Goal: Task Accomplishment & Management: Manage account settings

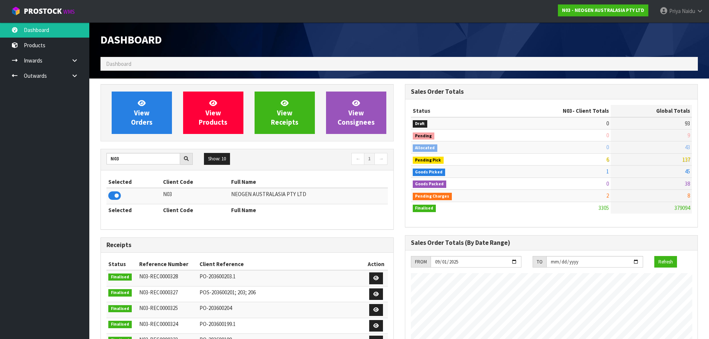
scroll to position [564, 304]
click at [124, 161] on input "N03" at bounding box center [144, 159] width 74 height 12
type input "N"
type input "S00"
click at [121, 190] on td at bounding box center [134, 196] width 55 height 16
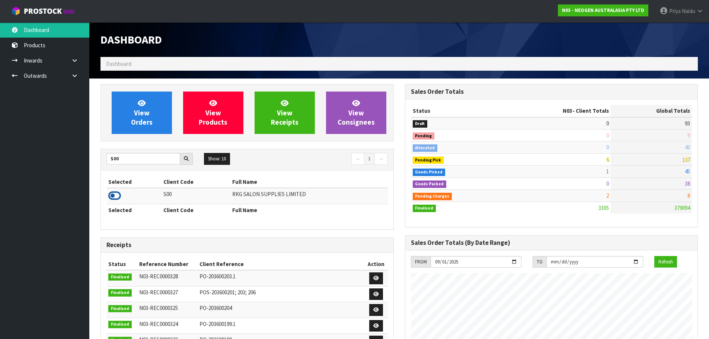
click at [111, 197] on icon at bounding box center [114, 195] width 13 height 11
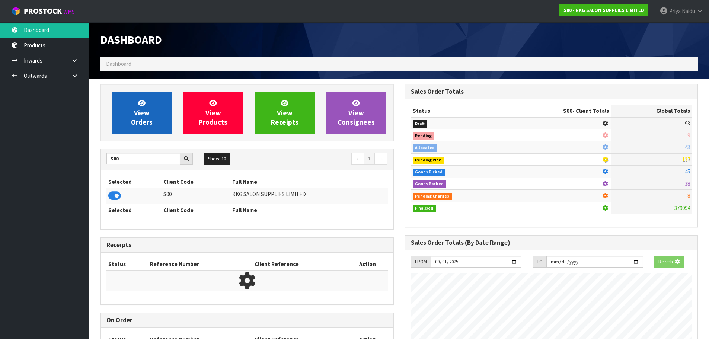
scroll to position [464, 304]
click at [144, 106] on icon at bounding box center [142, 102] width 8 height 7
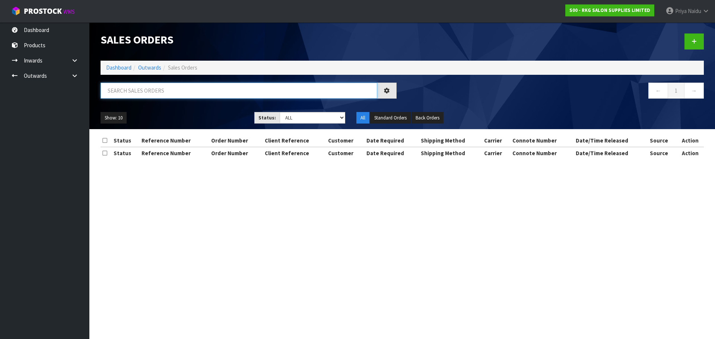
click at [157, 91] on input "text" at bounding box center [239, 91] width 277 height 16
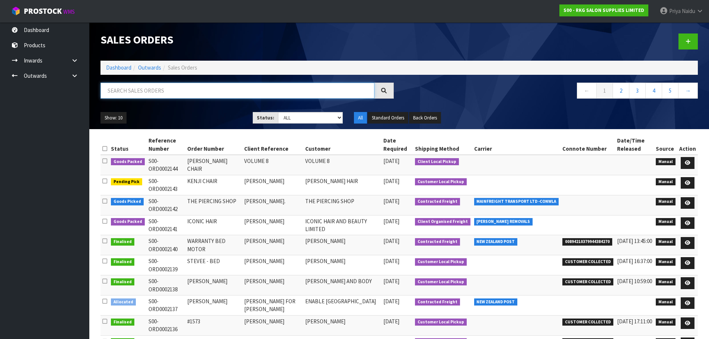
click at [134, 91] on input "text" at bounding box center [238, 91] width 274 height 16
click at [111, 66] on link "Dashboard" at bounding box center [118, 67] width 25 height 7
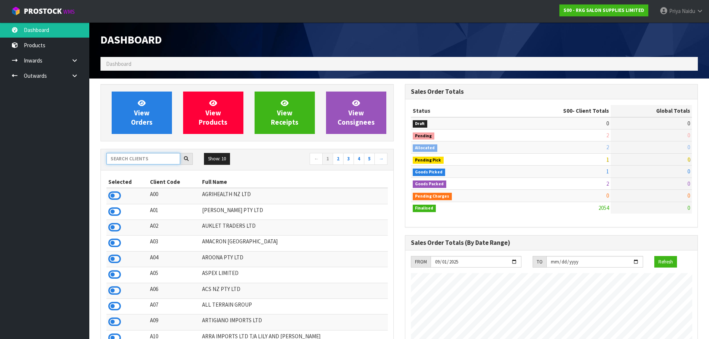
click at [134, 156] on input "text" at bounding box center [144, 159] width 74 height 12
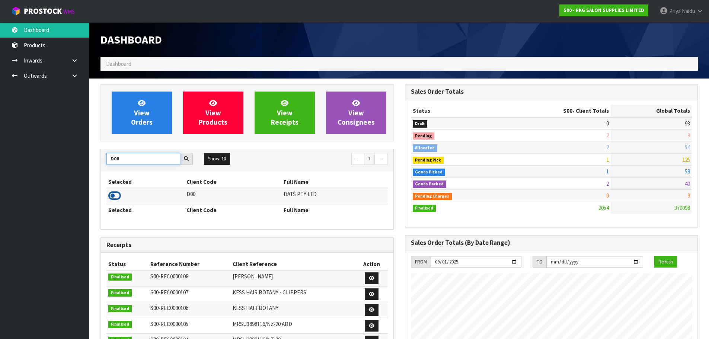
type input "D00"
click at [111, 197] on icon at bounding box center [114, 195] width 13 height 11
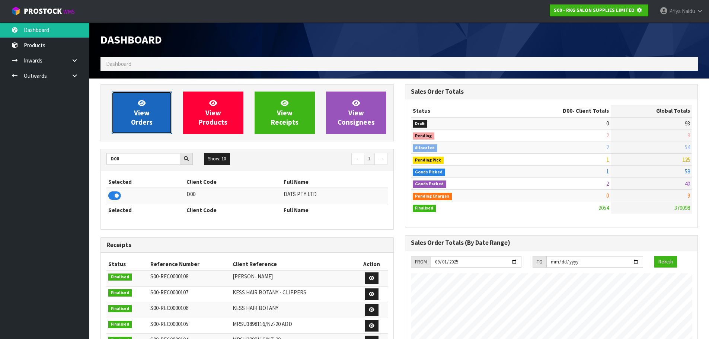
scroll to position [371967, 372127]
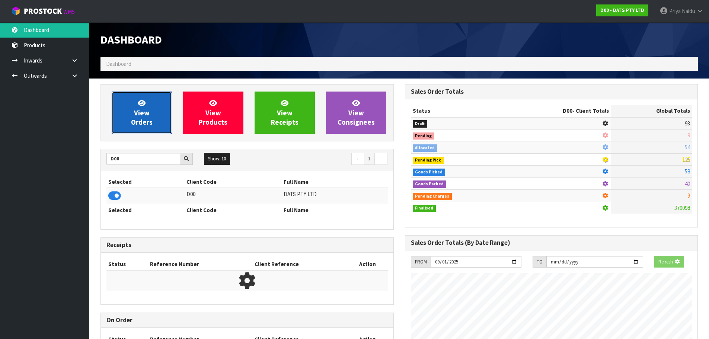
click at [141, 131] on link "View Orders" at bounding box center [142, 113] width 60 height 42
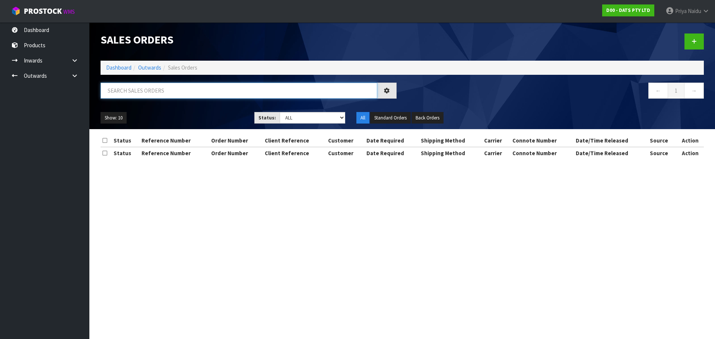
click at [155, 96] on input "text" at bounding box center [239, 91] width 277 height 16
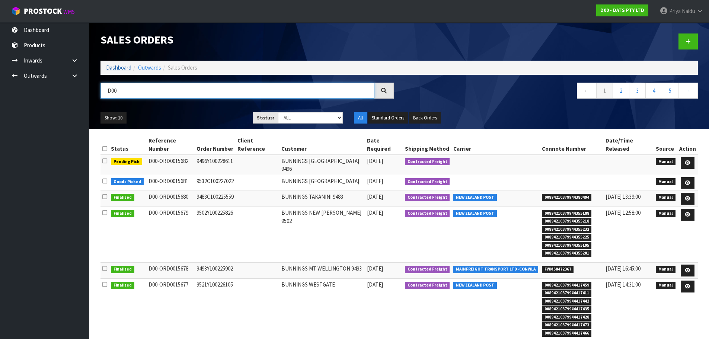
type input "D00"
click at [123, 67] on link "Dashboard" at bounding box center [118, 67] width 25 height 7
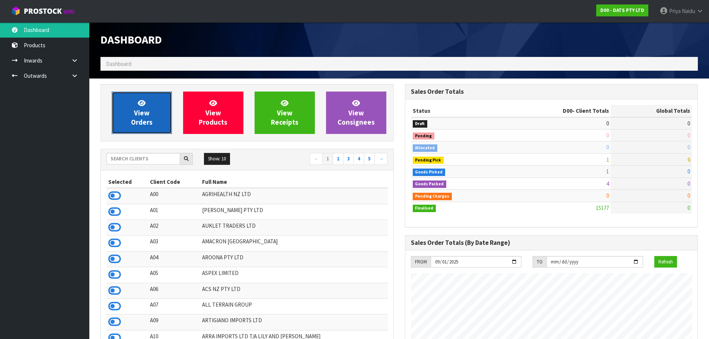
click at [130, 120] on link "View Orders" at bounding box center [142, 113] width 60 height 42
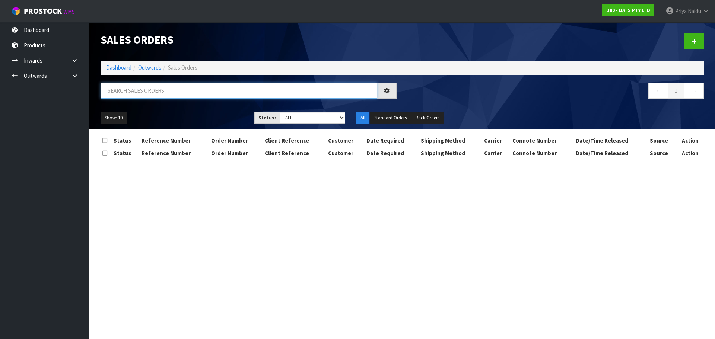
click at [144, 87] on input "text" at bounding box center [239, 91] width 277 height 16
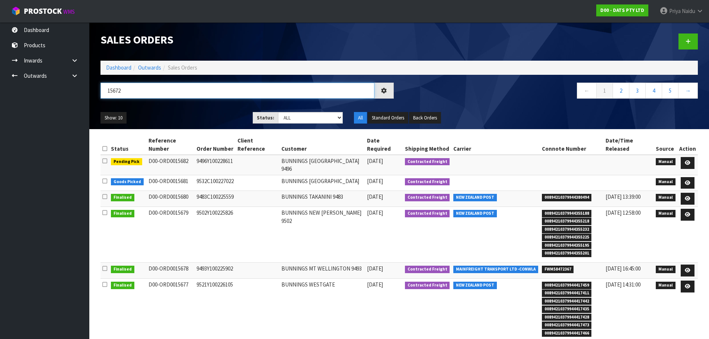
type input "15672"
click at [182, 104] on div "15672 ← 1 2 3 4 5 →" at bounding box center [399, 95] width 609 height 24
click at [186, 103] on div "15672" at bounding box center [247, 94] width 305 height 22
click at [185, 105] on div "15672 ← 1 2 3 4 5 →" at bounding box center [399, 95] width 609 height 24
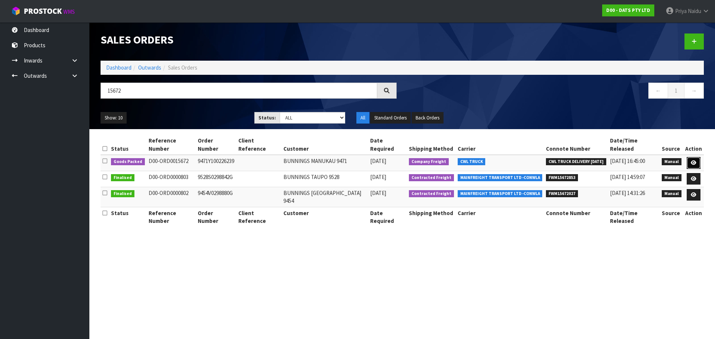
click at [693, 161] on icon at bounding box center [694, 163] width 6 height 5
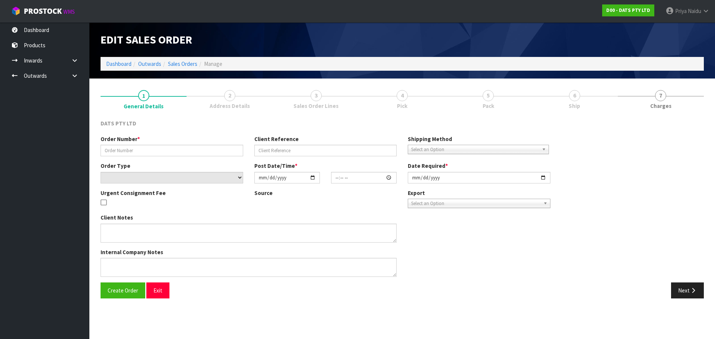
type input "9471Y100226239"
select select "number:0"
type input "[DATE]"
type input "08:51:00.000"
type input "[DATE]"
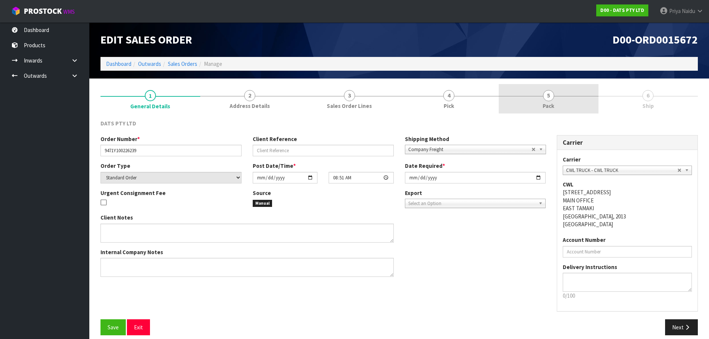
click at [599, 101] on link "6 Ship" at bounding box center [649, 98] width 100 height 29
click at [566, 101] on link "5 Pack" at bounding box center [549, 98] width 100 height 29
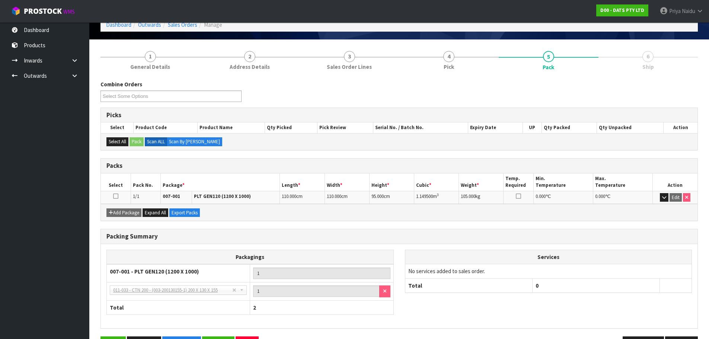
scroll to position [64, 0]
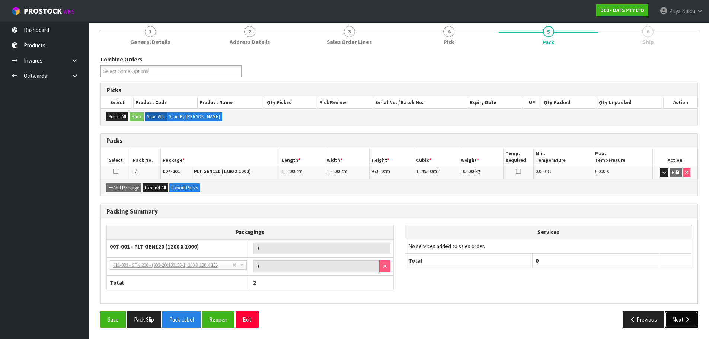
drag, startPoint x: 676, startPoint y: 321, endPoint x: 645, endPoint y: 308, distance: 33.2
click at [675, 320] on button "Next" at bounding box center [682, 320] width 33 height 16
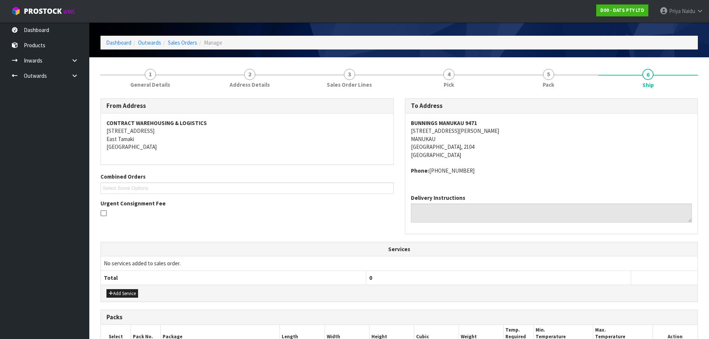
scroll to position [148, 0]
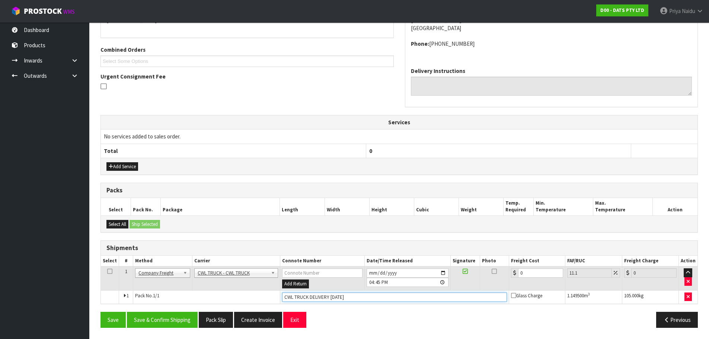
click at [345, 297] on input "CWL TRUCK DELIVERY 01/09/25" at bounding box center [394, 297] width 225 height 9
click at [349, 297] on input "CWL TRUCK DELIVERY 01/09/25" at bounding box center [394, 297] width 225 height 9
type input "CWL TRUCK DELIVERY"
click at [442, 273] on input "[DATE]" at bounding box center [408, 273] width 82 height 9
type input "2025-09-01"
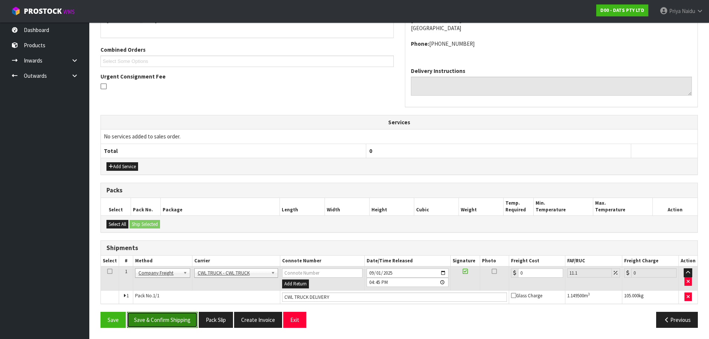
click at [165, 317] on button "Save & Confirm Shipping" at bounding box center [162, 320] width 71 height 16
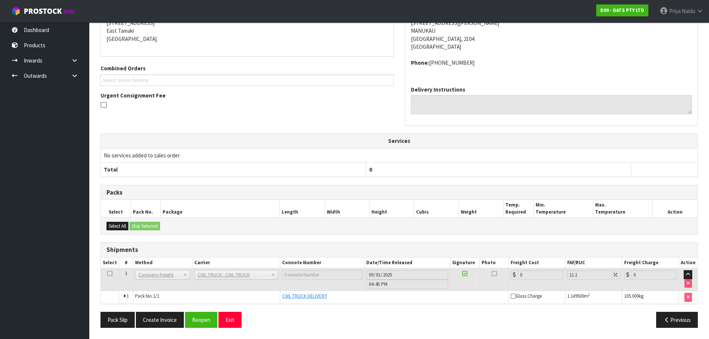
scroll to position [0, 0]
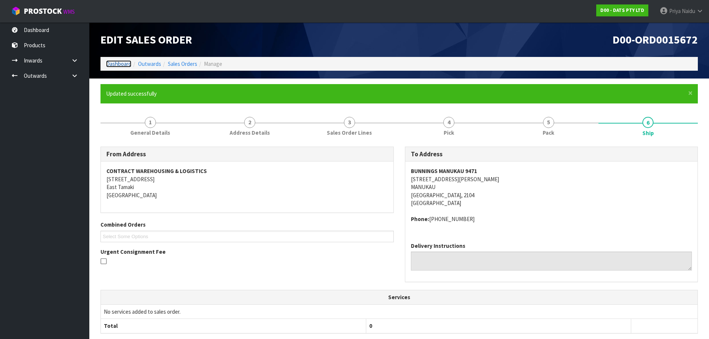
click at [128, 64] on link "Dashboard" at bounding box center [118, 63] width 25 height 7
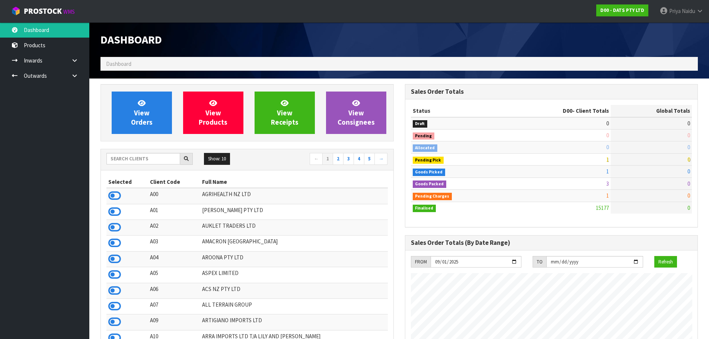
scroll to position [564, 304]
click at [136, 163] on input "text" at bounding box center [144, 159] width 74 height 12
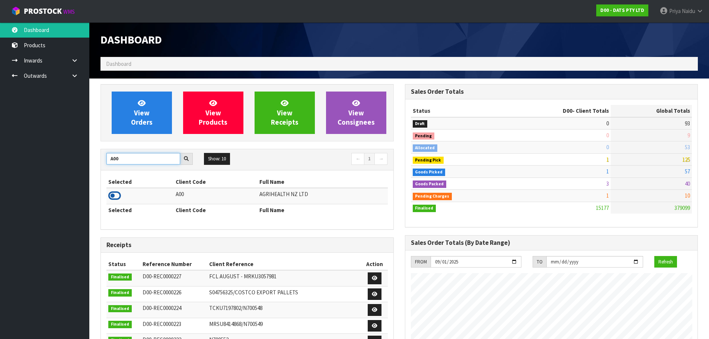
type input "A00"
click at [117, 196] on icon at bounding box center [114, 195] width 13 height 11
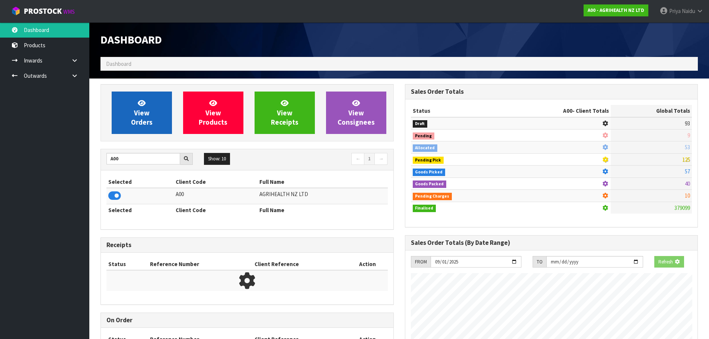
scroll to position [464, 304]
click at [137, 117] on link "View Orders" at bounding box center [142, 113] width 60 height 42
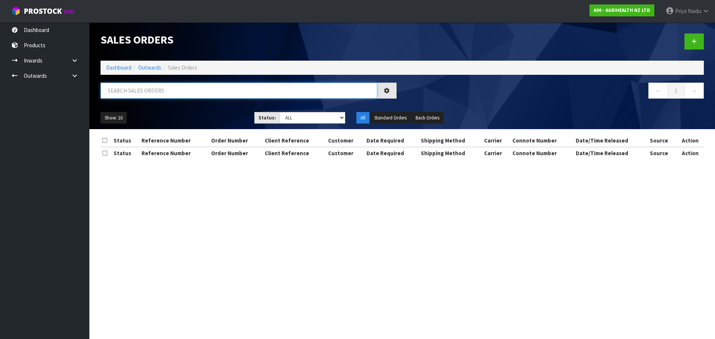
click at [153, 92] on input "text" at bounding box center [239, 91] width 277 height 16
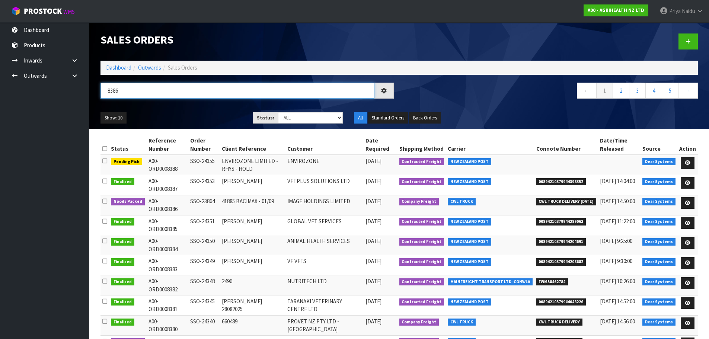
type input "8386"
click at [196, 118] on ul "Show: 10 5 10 25 50" at bounding box center [171, 118] width 141 height 12
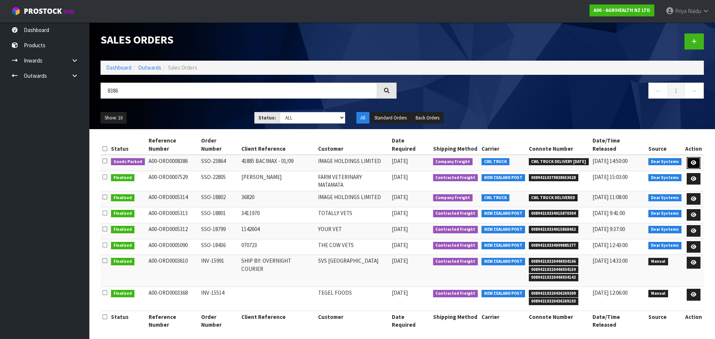
click at [694, 161] on icon at bounding box center [694, 163] width 6 height 5
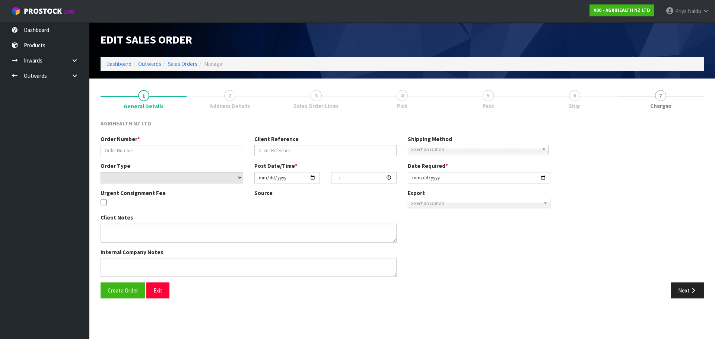
type input "SSO-23864"
type input "41885 BACIMAX - 01/09"
select select "number:0"
type input "[DATE]"
type input "09:31:53.000"
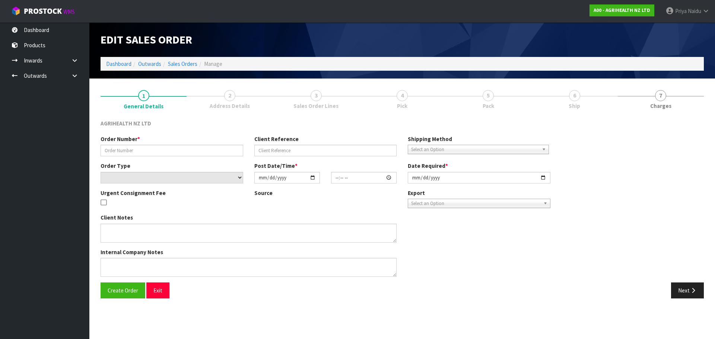
type input "2025-09-01"
type textarea "SHIP BY: Freight delivery Monday 1st September please"
type textarea "SENDING 1 X TAPPED BAG FOR BATCH Y250326, FROM LOCATION 41-30-2-A"
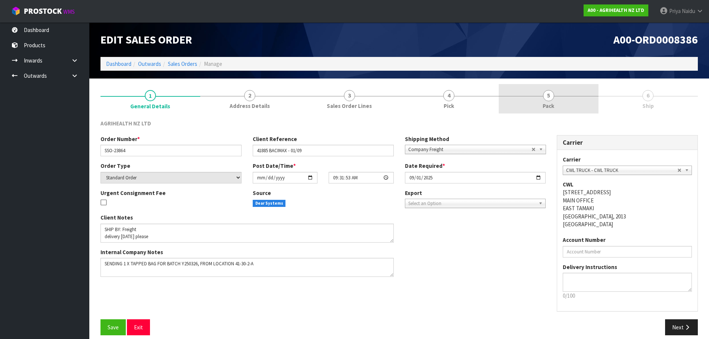
click at [560, 96] on div at bounding box center [549, 96] width 100 height 0
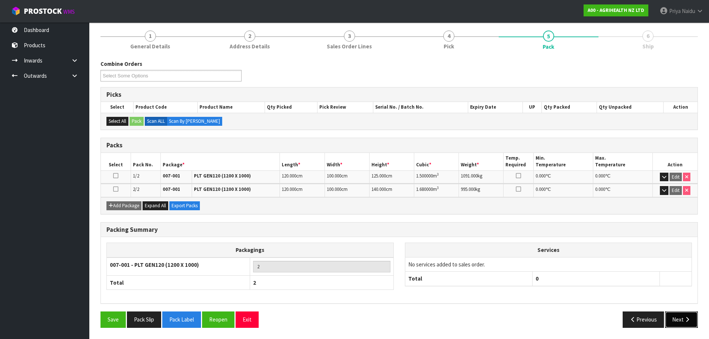
click at [681, 316] on button "Next" at bounding box center [682, 320] width 33 height 16
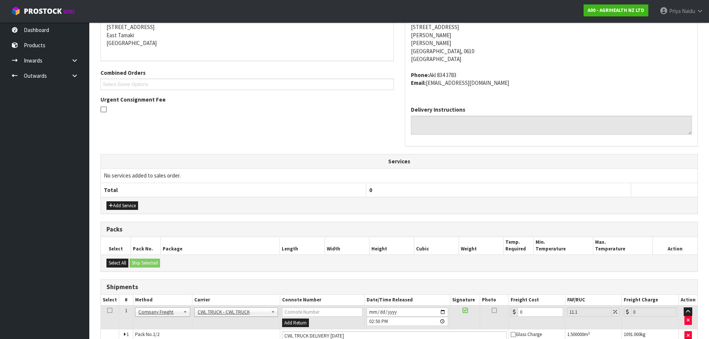
scroll to position [178, 0]
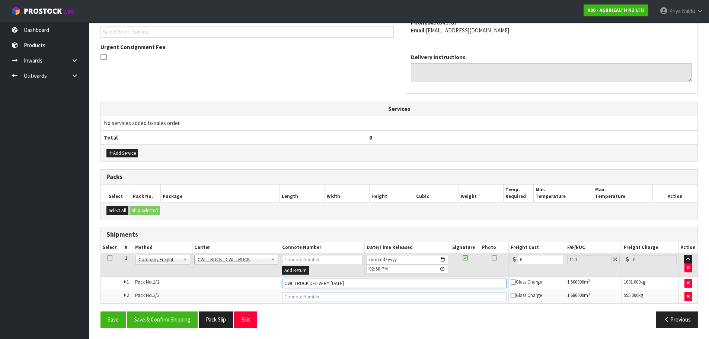
click at [357, 280] on input "CWL TRUCK DELIVERY 01/09/25" at bounding box center [394, 283] width 225 height 9
type input "CWL TRUCK DELIVERY"
click at [443, 258] on input "[DATE]" at bounding box center [408, 259] width 82 height 9
type input "2025-09-01"
click at [171, 321] on button "Save & Confirm Shipping" at bounding box center [162, 320] width 71 height 16
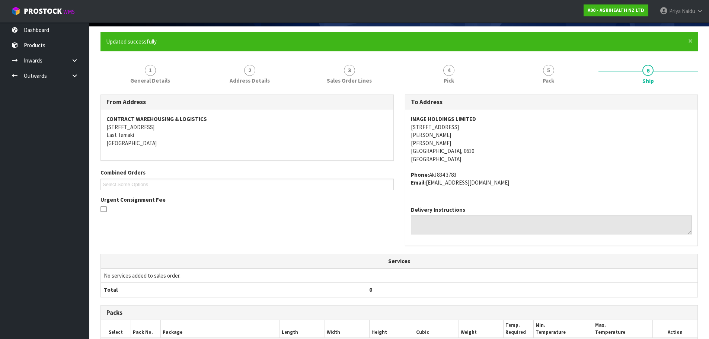
scroll to position [0, 0]
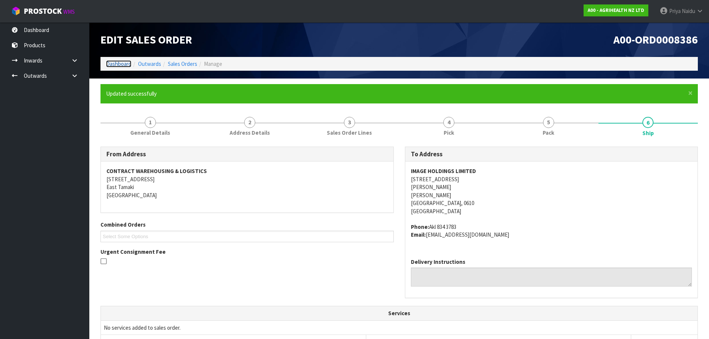
click at [120, 61] on link "Dashboard" at bounding box center [118, 63] width 25 height 7
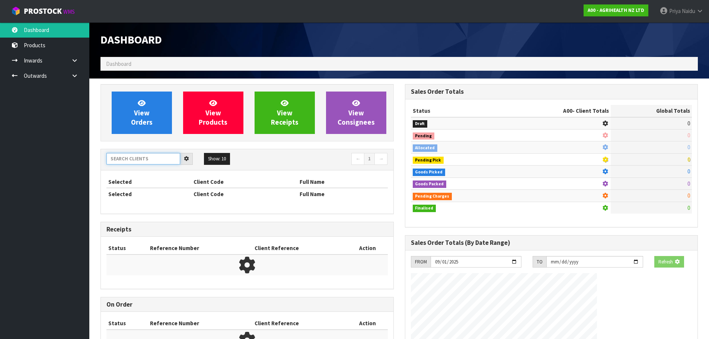
click at [151, 159] on input "text" at bounding box center [144, 159] width 74 height 12
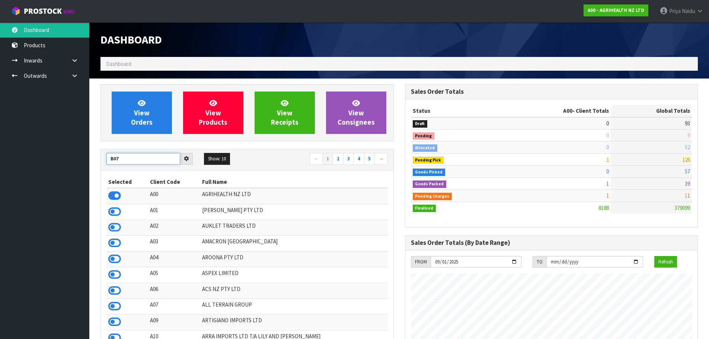
scroll to position [564, 304]
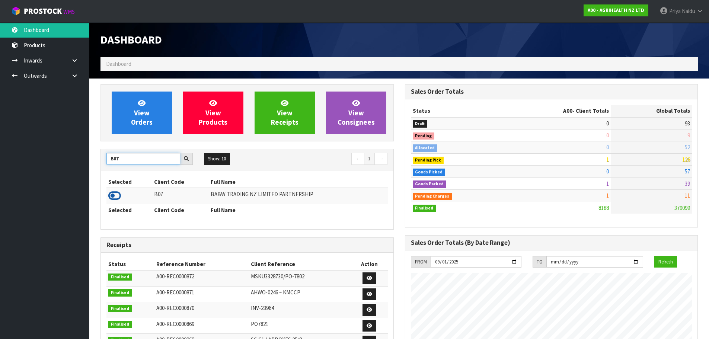
type input "B07"
click at [110, 194] on icon at bounding box center [114, 195] width 13 height 11
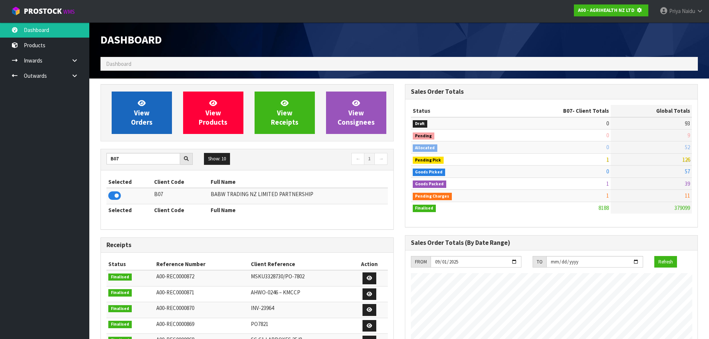
scroll to position [464, 304]
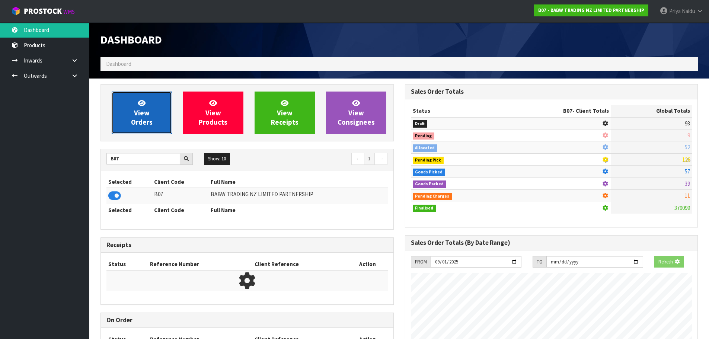
click at [147, 104] on link "View Orders" at bounding box center [142, 113] width 60 height 42
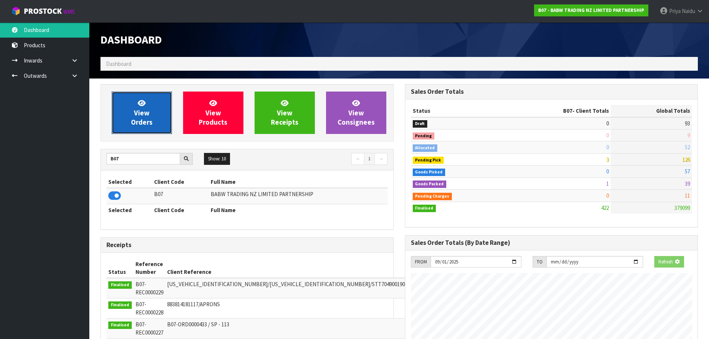
scroll to position [564, 304]
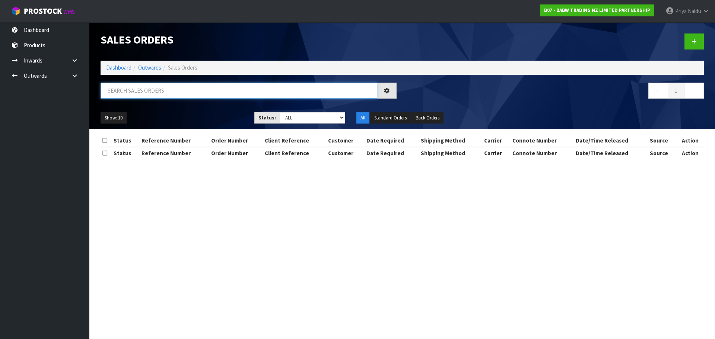
click at [161, 90] on input "text" at bounding box center [239, 91] width 277 height 16
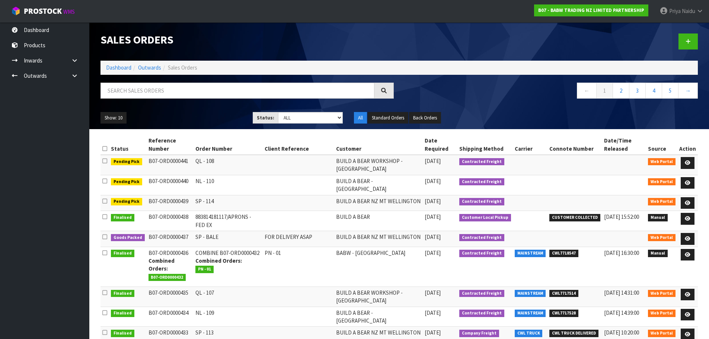
click at [195, 108] on div "Show: 10 5 10 25 50 Status: Draft Pending Allocated Pending Pick Goods Picked G…" at bounding box center [399, 118] width 609 height 23
click at [195, 94] on input "text" at bounding box center [238, 91] width 274 height 16
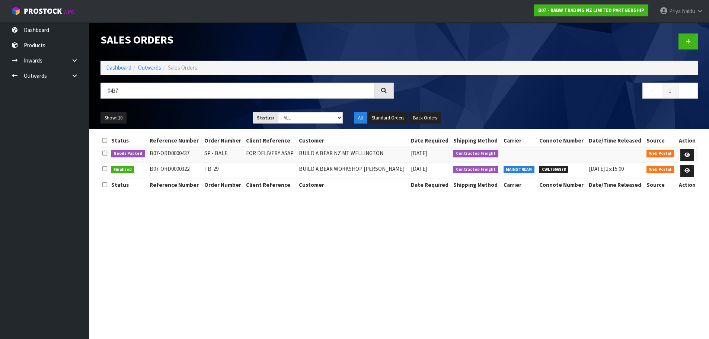
click at [207, 115] on ul "Show: 10 5 10 25 50" at bounding box center [171, 118] width 141 height 12
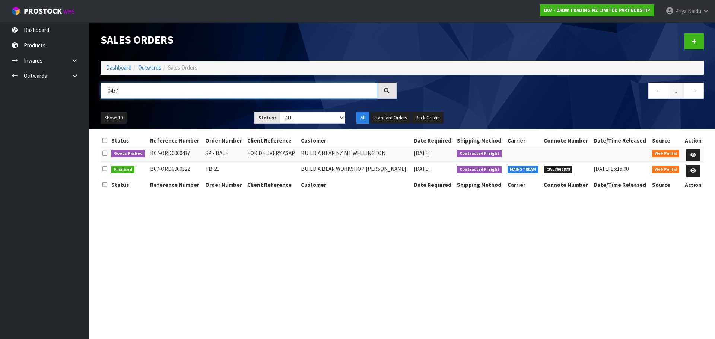
click at [134, 93] on input "0437" at bounding box center [239, 91] width 277 height 16
type input "0"
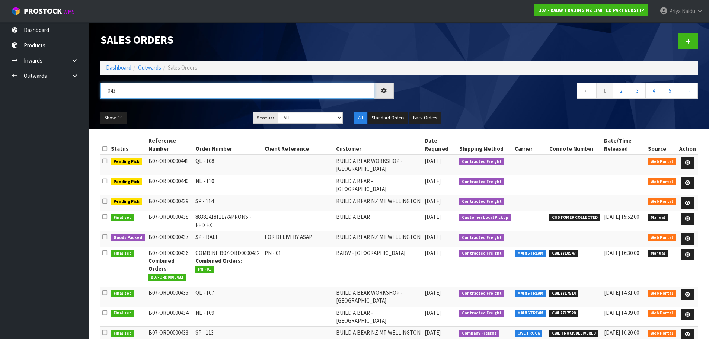
type input "0437"
click at [209, 107] on div "Show: 10 5 10 25 50 Status: Draft Pending Allocated Pending Pick Goods Picked G…" at bounding box center [399, 118] width 609 height 23
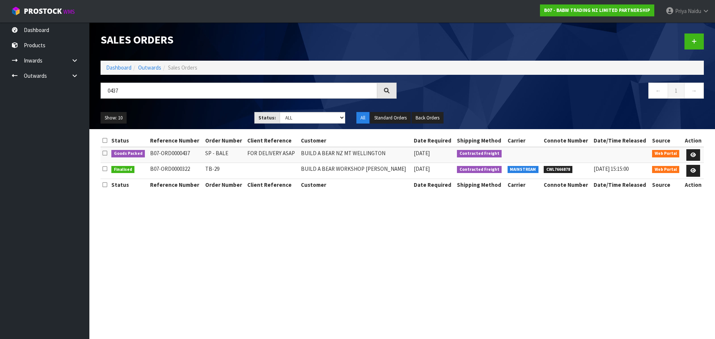
click at [188, 108] on div "Show: 10 5 10 25 50 Status: Draft Pending Allocated Pending Pick Goods Picked G…" at bounding box center [402, 118] width 615 height 23
click at [185, 113] on ul "Show: 10 5 10 25 50" at bounding box center [172, 118] width 143 height 12
click at [690, 152] on link at bounding box center [693, 155] width 14 height 12
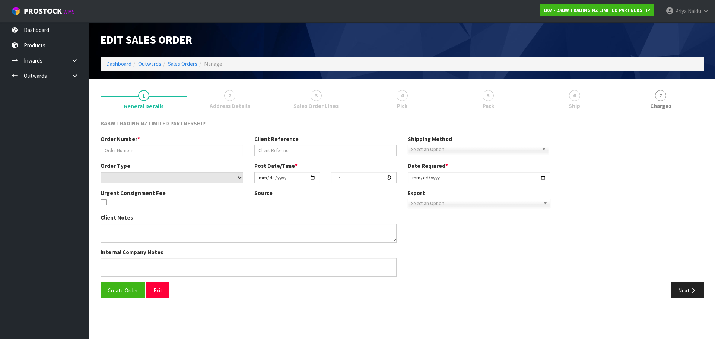
type input "SP - BALE"
type input "FOR DELIVERY ASAP"
select select "number:0"
type input "2025-08-28"
type input "22:32:00.000"
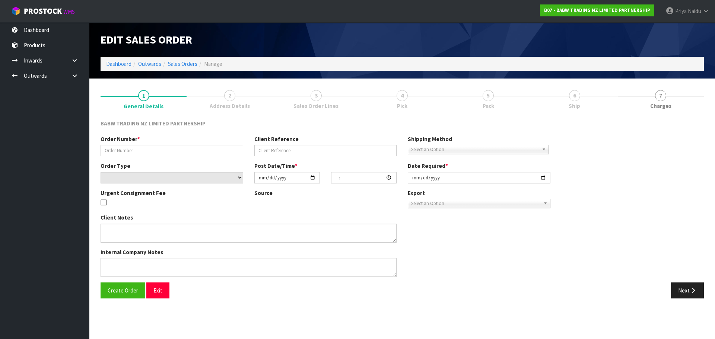
type input "2025-08-28"
type textarea "FOR DELIVERY ASAP"
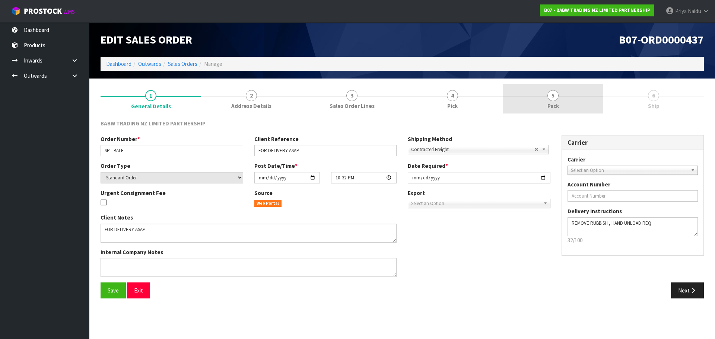
click at [545, 99] on link "5 Pack" at bounding box center [553, 98] width 101 height 29
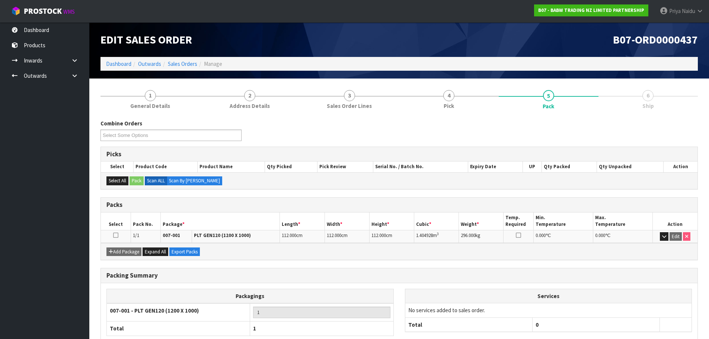
scroll to position [46, 0]
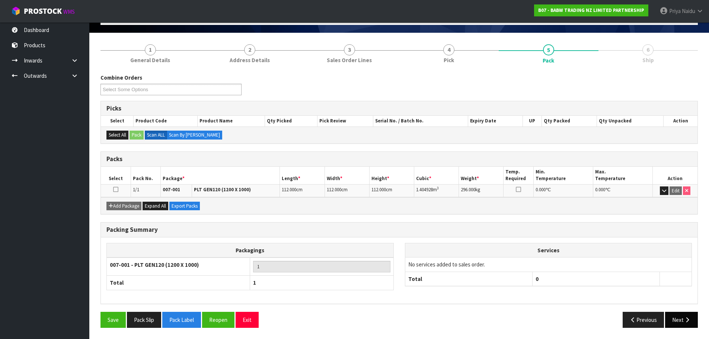
drag, startPoint x: 692, startPoint y: 329, endPoint x: 677, endPoint y: 318, distance: 18.3
click at [691, 328] on div "Save Pack Slip Pack Label Reopen Exit Previous Next" at bounding box center [399, 323] width 609 height 22
click at [677, 318] on button "Next" at bounding box center [682, 320] width 33 height 16
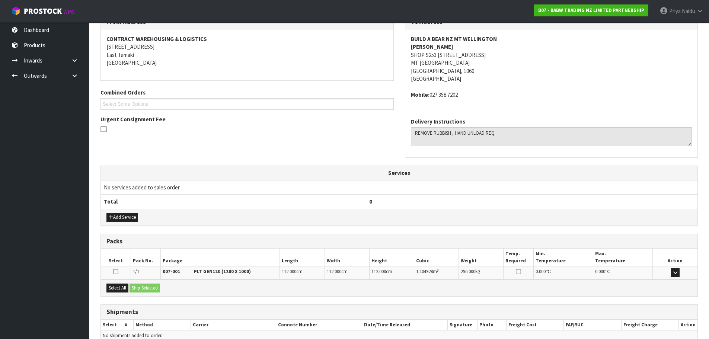
scroll to position [143, 0]
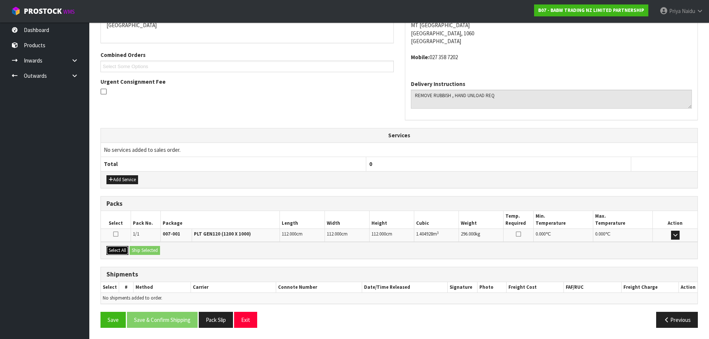
drag, startPoint x: 120, startPoint y: 251, endPoint x: 127, endPoint y: 250, distance: 6.4
click at [121, 250] on button "Select All" at bounding box center [118, 250] width 22 height 9
click at [137, 251] on button "Ship Selected" at bounding box center [145, 250] width 31 height 9
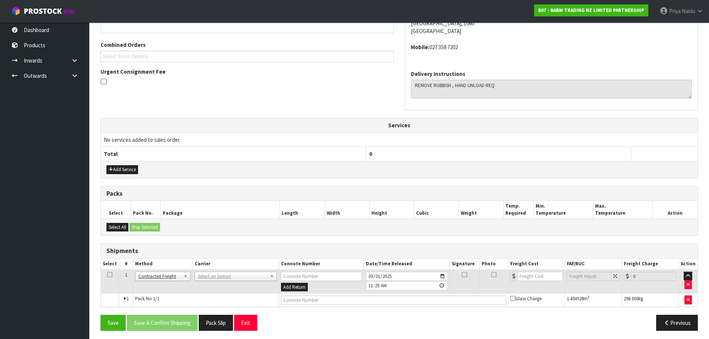
scroll to position [156, 0]
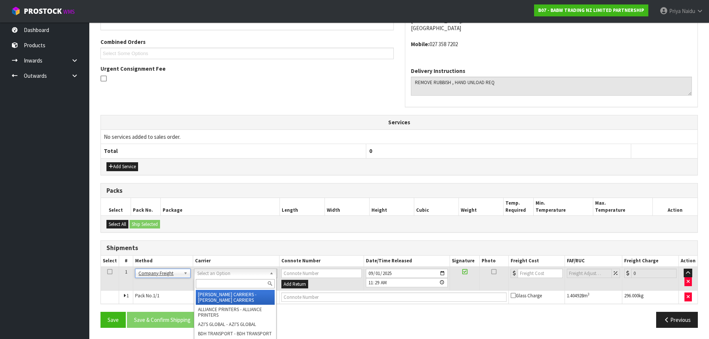
click at [212, 284] on input "text" at bounding box center [235, 283] width 79 height 9
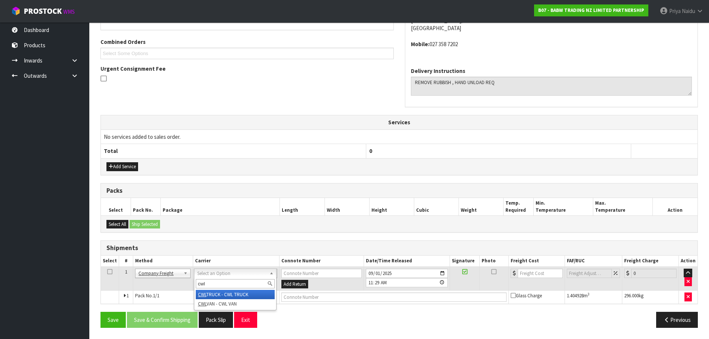
type input "cwl"
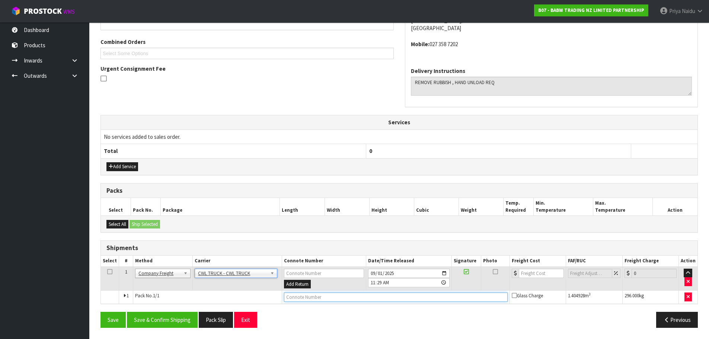
click at [297, 301] on input "text" at bounding box center [396, 297] width 224 height 9
type input "CWL TRUCK DELIVERY"
click at [315, 309] on div "From Address CONTRACT WAREHOUSING & LOGISTICS 17 Allens Road East Tamaki Auckla…" at bounding box center [400, 149] width 598 height 370
click at [173, 325] on button "Save & Confirm Shipping" at bounding box center [162, 320] width 71 height 16
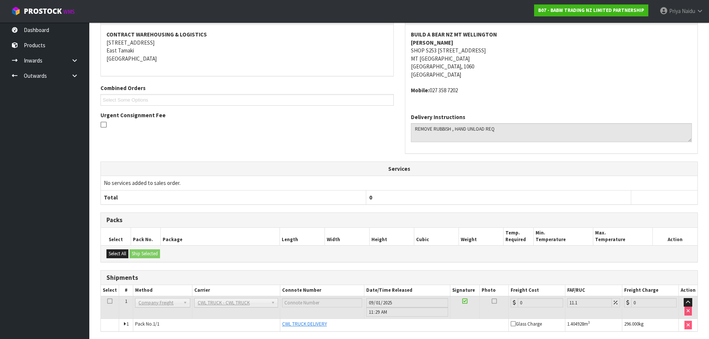
scroll to position [0, 0]
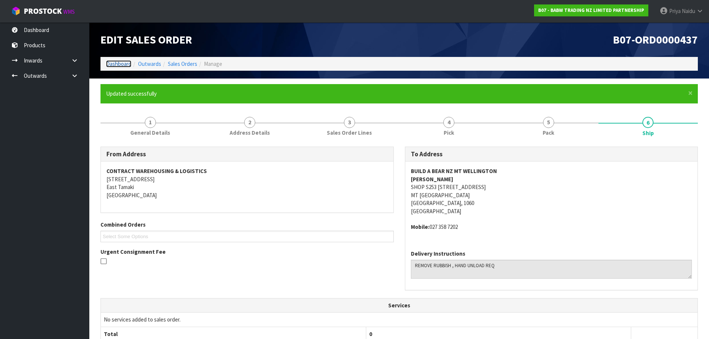
click at [127, 64] on link "Dashboard" at bounding box center [118, 63] width 25 height 7
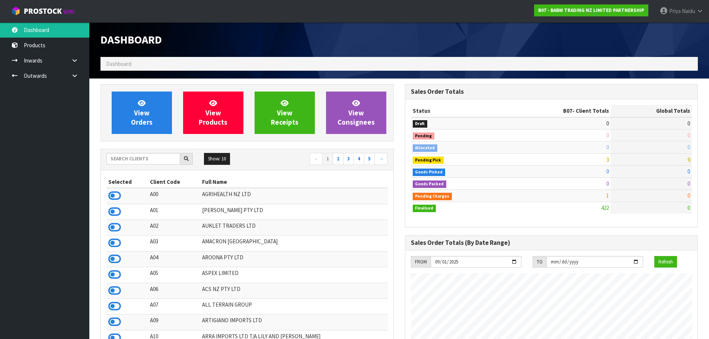
scroll to position [564, 304]
click at [133, 155] on input "text" at bounding box center [144, 159] width 74 height 12
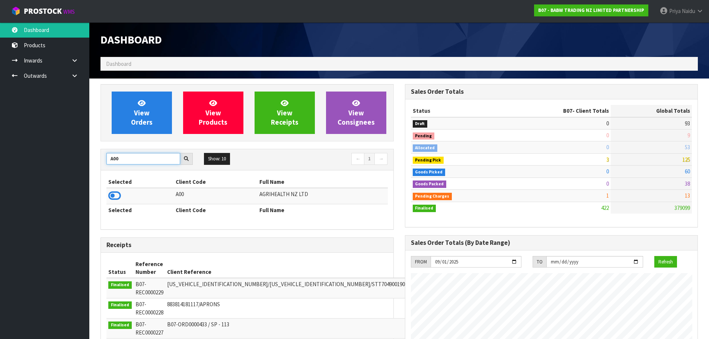
type input "A00"
click at [117, 190] on td at bounding box center [140, 196] width 67 height 16
drag, startPoint x: 110, startPoint y: 195, endPoint x: 113, endPoint y: 190, distance: 6.5
click at [110, 195] on icon at bounding box center [114, 195] width 13 height 11
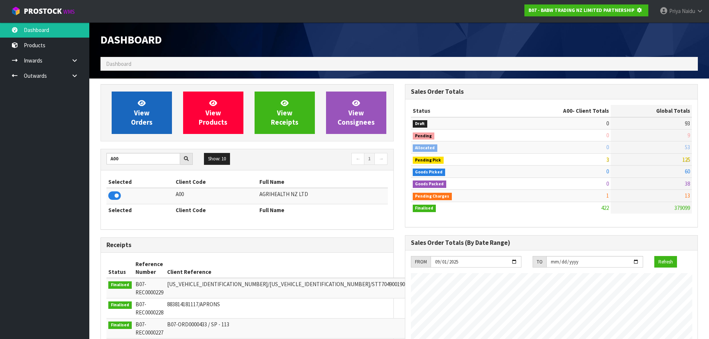
scroll to position [371967, 372127]
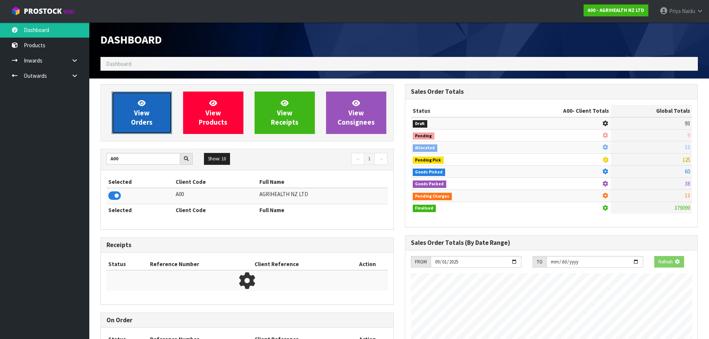
click at [139, 116] on span "View Orders" at bounding box center [142, 113] width 22 height 28
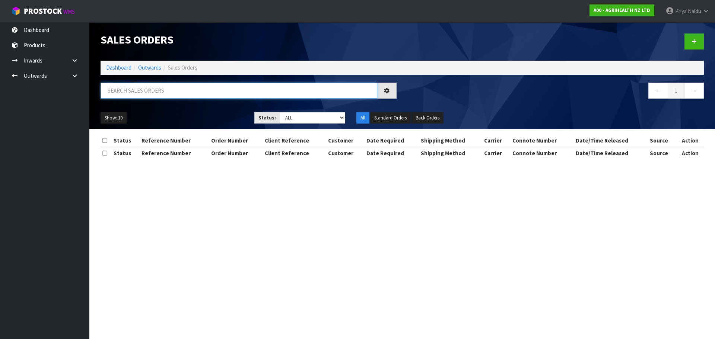
click at [150, 91] on input "text" at bounding box center [239, 91] width 277 height 16
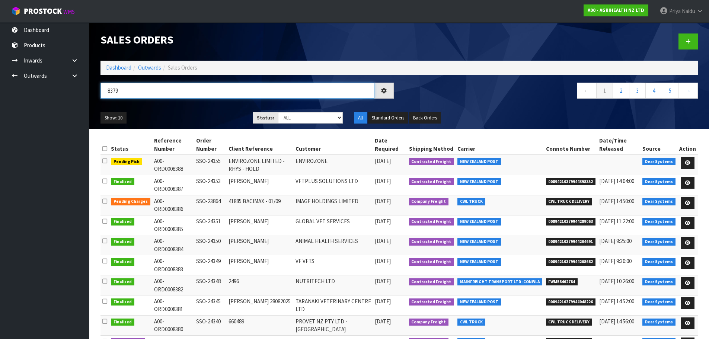
type input "8379"
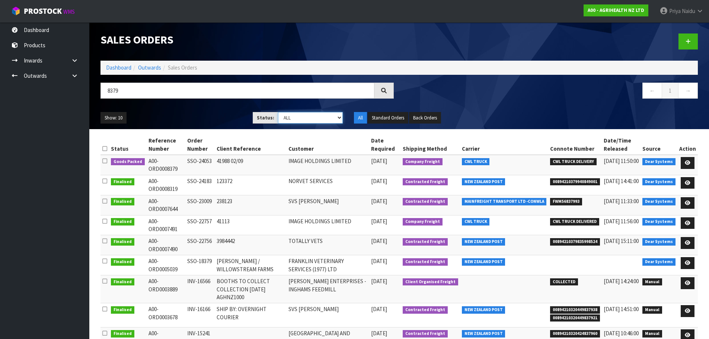
click at [308, 115] on select "Draft Pending Allocated Pending Pick Goods Picked Goods Packed Pending Charges …" at bounding box center [310, 118] width 65 height 12
select select "string:5"
click at [278, 112] on select "Draft Pending Allocated Pending Pick Goods Picked Goods Packed Pending Charges …" at bounding box center [310, 118] width 65 height 12
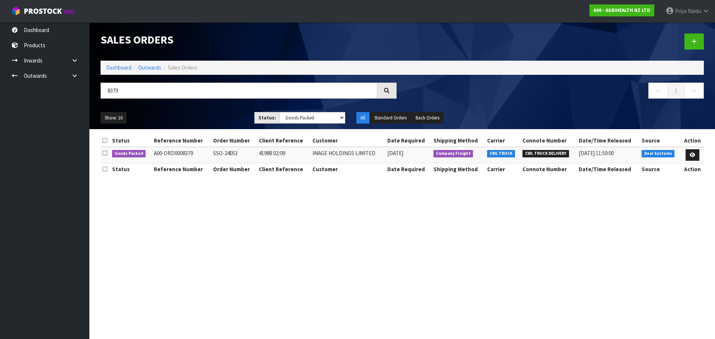
click at [219, 115] on ul "Show: 10 5 10 25 50" at bounding box center [172, 118] width 143 height 12
click at [693, 155] on icon at bounding box center [693, 155] width 6 height 5
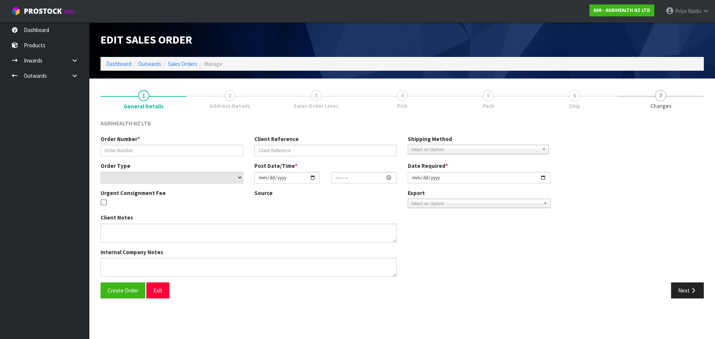
type input "SSO-24053"
type input "41988 02/09"
select select "number:0"
type input "2025-08-28"
type input "10:12:02.000"
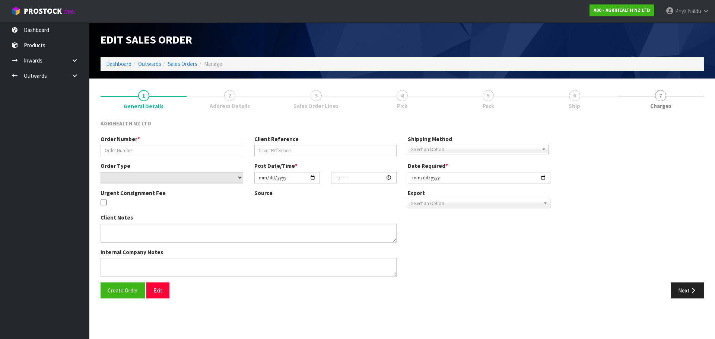
type input "2025-08-28"
type textarea "SHIP BY: Freight"
type textarea "FOR DISPATCH PLEASE, FOR DELIVERY EARLY NEXT WEEK"
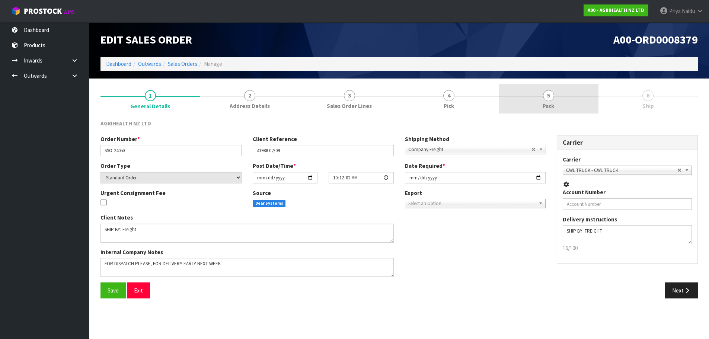
click at [551, 96] on span "5" at bounding box center [548, 95] width 11 height 11
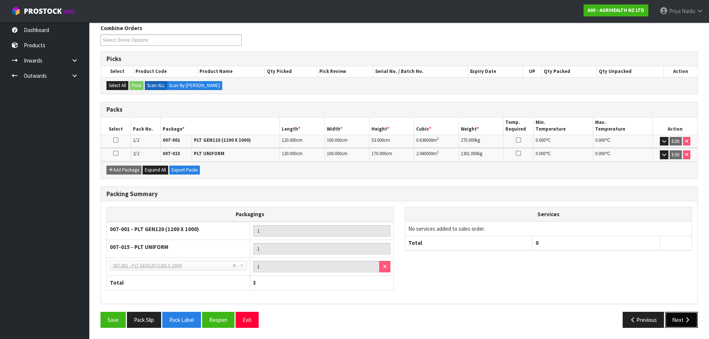
click at [692, 324] on button "Next" at bounding box center [682, 320] width 33 height 16
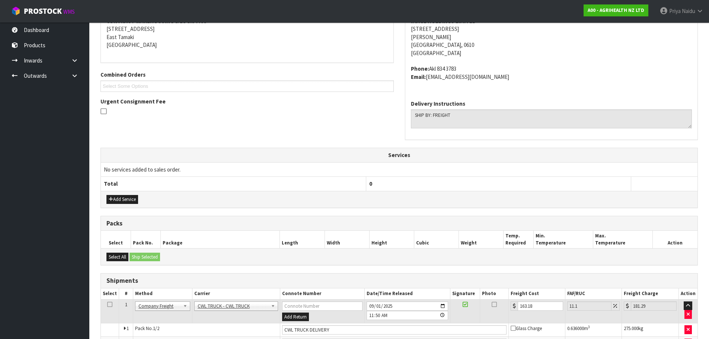
scroll to position [169, 0]
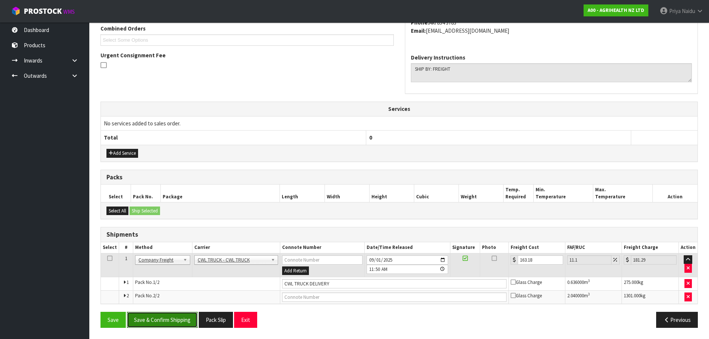
click at [160, 317] on button "Save & Confirm Shipping" at bounding box center [162, 320] width 71 height 16
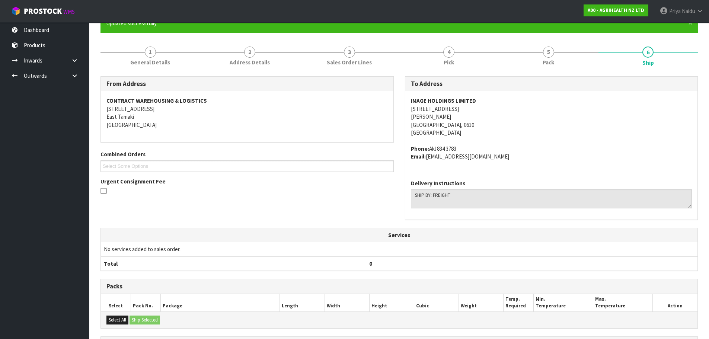
scroll to position [0, 0]
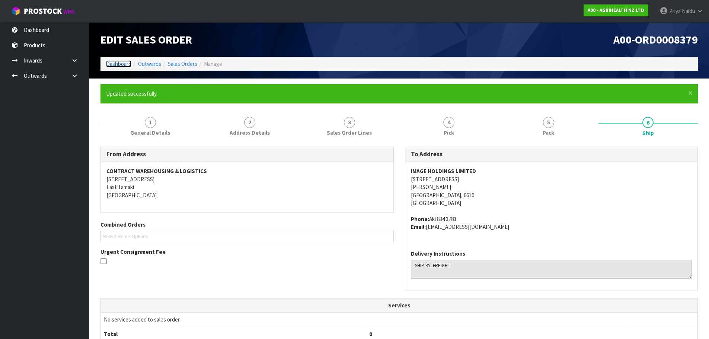
click at [127, 64] on link "Dashboard" at bounding box center [118, 63] width 25 height 7
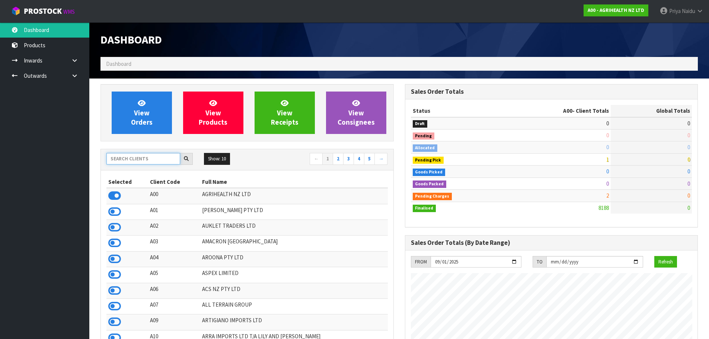
scroll to position [564, 304]
click at [145, 156] on input "text" at bounding box center [144, 159] width 74 height 12
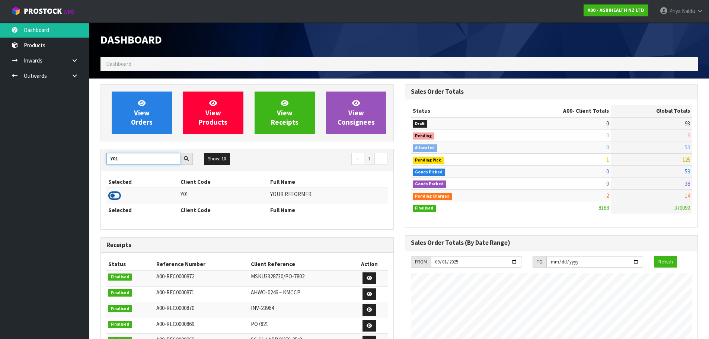
type input "Y01"
drag, startPoint x: 115, startPoint y: 199, endPoint x: 114, endPoint y: 182, distance: 16.8
click at [114, 199] on icon at bounding box center [114, 195] width 13 height 11
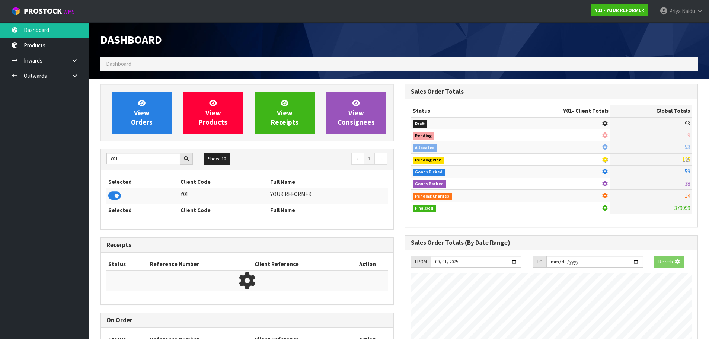
scroll to position [371967, 372127]
click at [126, 137] on div "View Orders View Products View Receipts View Consignees" at bounding box center [247, 112] width 293 height 57
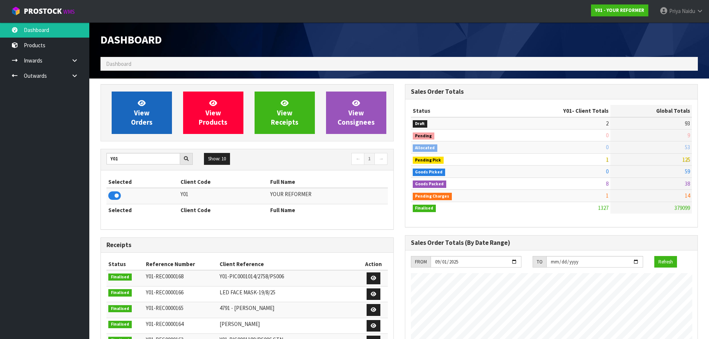
scroll to position [564, 304]
click at [136, 124] on span "View Orders" at bounding box center [142, 113] width 22 height 28
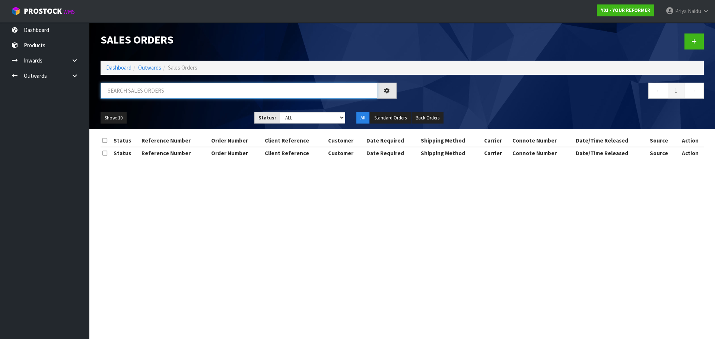
click at [153, 89] on input "text" at bounding box center [239, 91] width 277 height 16
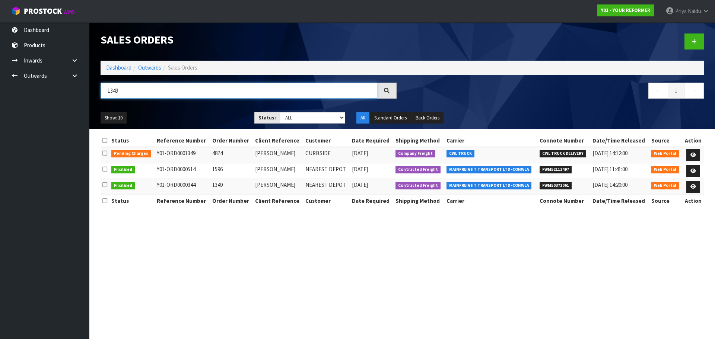
type input "1349"
click at [205, 115] on ul "Show: 10 5 10 25 50" at bounding box center [172, 118] width 143 height 12
click at [122, 69] on link "Dashboard" at bounding box center [118, 67] width 25 height 7
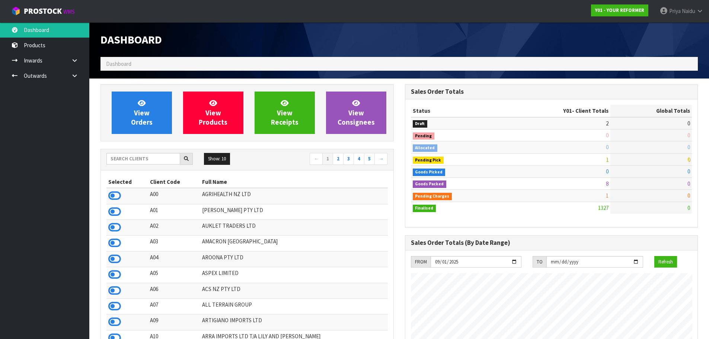
scroll to position [564, 304]
click at [123, 158] on input "text" at bounding box center [144, 159] width 74 height 12
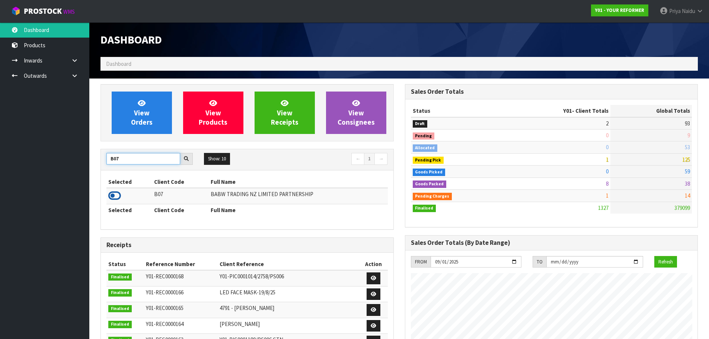
type input "B07"
click at [118, 195] on icon at bounding box center [114, 195] width 13 height 11
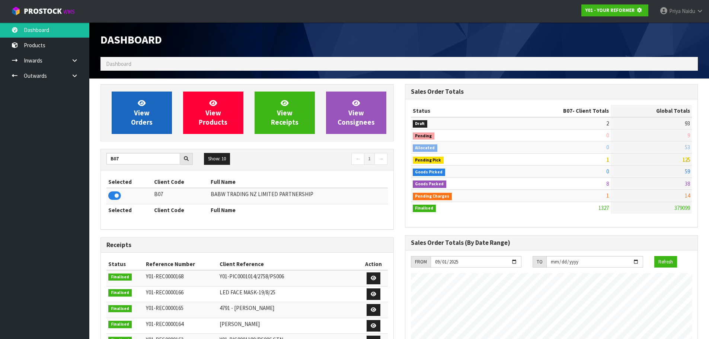
scroll to position [371967, 372127]
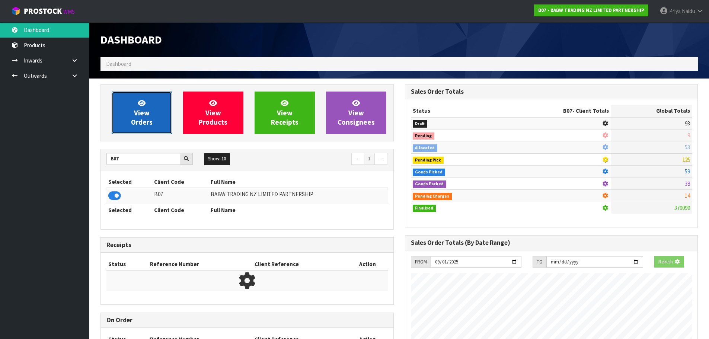
click at [152, 112] on link "View Orders" at bounding box center [142, 113] width 60 height 42
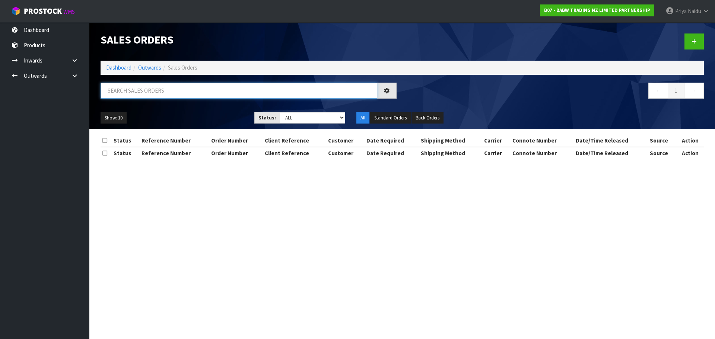
click at [155, 93] on input "text" at bounding box center [239, 91] width 277 height 16
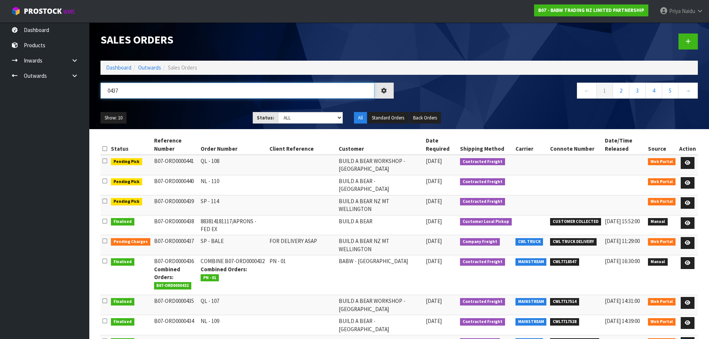
type input "0437"
click at [223, 111] on div "Show: 10 5 10 25 50 Status: Draft Pending Allocated Pending Pick Goods Picked G…" at bounding box center [399, 118] width 609 height 23
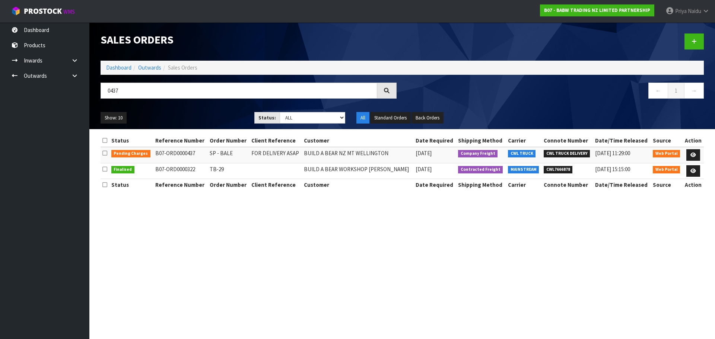
click at [116, 63] on ol "Dashboard Outwards Sales Orders" at bounding box center [402, 68] width 603 height 14
click at [116, 67] on link "Dashboard" at bounding box center [118, 67] width 25 height 7
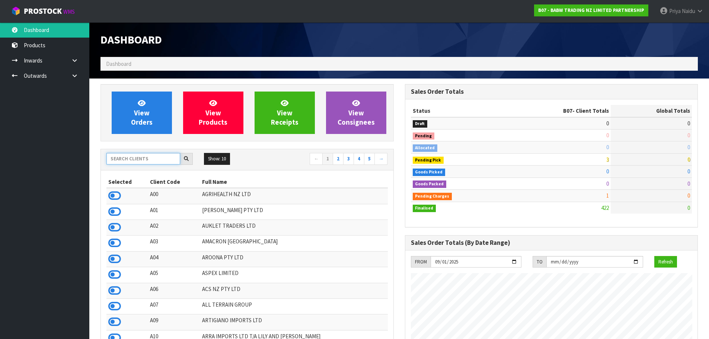
scroll to position [564, 304]
click at [127, 157] on input "text" at bounding box center [144, 159] width 74 height 12
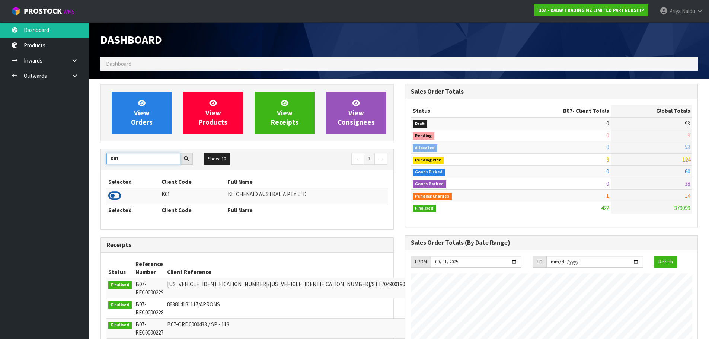
type input "K01"
drag, startPoint x: 114, startPoint y: 196, endPoint x: 114, endPoint y: 189, distance: 7.5
click at [114, 197] on icon at bounding box center [114, 195] width 13 height 11
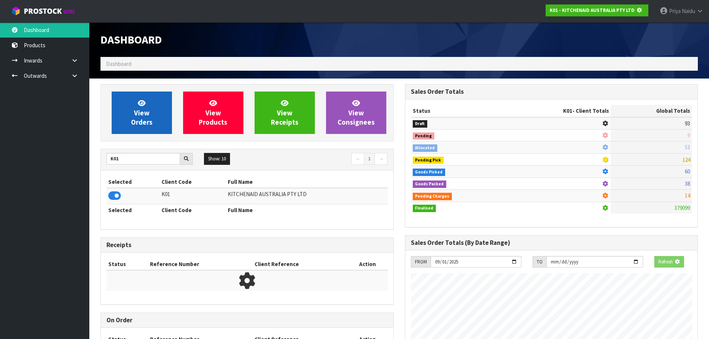
scroll to position [371967, 372127]
click at [131, 108] on link "View Orders" at bounding box center [142, 113] width 60 height 42
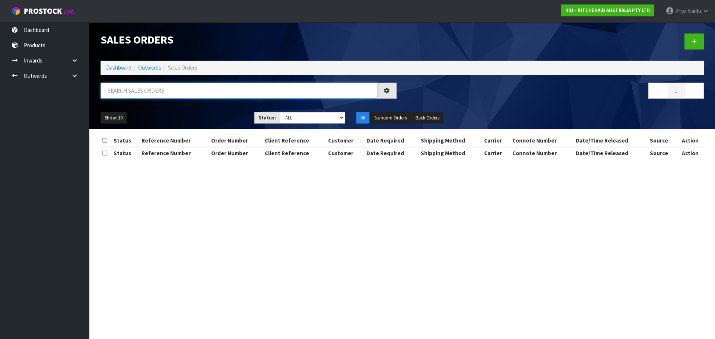
click at [169, 92] on input "text" at bounding box center [239, 91] width 277 height 16
type input "78413"
click at [181, 113] on ul "Show: 10 5 10 25 50" at bounding box center [172, 118] width 143 height 12
click at [299, 118] on select "Draft Pending Allocated Pending Pick Goods Picked Goods Packed Pending Charges …" at bounding box center [313, 118] width 66 height 12
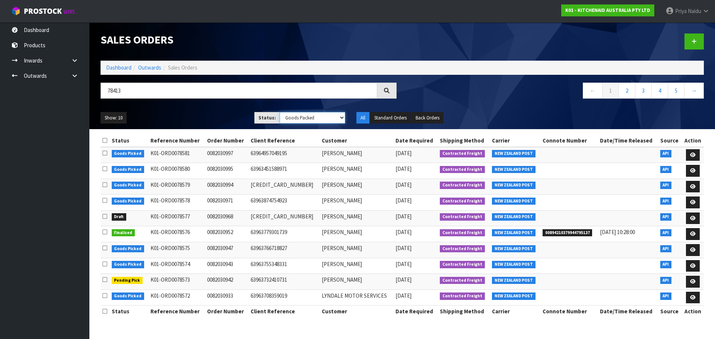
click at [280, 112] on select "Draft Pending Allocated Pending Pick Goods Picked Goods Packed Pending Charges …" at bounding box center [313, 118] width 66 height 12
click at [223, 113] on ul "Show: 10 5 10 25 50" at bounding box center [172, 118] width 143 height 12
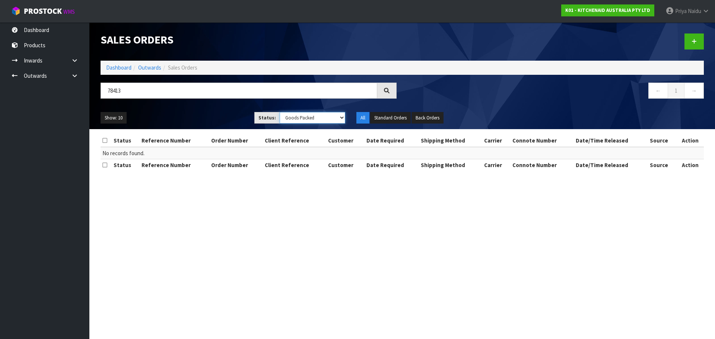
click at [290, 120] on select "Draft Pending Allocated Pending Pick Goods Picked Goods Packed Pending Charges …" at bounding box center [313, 118] width 66 height 12
select select "string:ALL"
click at [280, 112] on select "Draft Pending Allocated Pending Pick Goods Picked Goods Packed Pending Charges …" at bounding box center [313, 118] width 66 height 12
click at [191, 109] on div "Show: 10 5 10 25 50 Status: Draft Pending Allocated Pending Pick Goods Picked G…" at bounding box center [402, 118] width 615 height 23
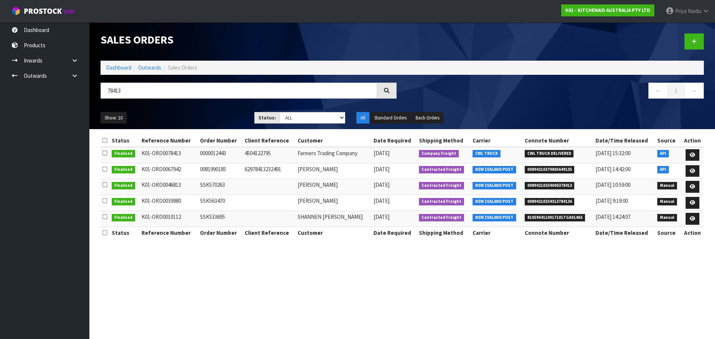
click at [187, 111] on div "Show: 10 5 10 25 50 Status: Draft Pending Allocated Pending Pick Goods Picked G…" at bounding box center [402, 118] width 615 height 23
click at [691, 153] on icon at bounding box center [693, 155] width 6 height 5
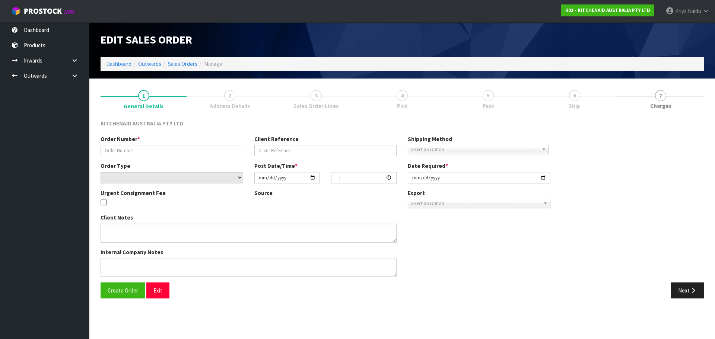
type input "0000012443"
type input "4504122795"
select select "number:0"
type input "[DATE]"
type input "19:32:30.000"
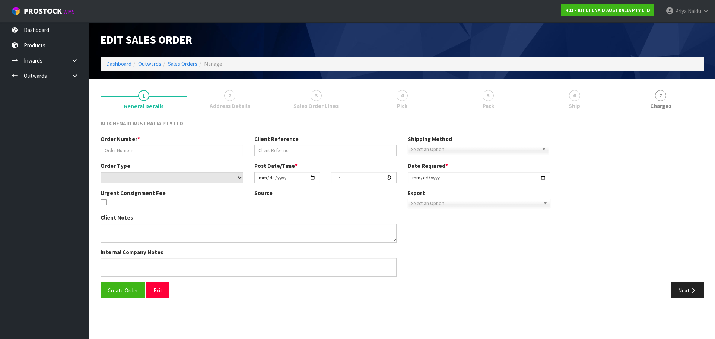
type input "[DATE]"
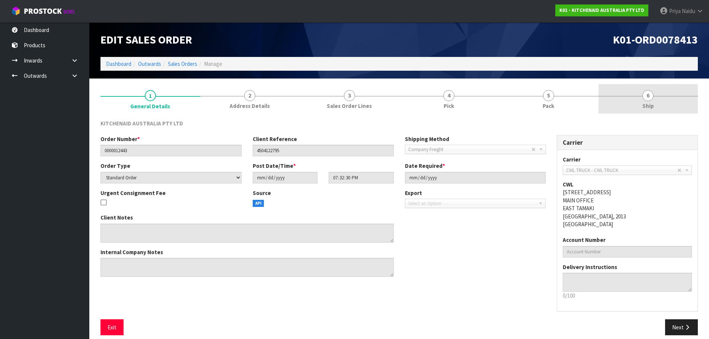
click at [628, 96] on div at bounding box center [649, 96] width 100 height 0
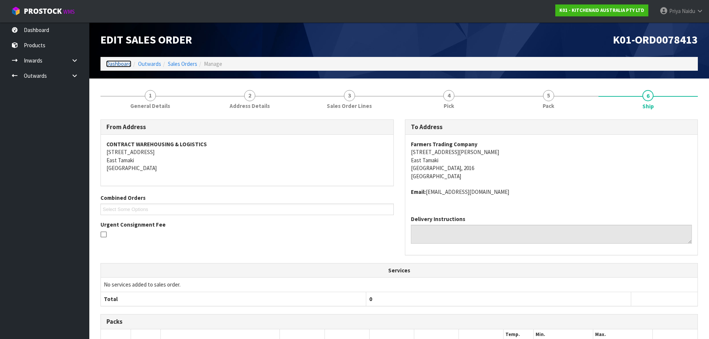
click at [111, 64] on link "Dashboard" at bounding box center [118, 63] width 25 height 7
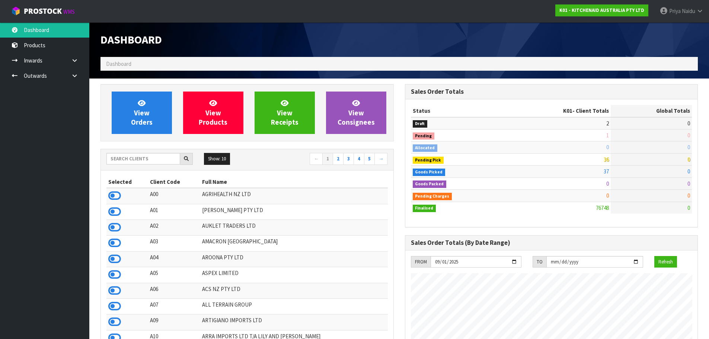
scroll to position [564, 304]
click at [140, 161] on input "text" at bounding box center [144, 159] width 74 height 12
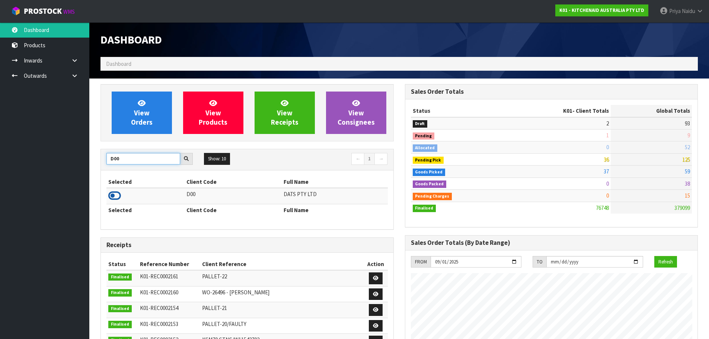
type input "D00"
click at [115, 195] on icon at bounding box center [114, 195] width 13 height 11
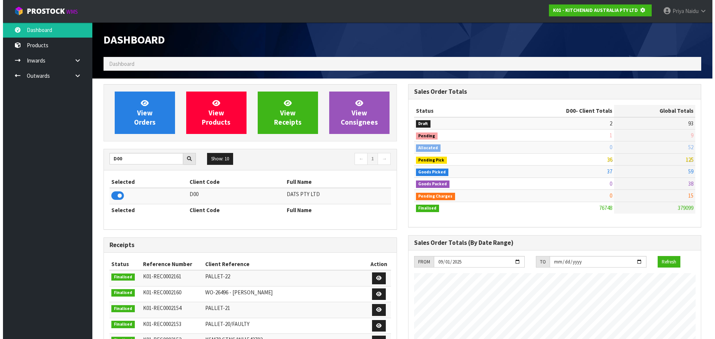
scroll to position [371967, 372127]
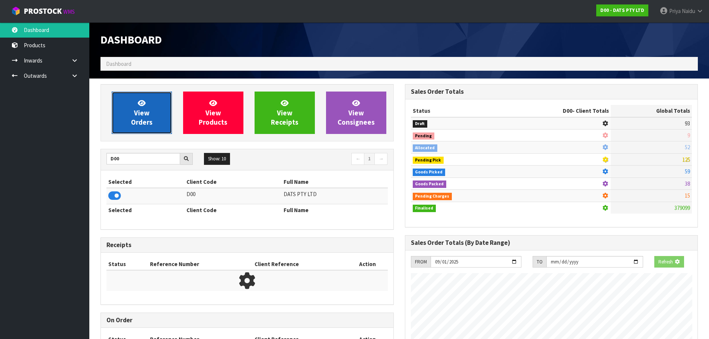
click at [146, 119] on span "View Orders" at bounding box center [142, 113] width 22 height 28
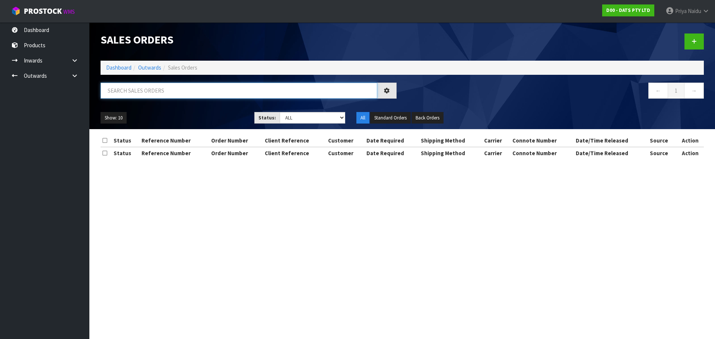
click at [160, 86] on input "text" at bounding box center [239, 91] width 277 height 16
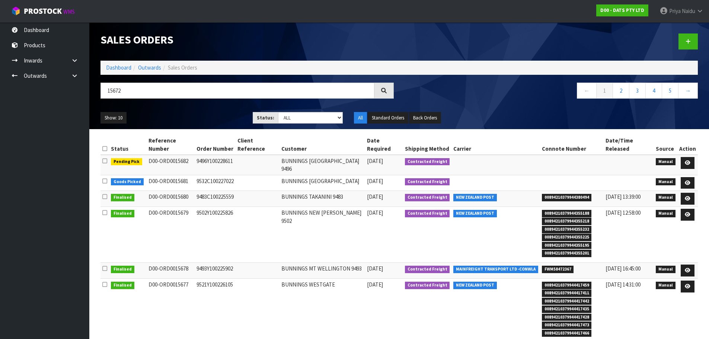
click at [186, 108] on div "Show: 10 5 10 25 50 Status: Draft Pending Allocated Pending Pick Goods Picked G…" at bounding box center [399, 118] width 609 height 23
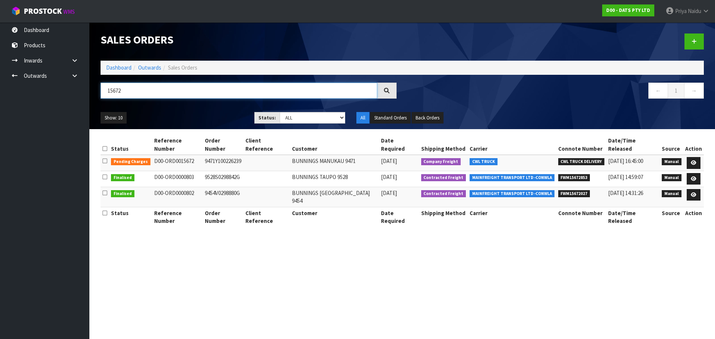
click at [127, 89] on input "15672" at bounding box center [239, 91] width 277 height 16
type input "1"
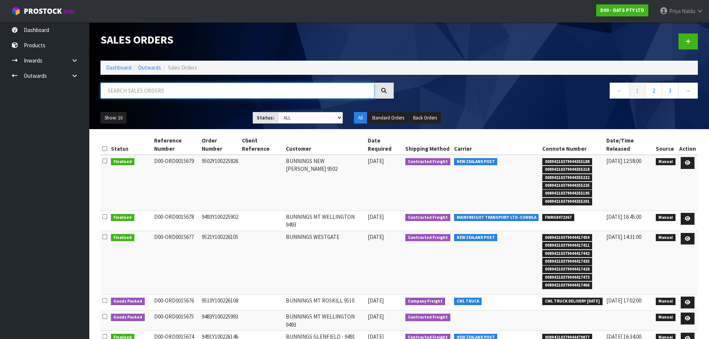
click at [121, 90] on input "text" at bounding box center [238, 91] width 274 height 16
click at [169, 121] on ul "Show: 10 5 10 25 50" at bounding box center [171, 118] width 141 height 12
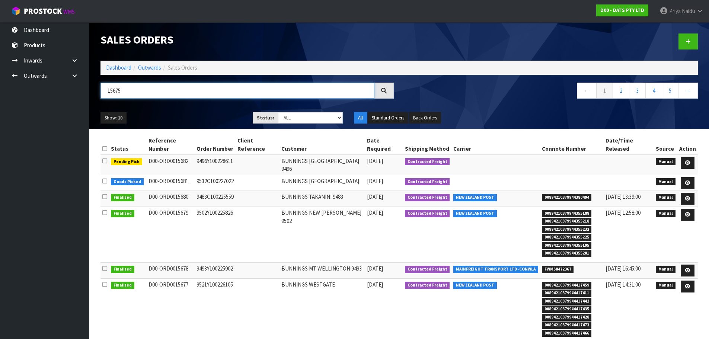
click at [154, 85] on input "15675" at bounding box center [238, 91] width 274 height 16
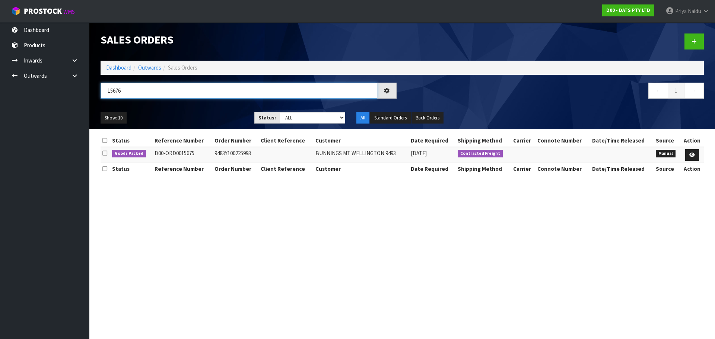
type input "15676"
click at [203, 115] on ul "Show: 10 5 10 25 50" at bounding box center [172, 118] width 143 height 12
click at [201, 115] on ul "Show: 10 5 10 25 50" at bounding box center [172, 118] width 143 height 12
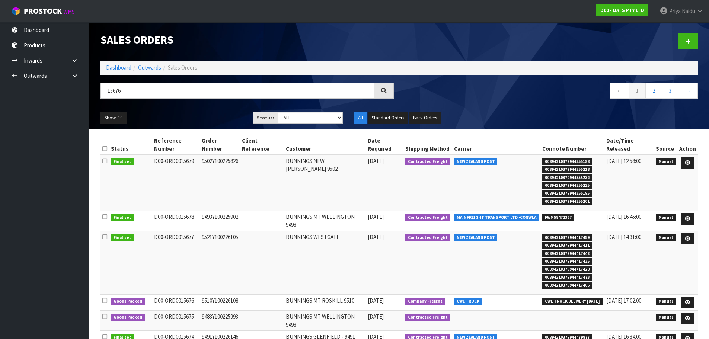
click at [692, 157] on link at bounding box center [688, 163] width 14 height 12
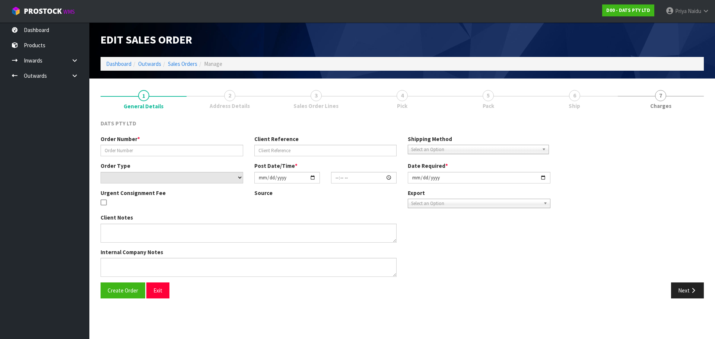
type input "9502Y100225826"
select select "number:0"
type input "[DATE]"
type input "09:09:00.000"
type input "[DATE]"
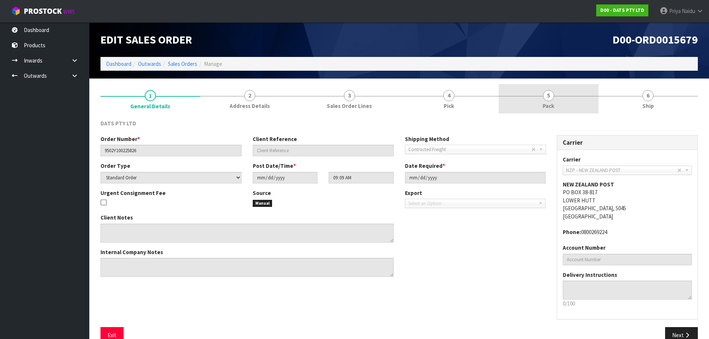
click at [526, 101] on link "5 Pack" at bounding box center [549, 98] width 100 height 29
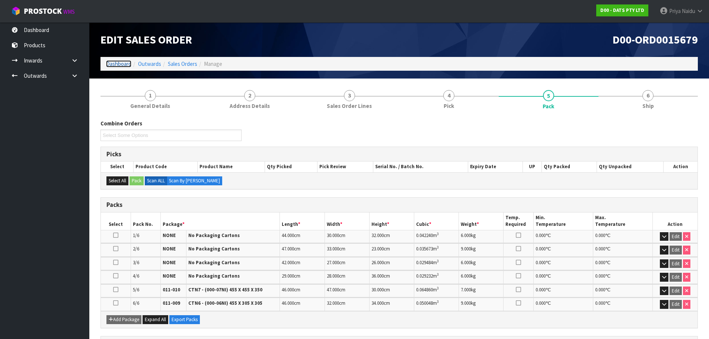
click at [118, 67] on link "Dashboard" at bounding box center [118, 63] width 25 height 7
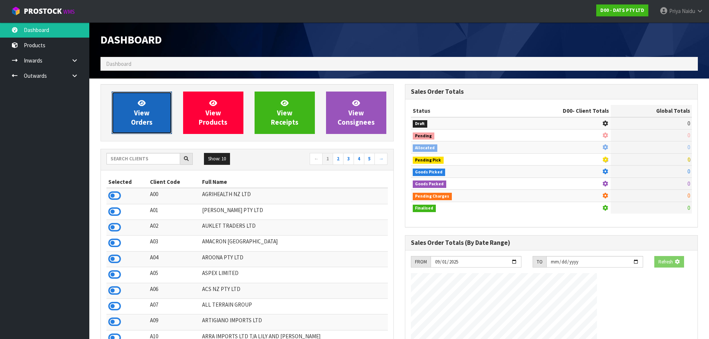
click at [136, 102] on link "View Orders" at bounding box center [142, 113] width 60 height 42
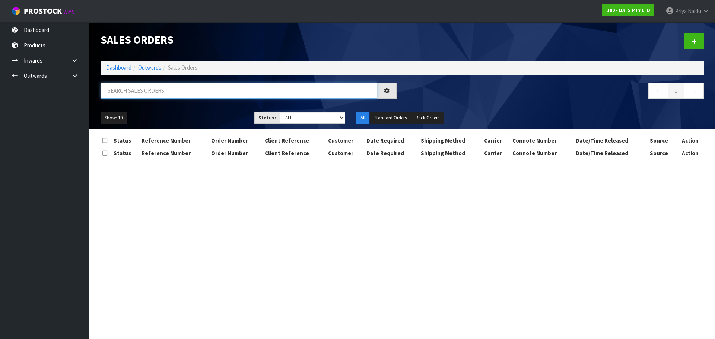
click at [150, 89] on input "text" at bounding box center [239, 91] width 277 height 16
type input "15675"
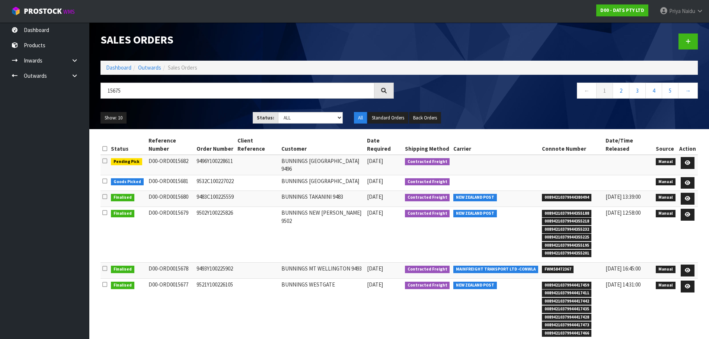
click at [185, 111] on div "Show: 10 5 10 25 50 Status: Draft Pending Allocated Pending Pick Goods Picked G…" at bounding box center [399, 118] width 609 height 23
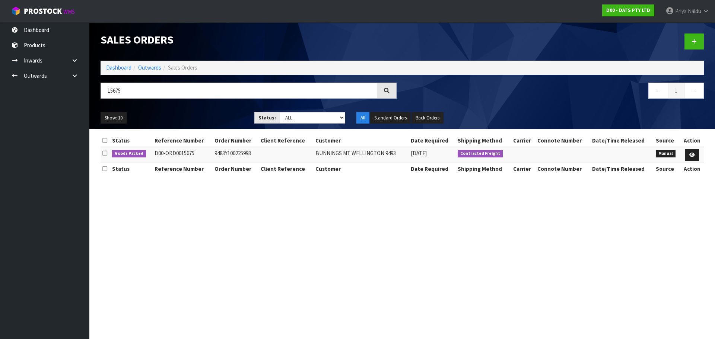
click at [185, 111] on div "Show: 10 5 10 25 50 Status: Draft Pending Allocated Pending Pick Goods Picked G…" at bounding box center [402, 118] width 615 height 23
click at [693, 154] on icon at bounding box center [692, 155] width 6 height 5
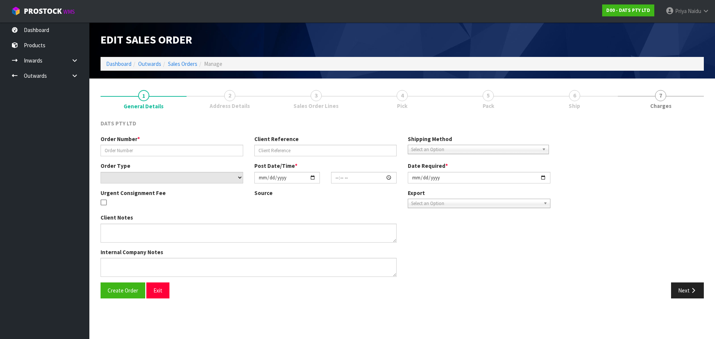
type input "9483Y100225993"
select select "number:0"
type input "[DATE]"
type input "08:58:00.000"
type input "[DATE]"
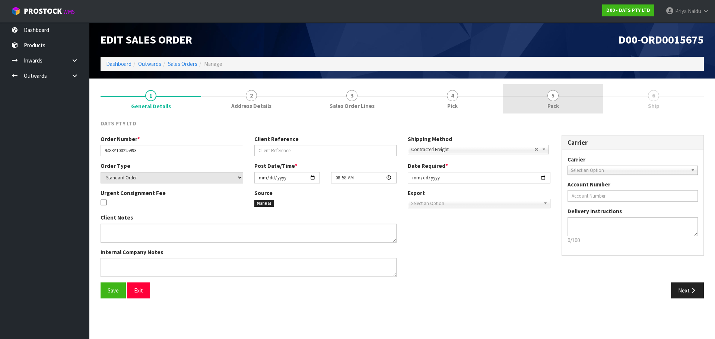
click at [553, 103] on span "Pack" at bounding box center [553, 106] width 12 height 8
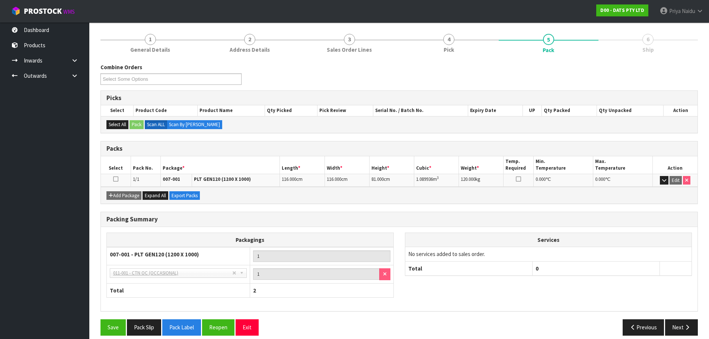
scroll to position [64, 0]
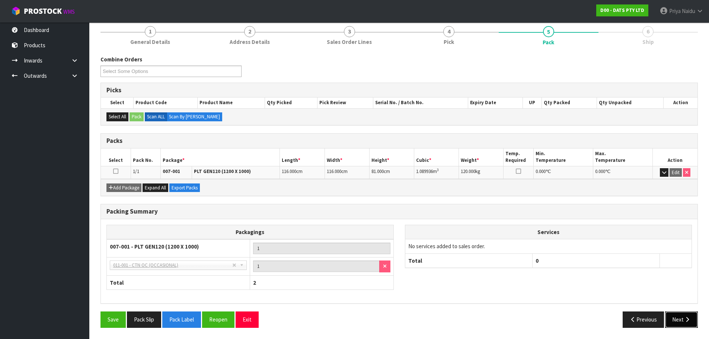
click at [681, 318] on button "Next" at bounding box center [682, 320] width 33 height 16
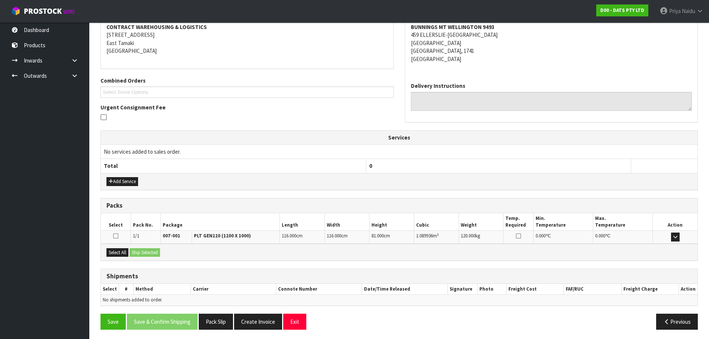
scroll to position [119, 0]
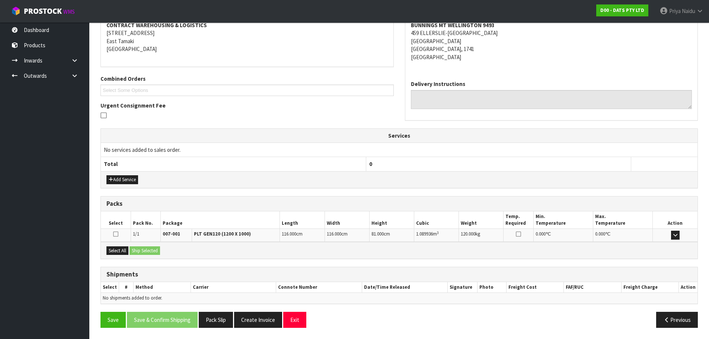
drag, startPoint x: 271, startPoint y: 271, endPoint x: 223, endPoint y: 278, distance: 48.2
drag, startPoint x: 223, startPoint y: 278, endPoint x: 120, endPoint y: 262, distance: 104.5
click at [120, 262] on div "From Address CONTRACT WAREHOUSING & LOGISTICS 17 Allens Road East Tamaki Auckla…" at bounding box center [400, 166] width 598 height 333
click at [110, 249] on button "Select All" at bounding box center [118, 251] width 22 height 9
click at [135, 249] on button "Ship Selected" at bounding box center [145, 251] width 31 height 9
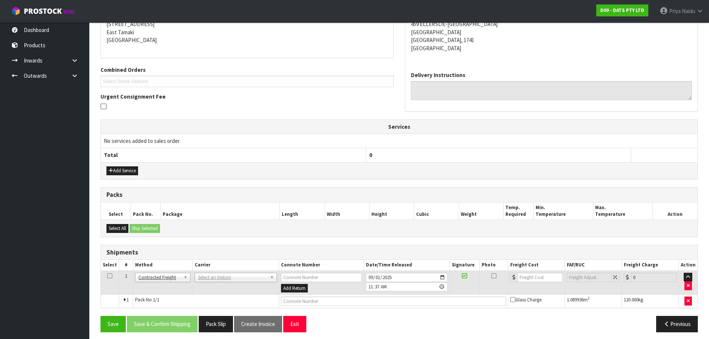
scroll to position [133, 0]
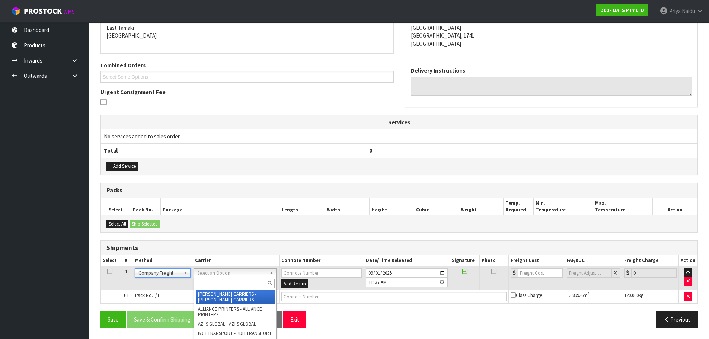
click at [214, 282] on input "text" at bounding box center [235, 283] width 79 height 9
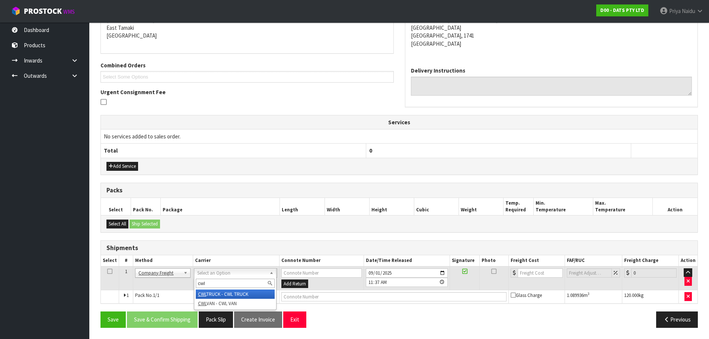
type input "cwl"
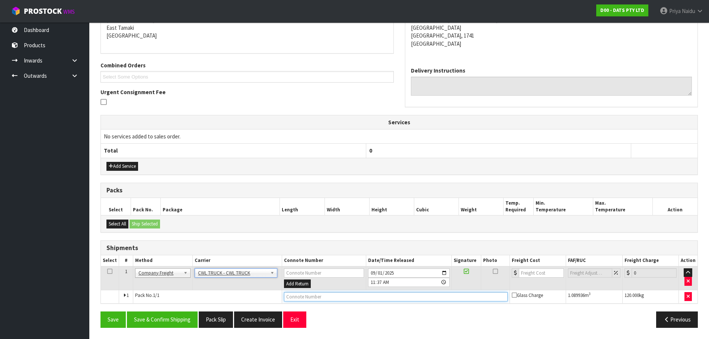
click at [298, 299] on input "text" at bounding box center [396, 296] width 224 height 9
type input "CWL TRUCK DELIVERY"
click at [445, 273] on input "2025-09-01" at bounding box center [409, 273] width 82 height 9
type input "2025-09-02"
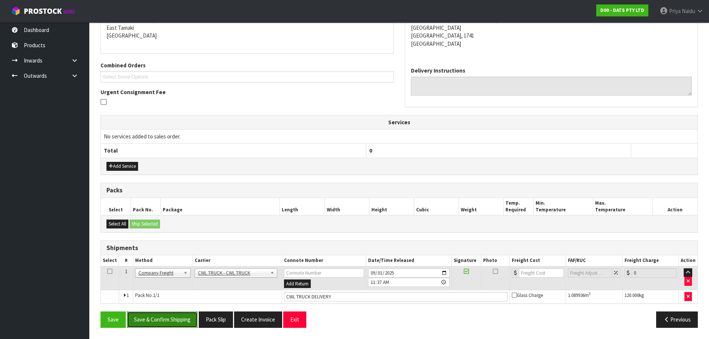
click at [166, 317] on button "Save & Confirm Shipping" at bounding box center [162, 320] width 71 height 16
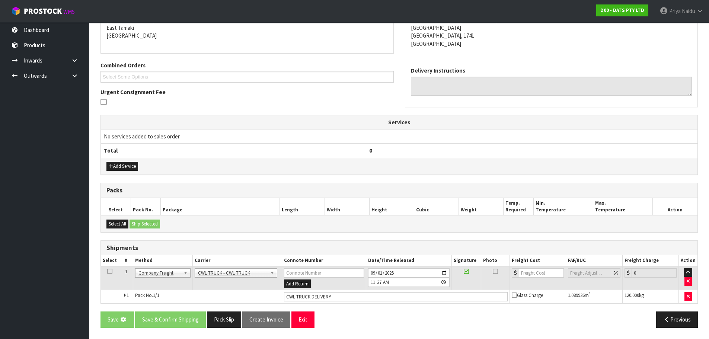
scroll to position [0, 0]
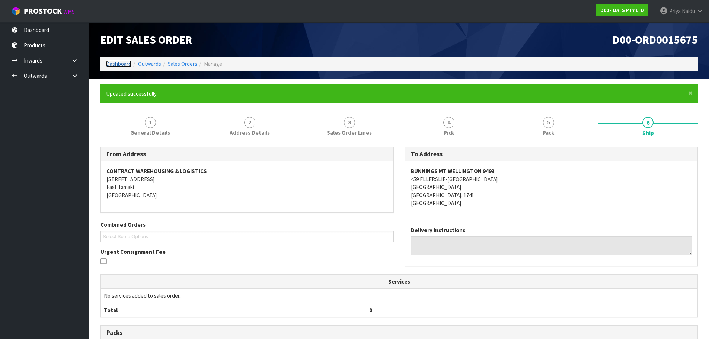
click at [124, 62] on link "Dashboard" at bounding box center [118, 63] width 25 height 7
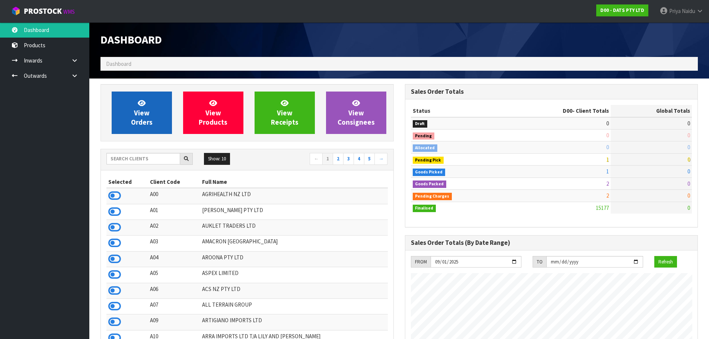
scroll to position [564, 304]
click at [143, 119] on span "View Orders" at bounding box center [142, 113] width 22 height 28
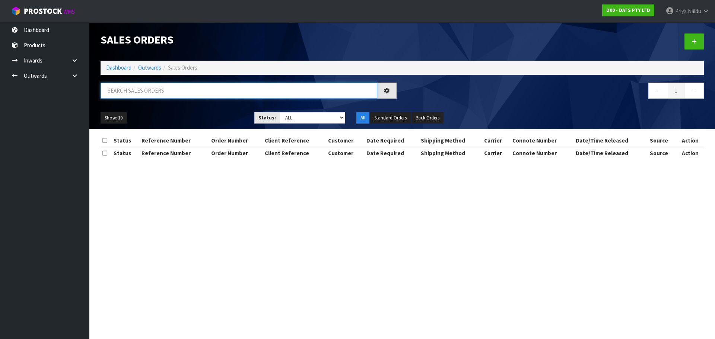
click at [155, 92] on input "text" at bounding box center [239, 91] width 277 height 16
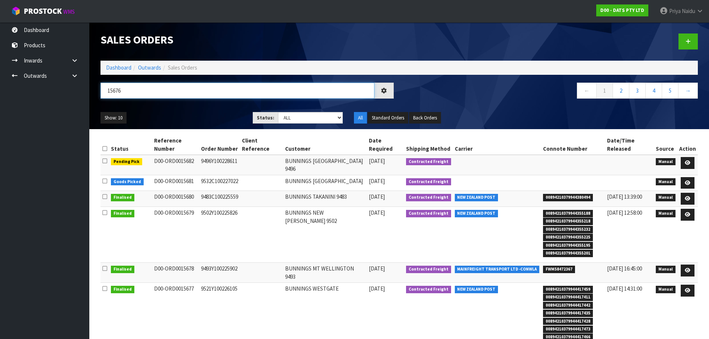
type input "15676"
click at [170, 109] on div "Show: 10 5 10 25 50 Status: Draft Pending Allocated Pending Pick Goods Picked G…" at bounding box center [399, 118] width 609 height 23
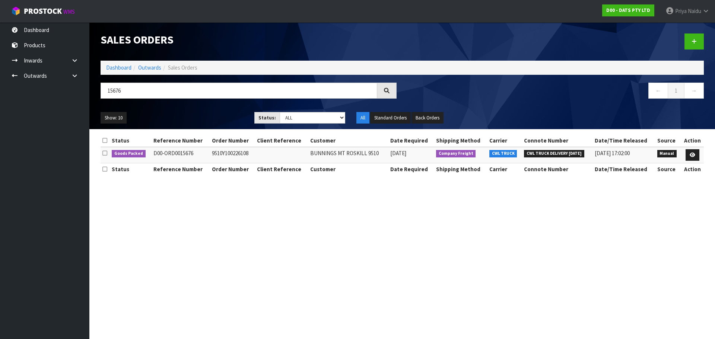
click at [207, 115] on ul "Show: 10 5 10 25 50" at bounding box center [172, 118] width 143 height 12
click at [689, 153] on link at bounding box center [693, 155] width 14 height 12
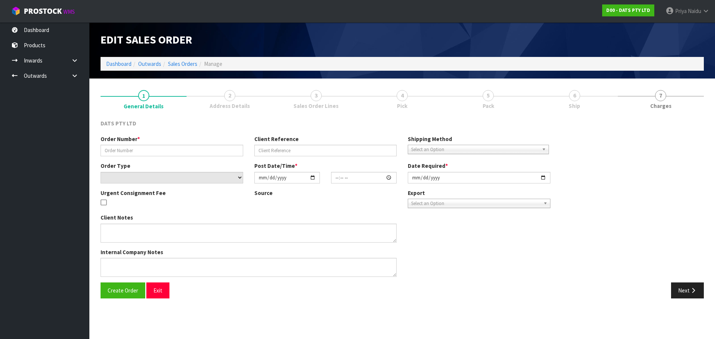
type input "9510Y100226108"
select select "number:0"
type input "[DATE]"
type input "09:00:00.000"
type input "[DATE]"
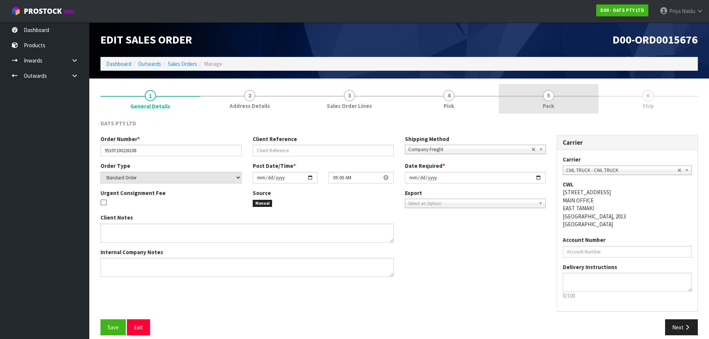
click at [570, 101] on link "5 Pack" at bounding box center [549, 98] width 100 height 29
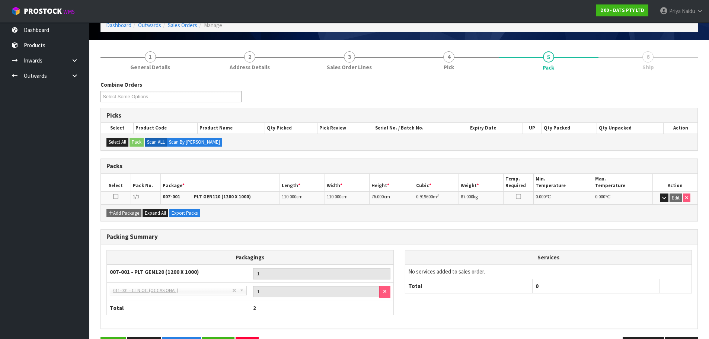
scroll to position [64, 0]
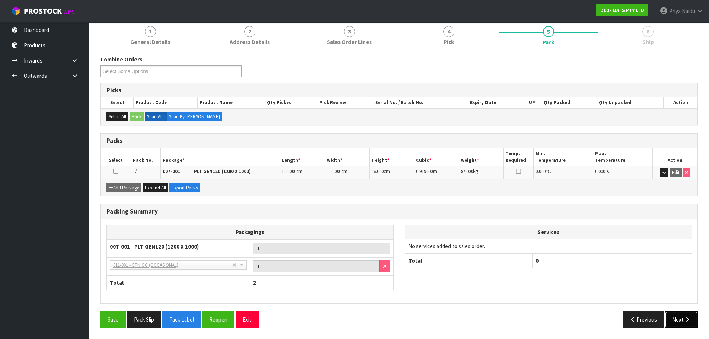
click at [676, 317] on button "Next" at bounding box center [682, 320] width 33 height 16
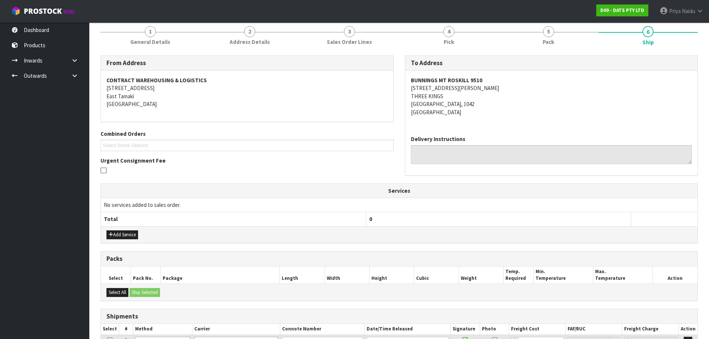
scroll to position [133, 0]
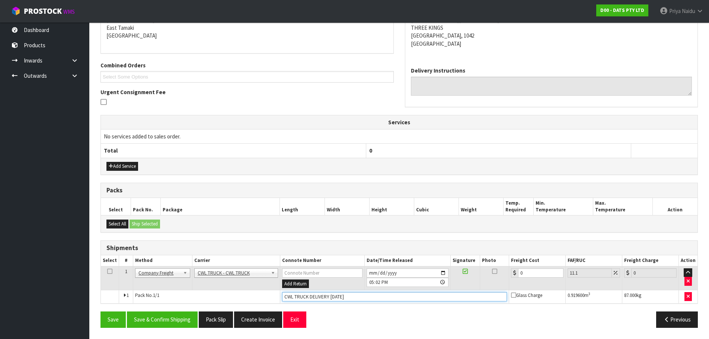
click at [364, 300] on input "CWL TRUCK DELIVERY 01/09/25" at bounding box center [394, 296] width 225 height 9
type input "CWL TRUCK DELIVERY"
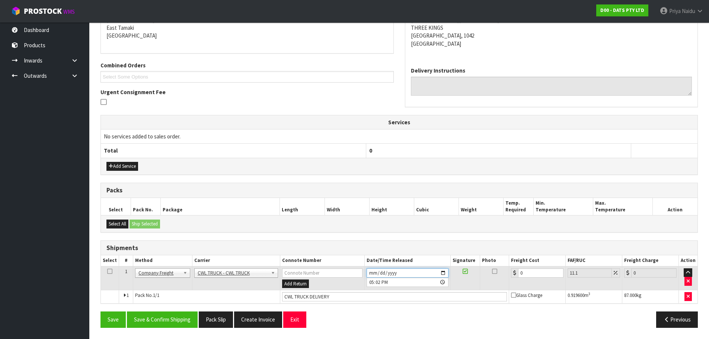
click at [444, 271] on input "[DATE]" at bounding box center [408, 273] width 82 height 9
type input "2025-09-01"
click at [157, 325] on button "Save & Confirm Shipping" at bounding box center [162, 320] width 71 height 16
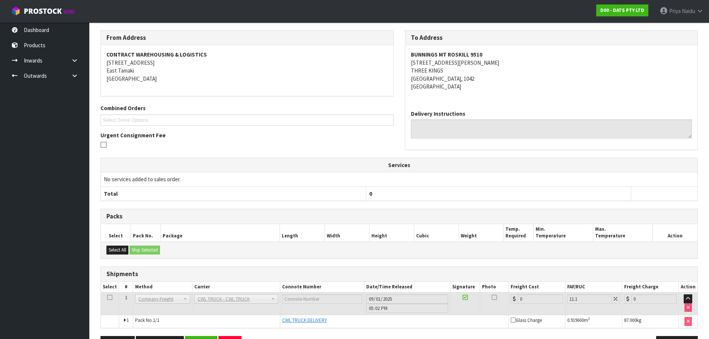
scroll to position [0, 0]
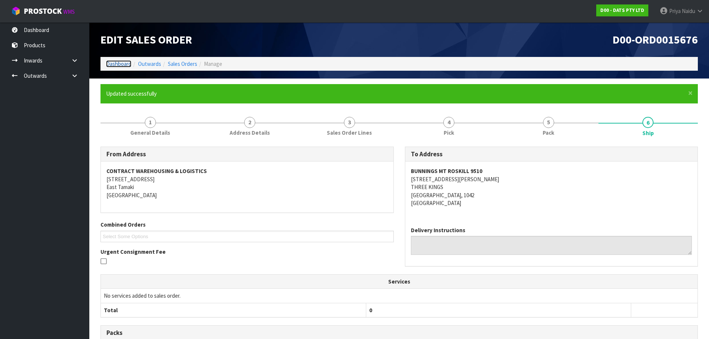
click at [112, 61] on link "Dashboard" at bounding box center [118, 63] width 25 height 7
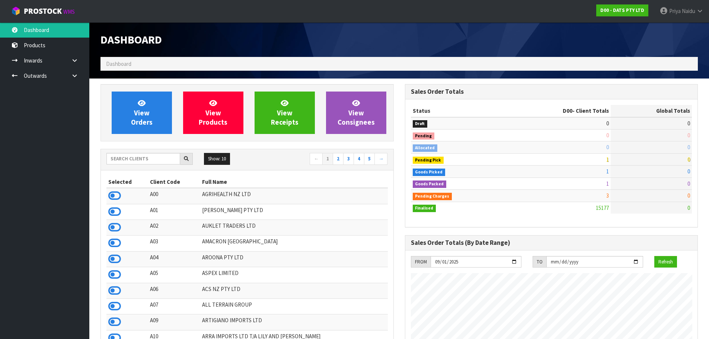
scroll to position [564, 304]
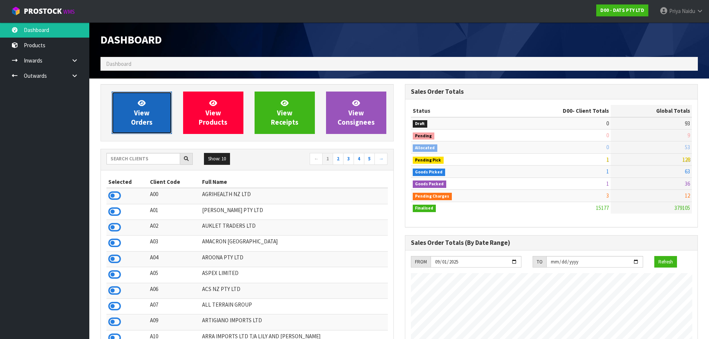
click at [141, 121] on span "View Orders" at bounding box center [142, 113] width 22 height 28
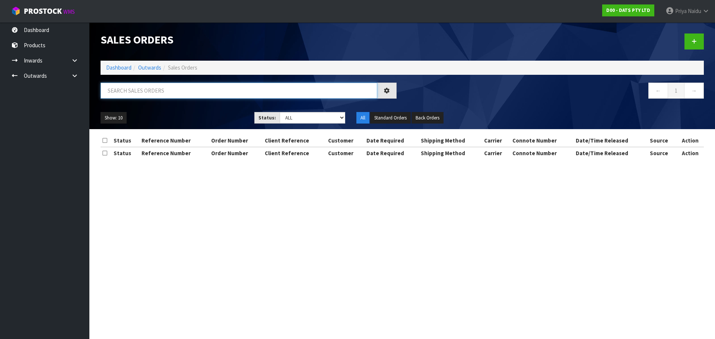
click at [157, 92] on input "text" at bounding box center [239, 91] width 277 height 16
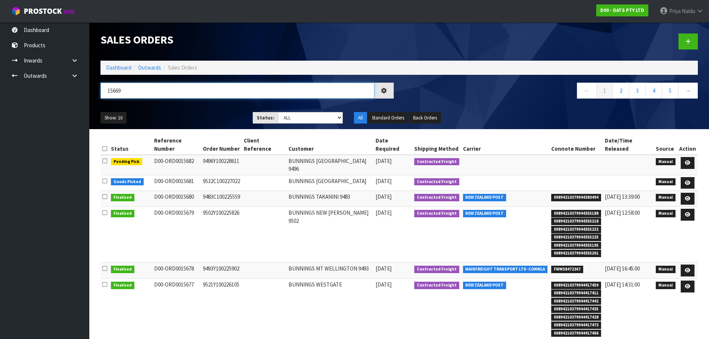
type input "15669"
click at [290, 118] on select "Draft Pending Allocated Pending Pick Goods Picked Goods Packed Pending Charges …" at bounding box center [310, 118] width 65 height 12
select select "string:5"
click at [278, 112] on select "Draft Pending Allocated Pending Pick Goods Picked Goods Packed Pending Charges …" at bounding box center [310, 118] width 65 height 12
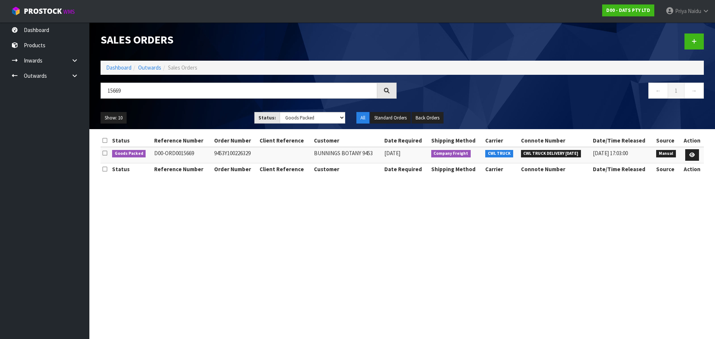
click at [191, 113] on ul "Show: 10 5 10 25 50" at bounding box center [172, 118] width 143 height 12
click at [695, 147] on th "Action" at bounding box center [692, 141] width 23 height 12
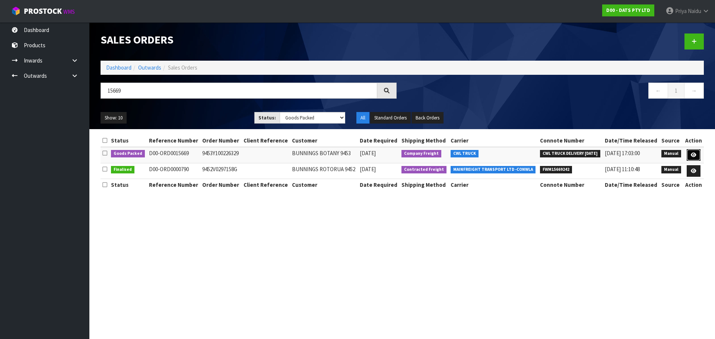
click at [689, 155] on link at bounding box center [694, 155] width 14 height 12
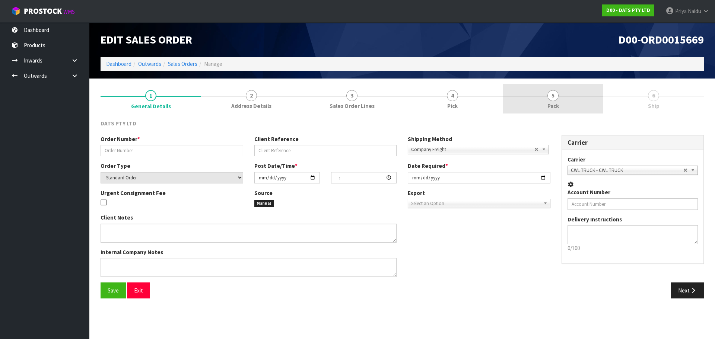
type input "9453Y100226329"
select select "number:0"
type input "[DATE]"
type input "08:40:00.000"
type input "[DATE]"
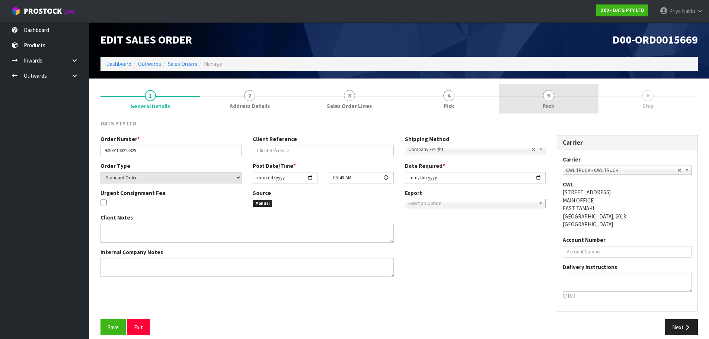
click at [549, 102] on span "Pack" at bounding box center [549, 106] width 12 height 8
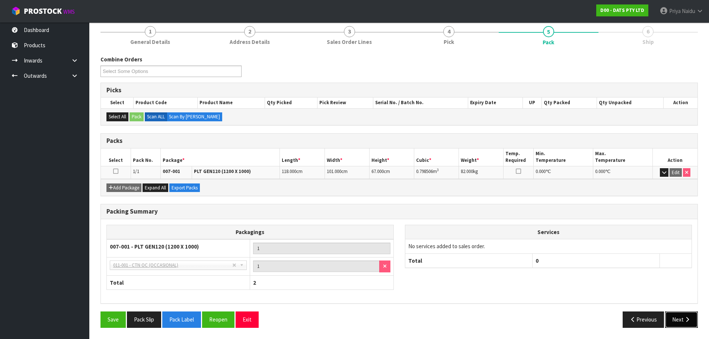
drag, startPoint x: 681, startPoint y: 324, endPoint x: 669, endPoint y: 320, distance: 12.3
click at [679, 324] on button "Next" at bounding box center [682, 320] width 33 height 16
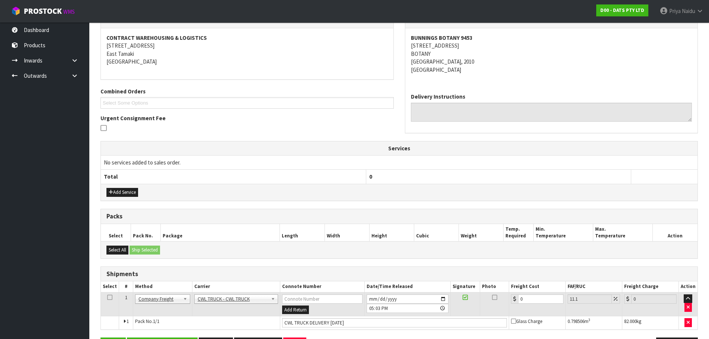
scroll to position [133, 0]
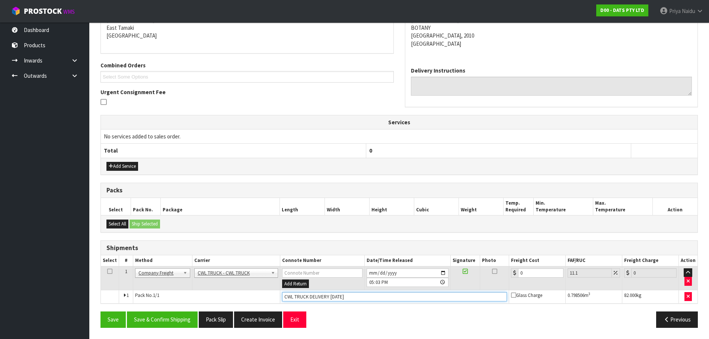
click at [353, 296] on input "CWL TRUCK DELIVERY 01/09/25" at bounding box center [394, 296] width 225 height 9
type input "CWL TRUCK DELIVERY"
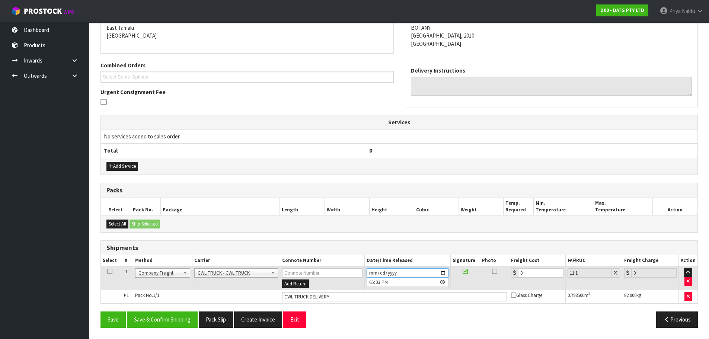
click at [442, 271] on input "[DATE]" at bounding box center [408, 273] width 82 height 9
type input "2025-09-01"
click at [171, 319] on button "Save & Confirm Shipping" at bounding box center [162, 320] width 71 height 16
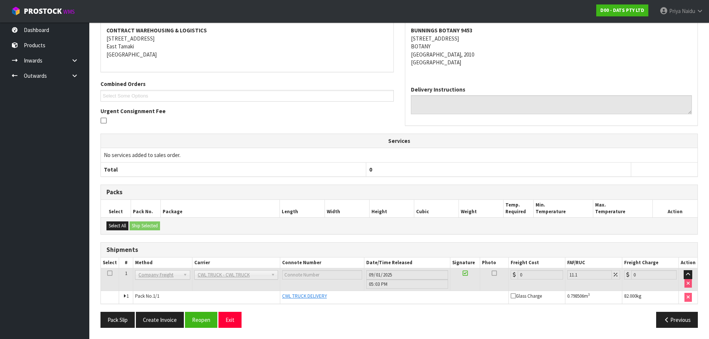
scroll to position [0, 0]
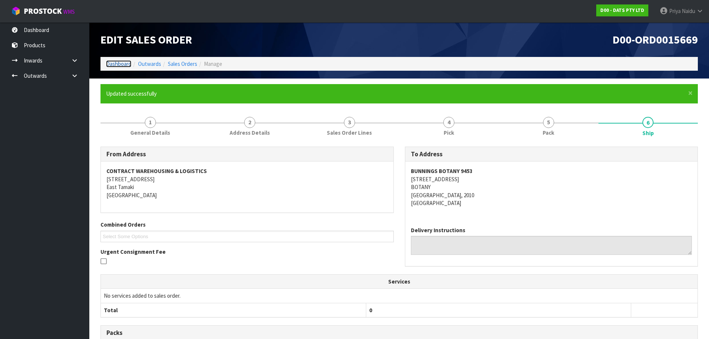
click at [123, 61] on link "Dashboard" at bounding box center [118, 63] width 25 height 7
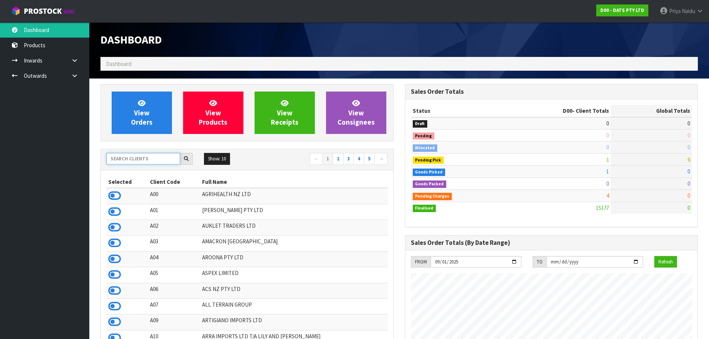
click at [127, 153] on input "text" at bounding box center [144, 159] width 74 height 12
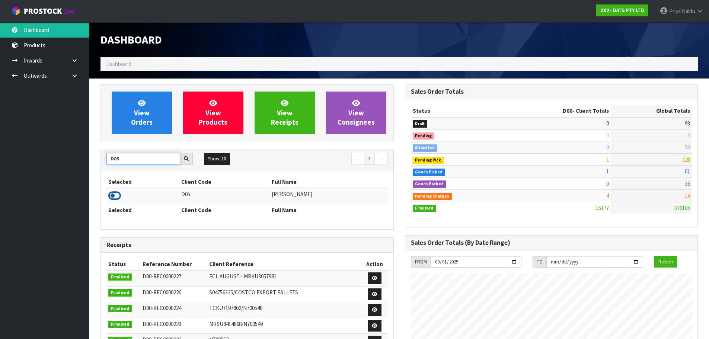
type input "D05"
click at [114, 197] on icon at bounding box center [114, 195] width 13 height 11
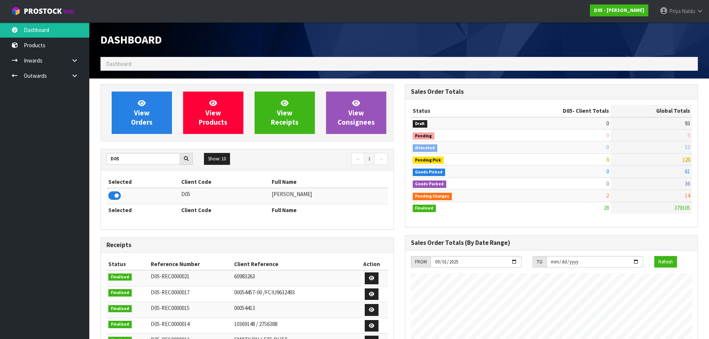
scroll to position [592, 304]
click at [137, 110] on span "View Orders" at bounding box center [142, 113] width 22 height 28
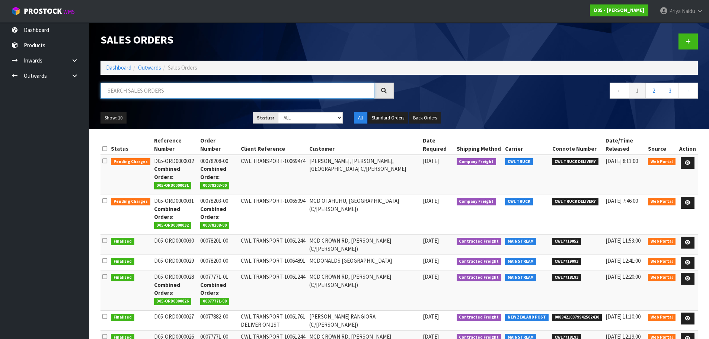
click at [150, 92] on input "text" at bounding box center [238, 91] width 274 height 16
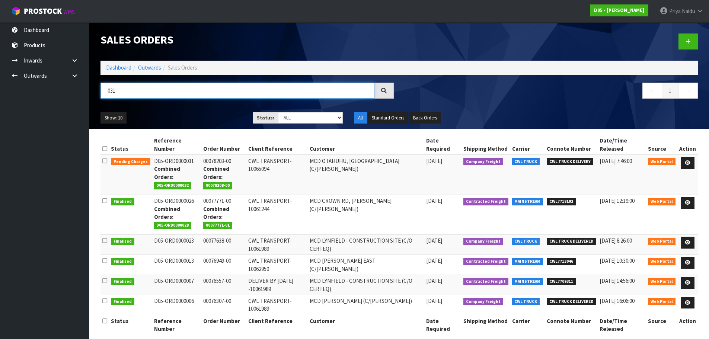
type input "031"
click at [172, 121] on ul "Show: 10 5 10 25 50" at bounding box center [171, 118] width 141 height 12
click at [123, 69] on link "Dashboard" at bounding box center [118, 67] width 25 height 7
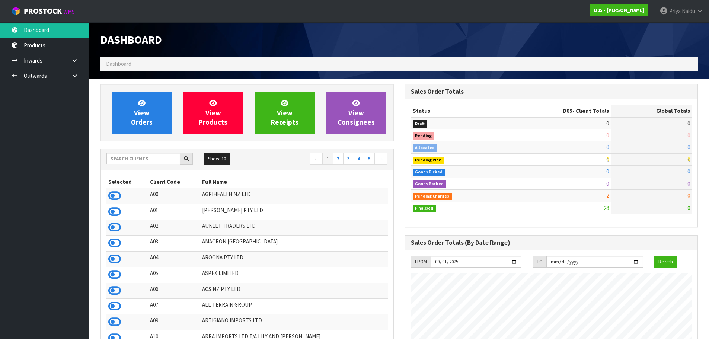
scroll to position [592, 304]
click at [124, 156] on input "text" at bounding box center [144, 159] width 74 height 12
click at [153, 158] on input "text" at bounding box center [144, 159] width 74 height 12
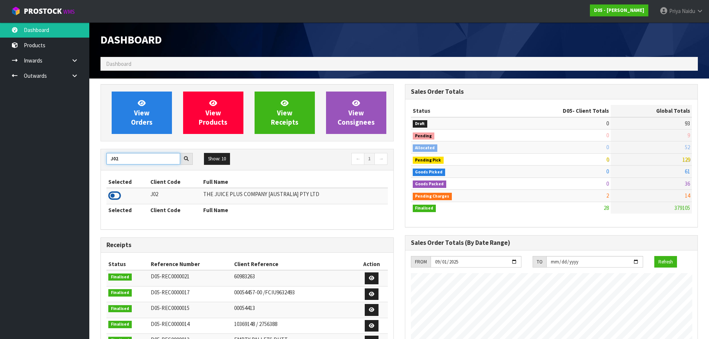
type input "J02"
click at [116, 194] on icon at bounding box center [114, 195] width 13 height 11
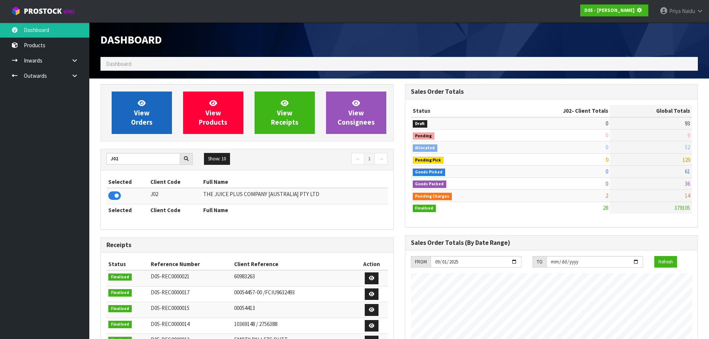
scroll to position [371967, 372127]
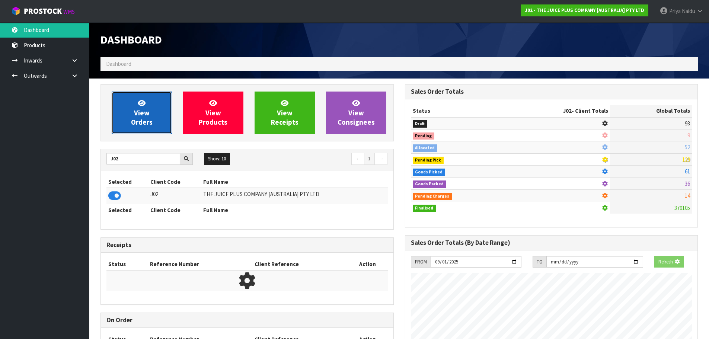
drag, startPoint x: 139, startPoint y: 113, endPoint x: 142, endPoint y: 104, distance: 9.5
click at [139, 113] on span "View Orders" at bounding box center [142, 113] width 22 height 28
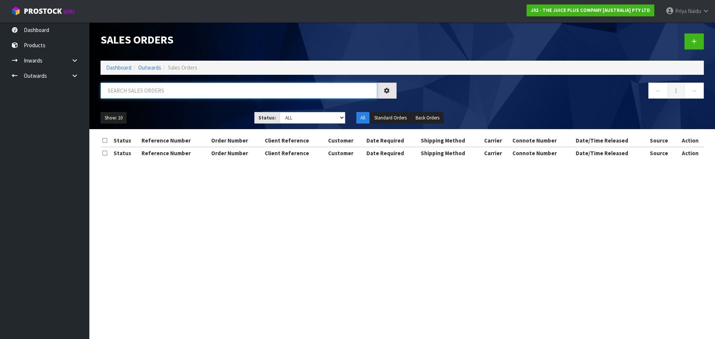
click at [148, 90] on input "text" at bounding box center [239, 91] width 277 height 16
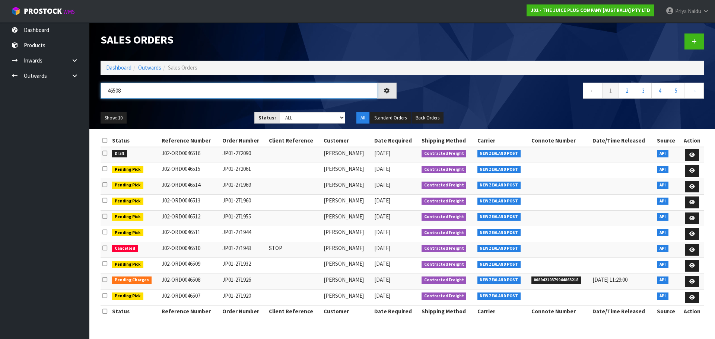
type input "46508"
click at [203, 108] on div "Show: 10 5 10 25 50 Status: Draft Pending Allocated Pending Pick Goods Picked G…" at bounding box center [402, 118] width 615 height 23
click at [197, 113] on ul "Show: 10 5 10 25 50" at bounding box center [172, 118] width 143 height 12
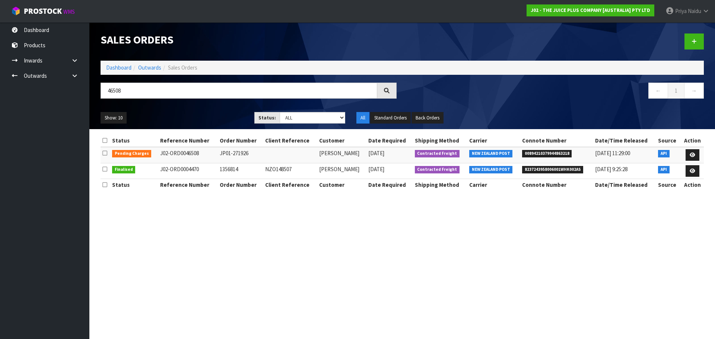
click at [193, 116] on ul "Show: 10 5 10 25 50" at bounding box center [172, 118] width 143 height 12
click at [695, 153] on icon at bounding box center [693, 155] width 6 height 5
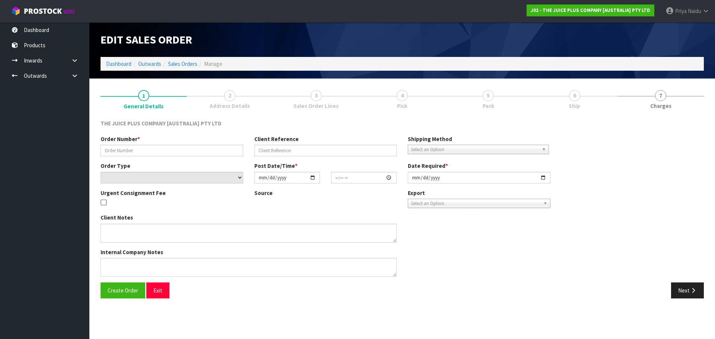
type input "JP01-271926"
select select "number:0"
type input "2025-08-31"
type input "16:34:29.000"
type input "2025-08-31"
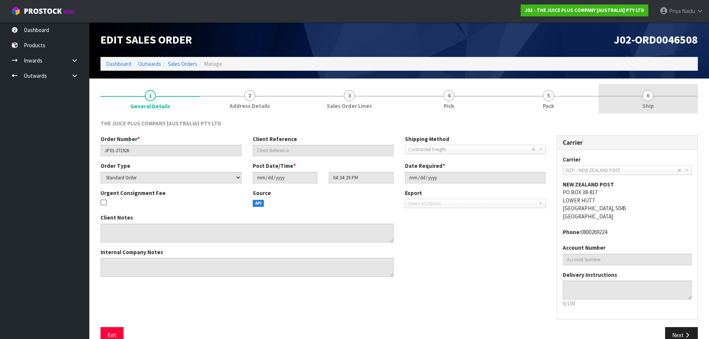
click at [620, 92] on link "6 Ship" at bounding box center [649, 98] width 100 height 29
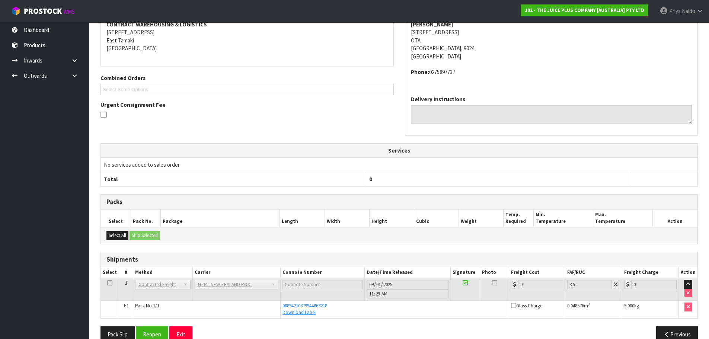
scroll to position [134, 0]
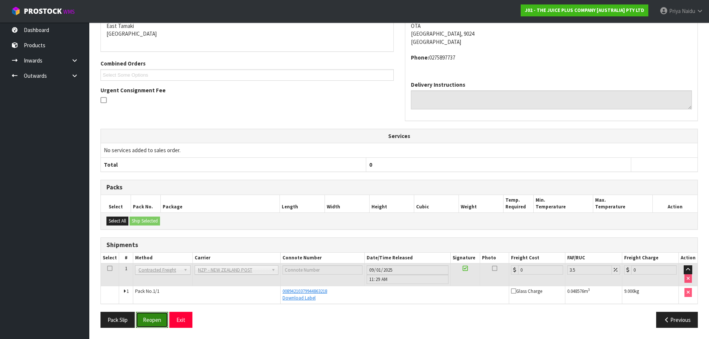
drag, startPoint x: 152, startPoint y: 320, endPoint x: 161, endPoint y: 316, distance: 9.0
click at [153, 320] on button "Reopen" at bounding box center [152, 320] width 32 height 16
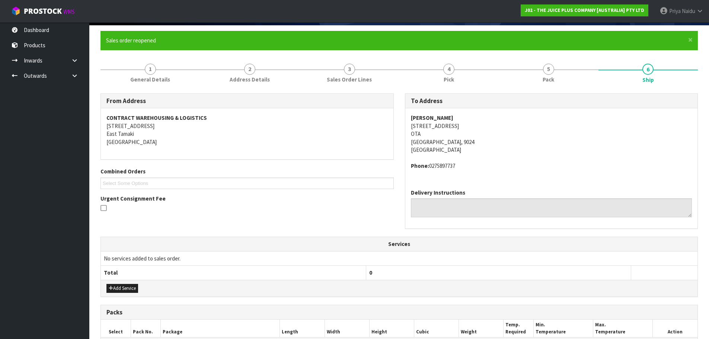
scroll to position [182, 0]
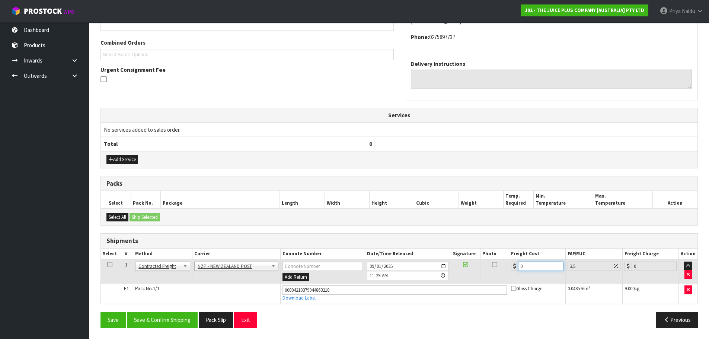
click at [527, 266] on input "0" at bounding box center [540, 266] width 45 height 9
type input "1"
type input "1.03"
type input "11"
type input "11.38"
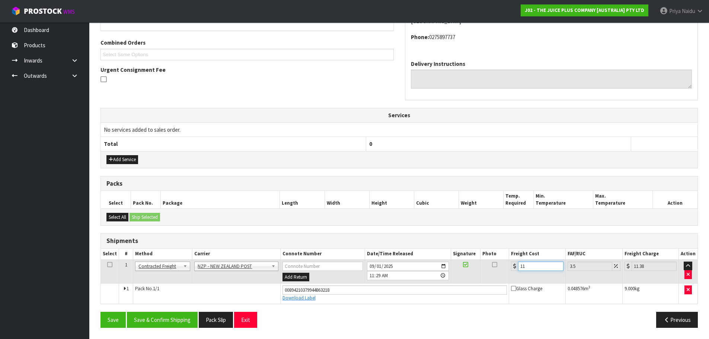
type input "11.6"
type input "12.01"
type input "11.61"
type input "12.02"
type input "11.61"
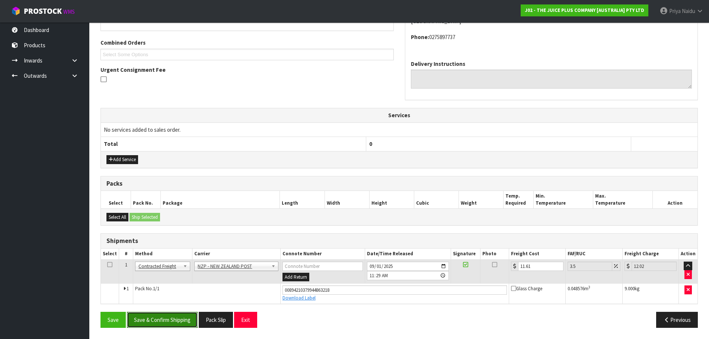
click at [166, 316] on button "Save & Confirm Shipping" at bounding box center [162, 320] width 71 height 16
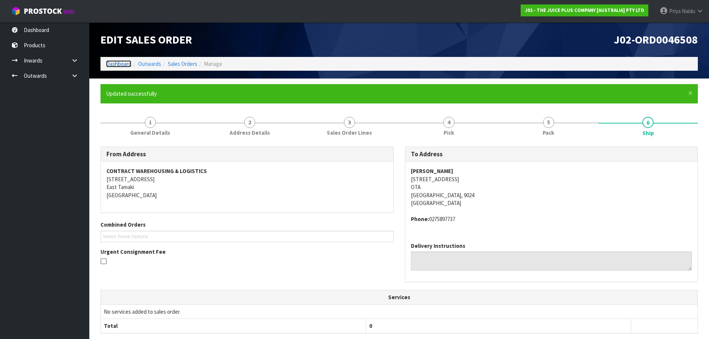
click at [120, 66] on link "Dashboard" at bounding box center [118, 63] width 25 height 7
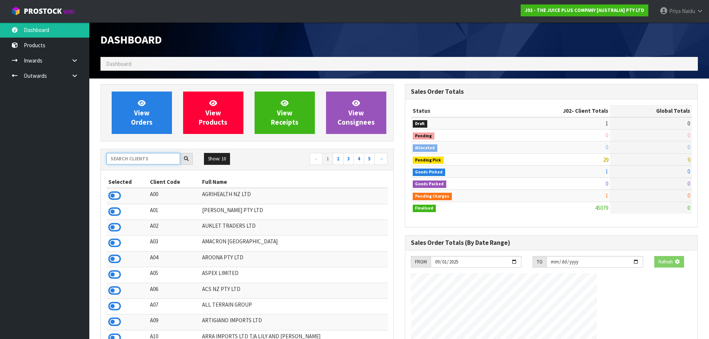
click at [126, 159] on input "text" at bounding box center [144, 159] width 74 height 12
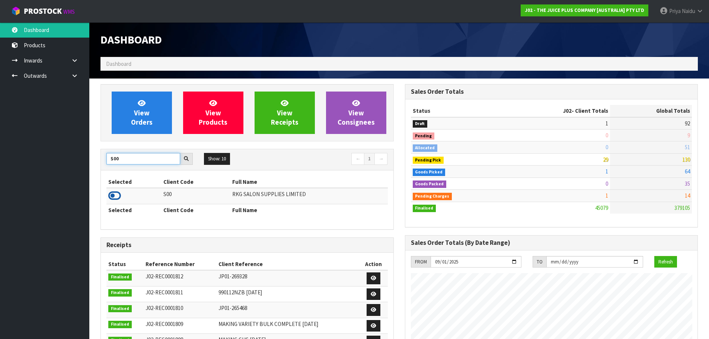
type input "S00"
click at [112, 194] on icon at bounding box center [114, 195] width 13 height 11
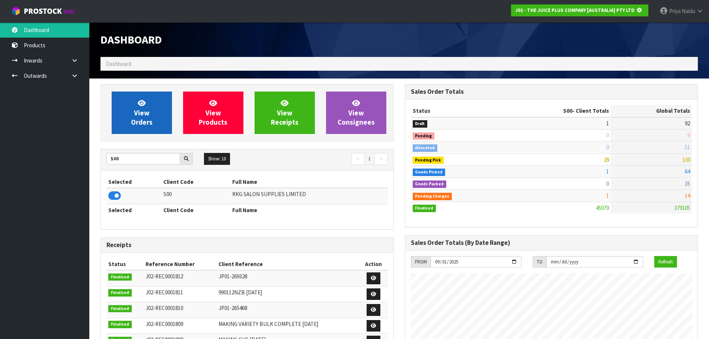
scroll to position [464, 304]
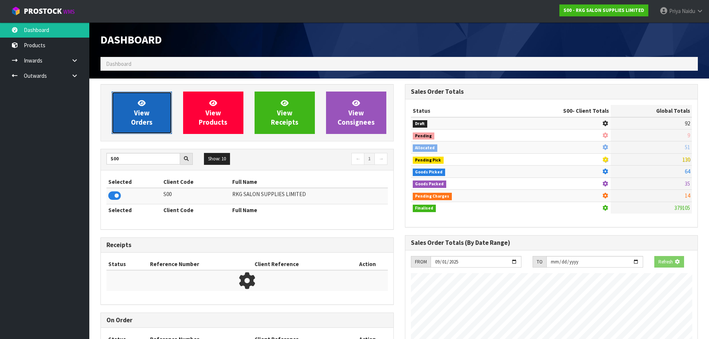
click at [126, 117] on link "View Orders" at bounding box center [142, 113] width 60 height 42
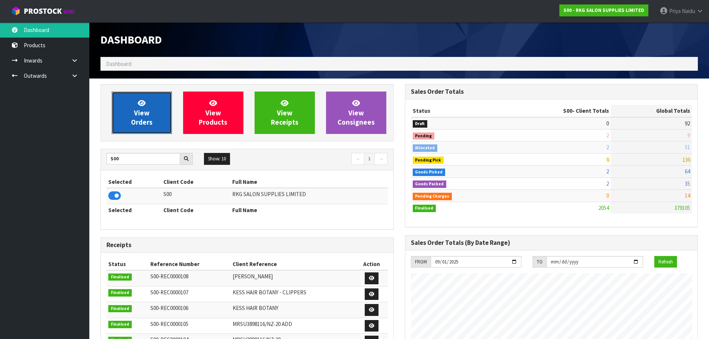
scroll to position [564, 304]
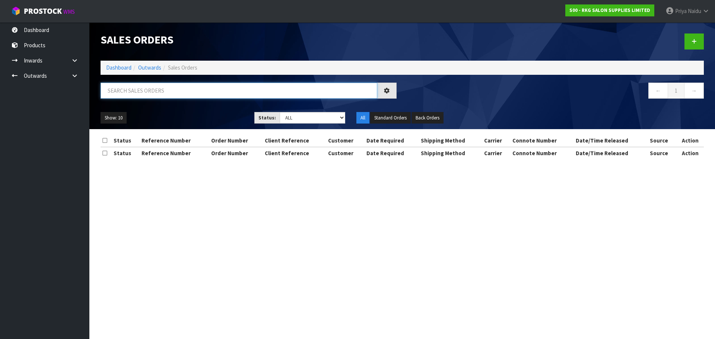
click at [150, 92] on input "text" at bounding box center [239, 91] width 277 height 16
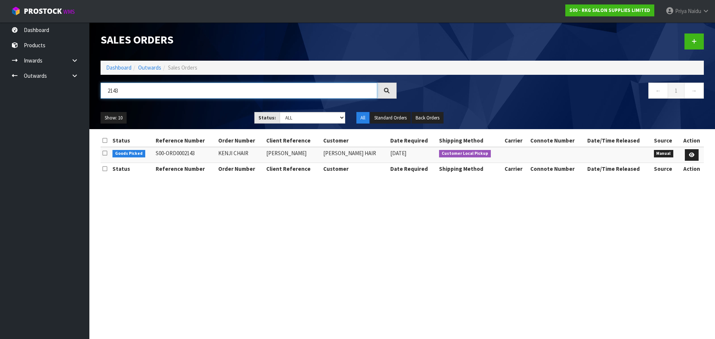
type input "2143"
click at [180, 113] on ul "Show: 10 5 10 25 50" at bounding box center [172, 118] width 143 height 12
click at [693, 153] on icon at bounding box center [692, 155] width 6 height 5
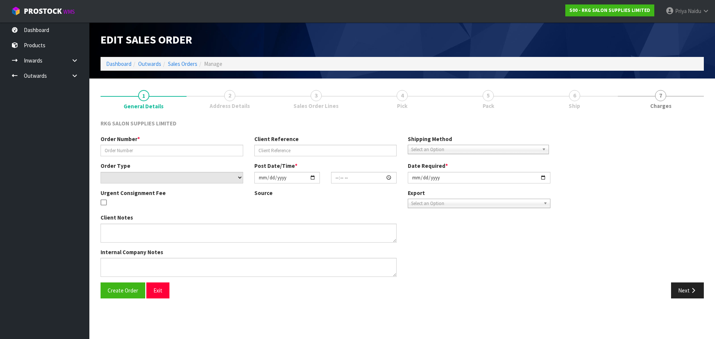
type input "KENJI CHAIR"
type input "[PERSON_NAME]"
select select "number:0"
type input "2025-09-01"
type input "00:00:00.000"
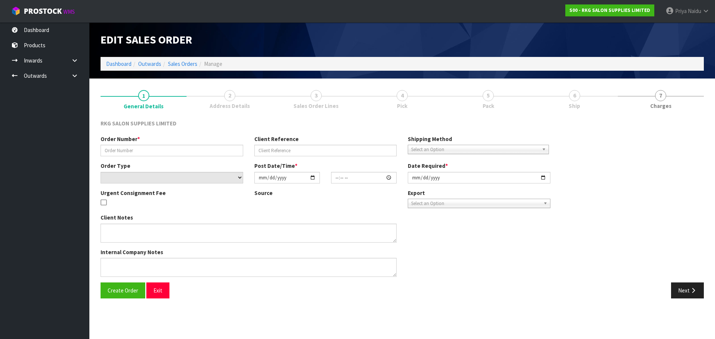
type input "2025-09-01"
type textarea "FOR PICK UP"
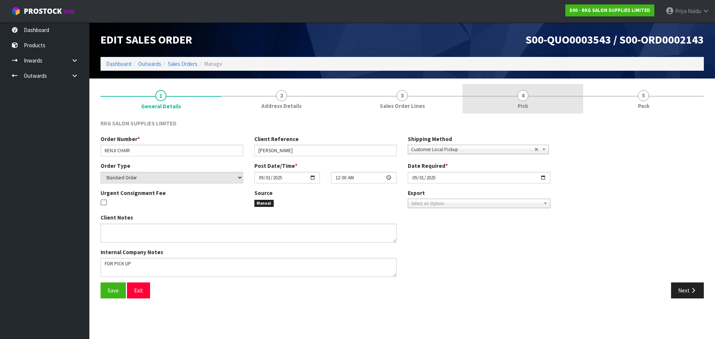
click at [565, 96] on link "4 Pick" at bounding box center [523, 98] width 121 height 29
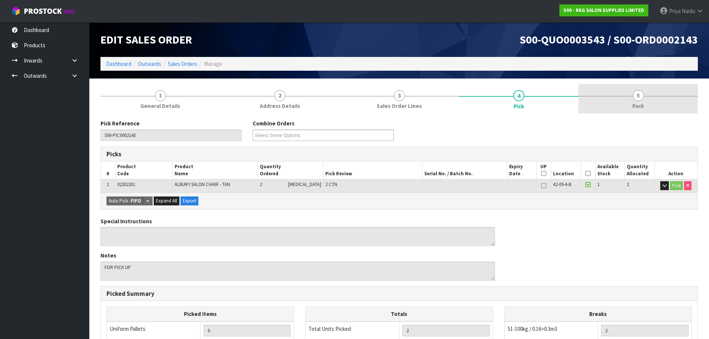
click at [604, 93] on link "5 Pack" at bounding box center [639, 98] width 120 height 29
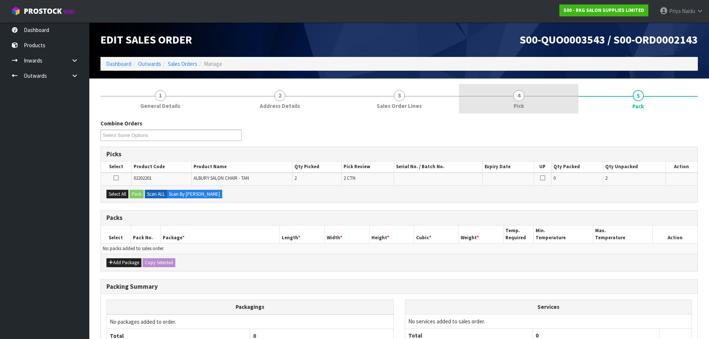
click at [509, 103] on link "4 Pick" at bounding box center [519, 98] width 120 height 29
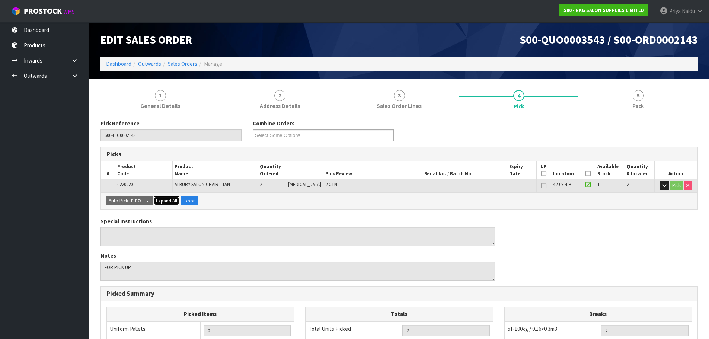
click at [165, 201] on span "Expand All" at bounding box center [166, 201] width 21 height 6
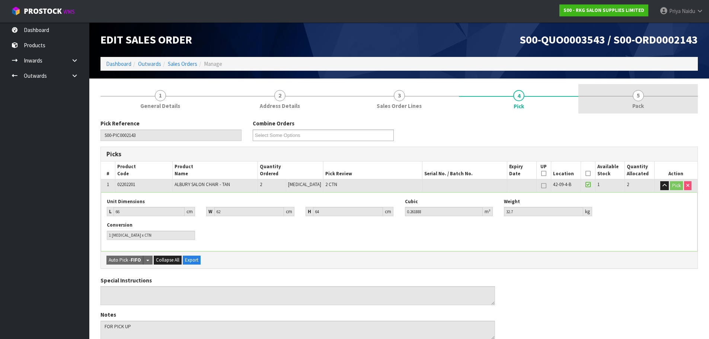
click at [606, 103] on link "5 Pack" at bounding box center [639, 98] width 120 height 29
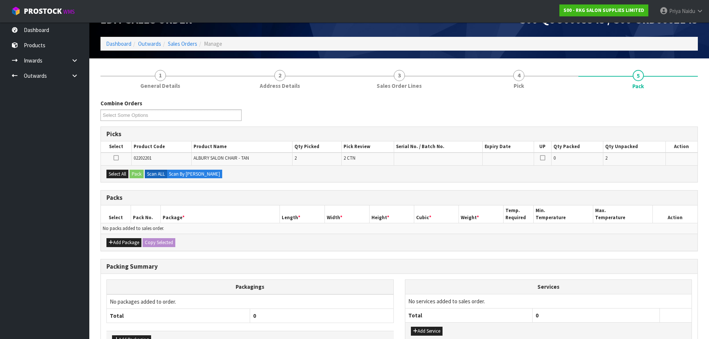
scroll to position [70, 0]
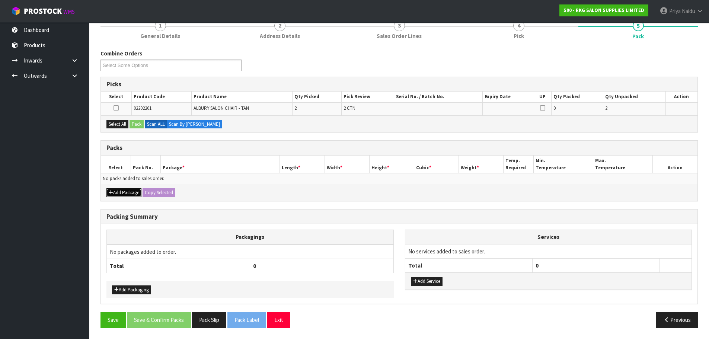
click at [127, 191] on button "Add Package" at bounding box center [124, 192] width 35 height 9
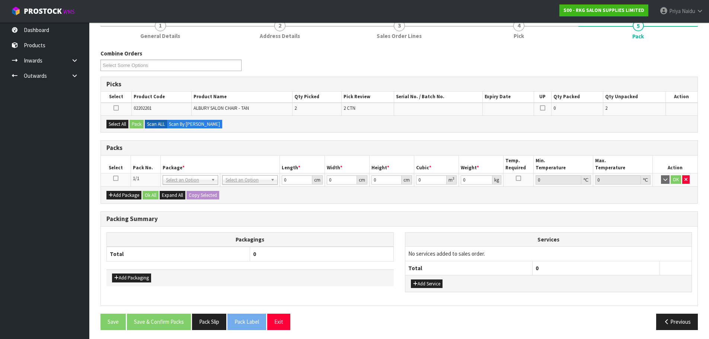
click at [117, 179] on icon at bounding box center [115, 178] width 5 height 0
click at [114, 123] on button "Select All" at bounding box center [118, 124] width 22 height 9
click at [136, 122] on button "Pack" at bounding box center [137, 124] width 14 height 9
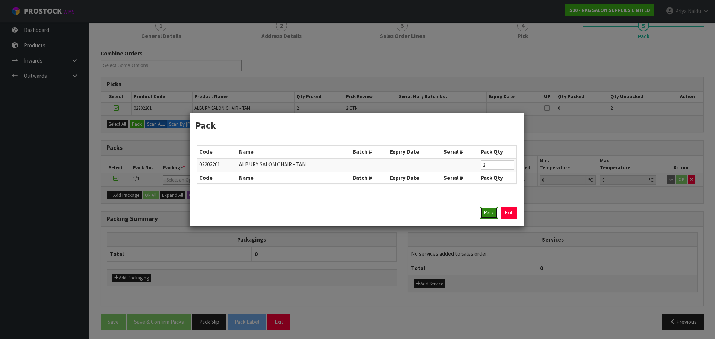
click at [488, 211] on button "Pack" at bounding box center [489, 213] width 18 height 12
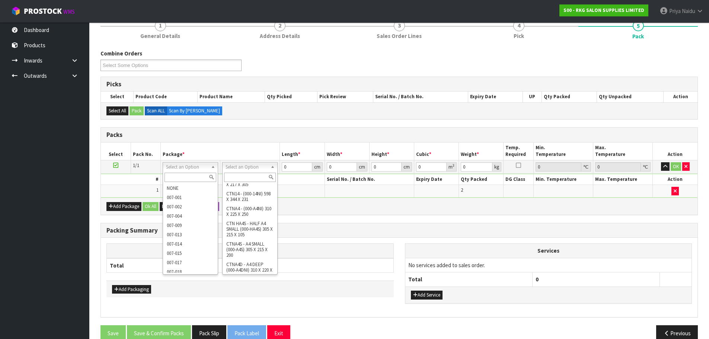
scroll to position [479, 0]
click at [241, 177] on input "text" at bounding box center [250, 177] width 52 height 9
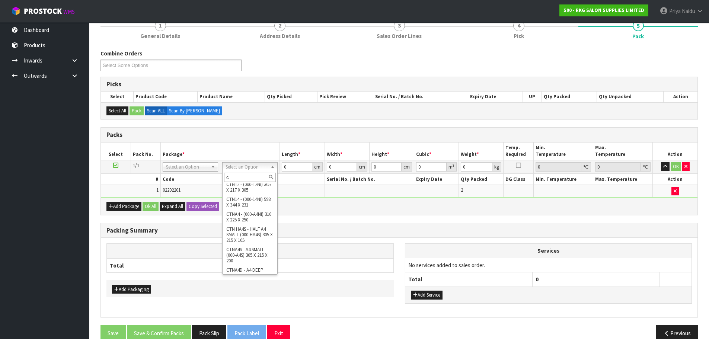
scroll to position [0, 0]
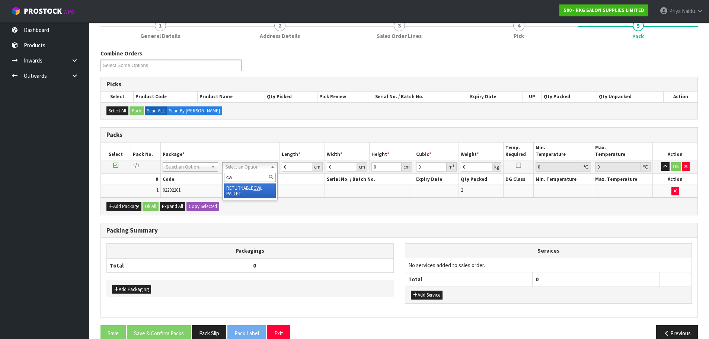
type input "cw"
type input "65.4"
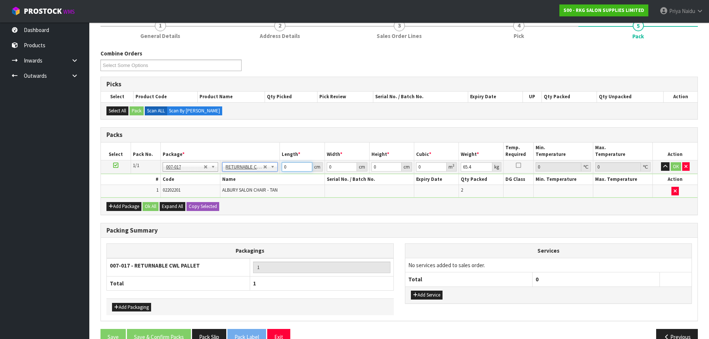
click at [300, 169] on input "0" at bounding box center [297, 166] width 30 height 9
type input "66"
type input "62"
type input "6"
type input "0.024552"
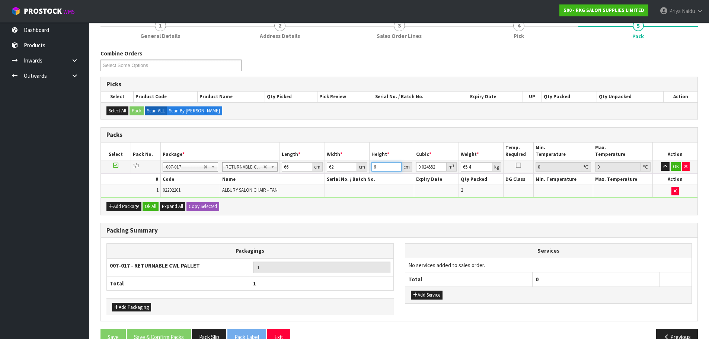
type input "64"
type input "0.261888"
type input "64"
type input "6"
type input "66"
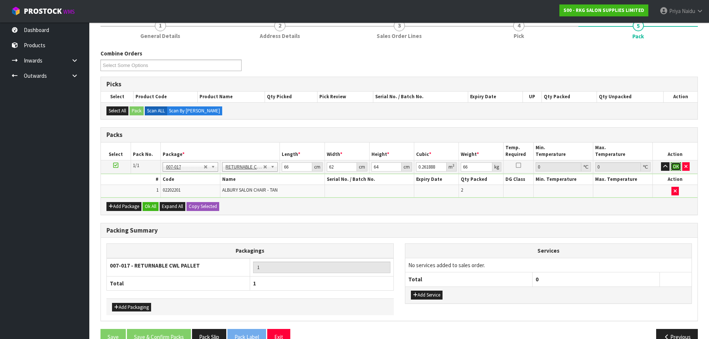
click at [676, 165] on button "OK" at bounding box center [676, 166] width 10 height 9
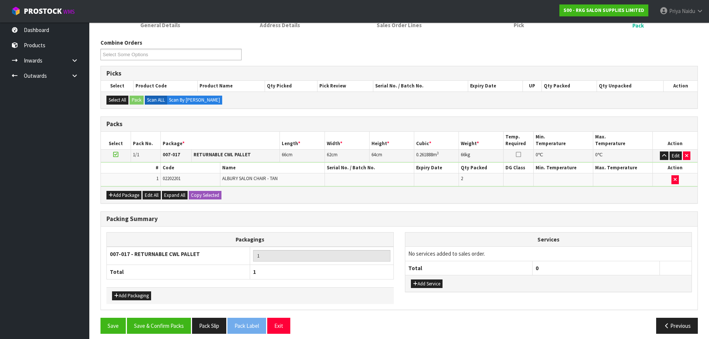
scroll to position [87, 0]
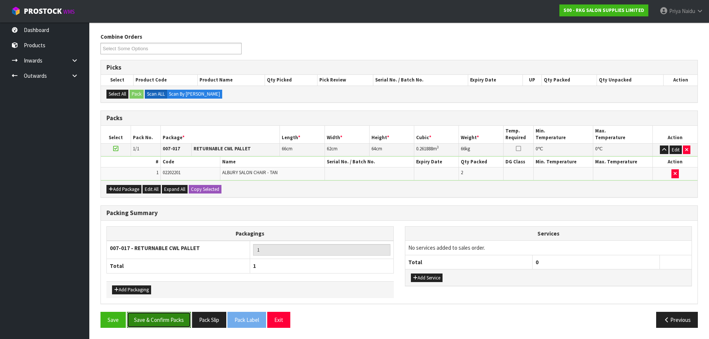
click at [166, 320] on button "Save & Confirm Packs" at bounding box center [159, 320] width 64 height 16
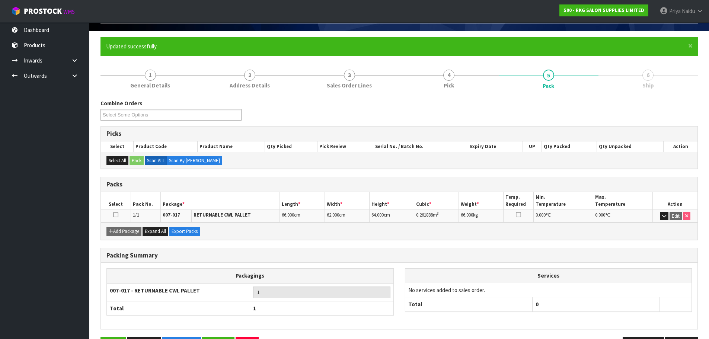
scroll to position [73, 0]
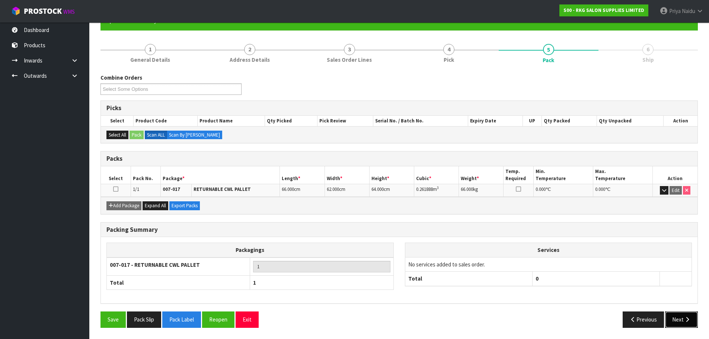
click at [678, 320] on button "Next" at bounding box center [682, 320] width 33 height 16
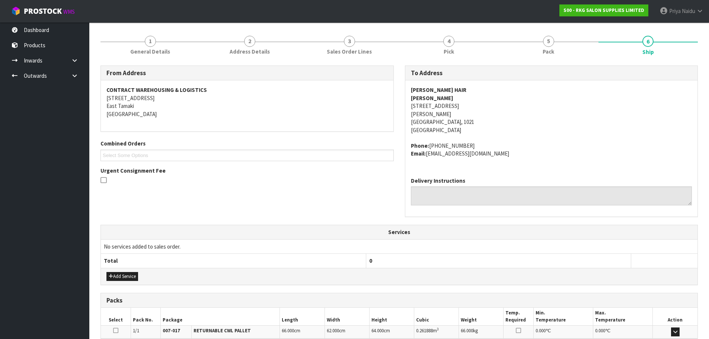
scroll to position [178, 0]
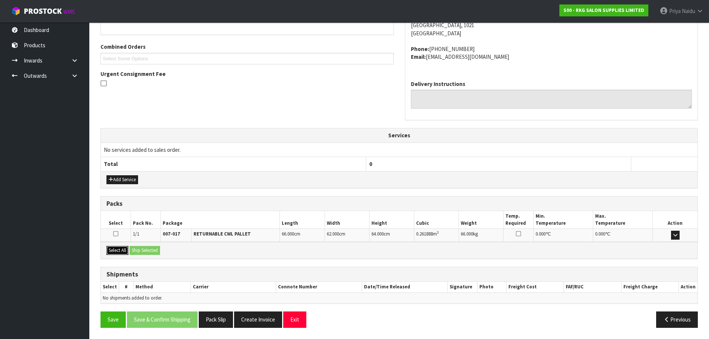
click at [121, 251] on button "Select All" at bounding box center [118, 250] width 22 height 9
click at [137, 251] on button "Ship Selected" at bounding box center [145, 250] width 31 height 9
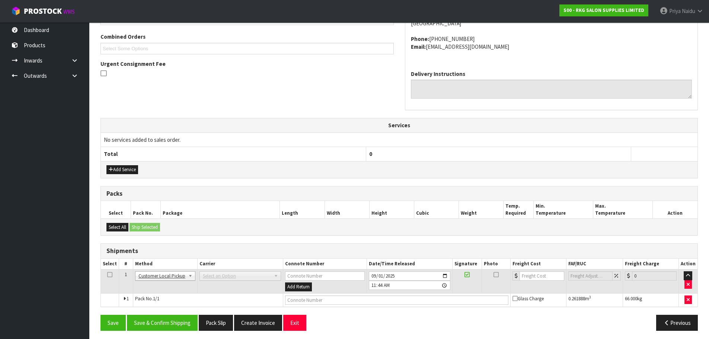
scroll to position [191, 0]
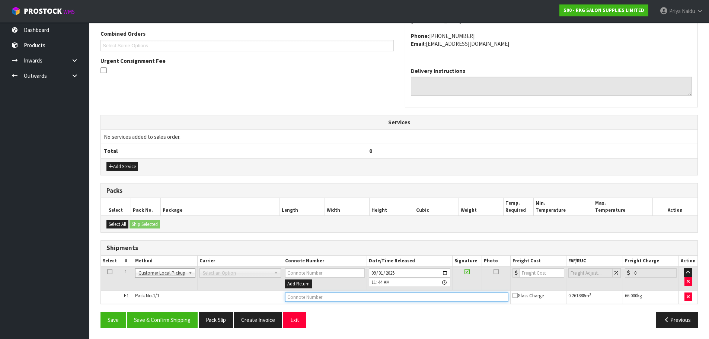
click at [313, 299] on input "text" at bounding box center [396, 297] width 223 height 9
type input "CUSTOMER COLLECTED"
click at [158, 320] on button "Save & Confirm Shipping" at bounding box center [162, 320] width 71 height 16
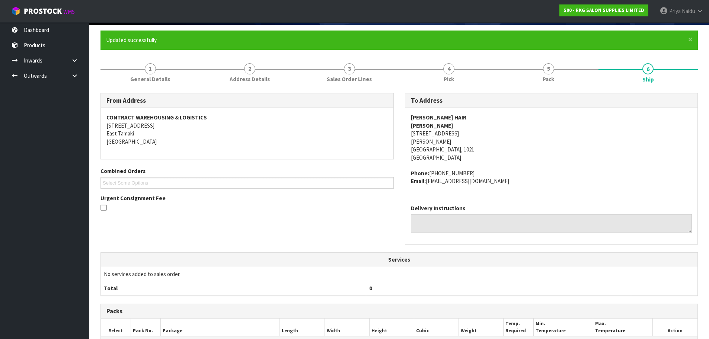
scroll to position [0, 0]
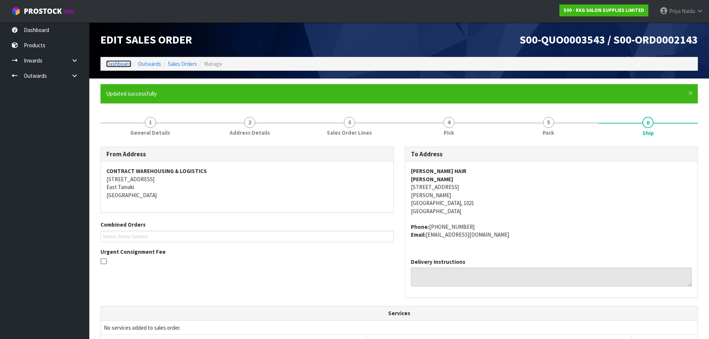
click at [128, 61] on link "Dashboard" at bounding box center [118, 63] width 25 height 7
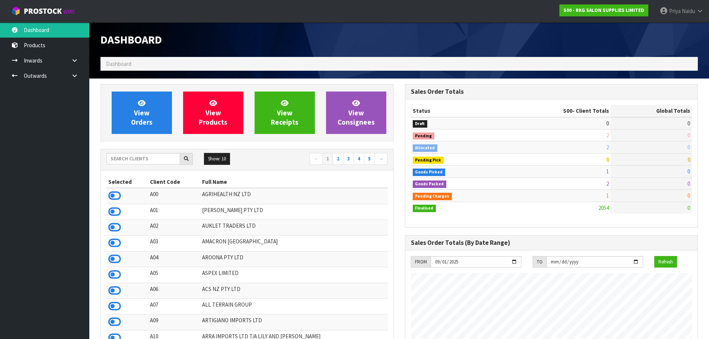
scroll to position [564, 304]
click at [145, 159] on input "text" at bounding box center [144, 159] width 74 height 12
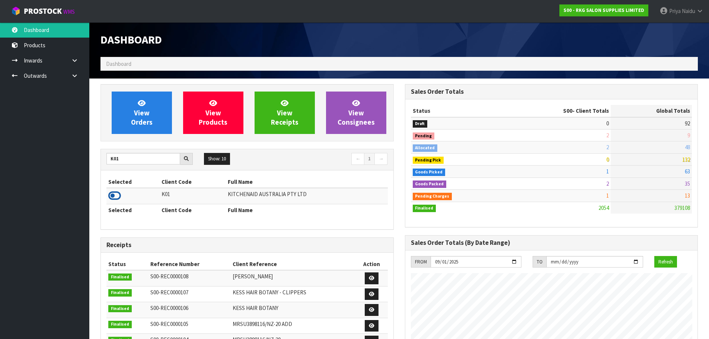
click at [118, 196] on icon at bounding box center [114, 195] width 13 height 11
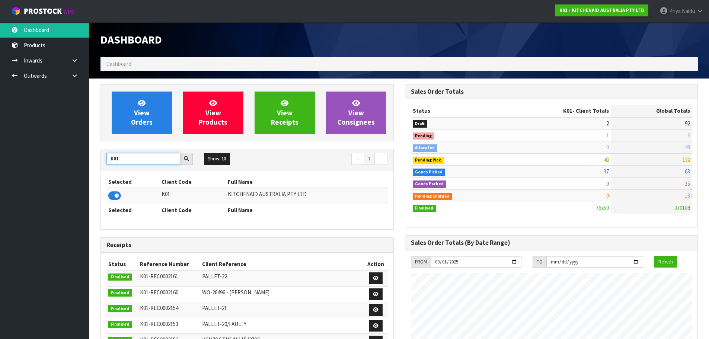
click at [139, 162] on input "K01" at bounding box center [144, 159] width 74 height 12
type input "K"
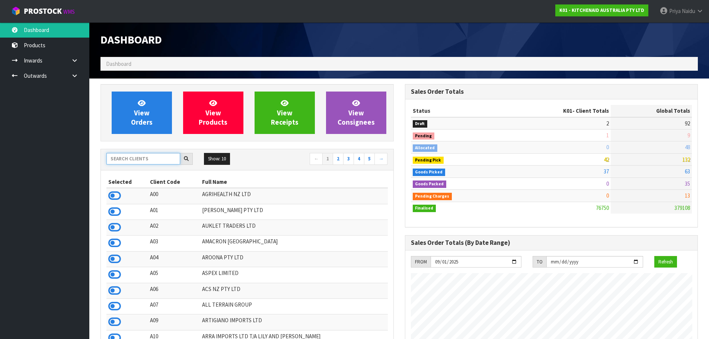
click at [131, 158] on input "text" at bounding box center [144, 159] width 74 height 12
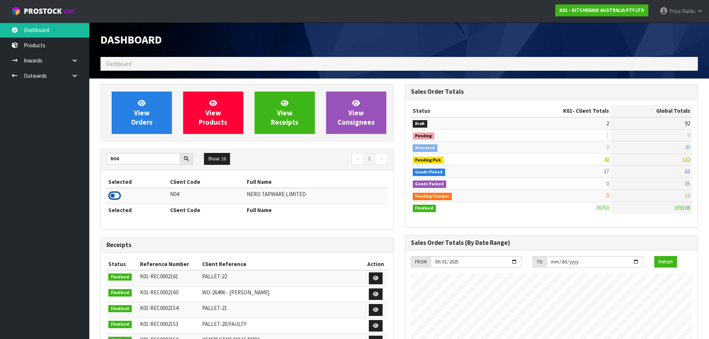
click at [112, 195] on icon at bounding box center [114, 195] width 13 height 11
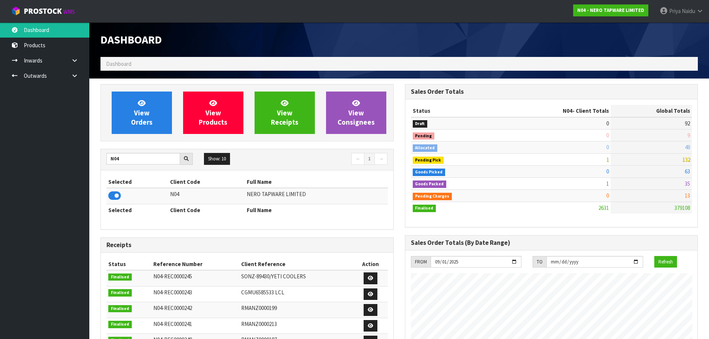
scroll to position [588, 304]
click at [133, 156] on input "N04" at bounding box center [144, 159] width 74 height 12
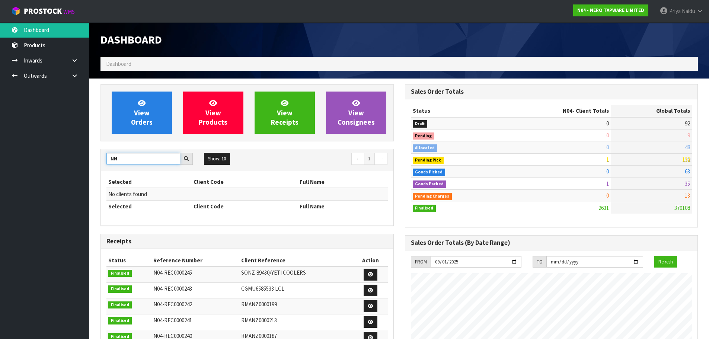
type input "N"
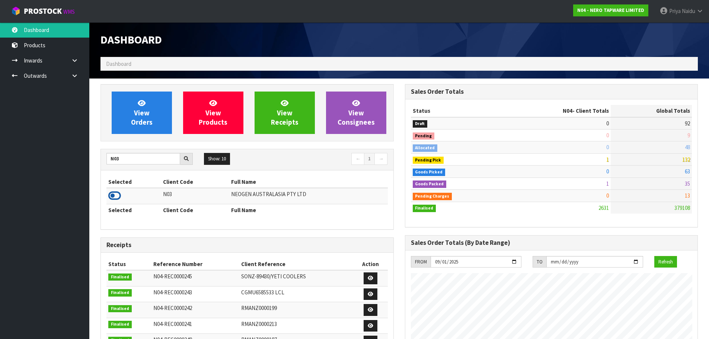
click at [112, 197] on icon at bounding box center [114, 195] width 13 height 11
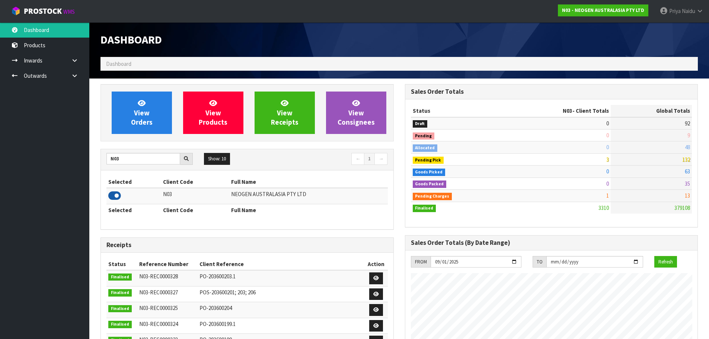
scroll to position [564, 304]
click at [133, 161] on input "N03" at bounding box center [144, 159] width 74 height 12
type input "N"
type input "S00"
click at [118, 197] on icon at bounding box center [114, 195] width 13 height 11
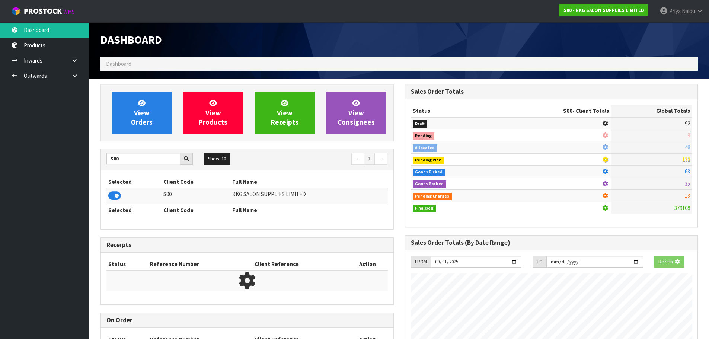
scroll to position [464, 304]
click at [144, 135] on div "View Orders View Products View Receipts View Consignees" at bounding box center [247, 112] width 293 height 57
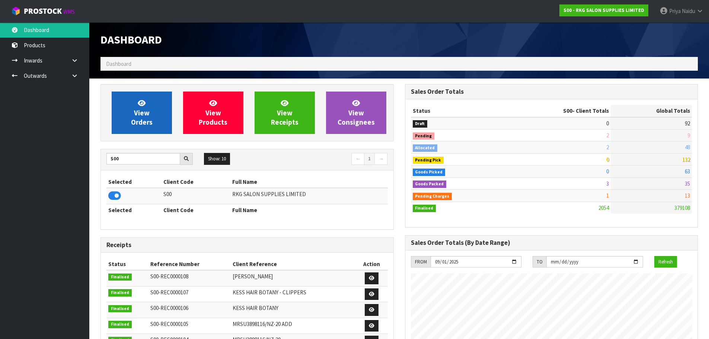
scroll to position [564, 304]
click at [147, 122] on span "View Orders" at bounding box center [142, 113] width 22 height 28
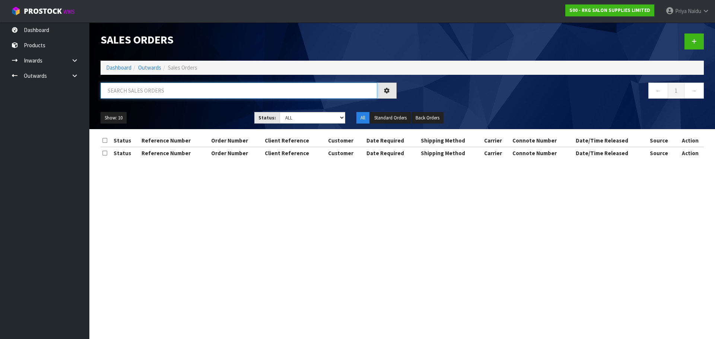
click at [163, 97] on input "text" at bounding box center [239, 91] width 277 height 16
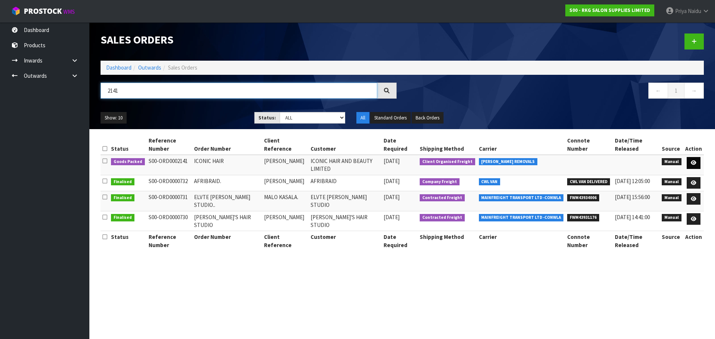
type input "2141"
click at [692, 161] on icon at bounding box center [694, 163] width 6 height 5
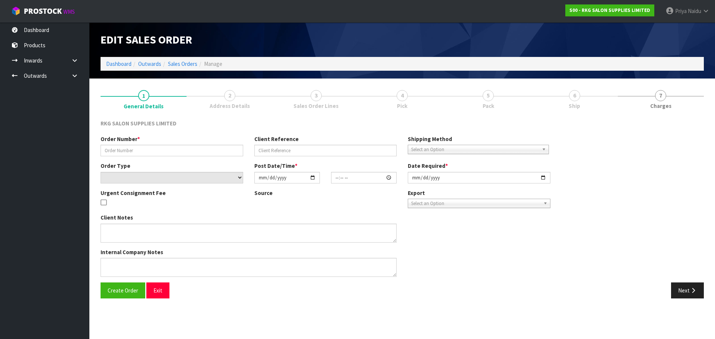
type input "ICONIC HAIR"
type input "[PERSON_NAME]"
select select "number:0"
type input "[DATE]"
type input "00:00:00.000"
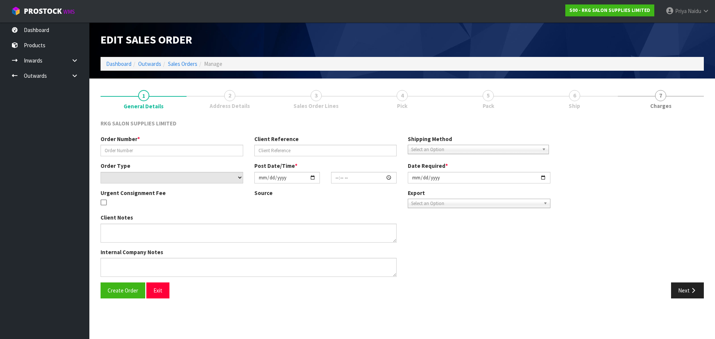
type input "[DATE]"
type textarea "FOR CONROYS PICK UP ON MONDAY 1/9/25 JOB#2972019"
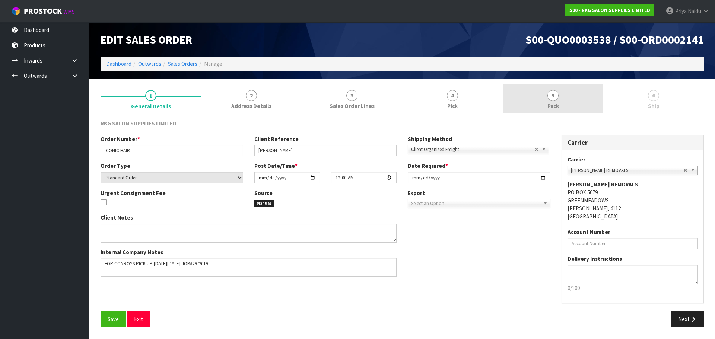
click at [565, 97] on link "5 Pack" at bounding box center [553, 98] width 101 height 29
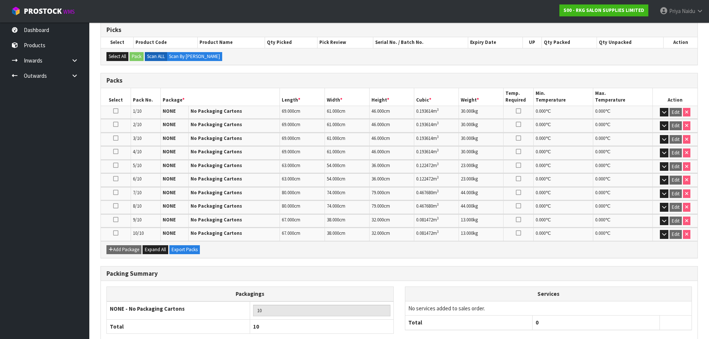
scroll to position [168, 0]
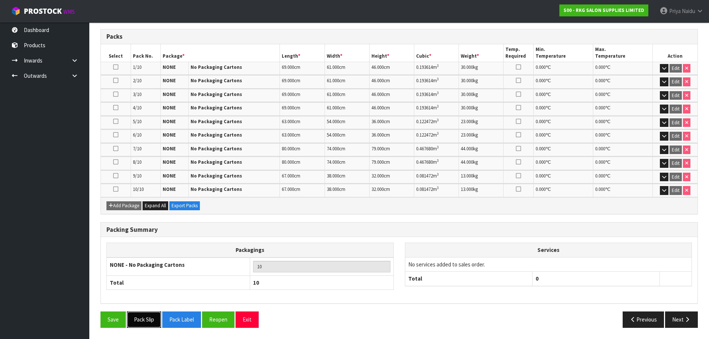
click at [147, 318] on button "Pack Slip" at bounding box center [144, 320] width 34 height 16
click at [683, 323] on button "Next" at bounding box center [682, 320] width 33 height 16
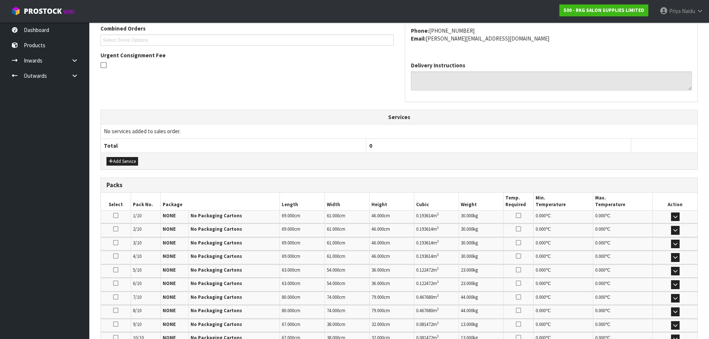
scroll to position [223, 0]
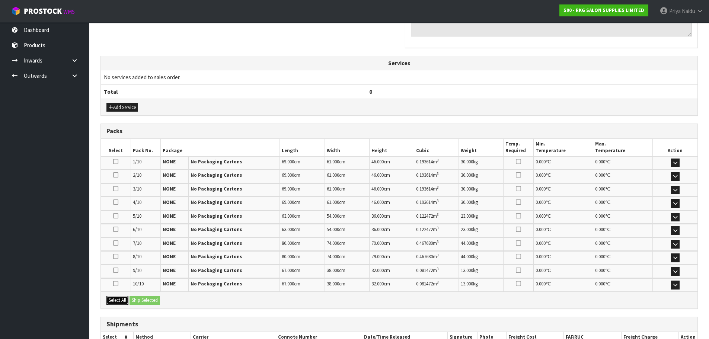
drag, startPoint x: 122, startPoint y: 304, endPoint x: 140, endPoint y: 298, distance: 19.1
click at [123, 303] on button "Select All" at bounding box center [118, 300] width 22 height 9
click at [146, 298] on button "Ship Selected" at bounding box center [145, 300] width 31 height 9
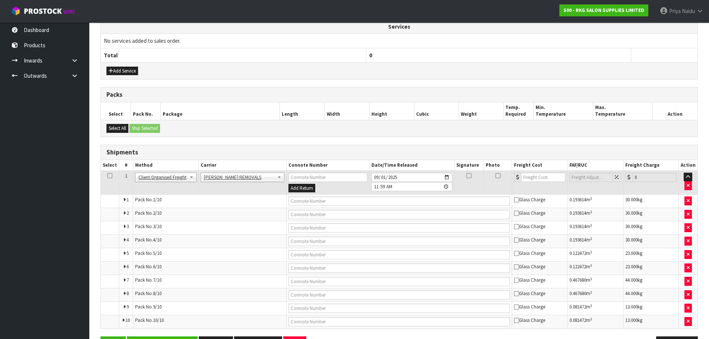
scroll to position [285, 0]
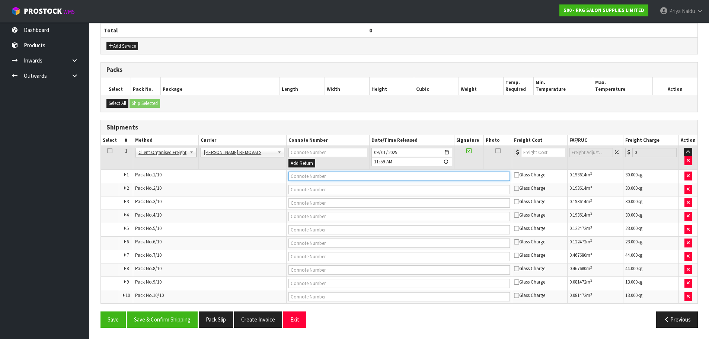
click at [322, 175] on input "text" at bounding box center [400, 176] width 222 height 9
type input "CONROYS COLLECTED"
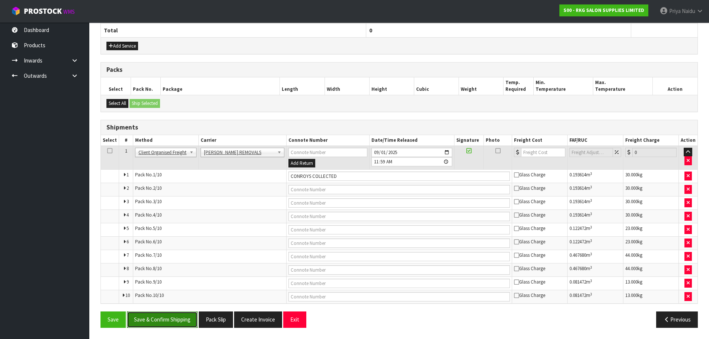
click at [172, 317] on button "Save & Confirm Shipping" at bounding box center [162, 320] width 71 height 16
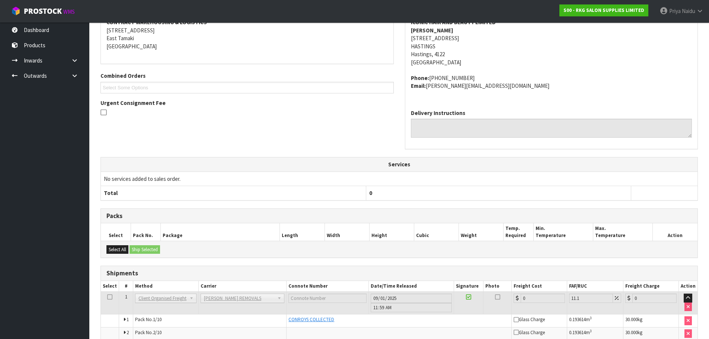
scroll to position [0, 0]
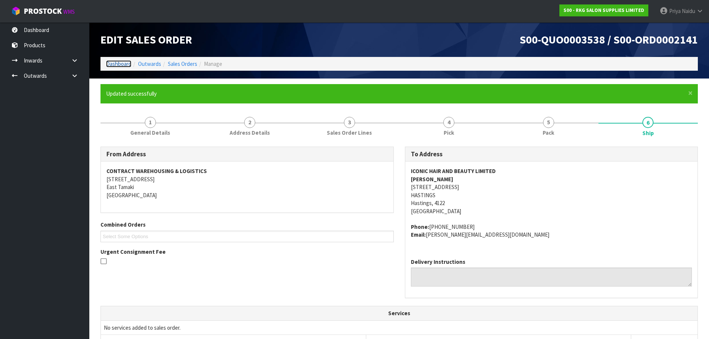
click at [120, 64] on link "Dashboard" at bounding box center [118, 63] width 25 height 7
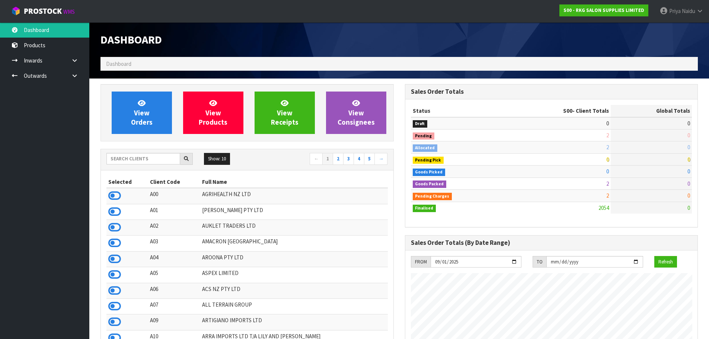
scroll to position [564, 304]
click at [155, 159] on input "text" at bounding box center [144, 159] width 74 height 12
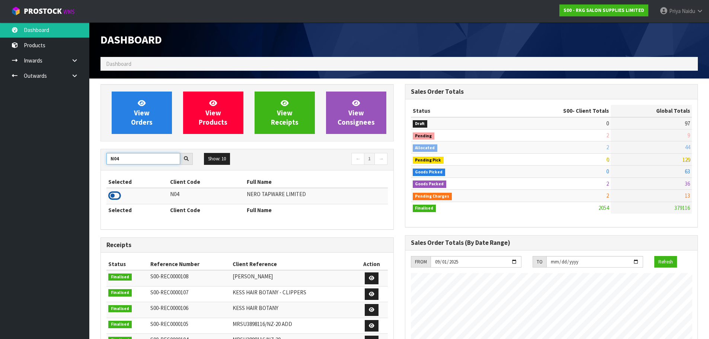
type input "N04"
click at [118, 194] on icon at bounding box center [114, 195] width 13 height 11
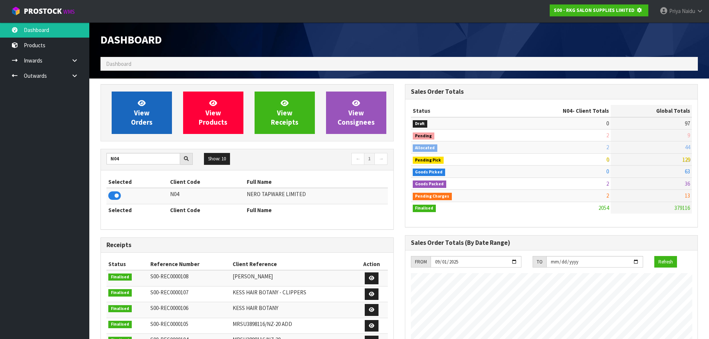
scroll to position [464, 304]
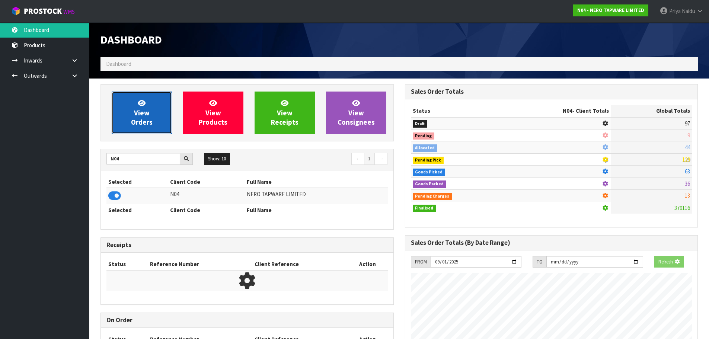
click at [157, 116] on link "View Orders" at bounding box center [142, 113] width 60 height 42
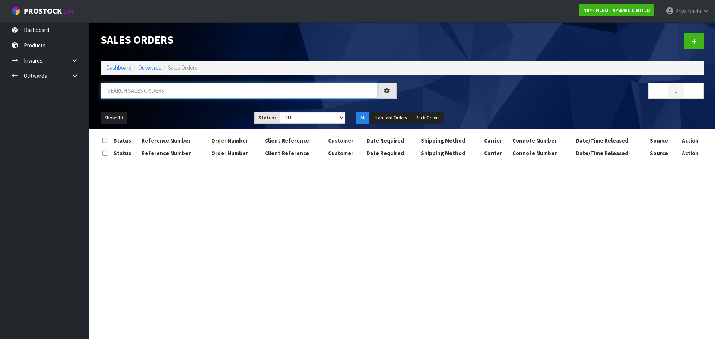
click at [158, 90] on input "text" at bounding box center [239, 91] width 277 height 16
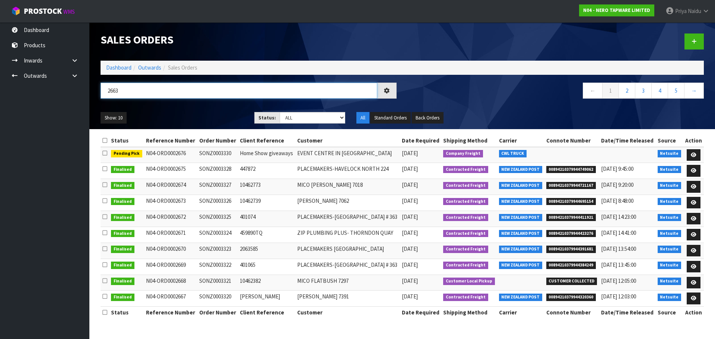
type input "2663"
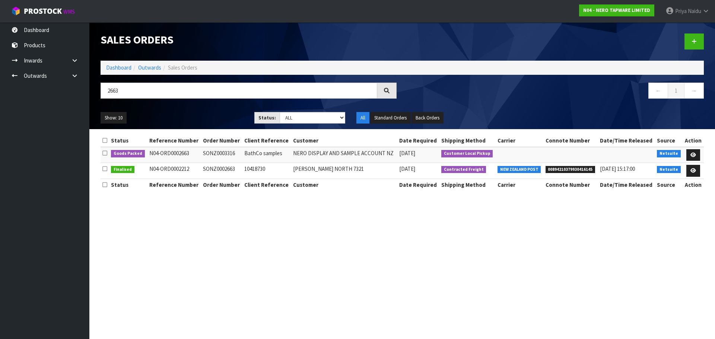
click at [194, 114] on ul "Show: 10 5 10 25 50" at bounding box center [172, 118] width 143 height 12
click at [689, 153] on link at bounding box center [693, 155] width 14 height 12
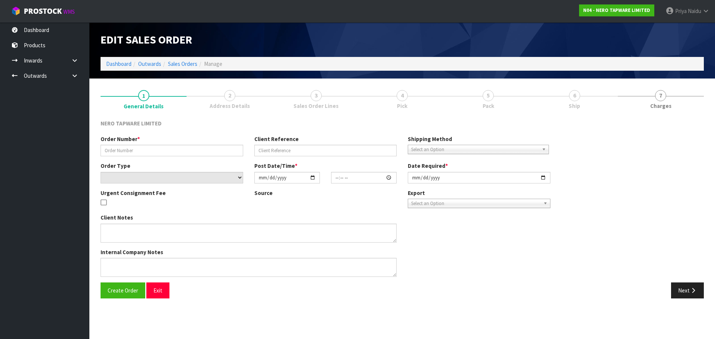
type input "SONZ0003316"
type input "BathCo samples"
select select "number:0"
type input "[DATE]"
type input "08:15:06.000"
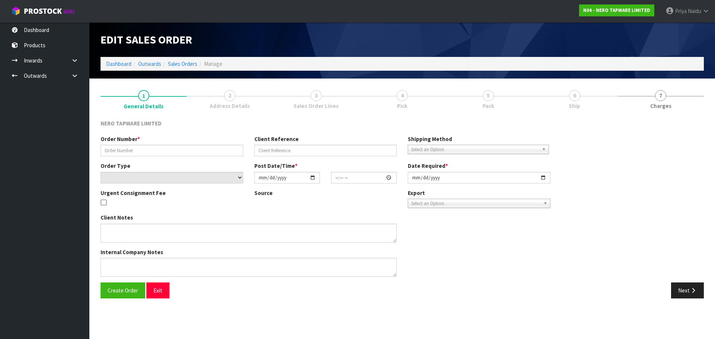
type input "[DATE]"
type textarea "Tracy pick up 29/08"
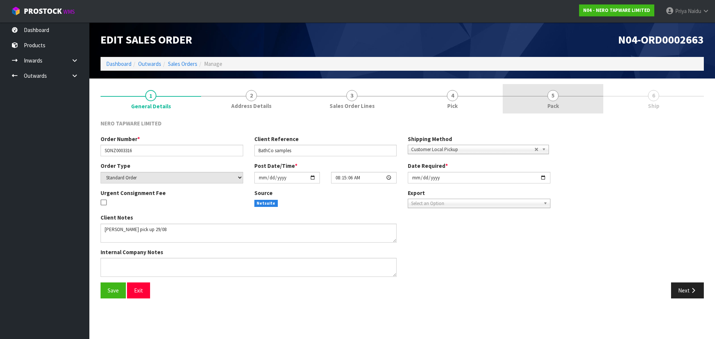
click at [547, 93] on span "5" at bounding box center [552, 95] width 11 height 11
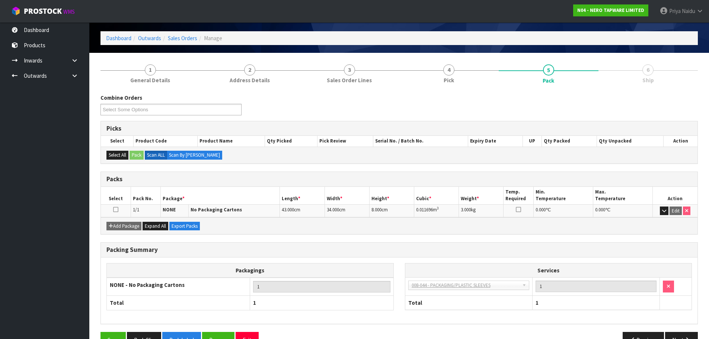
scroll to position [46, 0]
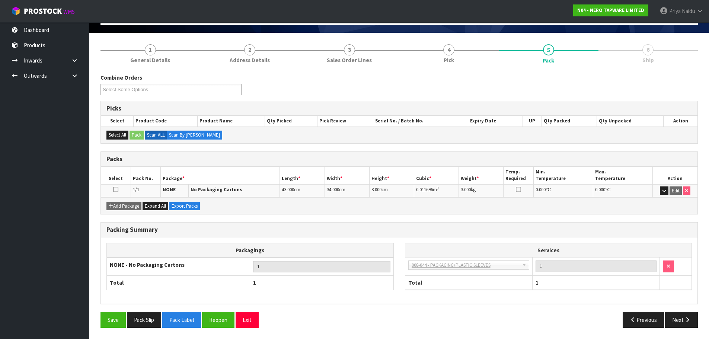
click at [162, 320] on div "Save Pack Slip Pack Label Reopen Exit" at bounding box center [247, 320] width 305 height 16
click at [150, 320] on button "Pack Slip" at bounding box center [144, 320] width 34 height 16
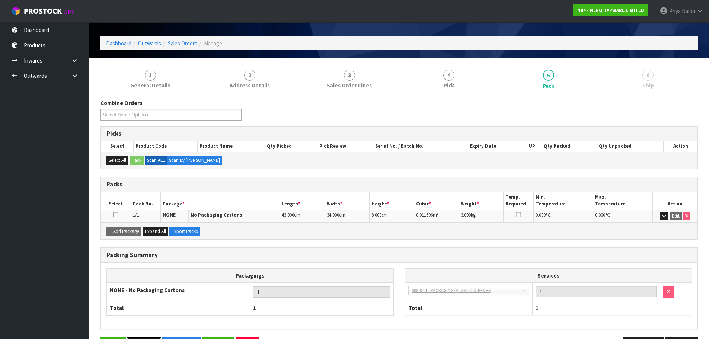
scroll to position [0, 0]
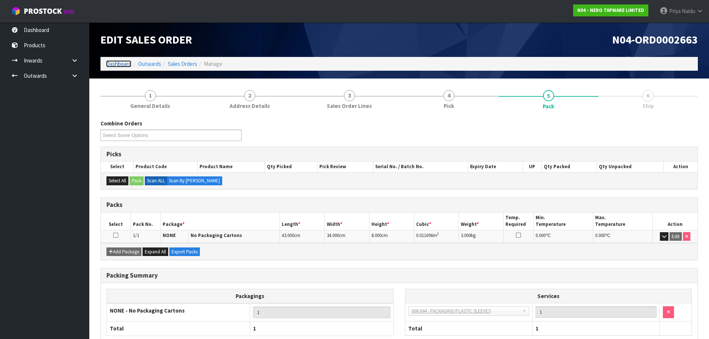
click at [123, 64] on link "Dashboard" at bounding box center [118, 63] width 25 height 7
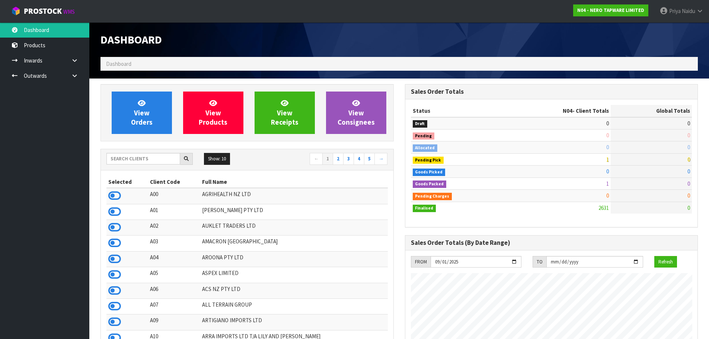
scroll to position [588, 304]
click at [137, 158] on input "text" at bounding box center [144, 159] width 74 height 12
click at [143, 122] on span "View Orders" at bounding box center [142, 113] width 22 height 28
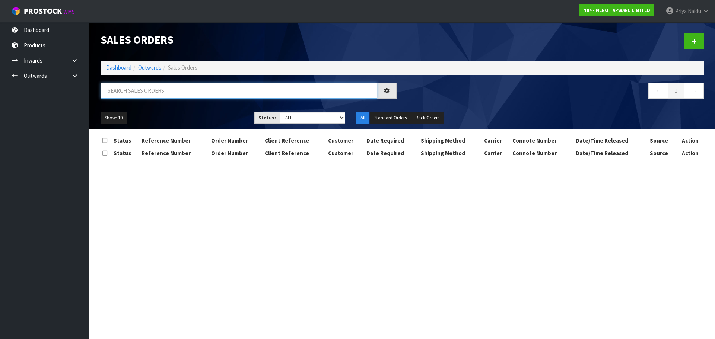
click at [162, 84] on input "text" at bounding box center [239, 91] width 277 height 16
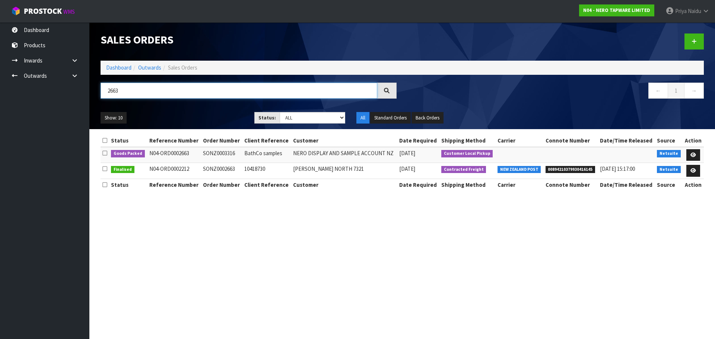
type input "2663"
click at [212, 112] on ul "Show: 10 5 10 25 50" at bounding box center [172, 118] width 143 height 12
click at [695, 153] on icon at bounding box center [693, 155] width 6 height 5
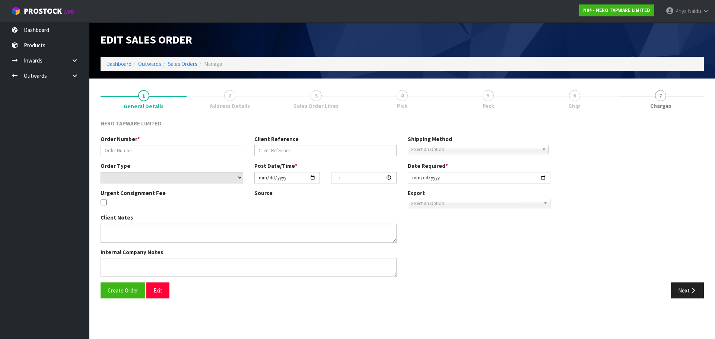
type input "SONZ0003316"
type input "BathCo samples"
select select "number:0"
type input "[DATE]"
type input "08:15:06.000"
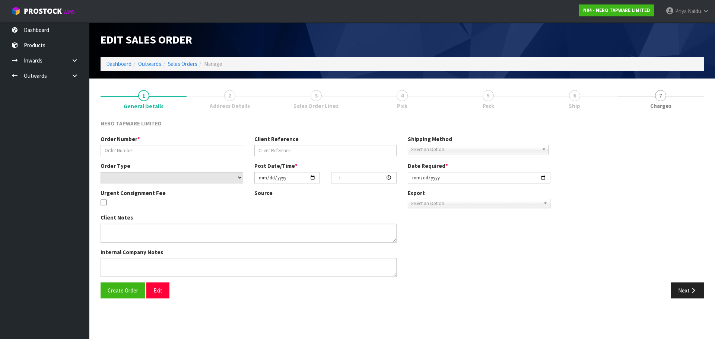
type input "[DATE]"
type textarea "Tracy pick up 29/08"
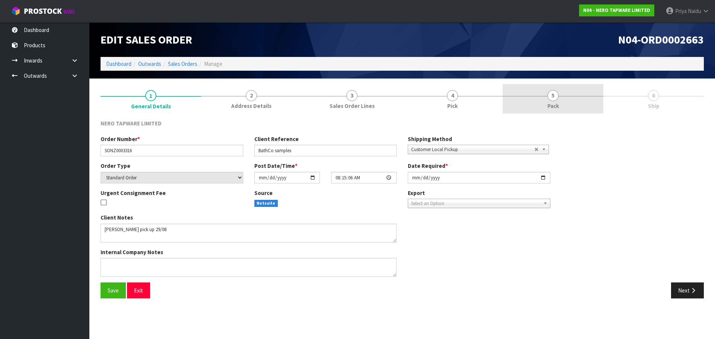
click at [567, 100] on link "5 Pack" at bounding box center [553, 98] width 101 height 29
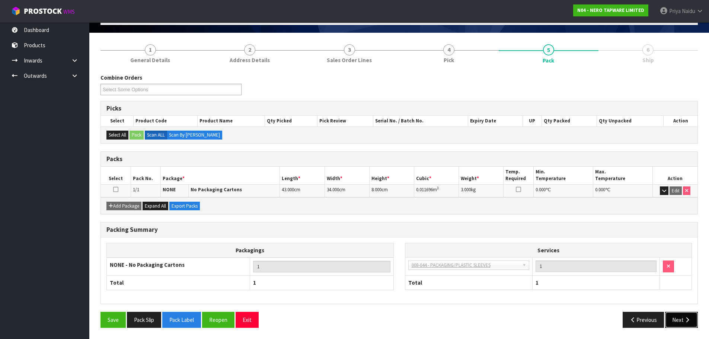
click at [673, 320] on button "Next" at bounding box center [682, 320] width 33 height 16
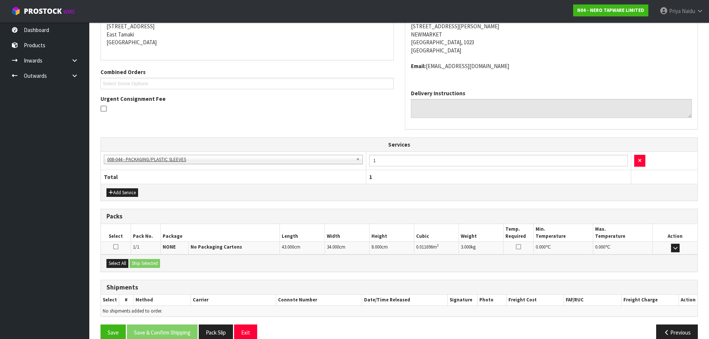
scroll to position [139, 0]
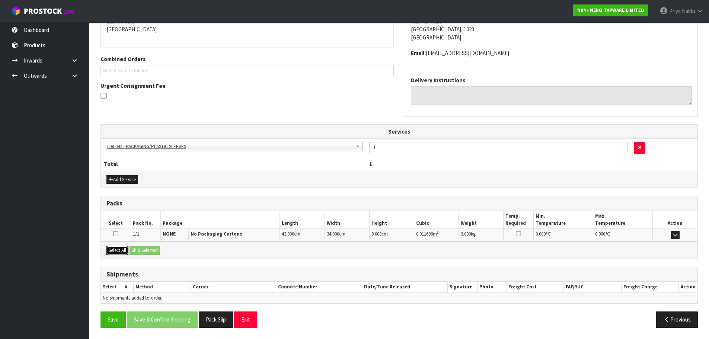
click at [122, 251] on button "Select All" at bounding box center [118, 250] width 22 height 9
click at [142, 251] on button "Ship Selected" at bounding box center [145, 250] width 31 height 9
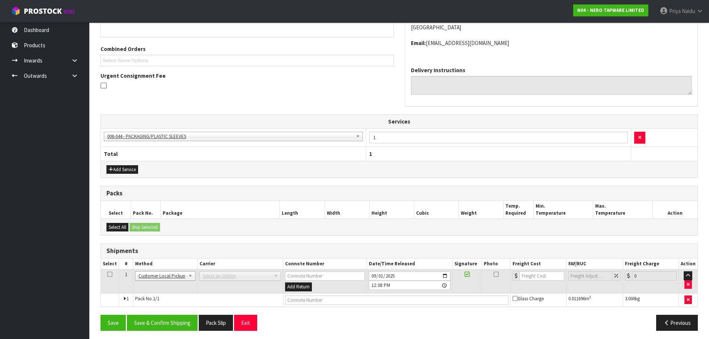
scroll to position [152, 0]
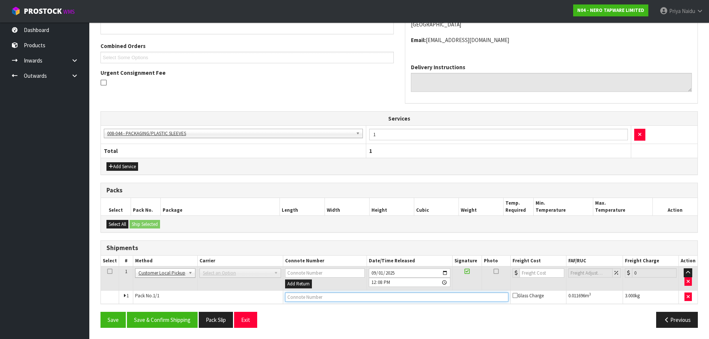
click at [301, 301] on input "text" at bounding box center [396, 297] width 223 height 9
click at [316, 300] on input "CUSTOMER COOLECTED" at bounding box center [396, 297] width 223 height 9
click at [345, 298] on input "CUSTOMER COLECTED" at bounding box center [396, 297] width 223 height 9
click at [316, 299] on input "CUSTOMER COLECTED" at bounding box center [396, 297] width 223 height 9
click at [318, 299] on input "CUSTOMER COLECTED" at bounding box center [396, 297] width 223 height 9
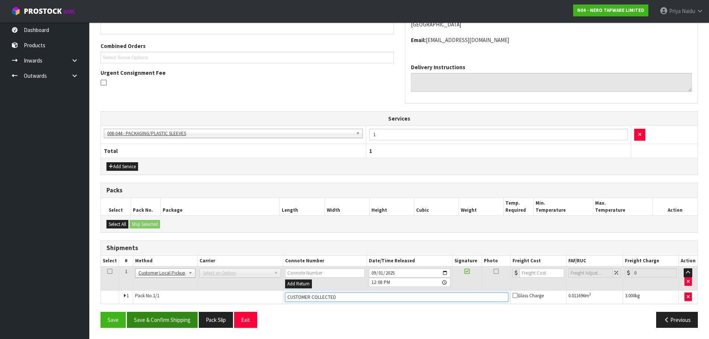
type input "CUSTOMER COLLECTED"
click at [175, 316] on button "Save & Confirm Shipping" at bounding box center [162, 320] width 71 height 16
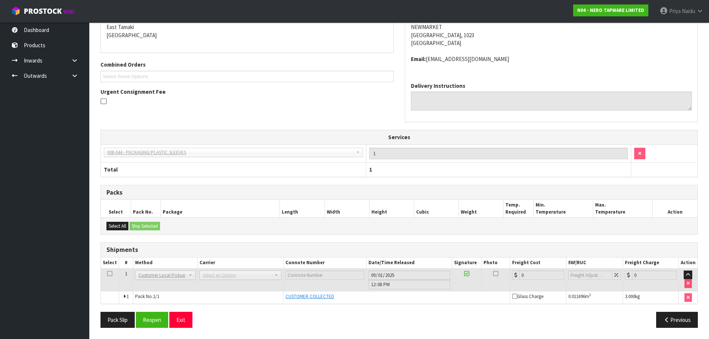
scroll to position [0, 0]
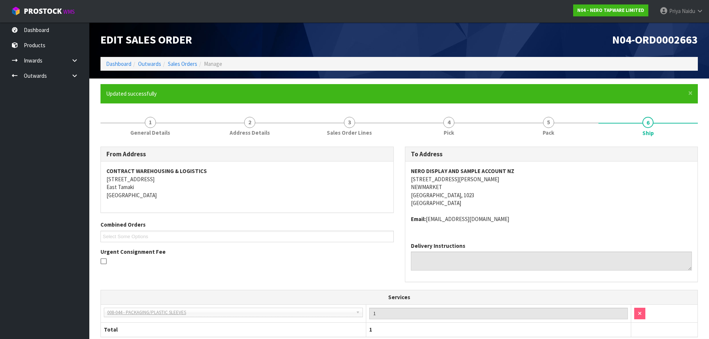
click at [380, 231] on ul "Select Some Options" at bounding box center [247, 237] width 293 height 12
click at [115, 66] on link "Dashboard" at bounding box center [118, 63] width 25 height 7
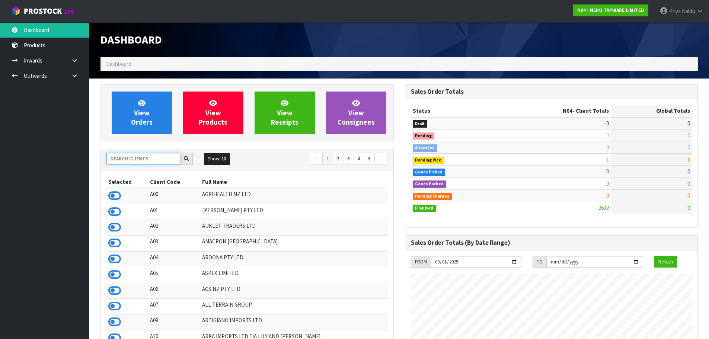
click at [145, 158] on input "text" at bounding box center [144, 159] width 74 height 12
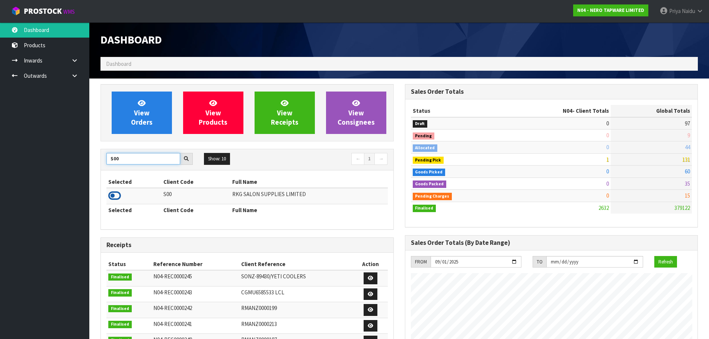
type input "S00"
click at [114, 195] on icon at bounding box center [114, 195] width 13 height 11
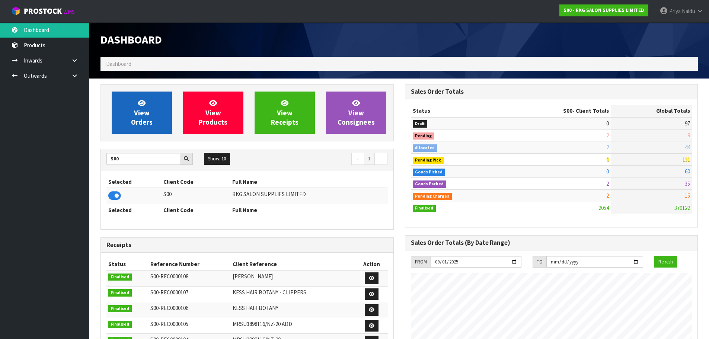
scroll to position [564, 304]
click at [148, 112] on span "View Orders" at bounding box center [142, 113] width 22 height 28
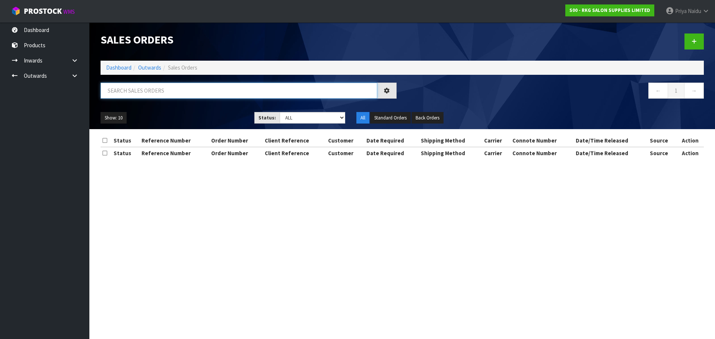
click at [155, 84] on input "text" at bounding box center [239, 91] width 277 height 16
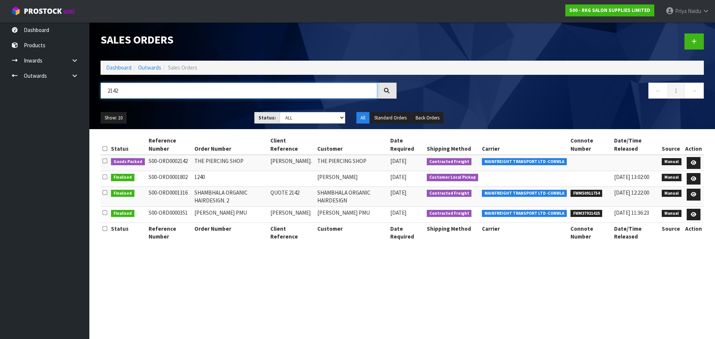
type input "2142"
click at [191, 114] on ul "Show: 10 5 10 25 50" at bounding box center [172, 118] width 143 height 12
click at [693, 161] on icon at bounding box center [694, 163] width 6 height 5
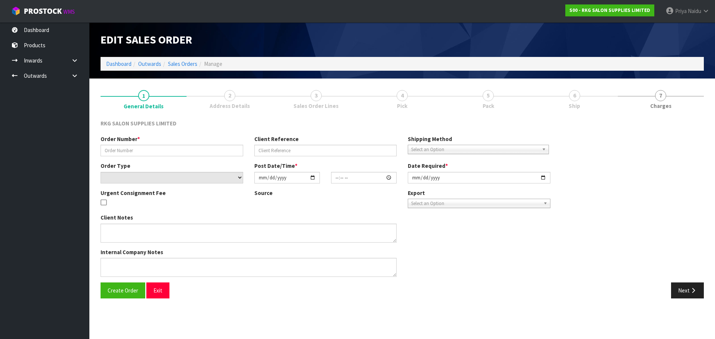
type input "THE PIERCING SHOP"
type input "[PERSON_NAME]."
select select "number:0"
type input "[DATE]"
type input "00:00:00.000"
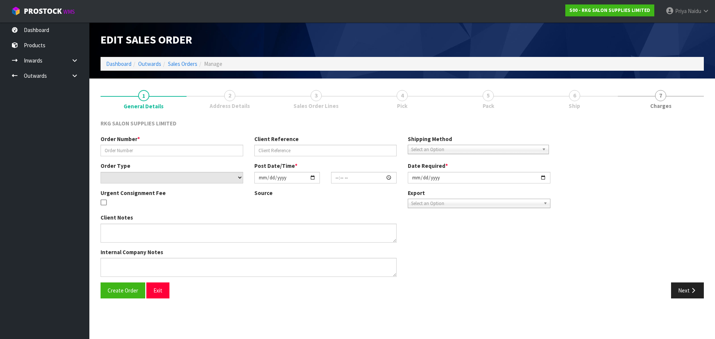
type input "2025-09-01"
type textarea "2 BEDS ON 1 PALLET PLEASE"
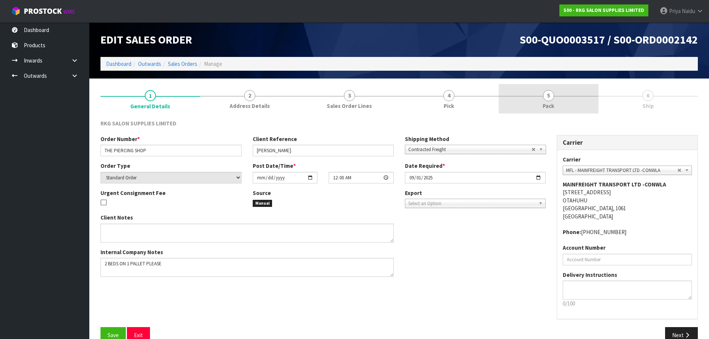
click at [558, 97] on link "5 Pack" at bounding box center [549, 98] width 100 height 29
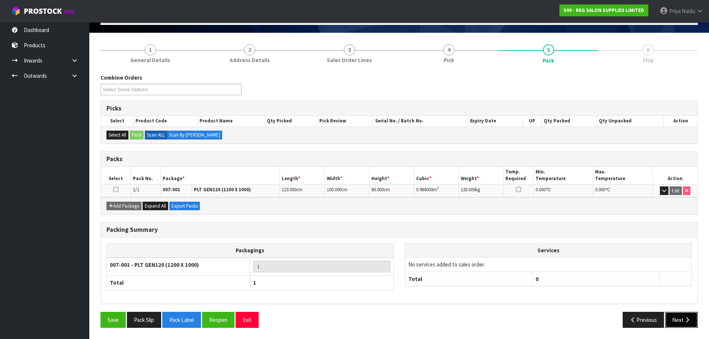
click at [682, 317] on button "Next" at bounding box center [682, 320] width 33 height 16
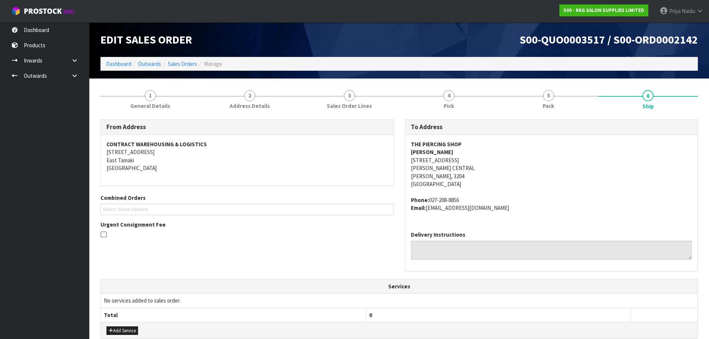
drag, startPoint x: 442, startPoint y: 151, endPoint x: 437, endPoint y: 151, distance: 4.5
click at [437, 151] on address "THE PIERCING SHOP [PERSON_NAME] [STREET_ADDRESS][PERSON_NAME][PERSON_NAME]" at bounding box center [552, 164] width 282 height 48
drag, startPoint x: 460, startPoint y: 145, endPoint x: 406, endPoint y: 145, distance: 53.6
click at [406, 145] on div "THE PIERCING SHOP SUE JONES 6 GARDEN PLACE HAMILTON CENTRAL Hamilton, 3204 New …" at bounding box center [552, 180] width 293 height 91
copy strong "THE PIERCING SHOP"
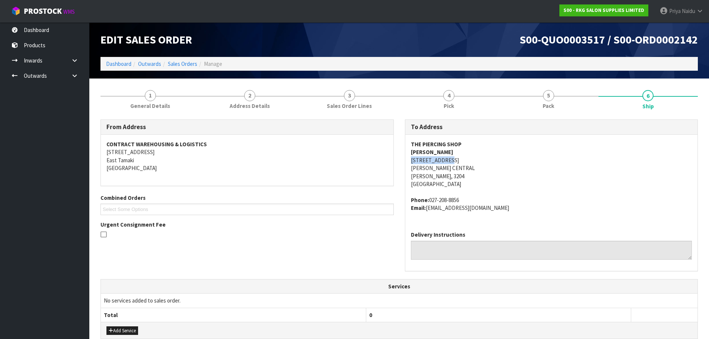
drag, startPoint x: 451, startPoint y: 160, endPoint x: 405, endPoint y: 162, distance: 46.6
click at [405, 162] on div "To Address THE PIERCING SHOP [PERSON_NAME][GEOGRAPHIC_DATA][STREET_ADDRESS][PER…" at bounding box center [551, 196] width 293 height 152
copy address "[STREET_ADDRESS]"
drag, startPoint x: 460, startPoint y: 200, endPoint x: 492, endPoint y: 204, distance: 32.0
click at [492, 204] on address "Phone: 027-208-8856 Email: emailus@thepiercingshop.co.nz" at bounding box center [552, 204] width 282 height 16
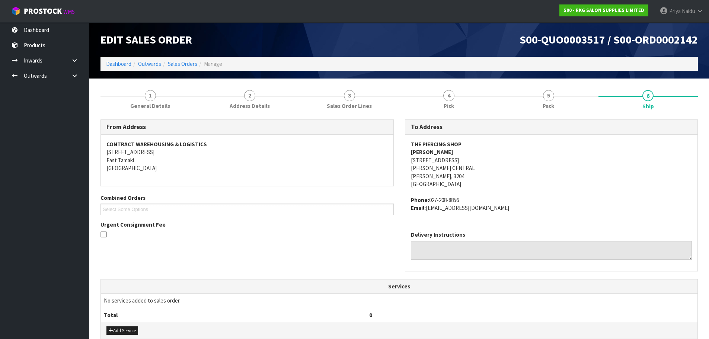
drag, startPoint x: 464, startPoint y: 200, endPoint x: 411, endPoint y: 203, distance: 53.7
click at [411, 203] on address "Phone: 027-208-8856 Email: emailus@thepiercingshop.co.nz" at bounding box center [552, 204] width 282 height 16
click at [469, 199] on address "Phone: 027-208-8856 Email: emailus@thepiercingshop.co.nz" at bounding box center [552, 204] width 282 height 16
click at [463, 201] on address "Phone: 027-208-8856 Email: emailus@thepiercingshop.co.nz" at bounding box center [552, 204] width 282 height 16
drag, startPoint x: 463, startPoint y: 201, endPoint x: 429, endPoint y: 200, distance: 33.9
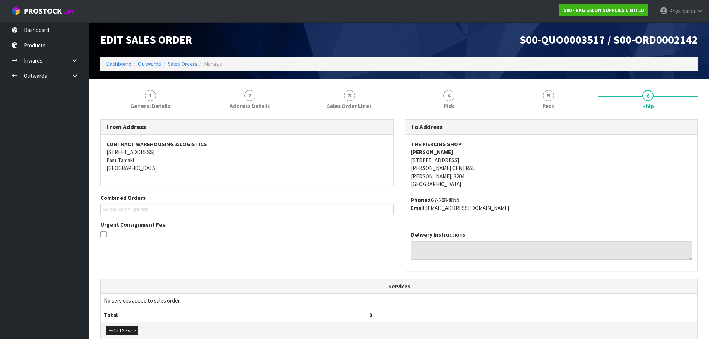
click at [429, 200] on address "Phone: 027-208-8856 Email: emailus@thepiercingshop.co.nz" at bounding box center [552, 204] width 282 height 16
copy address "027-208-8856"
click at [504, 209] on address "Phone: 027-208-8856 Email: emailus@thepiercingshop.co.nz" at bounding box center [552, 204] width 282 height 16
drag, startPoint x: 504, startPoint y: 209, endPoint x: 427, endPoint y: 208, distance: 76.4
click at [427, 208] on address "Phone: 027-208-8856 Email: emailus@thepiercingshop.co.nz" at bounding box center [552, 204] width 282 height 16
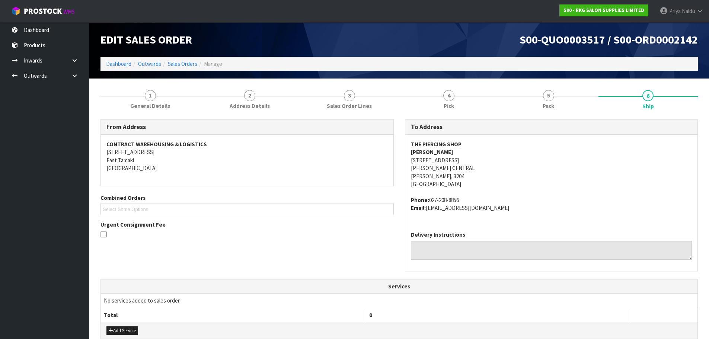
copy address "[EMAIL_ADDRESS][DOMAIN_NAME]"
click at [439, 151] on address "THE PIERCING SHOP [PERSON_NAME] [STREET_ADDRESS][PERSON_NAME][PERSON_NAME]" at bounding box center [552, 164] width 282 height 48
drag, startPoint x: 439, startPoint y: 151, endPoint x: 410, endPoint y: 154, distance: 29.2
click at [410, 154] on div "THE PIERCING SHOP SUE JONES 6 GARDEN PLACE HAMILTON CENTRAL Hamilton, 3204 New …" at bounding box center [552, 180] width 293 height 91
copy strong "[PERSON_NAME]"
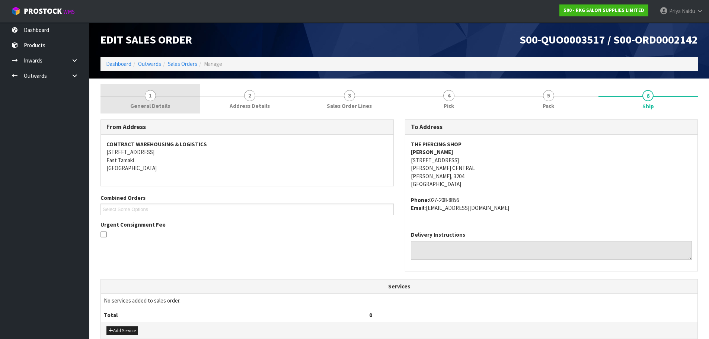
click at [156, 93] on link "1 General Details" at bounding box center [151, 98] width 100 height 29
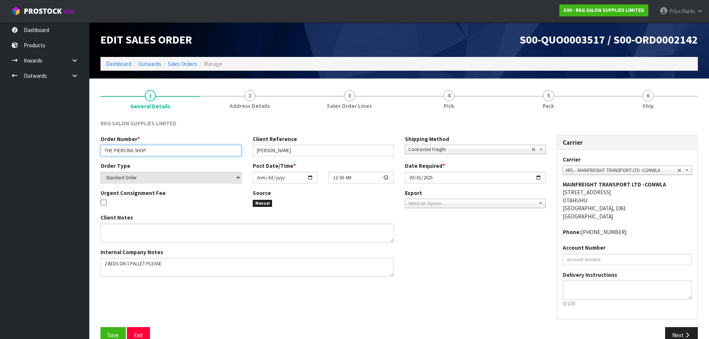
drag, startPoint x: 150, startPoint y: 150, endPoint x: 69, endPoint y: 144, distance: 81.8
click at [69, 144] on body "Toggle navigation ProStock WMS S00 - RKG SALON SUPPLIES LIMITED Priya Naidu Log…" at bounding box center [354, 169] width 709 height 339
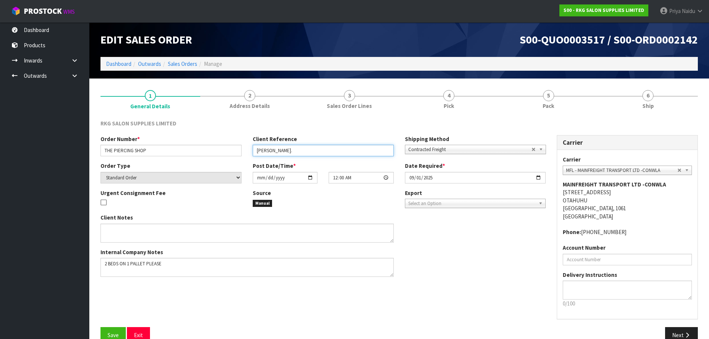
drag, startPoint x: 289, startPoint y: 152, endPoint x: 247, endPoint y: 154, distance: 41.8
click at [247, 154] on div "Client Reference SUE JONES." at bounding box center [323, 145] width 152 height 21
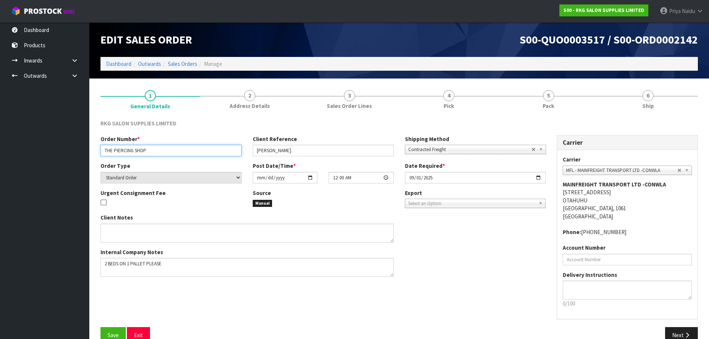
drag, startPoint x: 154, startPoint y: 149, endPoint x: 98, endPoint y: 153, distance: 56.4
click at [98, 153] on div "Order Number * THE PIERCING SHOP" at bounding box center [171, 145] width 152 height 21
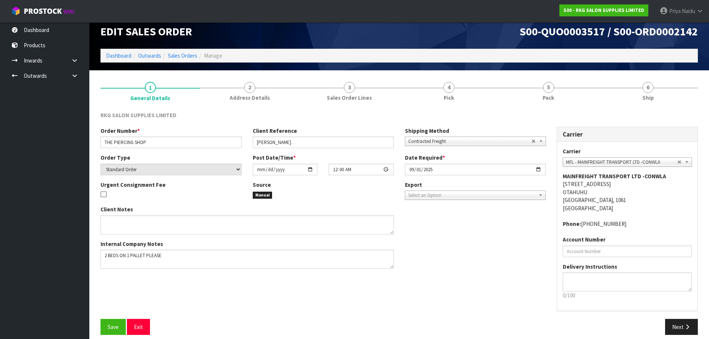
scroll to position [15, 0]
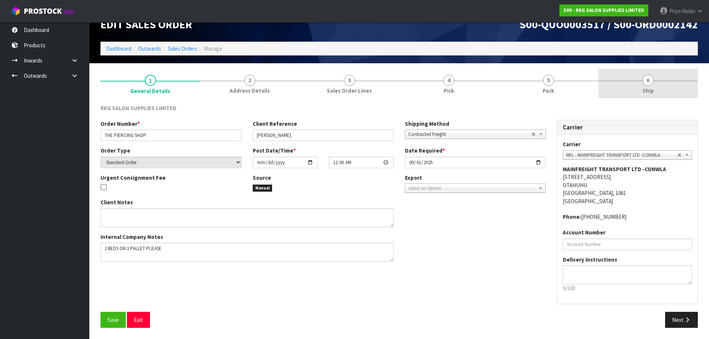
click at [650, 84] on span "6" at bounding box center [648, 80] width 11 height 11
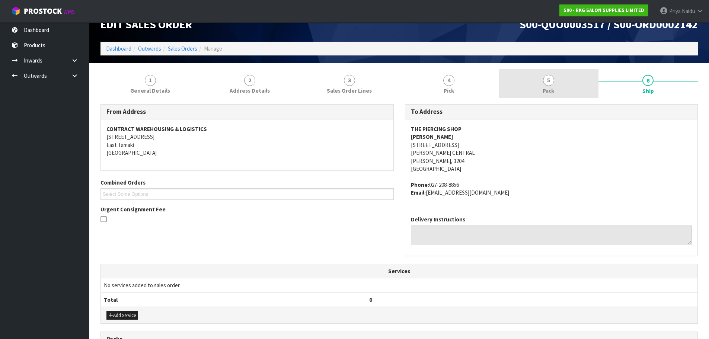
click at [553, 84] on span "5" at bounding box center [548, 80] width 11 height 11
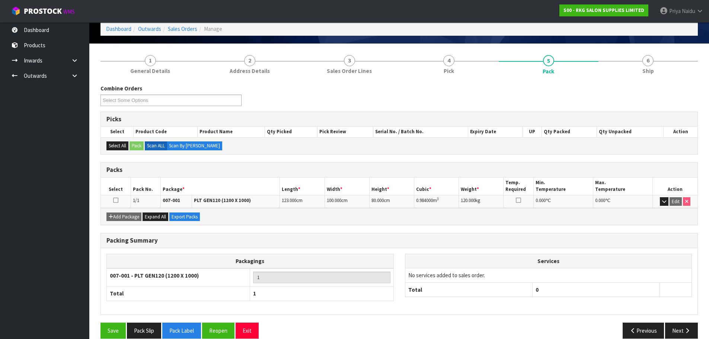
scroll to position [46, 0]
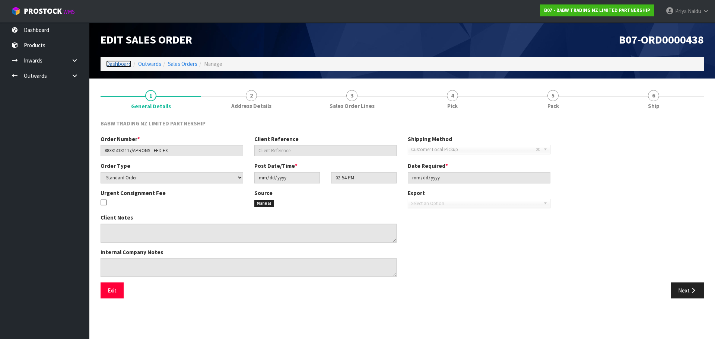
click at [121, 64] on link "Dashboard" at bounding box center [118, 63] width 25 height 7
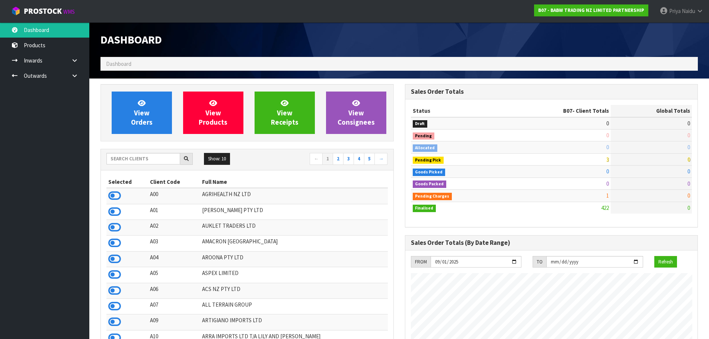
scroll to position [564, 304]
click at [143, 161] on input "text" at bounding box center [144, 159] width 74 height 12
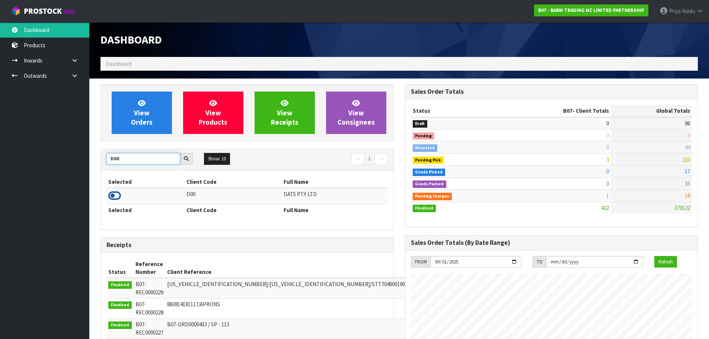
type input "D00"
click at [118, 194] on icon at bounding box center [114, 195] width 13 height 11
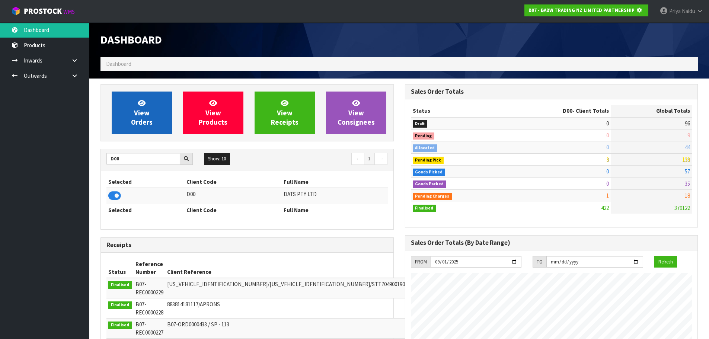
scroll to position [371967, 372127]
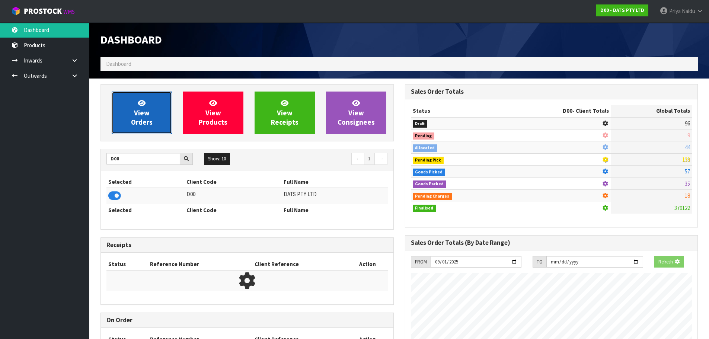
click at [143, 119] on span "View Orders" at bounding box center [142, 113] width 22 height 28
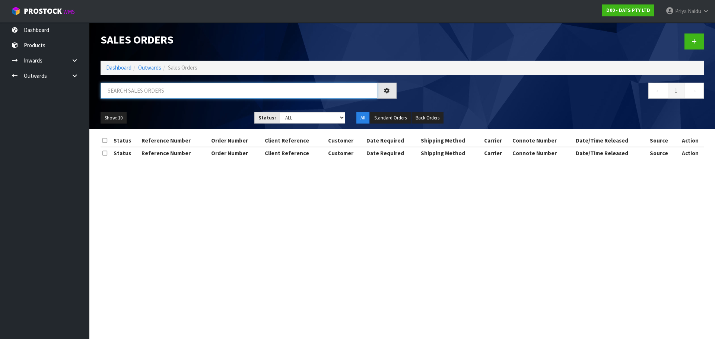
click at [159, 93] on input "text" at bounding box center [239, 91] width 277 height 16
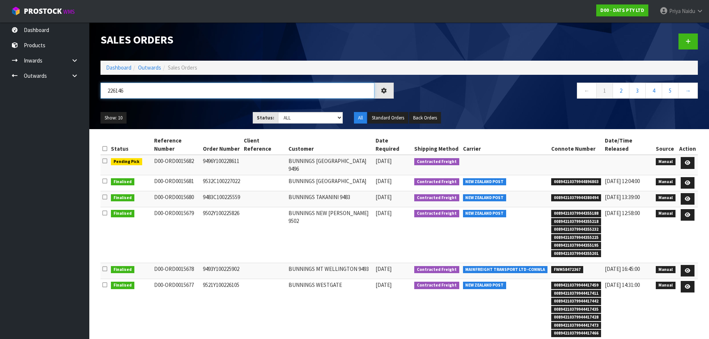
type input "226146"
click at [173, 117] on ul "Show: 10 5 10 25 50" at bounding box center [171, 118] width 141 height 12
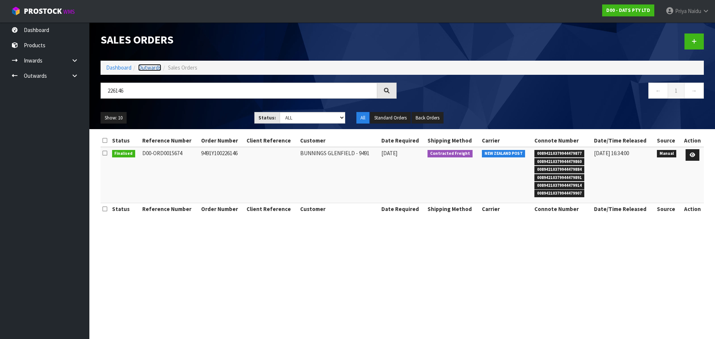
click at [140, 69] on link "Outwards" at bounding box center [149, 67] width 23 height 7
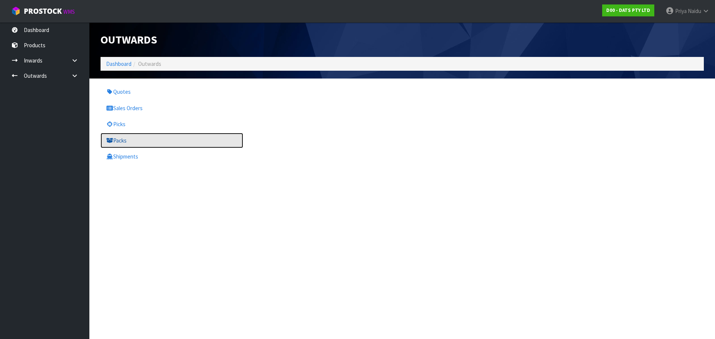
click at [132, 139] on link "Packs" at bounding box center [172, 140] width 143 height 15
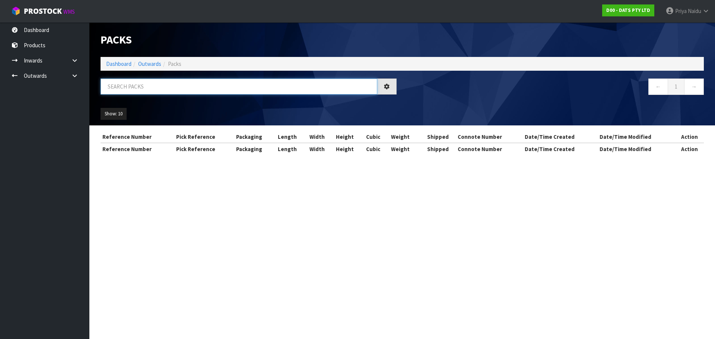
click at [133, 89] on input "text" at bounding box center [239, 87] width 277 height 16
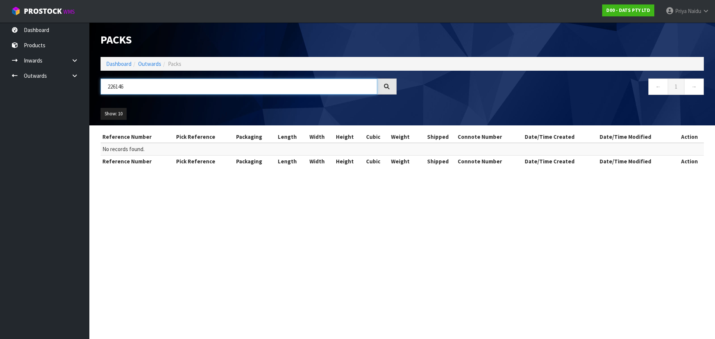
type input "226146"
click at [189, 114] on ul "Show: 10 5 10 25 50" at bounding box center [172, 114] width 143 height 12
click at [127, 63] on link "Dashboard" at bounding box center [118, 63] width 25 height 7
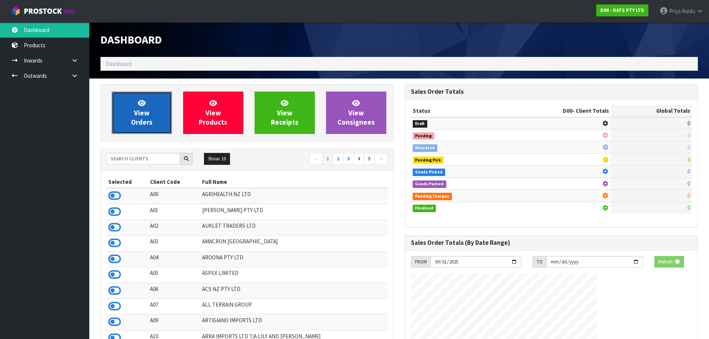
click at [137, 114] on span "View Orders" at bounding box center [142, 113] width 22 height 28
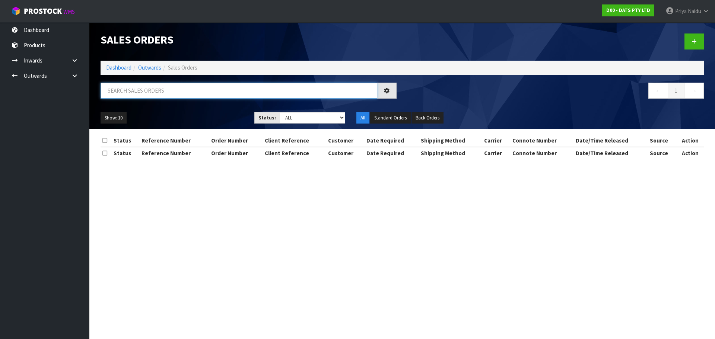
click at [146, 84] on input "text" at bounding box center [239, 91] width 277 height 16
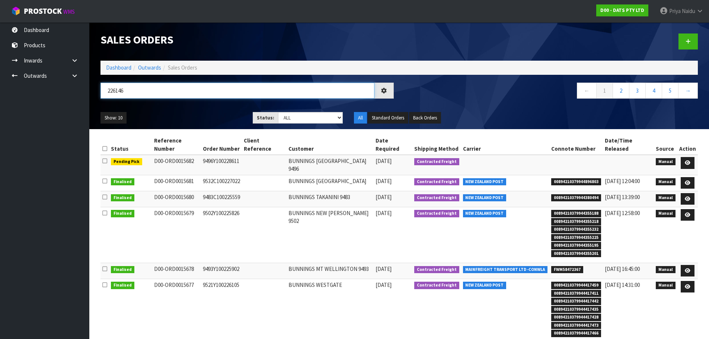
type input "226146"
click at [166, 113] on ul "Show: 10 5 10 25 50" at bounding box center [171, 118] width 141 height 12
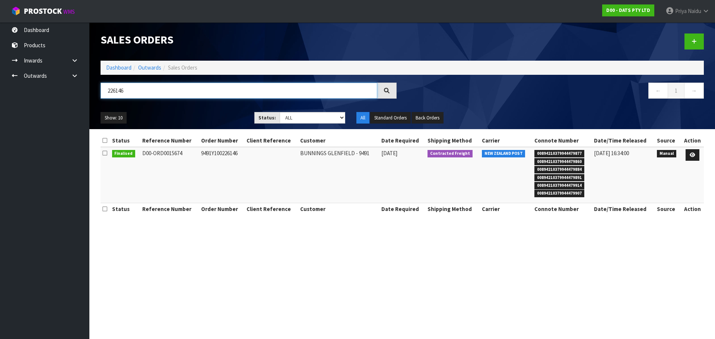
click at [141, 91] on input "226146" at bounding box center [239, 91] width 277 height 16
click at [142, 67] on link "Outwards" at bounding box center [149, 67] width 23 height 7
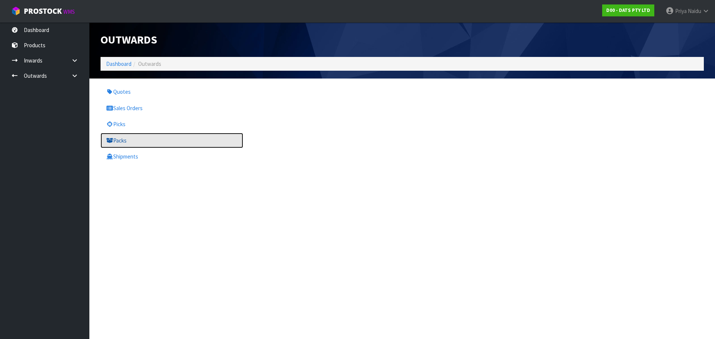
click at [133, 139] on link "Packs" at bounding box center [172, 140] width 143 height 15
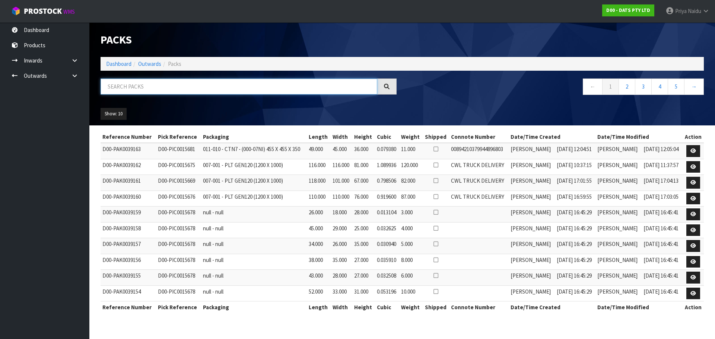
click at [172, 83] on input "text" at bounding box center [239, 87] width 277 height 16
type input "15674"
click at [214, 108] on div "Show: 10 5 10 25 50" at bounding box center [402, 113] width 615 height 23
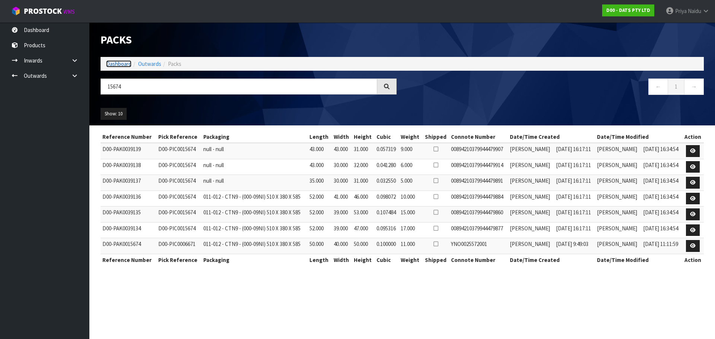
click at [119, 66] on link "Dashboard" at bounding box center [118, 63] width 25 height 7
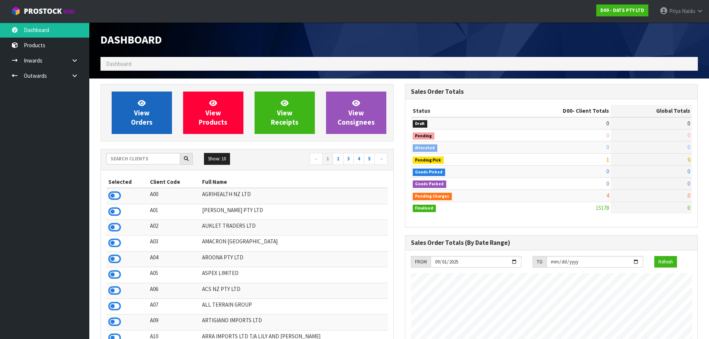
scroll to position [564, 304]
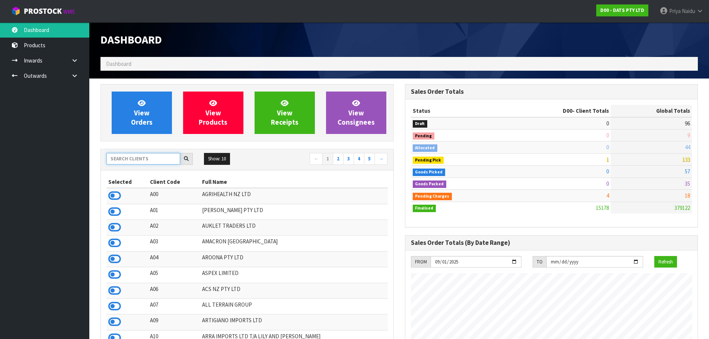
click at [153, 159] on input "text" at bounding box center [144, 159] width 74 height 12
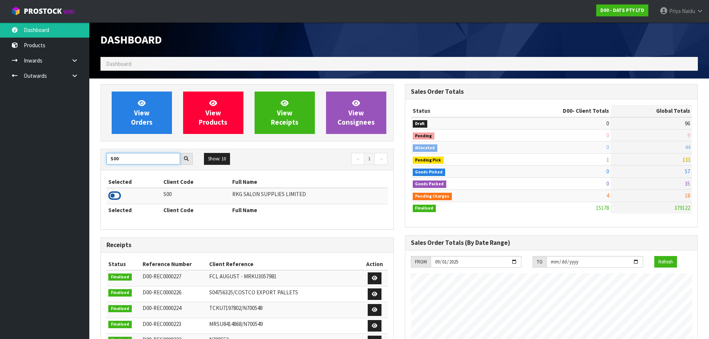
type input "S00"
click at [117, 198] on icon at bounding box center [114, 195] width 13 height 11
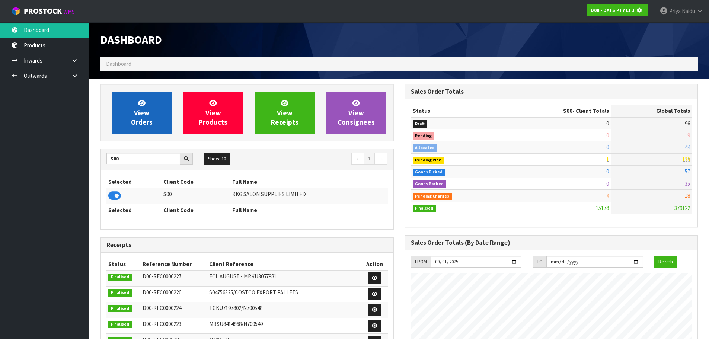
scroll to position [464, 304]
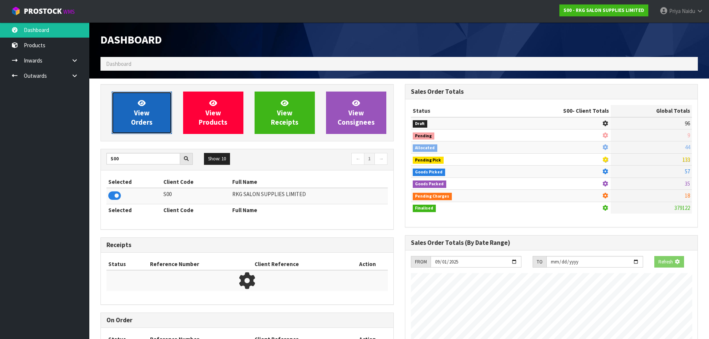
click at [135, 126] on span "View Orders" at bounding box center [142, 113] width 22 height 28
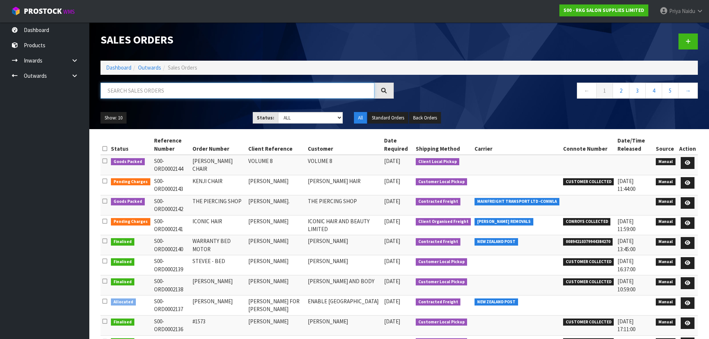
click at [175, 92] on input "text" at bounding box center [238, 91] width 274 height 16
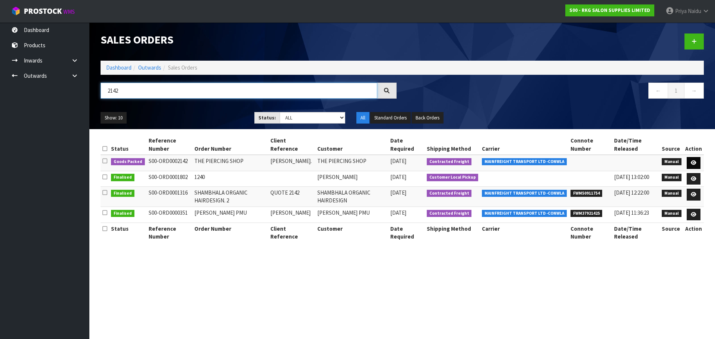
type input "2142"
click at [698, 163] on link at bounding box center [694, 163] width 14 height 12
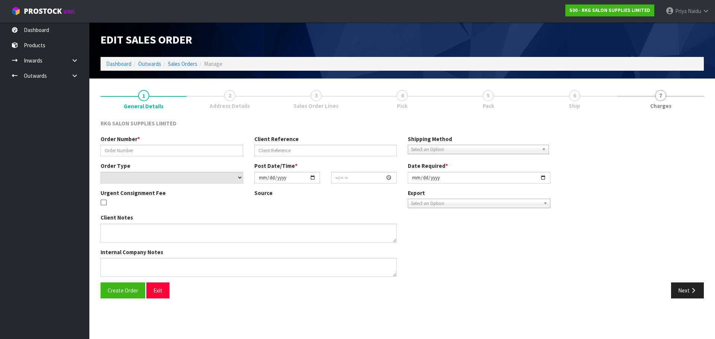
type input "THE PIERCING SHOP"
type input "[PERSON_NAME]."
select select "number:0"
type input "[DATE]"
type input "00:00:00.000"
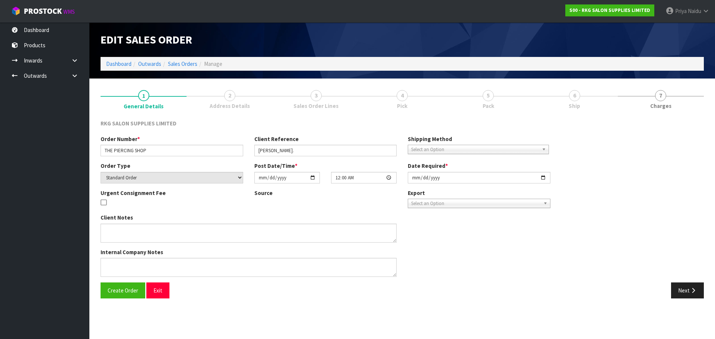
type input "2025-09-01"
type textarea "2 BEDS ON 1 PALLET PLEASE"
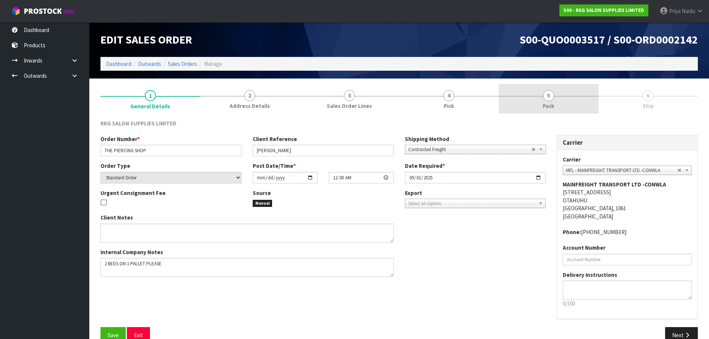
click at [547, 96] on span "5" at bounding box center [548, 95] width 11 height 11
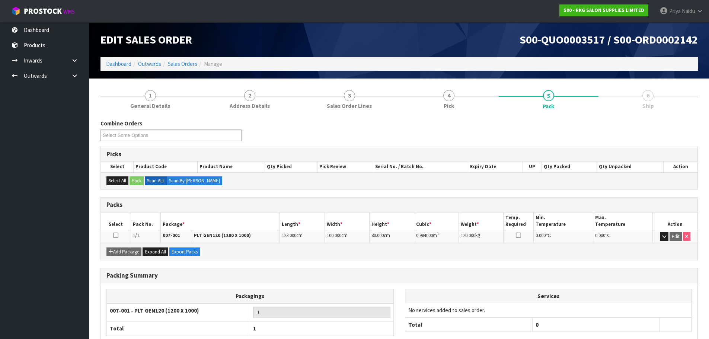
scroll to position [46, 0]
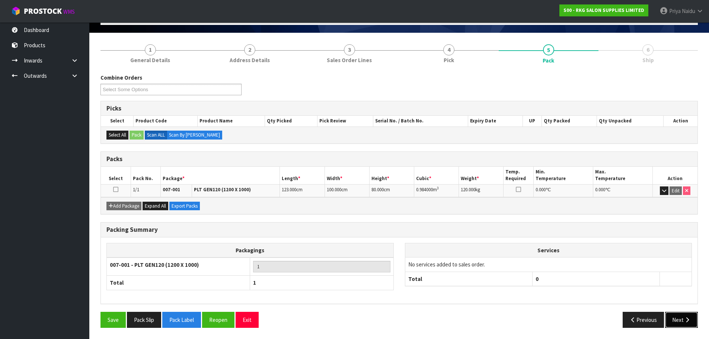
click at [688, 322] on icon "button" at bounding box center [687, 320] width 7 height 6
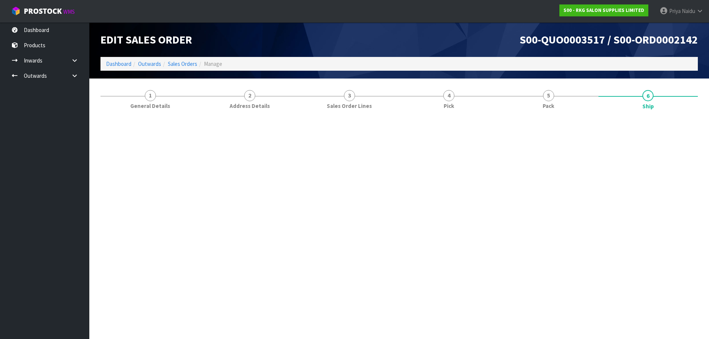
scroll to position [0, 0]
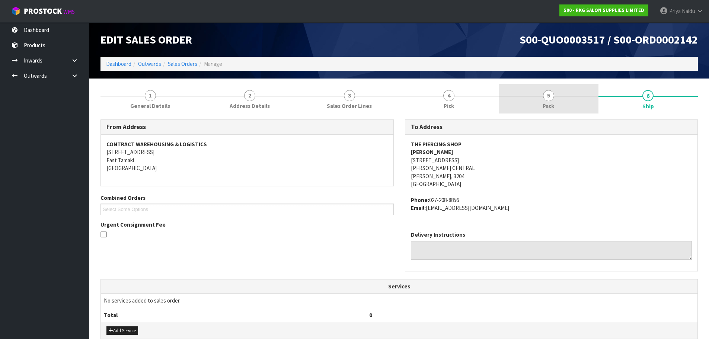
click at [549, 98] on span "5" at bounding box center [548, 95] width 11 height 11
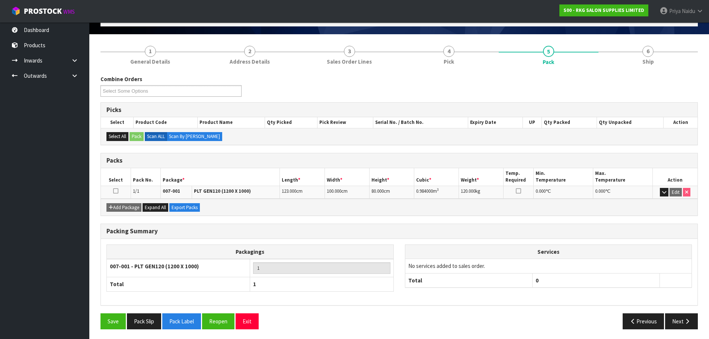
scroll to position [46, 0]
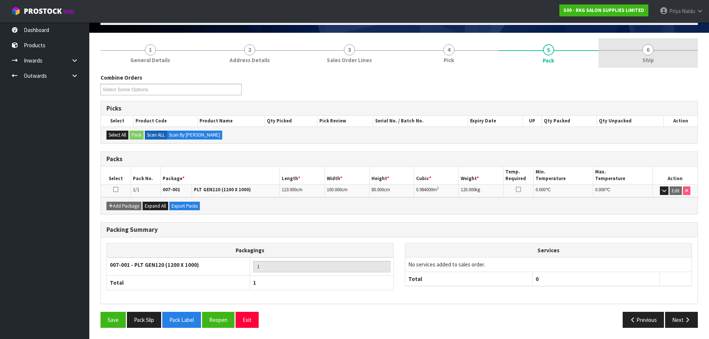
click at [648, 53] on span "6" at bounding box center [648, 49] width 11 height 11
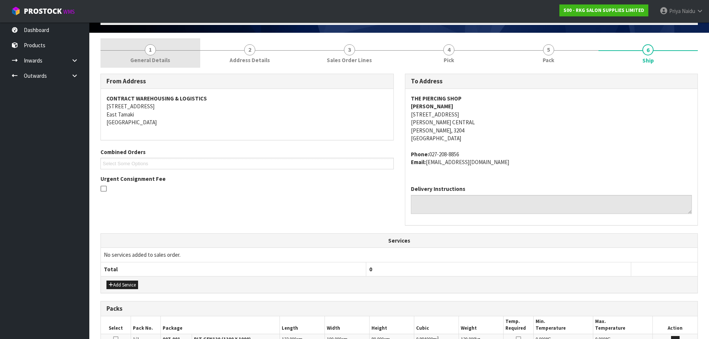
click at [153, 53] on span "1" at bounding box center [150, 49] width 11 height 11
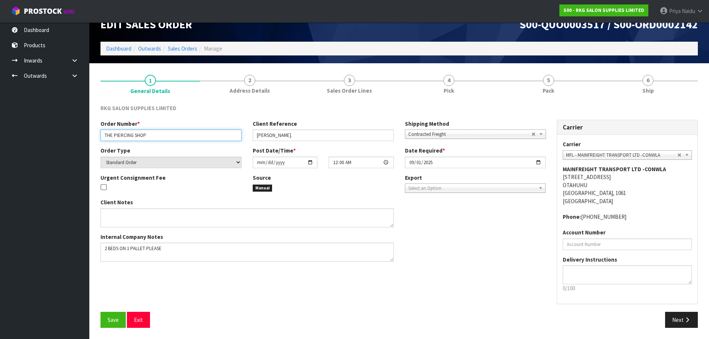
drag, startPoint x: 148, startPoint y: 137, endPoint x: 95, endPoint y: 136, distance: 53.7
click at [95, 136] on section "1 General Details 2 Address Details 3 Sales Order Lines 4 Pick 5 Pack 6 Ship RK…" at bounding box center [399, 201] width 620 height 276
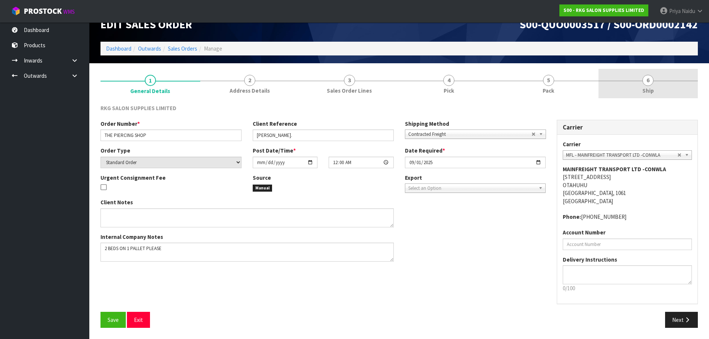
click at [648, 82] on span "6" at bounding box center [648, 80] width 11 height 11
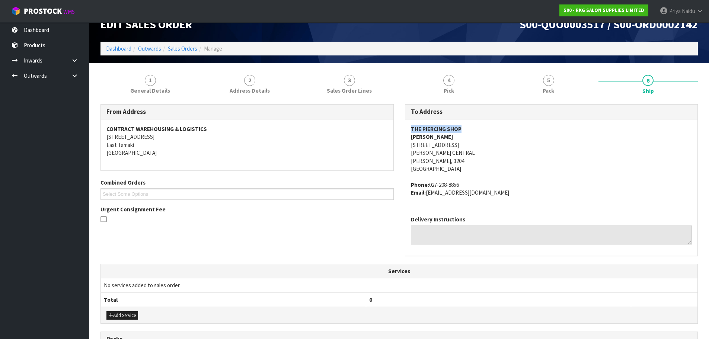
drag, startPoint x: 454, startPoint y: 128, endPoint x: 404, endPoint y: 124, distance: 49.7
click at [404, 124] on div "To Address THE PIERCING SHOP [PERSON_NAME][GEOGRAPHIC_DATA][STREET_ADDRESS][PER…" at bounding box center [552, 183] width 305 height 159
copy strong "THE PIERCING SHOP"
click at [479, 134] on address "THE PIERCING SHOP [PERSON_NAME] [STREET_ADDRESS][PERSON_NAME][PERSON_NAME]" at bounding box center [552, 149] width 282 height 48
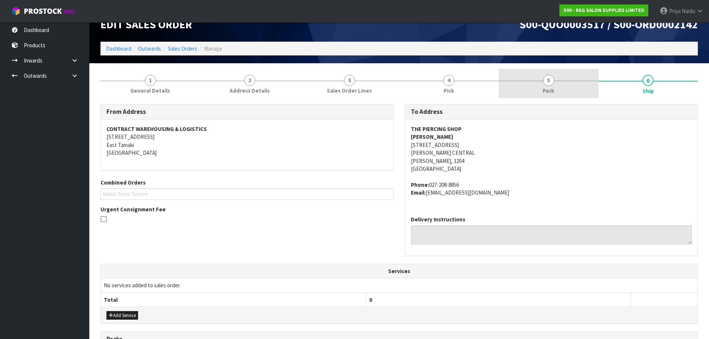
click at [551, 83] on span "5" at bounding box center [548, 80] width 11 height 11
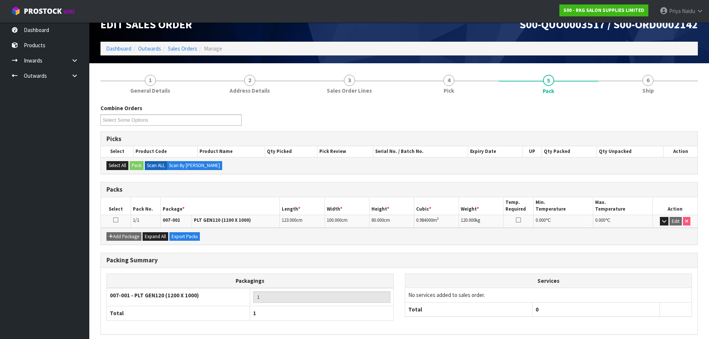
scroll to position [46, 0]
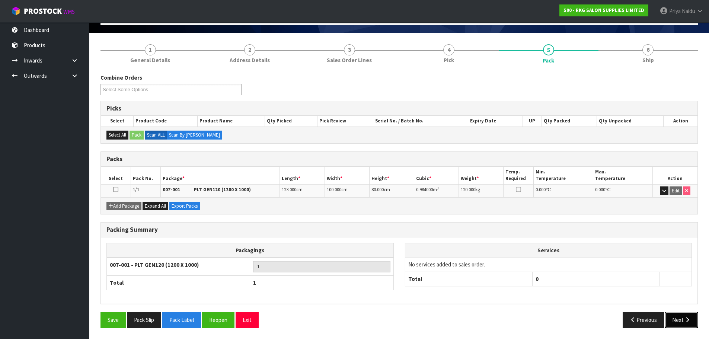
click at [680, 320] on button "Next" at bounding box center [682, 320] width 33 height 16
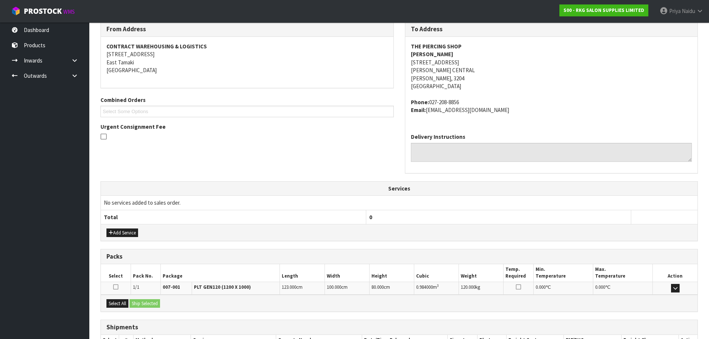
scroll to position [151, 0]
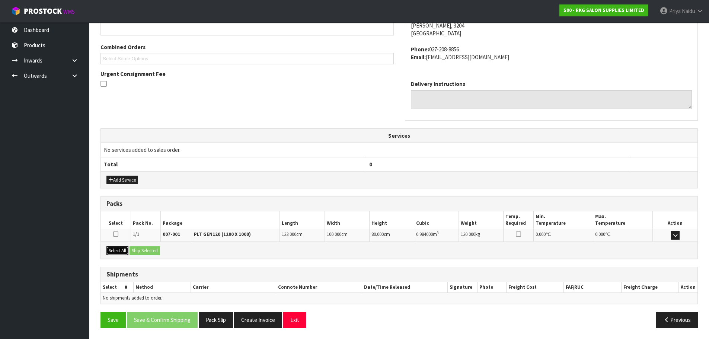
click at [115, 252] on button "Select All" at bounding box center [118, 251] width 22 height 9
click at [141, 251] on button "Ship Selected" at bounding box center [145, 251] width 31 height 9
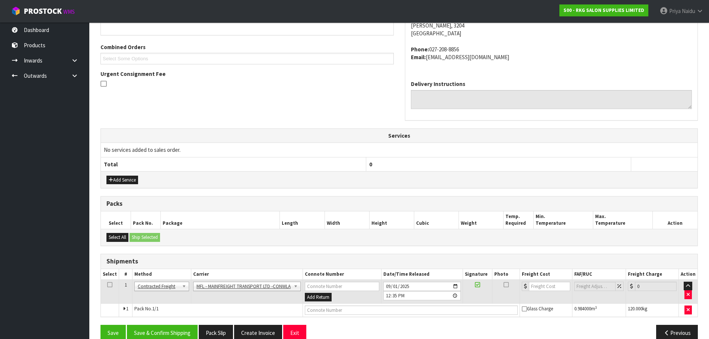
click at [381, 305] on td at bounding box center [411, 310] width 217 height 13
click at [382, 307] on input "text" at bounding box center [411, 310] width 213 height 9
paste input "FWM58485610"
type input "FWM58485610"
click at [532, 287] on input "number" at bounding box center [549, 286] width 41 height 9
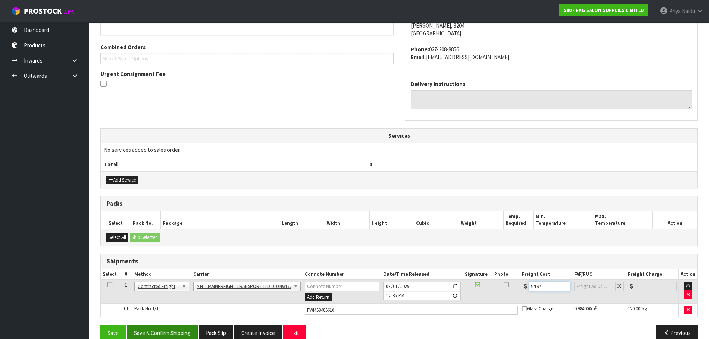
type input "54.97"
click at [177, 331] on button "Save & Confirm Shipping" at bounding box center [162, 333] width 71 height 16
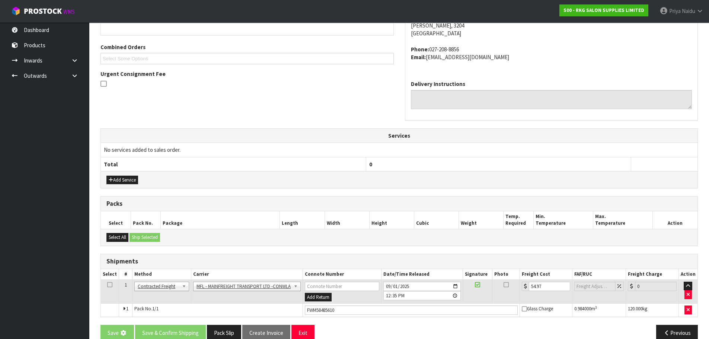
scroll to position [0, 0]
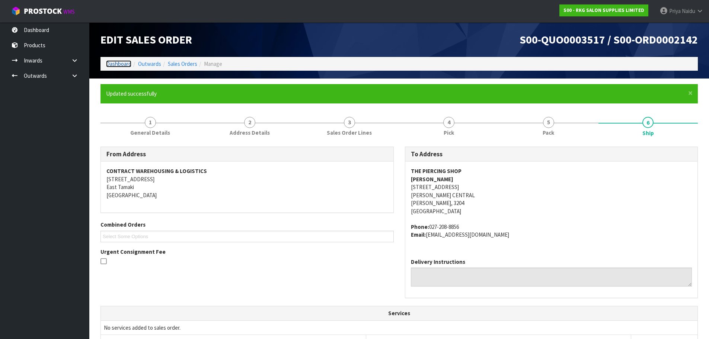
click at [119, 64] on link "Dashboard" at bounding box center [118, 63] width 25 height 7
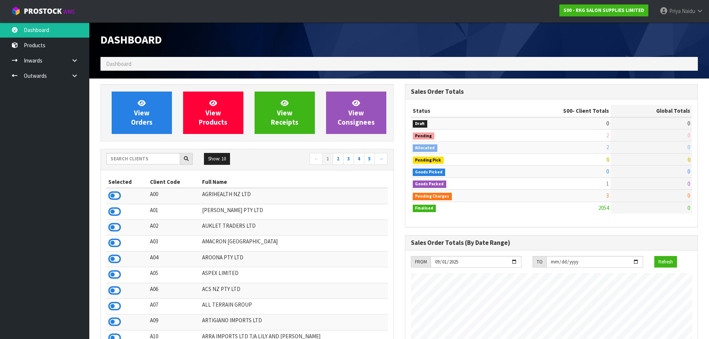
scroll to position [564, 304]
click at [146, 161] on input "text" at bounding box center [144, 159] width 74 height 12
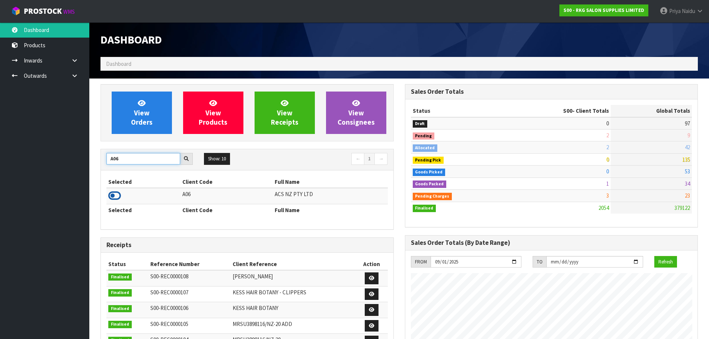
type input "A06"
click at [115, 196] on icon at bounding box center [114, 195] width 13 height 11
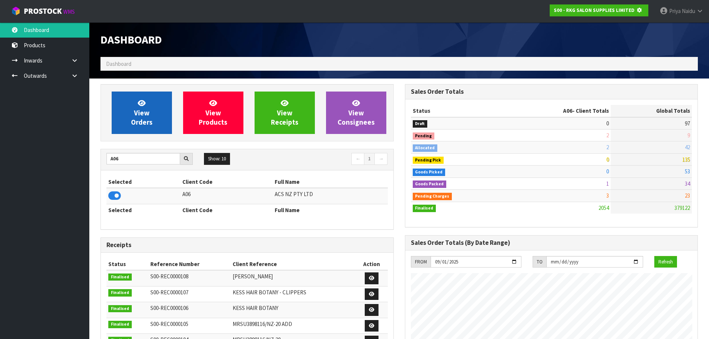
scroll to position [464, 304]
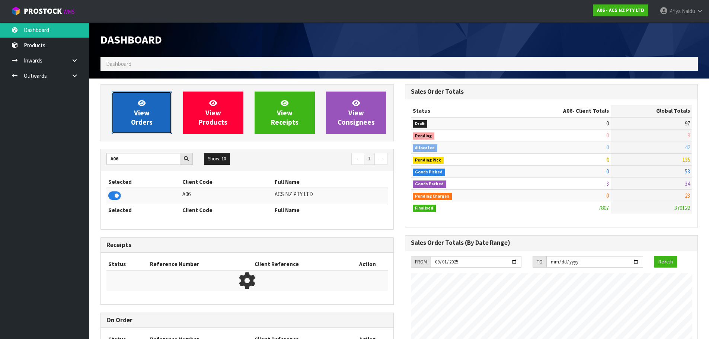
click at [163, 114] on link "View Orders" at bounding box center [142, 113] width 60 height 42
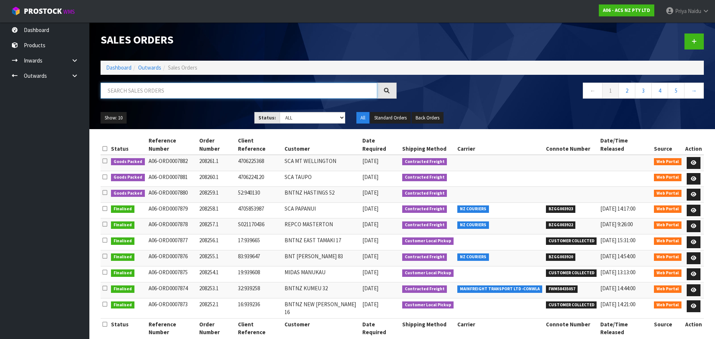
click at [130, 94] on input "text" at bounding box center [239, 91] width 277 height 16
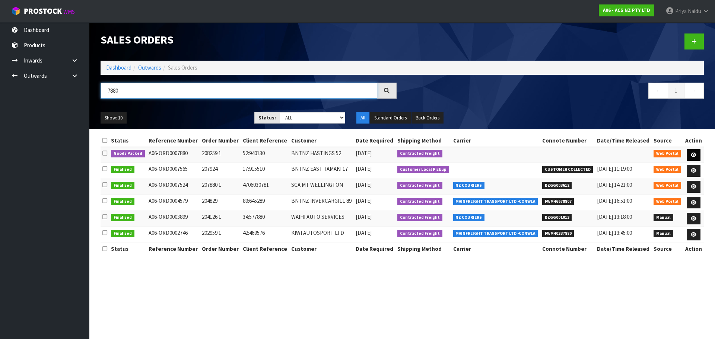
type input "7880"
click at [693, 151] on link at bounding box center [694, 155] width 14 height 12
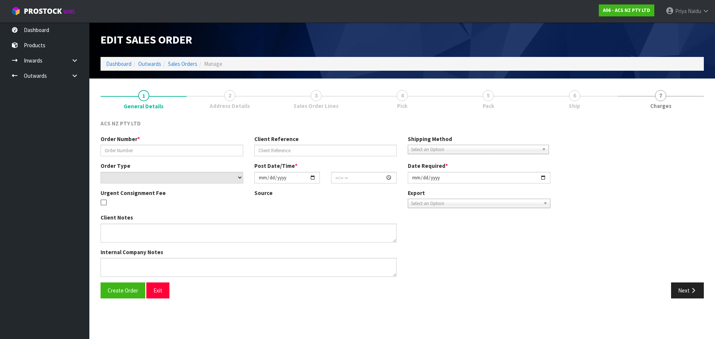
type input "208259.1"
type input "52:940130"
select select "number:0"
type input "2025-09-01"
type input "08:33:00.000"
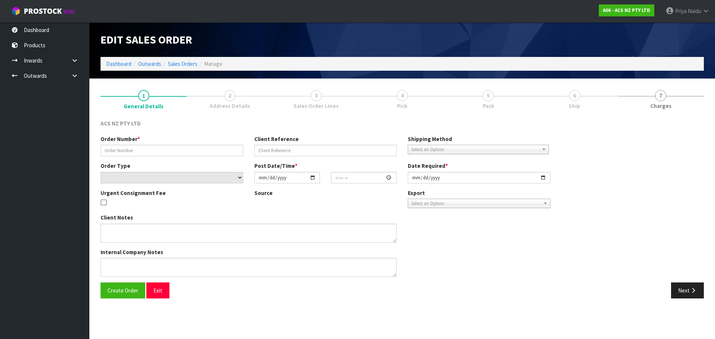
type input "2025-09-01"
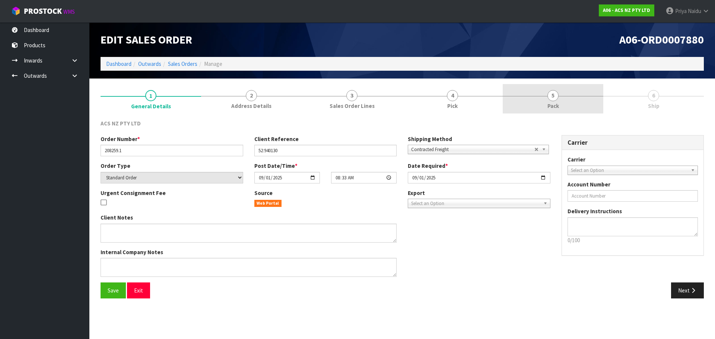
click at [553, 96] on span "5" at bounding box center [552, 95] width 11 height 11
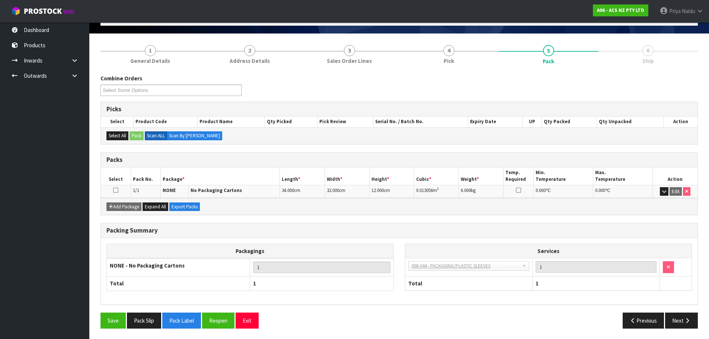
scroll to position [46, 0]
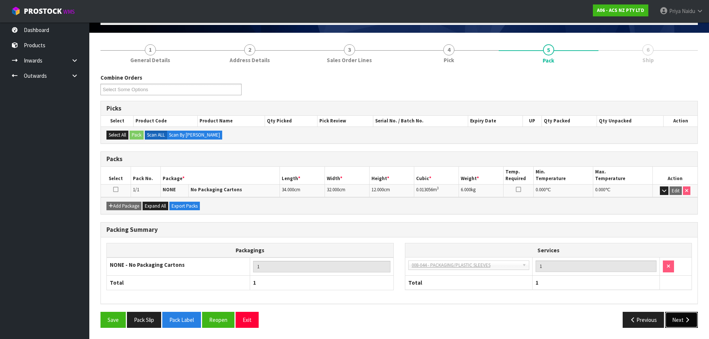
click at [688, 320] on icon "button" at bounding box center [687, 320] width 7 height 6
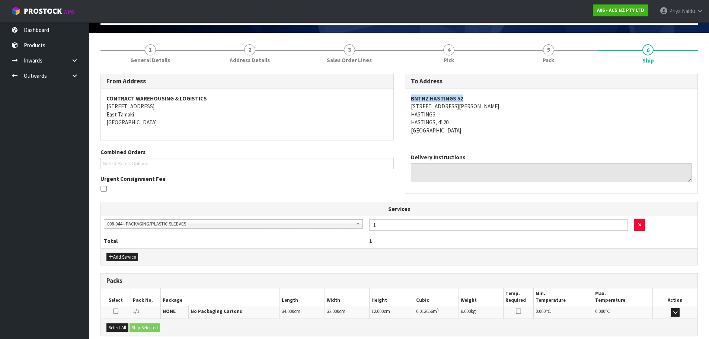
drag, startPoint x: 460, startPoint y: 97, endPoint x: 407, endPoint y: 97, distance: 53.3
click at [407, 97] on div "BNTNZ HASTINGS [STREET_ADDRESS][PERSON_NAME][PERSON_NAME][PERSON_NAME]" at bounding box center [552, 118] width 293 height 59
copy strong "BNTNZ HASTINGS 52"
drag, startPoint x: 460, startPoint y: 105, endPoint x: 409, endPoint y: 106, distance: 51.4
click at [409, 106] on div "BNTNZ HASTINGS [STREET_ADDRESS][PERSON_NAME][PERSON_NAME][PERSON_NAME]" at bounding box center [552, 118] width 293 height 59
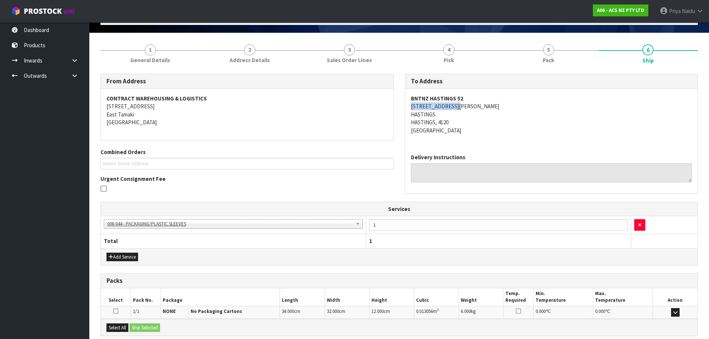
copy address "[STREET_ADDRESS][PERSON_NAME]"
drag, startPoint x: 438, startPoint y: 114, endPoint x: 409, endPoint y: 115, distance: 29.4
click at [409, 115] on div "BNTNZ HASTINGS [STREET_ADDRESS][PERSON_NAME][PERSON_NAME][PERSON_NAME]" at bounding box center [552, 118] width 293 height 59
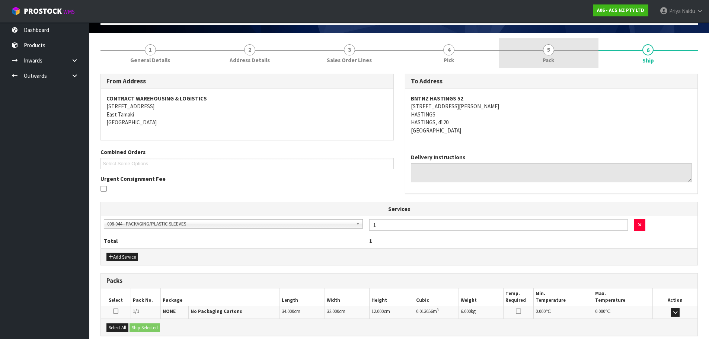
click at [546, 53] on span "5" at bounding box center [548, 49] width 11 height 11
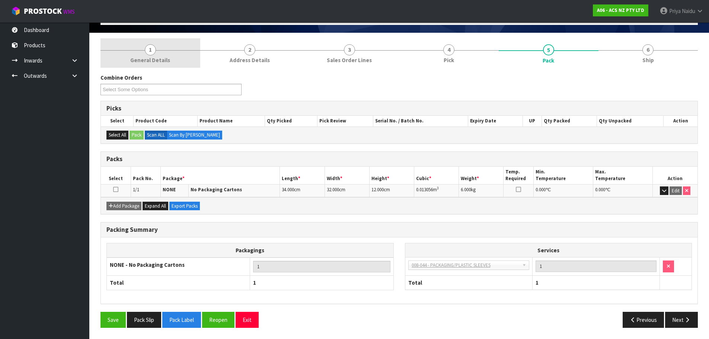
click at [154, 51] on span "1" at bounding box center [150, 49] width 11 height 11
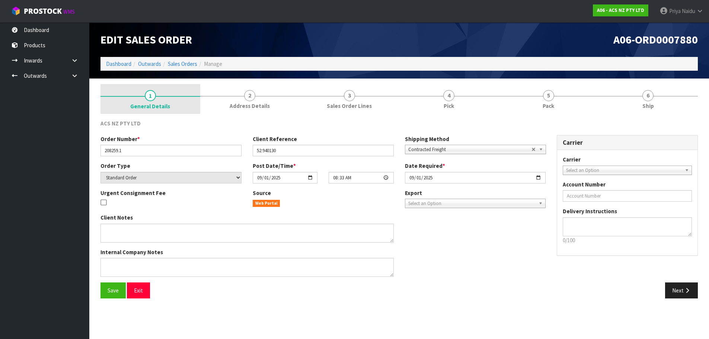
scroll to position [0, 0]
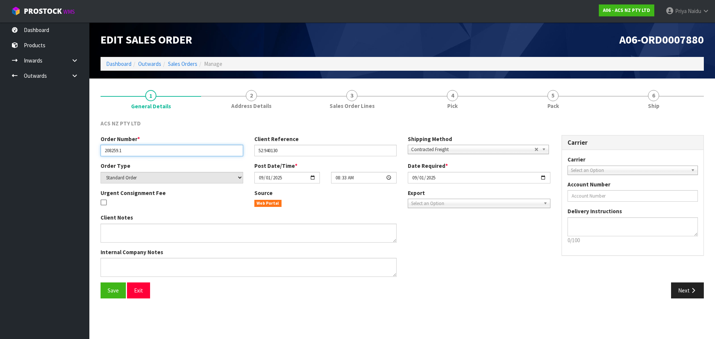
drag, startPoint x: 124, startPoint y: 149, endPoint x: 85, endPoint y: 150, distance: 38.4
click at [85, 150] on body "Toggle navigation ProStock WMS A06 - ACS NZ PTY LTD Priya Naidu Logout Dashboar…" at bounding box center [357, 169] width 715 height 339
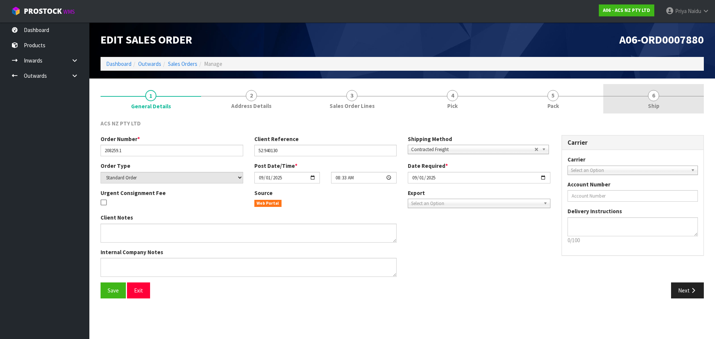
click at [650, 98] on span "6" at bounding box center [653, 95] width 11 height 11
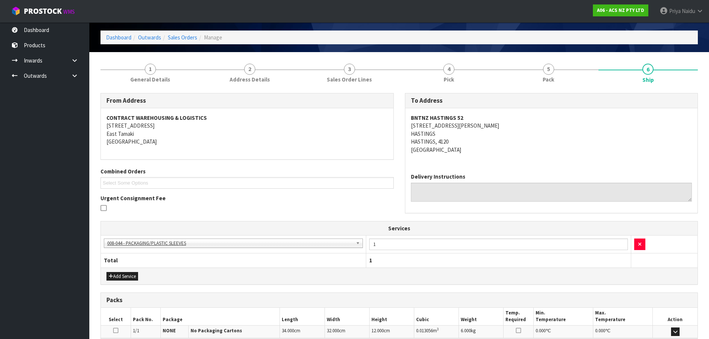
scroll to position [37, 0]
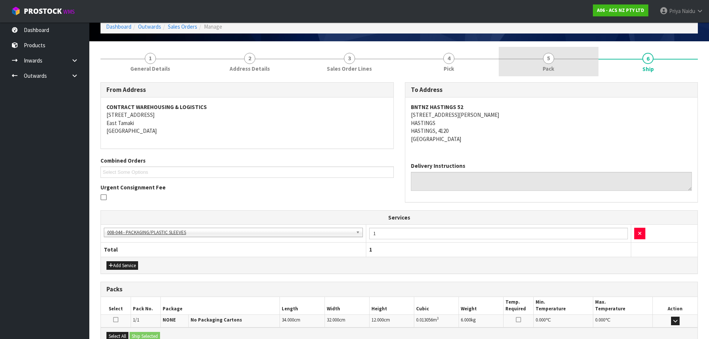
click at [545, 60] on span "5" at bounding box center [548, 58] width 11 height 11
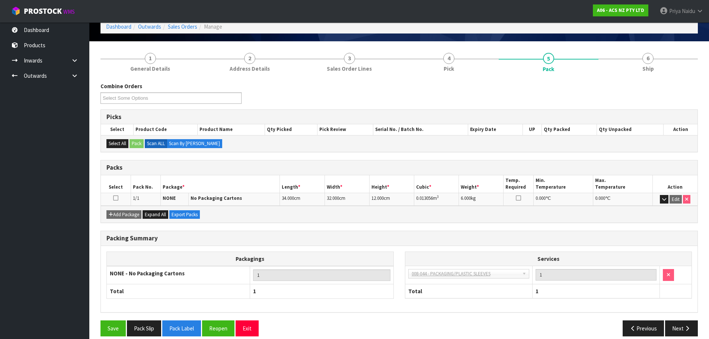
scroll to position [46, 0]
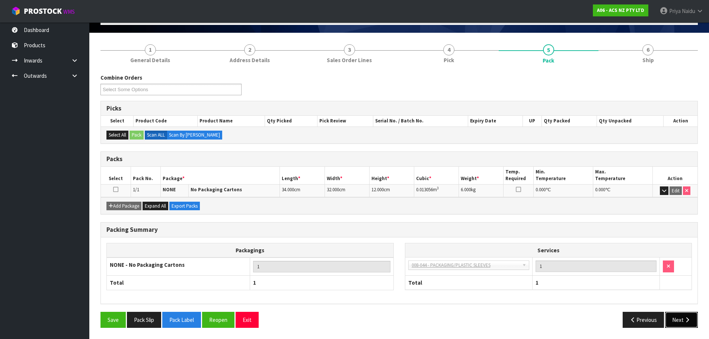
click at [679, 323] on button "Next" at bounding box center [682, 320] width 33 height 16
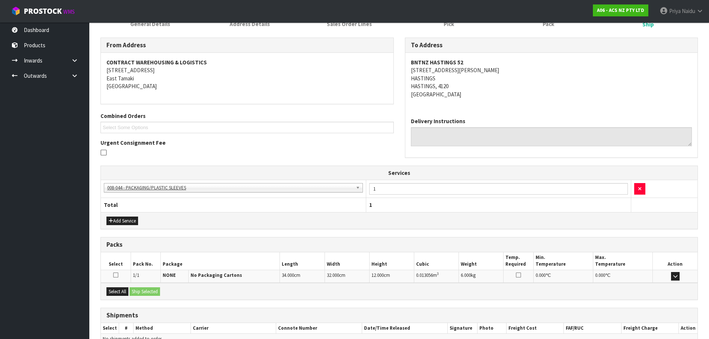
scroll to position [123, 0]
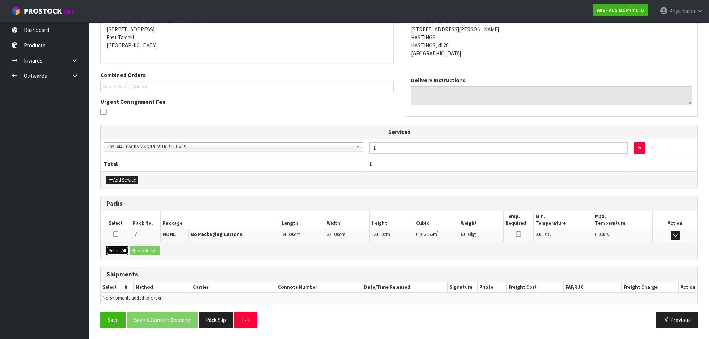
click at [124, 250] on button "Select All" at bounding box center [118, 251] width 22 height 9
click at [142, 253] on button "Ship Selected" at bounding box center [145, 251] width 31 height 9
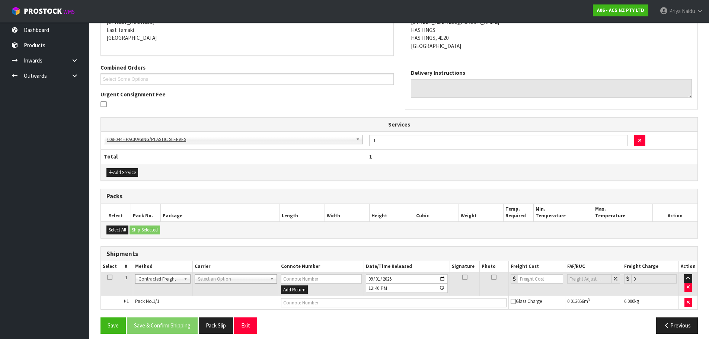
scroll to position [136, 0]
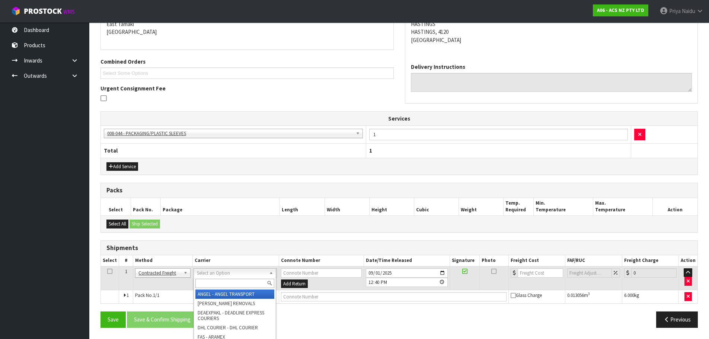
click at [238, 282] on input "text" at bounding box center [235, 283] width 79 height 9
type input "NZC"
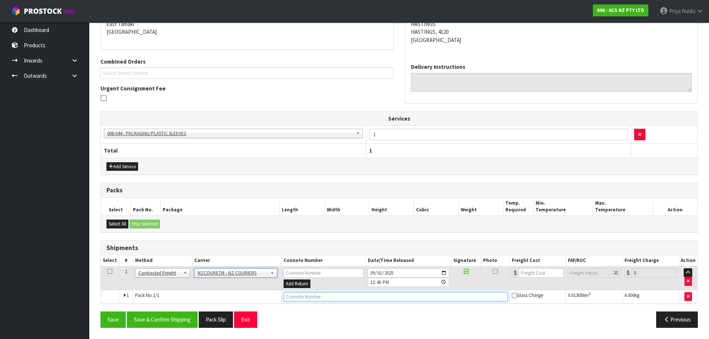
click at [440, 296] on input "text" at bounding box center [396, 296] width 224 height 9
paste input "BZGG003924"
type input "BZGG003924"
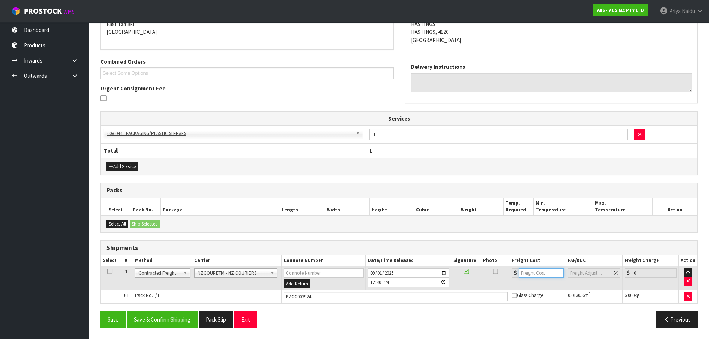
click at [547, 271] on input "number" at bounding box center [541, 273] width 45 height 9
type input "8.00"
click at [172, 321] on button "Save & Confirm Shipping" at bounding box center [162, 320] width 71 height 16
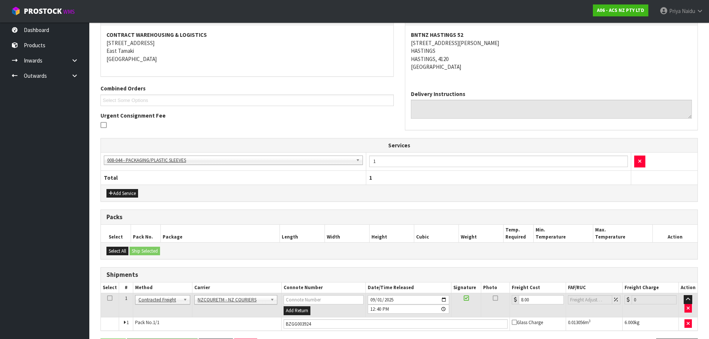
scroll to position [0, 0]
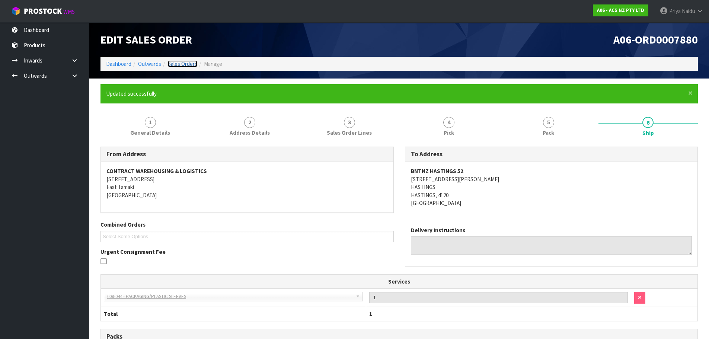
click at [185, 64] on link "Sales Orders" at bounding box center [182, 63] width 29 height 7
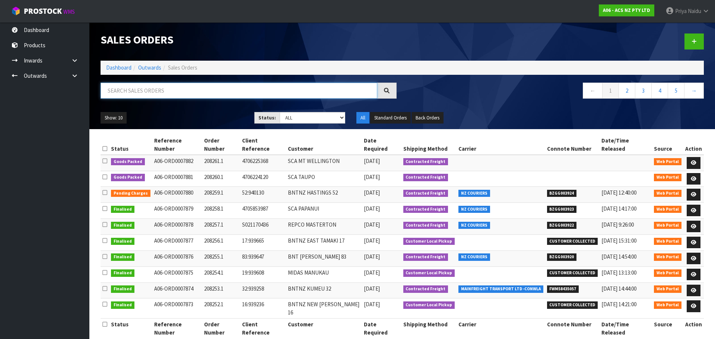
click at [163, 90] on input "text" at bounding box center [239, 91] width 277 height 16
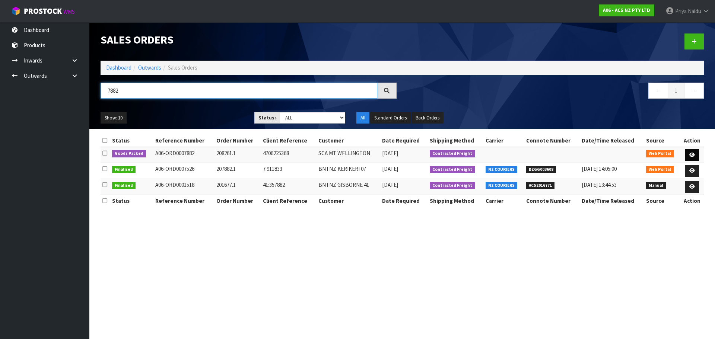
type input "7882"
click at [692, 155] on icon at bounding box center [692, 155] width 6 height 5
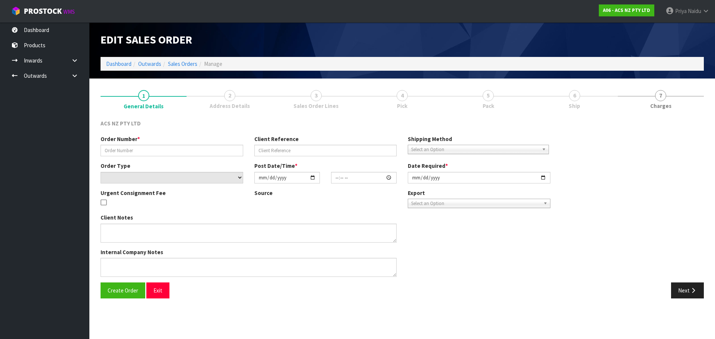
type input "208261.1"
type input "4706225368"
select select "number:0"
type input "2025-09-01"
type input "10:07:00.000"
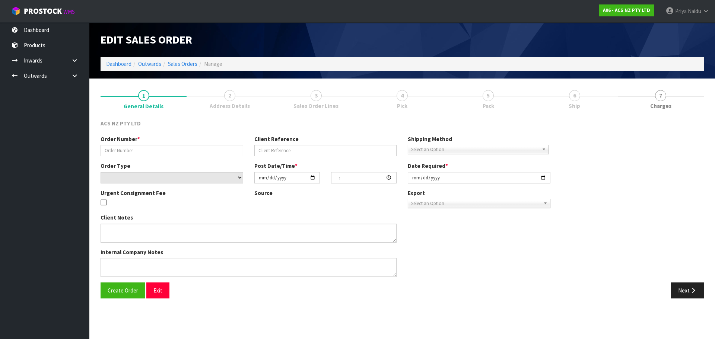
type input "2025-09-01"
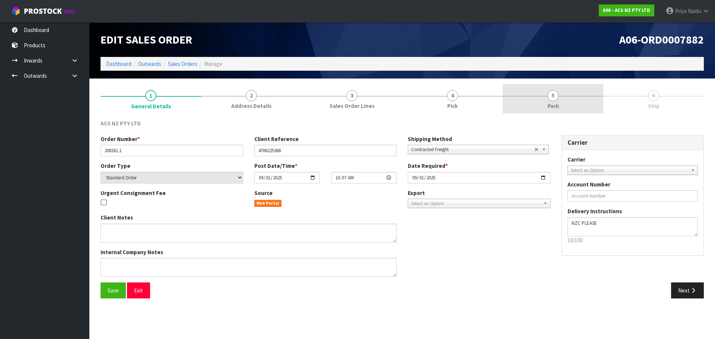
click at [547, 94] on link "5 Pack" at bounding box center [553, 98] width 101 height 29
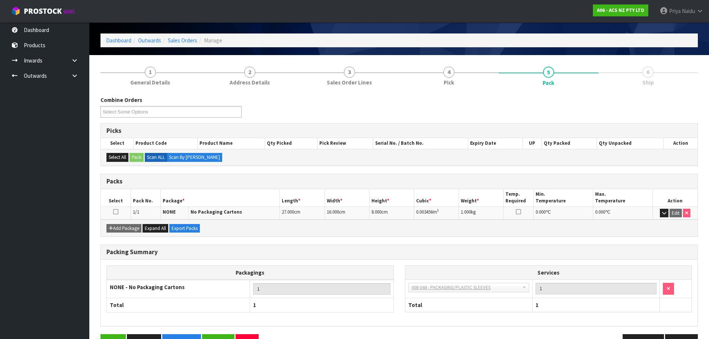
scroll to position [46, 0]
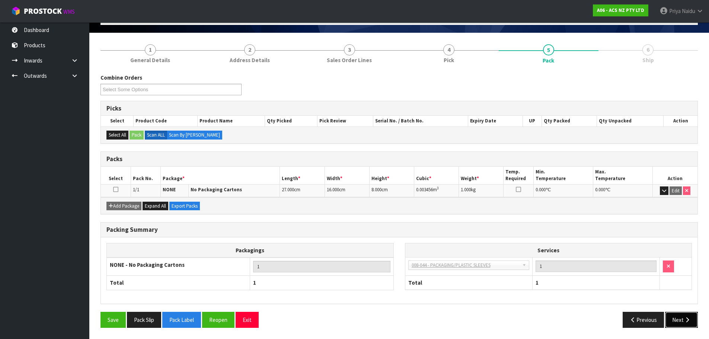
click at [685, 321] on icon "button" at bounding box center [687, 320] width 7 height 6
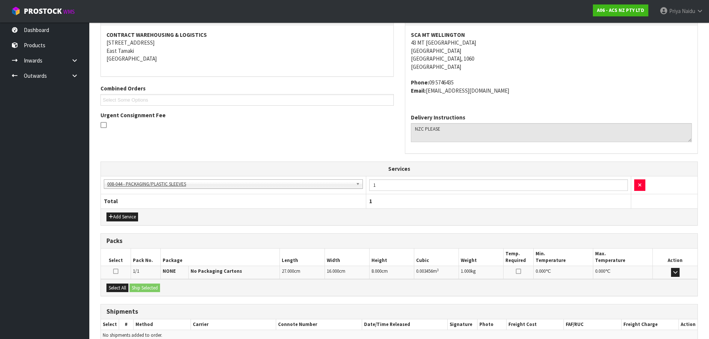
scroll to position [72, 0]
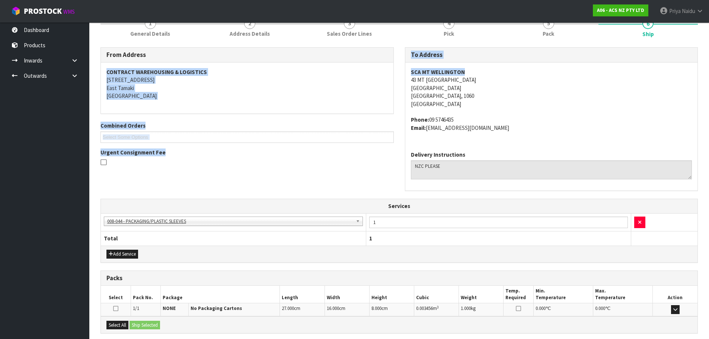
drag, startPoint x: 435, startPoint y: 69, endPoint x: 394, endPoint y: 64, distance: 42.0
click at [394, 64] on div "From Address CONTRACT WAREHOUSING & LOGISTICS [STREET_ADDRESS] Combined Orders …" at bounding box center [399, 123] width 609 height 152
click at [469, 72] on address "SCA MT WELLINGTON [STREET_ADDRESS]" at bounding box center [552, 88] width 282 height 40
click at [465, 71] on address "SCA MT WELLINGTON [STREET_ADDRESS]" at bounding box center [552, 88] width 282 height 40
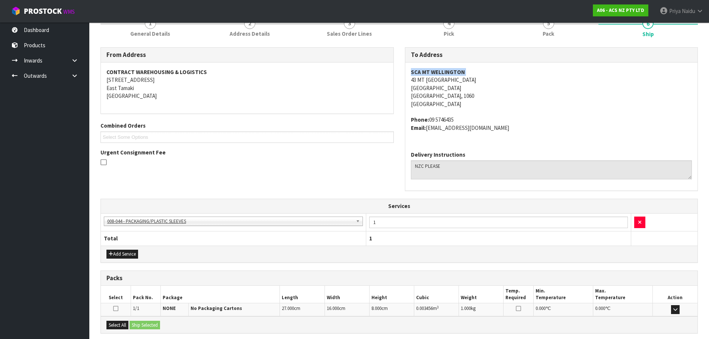
drag, startPoint x: 465, startPoint y: 71, endPoint x: 415, endPoint y: 72, distance: 49.5
click at [415, 72] on address "SCA MT WELLINGTON [STREET_ADDRESS]" at bounding box center [552, 88] width 282 height 40
drag, startPoint x: 480, startPoint y: 80, endPoint x: 411, endPoint y: 83, distance: 69.3
click at [411, 83] on address "SCA MT WELLINGTON [STREET_ADDRESS]" at bounding box center [552, 88] width 282 height 40
copy address "43 MT [GEOGRAPHIC_DATA]"
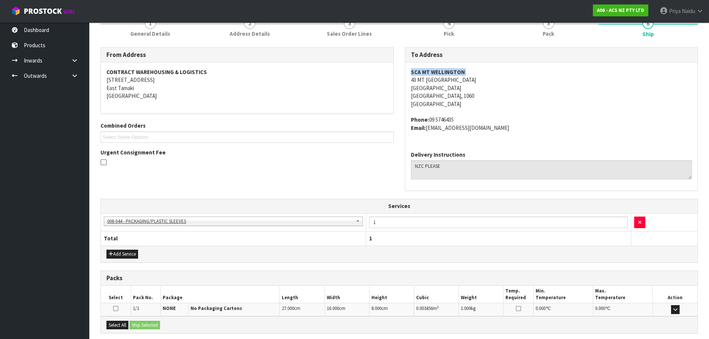
drag, startPoint x: 458, startPoint y: 120, endPoint x: 430, endPoint y: 116, distance: 28.9
click at [430, 116] on address "Phone: [PHONE_NUMBER] Email: [EMAIL_ADDRESS][DOMAIN_NAME]" at bounding box center [552, 124] width 282 height 16
copy address "09 5746435"
drag, startPoint x: 523, startPoint y: 130, endPoint x: 429, endPoint y: 130, distance: 94.6
click at [429, 130] on address "Phone: [PHONE_NUMBER] Email: [EMAIL_ADDRESS][DOMAIN_NAME]" at bounding box center [552, 124] width 282 height 16
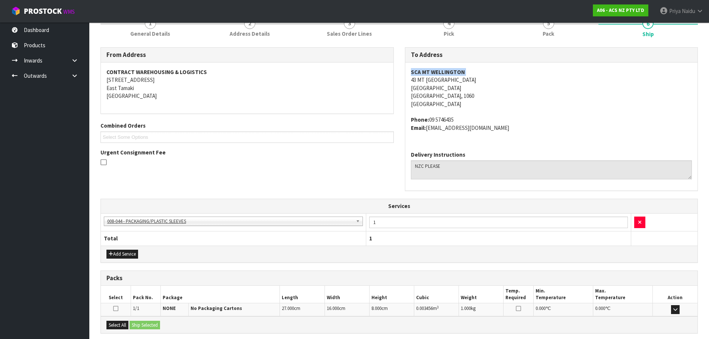
copy address "[EMAIL_ADDRESS][DOMAIN_NAME]"
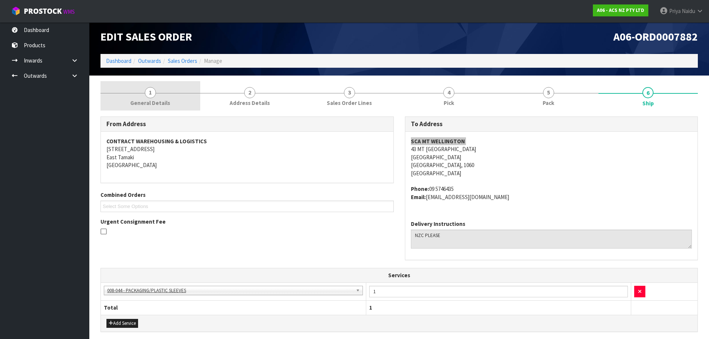
scroll to position [0, 0]
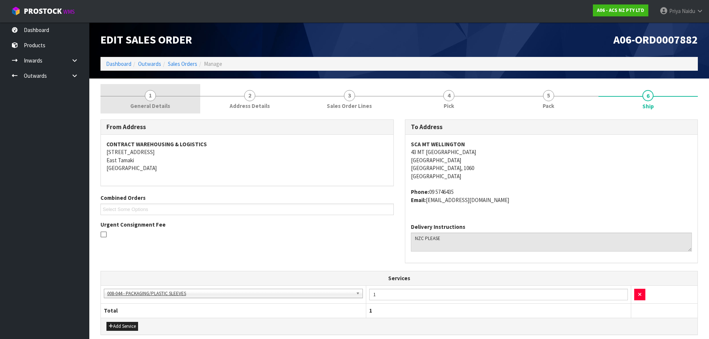
click at [147, 100] on span "1" at bounding box center [150, 95] width 11 height 11
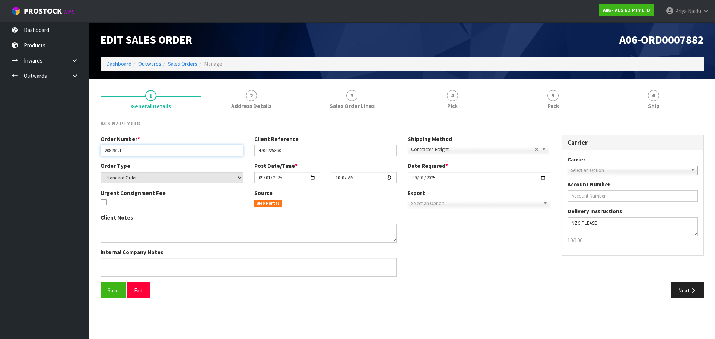
drag, startPoint x: 137, startPoint y: 152, endPoint x: 85, endPoint y: 150, distance: 52.2
click at [85, 150] on body "Toggle navigation ProStock WMS A06 - ACS NZ PTY LTD Priya Naidu Logout Dashboar…" at bounding box center [357, 169] width 715 height 339
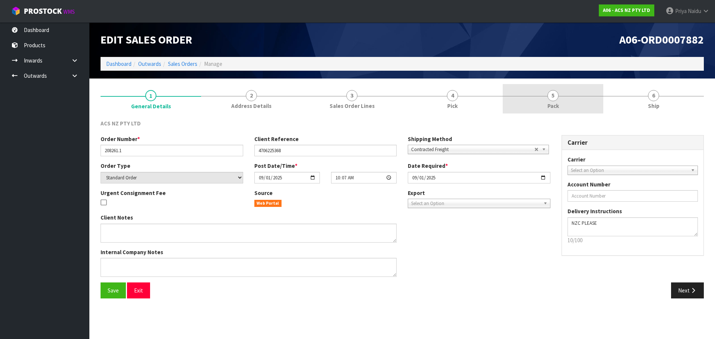
click at [551, 98] on span "5" at bounding box center [552, 95] width 11 height 11
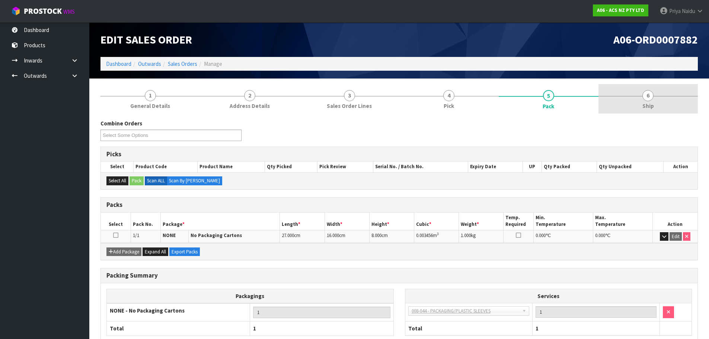
click at [644, 98] on span "6" at bounding box center [648, 95] width 11 height 11
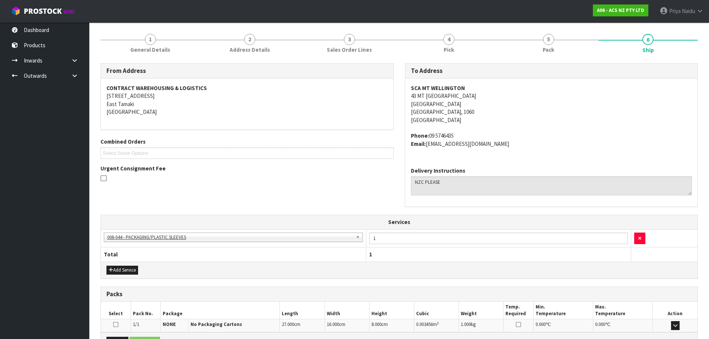
scroll to position [147, 0]
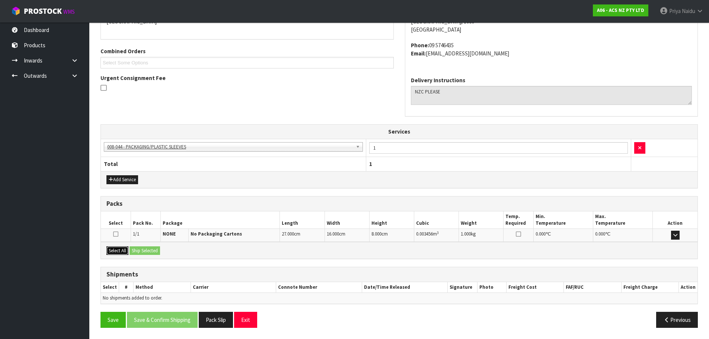
drag, startPoint x: 113, startPoint y: 250, endPoint x: 128, endPoint y: 253, distance: 15.1
click at [113, 250] on button "Select All" at bounding box center [118, 251] width 22 height 9
click at [145, 253] on button "Ship Selected" at bounding box center [145, 251] width 31 height 9
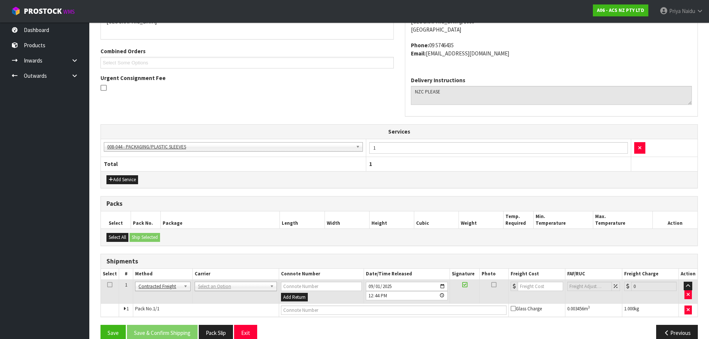
click at [248, 280] on td "ANGEL - ANGEL TRANSPORT [PERSON_NAME] REMOVALS DEAEXPAKL - DEADLINE EXPRESS COU…" at bounding box center [236, 292] width 86 height 24
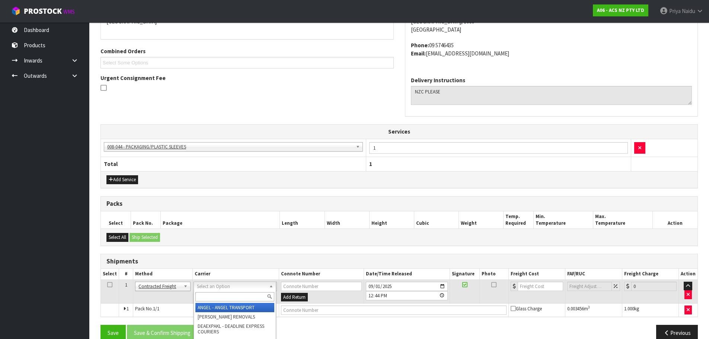
click at [243, 297] on input "text" at bounding box center [235, 296] width 79 height 9
type input "NZC"
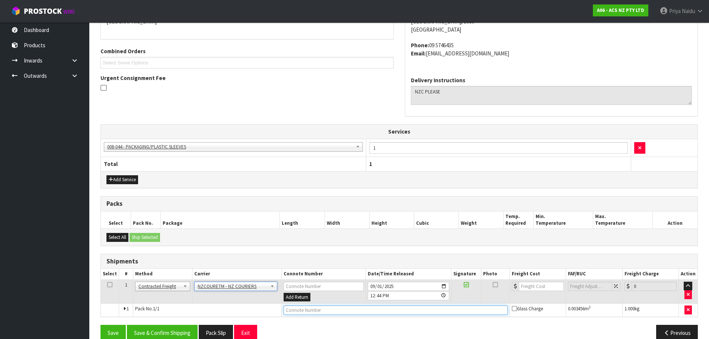
click at [406, 312] on input "text" at bounding box center [396, 310] width 224 height 9
paste input "BZGG003925"
type input "BZGG003925"
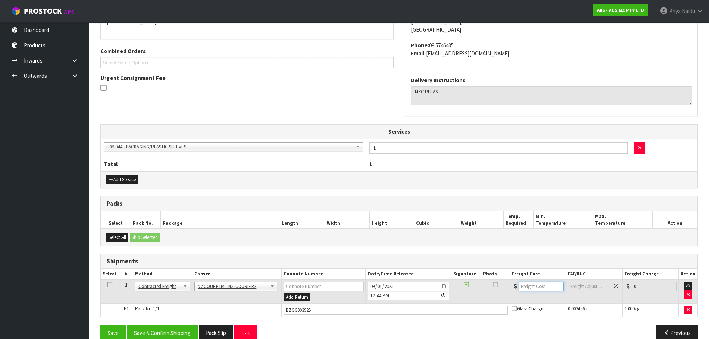
click at [541, 284] on input "number" at bounding box center [541, 286] width 45 height 9
type input "4.59"
click at [182, 327] on button "Save & Confirm Shipping" at bounding box center [162, 333] width 71 height 16
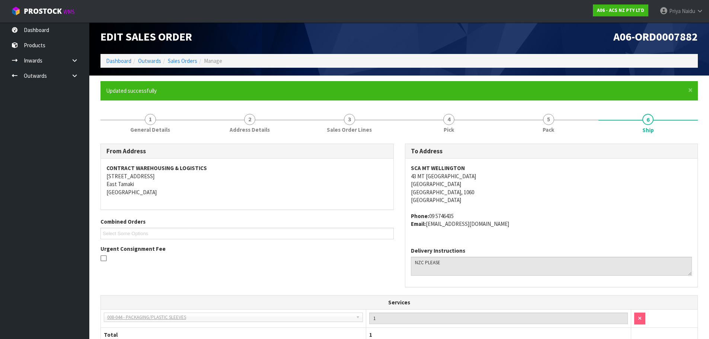
scroll to position [0, 0]
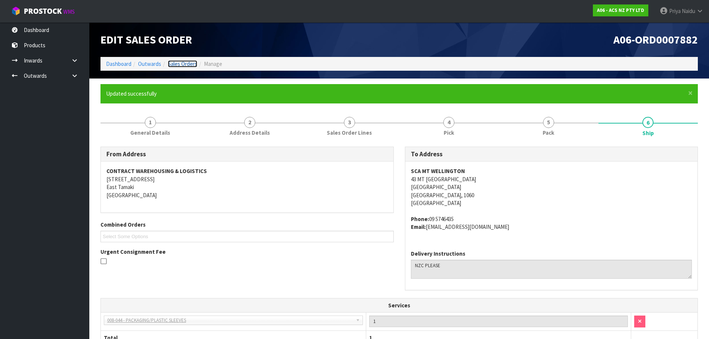
click at [182, 64] on link "Sales Orders" at bounding box center [182, 63] width 29 height 7
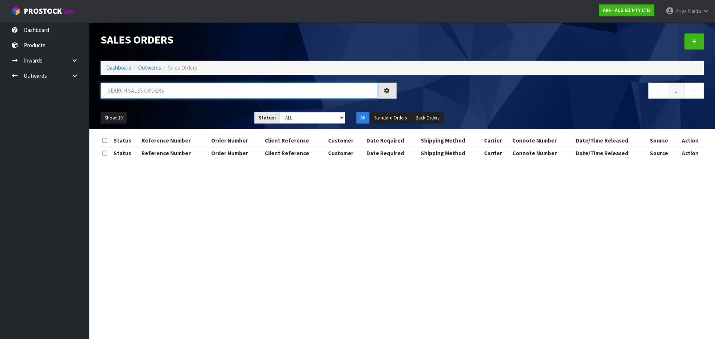
click at [162, 91] on input "text" at bounding box center [239, 91] width 277 height 16
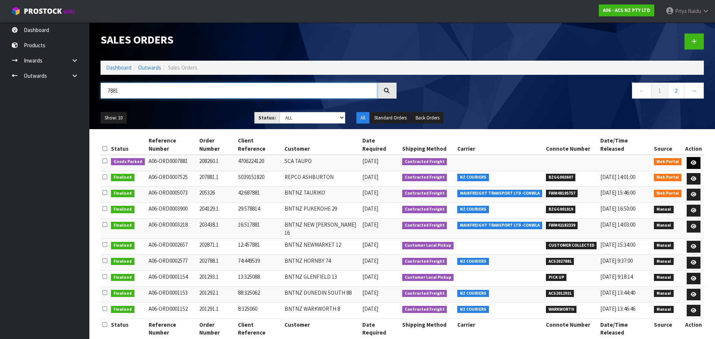
type input "7881"
click at [697, 157] on link at bounding box center [694, 163] width 14 height 12
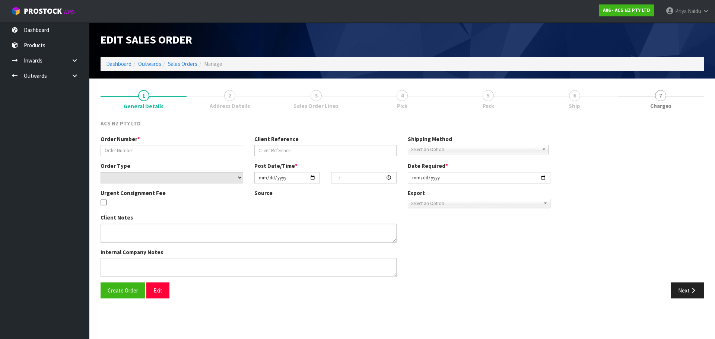
type input "208260.1"
type input "4706224120"
select select "number:0"
type input "2025-09-01"
type input "10:07:00.000"
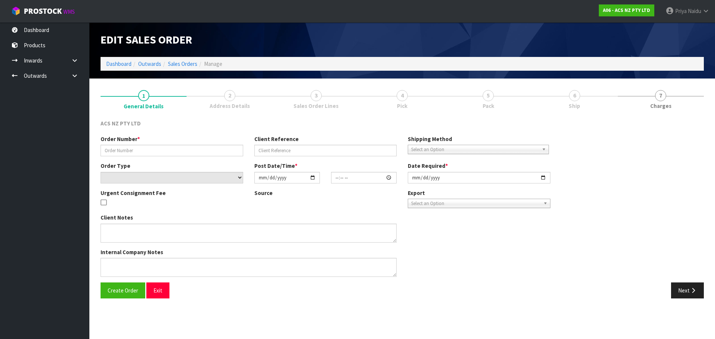
type input "2025-09-01"
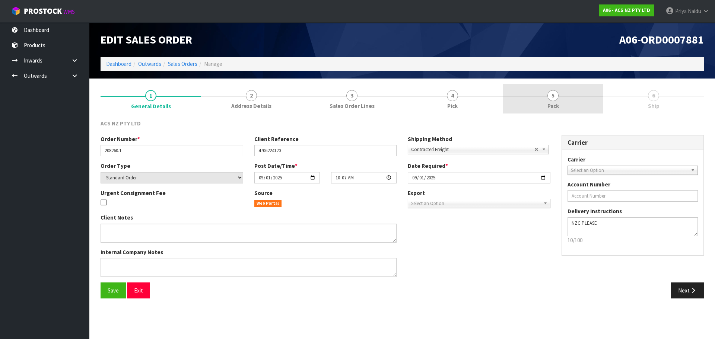
click at [551, 98] on span "5" at bounding box center [552, 95] width 11 height 11
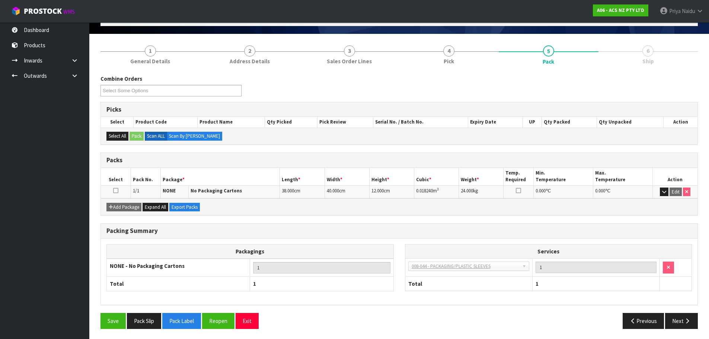
scroll to position [46, 0]
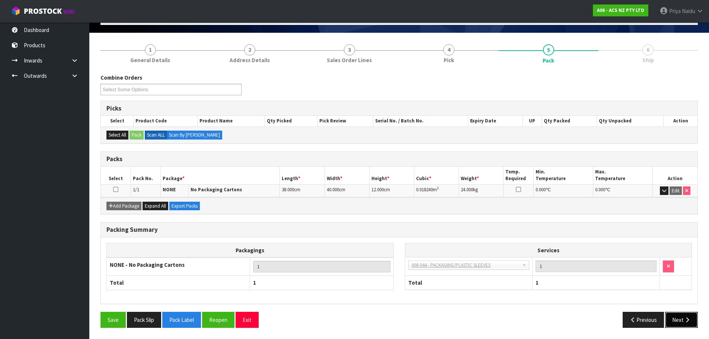
click at [682, 320] on button "Next" at bounding box center [682, 320] width 33 height 16
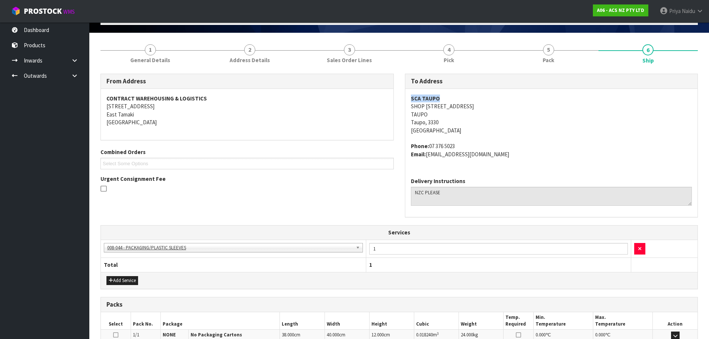
drag, startPoint x: 439, startPoint y: 99, endPoint x: 408, endPoint y: 99, distance: 31.3
click at [408, 99] on div "SCA TAUPO SHOP 3 [STREET_ADDRESS] Phone: [PHONE_NUMBER] Email: [EMAIL_ADDRESS][…" at bounding box center [552, 130] width 293 height 83
copy strong "SCA TAUPO"
drag, startPoint x: 484, startPoint y: 107, endPoint x: 411, endPoint y: 108, distance: 73.4
click at [411, 108] on address "SCA TAUPO SHOP 3 [STREET_ADDRESS]" at bounding box center [552, 115] width 282 height 40
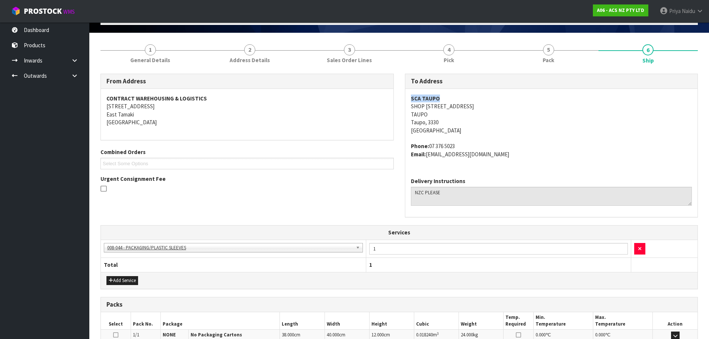
copy address "SHOP [STREET_ADDRESS]"
drag, startPoint x: 431, startPoint y: 115, endPoint x: 411, endPoint y: 117, distance: 19.9
click at [411, 117] on address "SCA TAUPO SHOP 3 [STREET_ADDRESS]" at bounding box center [552, 115] width 282 height 40
copy address "TAUPO"
click at [456, 146] on address "Phone: [PHONE_NUMBER] Email: [EMAIL_ADDRESS][DOMAIN_NAME]" at bounding box center [552, 150] width 282 height 16
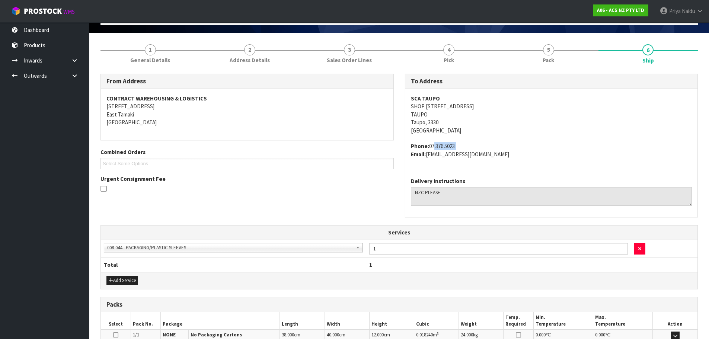
drag, startPoint x: 456, startPoint y: 146, endPoint x: 431, endPoint y: 149, distance: 25.8
click at [431, 149] on address "Phone: [PHONE_NUMBER] Email: [EMAIL_ADDRESS][DOMAIN_NAME]" at bounding box center [552, 150] width 282 height 16
copy address "07 376 5023"
drag, startPoint x: 498, startPoint y: 153, endPoint x: 429, endPoint y: 159, distance: 69.9
click at [429, 159] on div "SCA TAUPO SHOP 3 [STREET_ADDRESS] Phone: [PHONE_NUMBER] Email: [EMAIL_ADDRESS][…" at bounding box center [552, 130] width 293 height 83
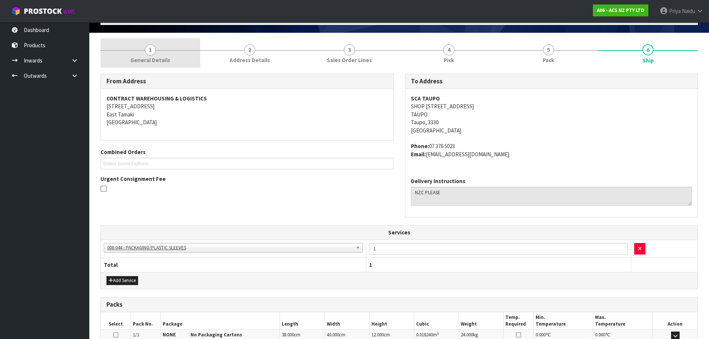
click at [153, 54] on span "1" at bounding box center [150, 49] width 11 height 11
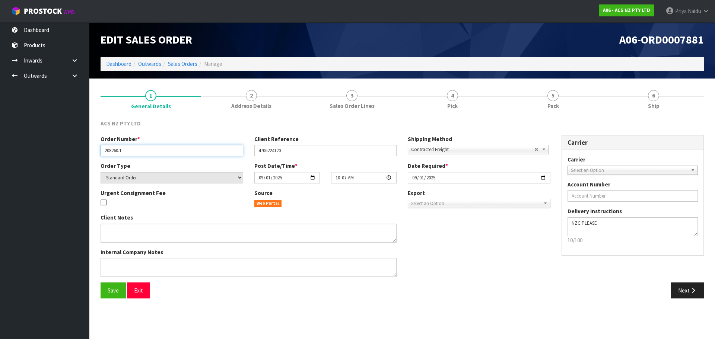
drag, startPoint x: 128, startPoint y: 147, endPoint x: 90, endPoint y: 150, distance: 38.4
click at [90, 150] on section "1 General Details 2 Address Details 3 Sales Order Lines 4 Pick 5 Pack 6 Ship AC…" at bounding box center [402, 194] width 626 height 231
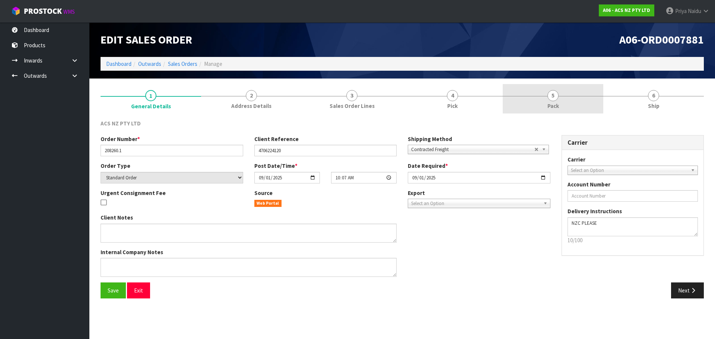
click at [554, 91] on span "5" at bounding box center [552, 95] width 11 height 11
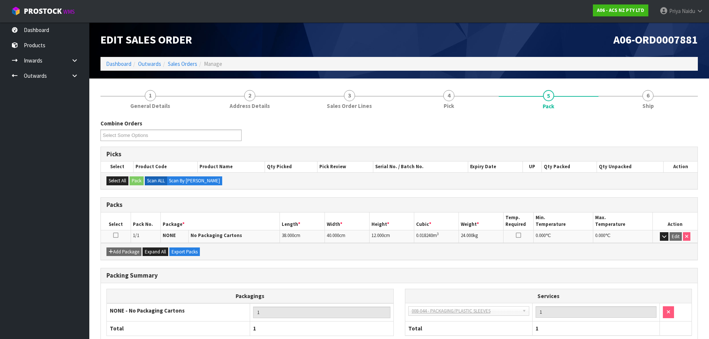
click at [580, 121] on div "Combine Orders A06-ORD0007881 Select Some Options" at bounding box center [399, 133] width 609 height 27
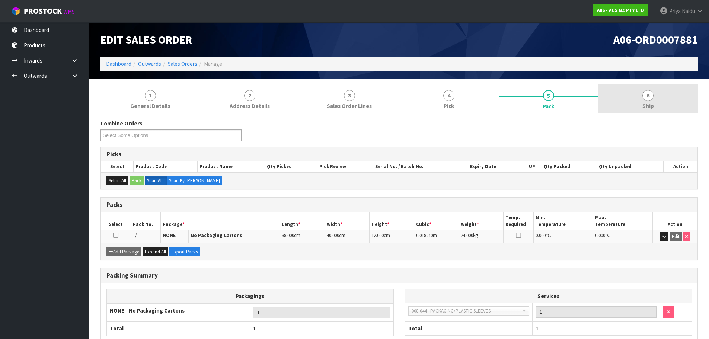
click at [650, 95] on span "6" at bounding box center [648, 95] width 11 height 11
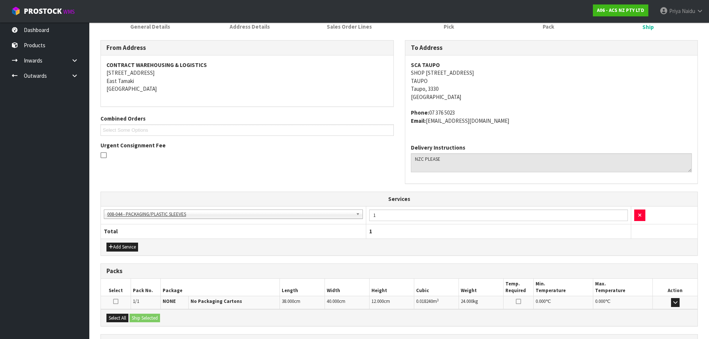
scroll to position [147, 0]
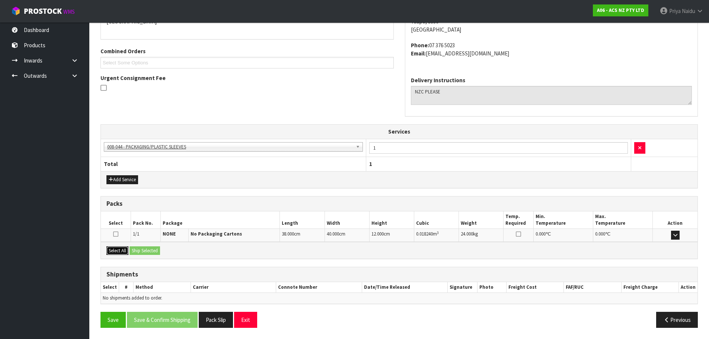
drag, startPoint x: 113, startPoint y: 247, endPoint x: 120, endPoint y: 249, distance: 6.6
click at [113, 247] on button "Select All" at bounding box center [118, 251] width 22 height 9
click at [147, 252] on button "Ship Selected" at bounding box center [145, 251] width 31 height 9
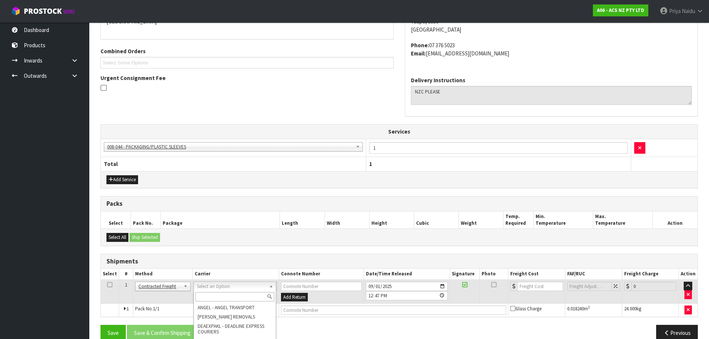
click at [241, 295] on input "text" at bounding box center [235, 296] width 79 height 9
type input "NZC"
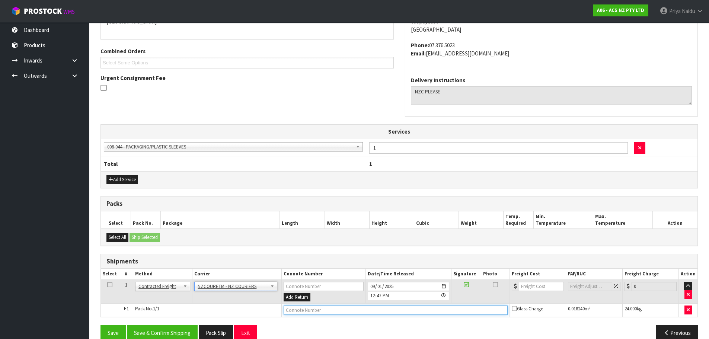
click at [295, 313] on input "text" at bounding box center [396, 310] width 224 height 9
paste input "BZGG003926"
type input "BZGG003926"
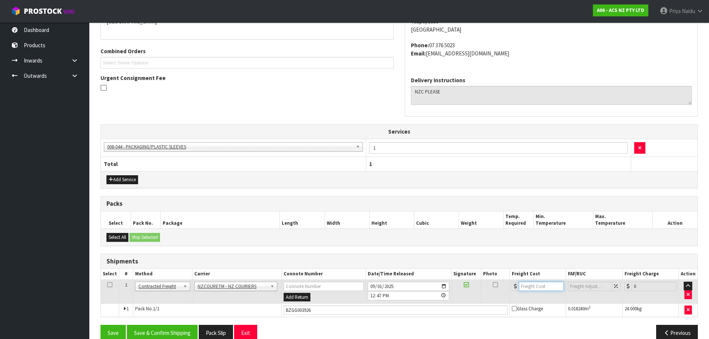
click at [539, 289] on input "number" at bounding box center [541, 286] width 45 height 9
type input "8.00"
click at [155, 332] on button "Save & Confirm Shipping" at bounding box center [162, 333] width 71 height 16
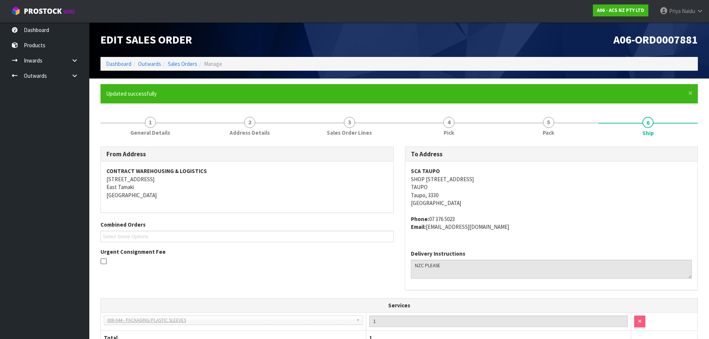
click at [108, 69] on ol "Dashboard Outwards Sales Orders Manage" at bounding box center [400, 64] width 598 height 14
click at [114, 63] on link "Dashboard" at bounding box center [118, 63] width 25 height 7
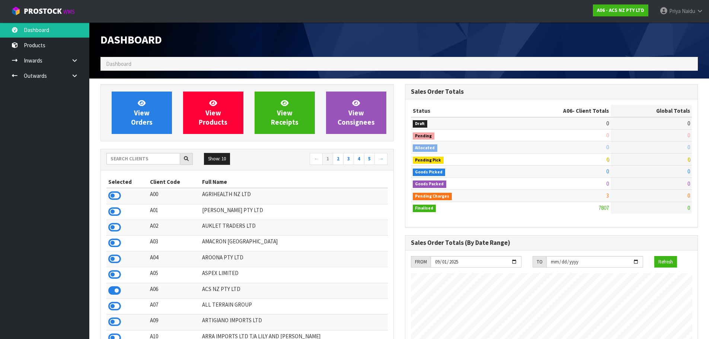
scroll to position [564, 304]
click at [114, 158] on input "text" at bounding box center [144, 159] width 74 height 12
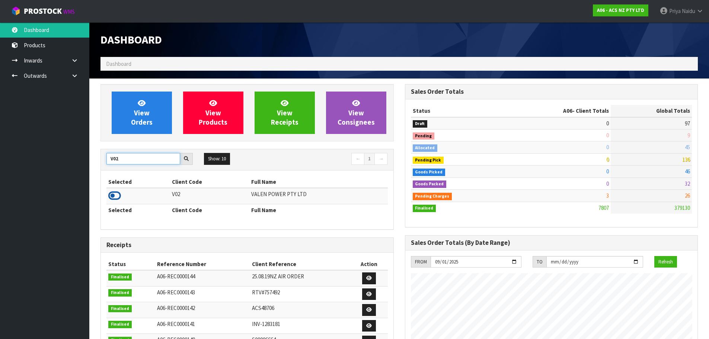
type input "V02"
click at [119, 194] on icon at bounding box center [114, 195] width 13 height 11
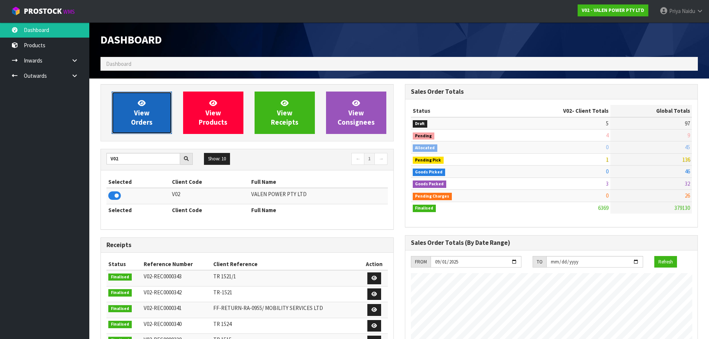
click at [151, 119] on span "View Orders" at bounding box center [142, 113] width 22 height 28
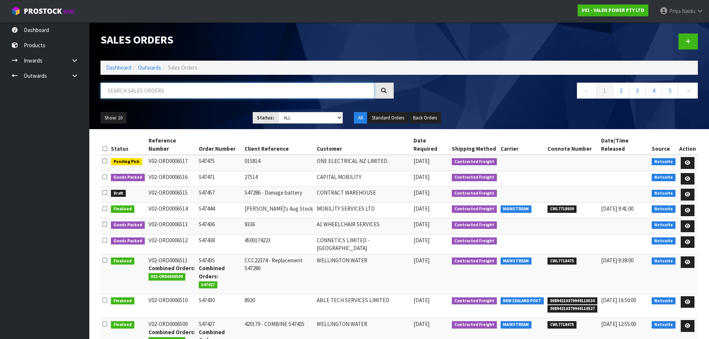
click at [131, 93] on input "text" at bounding box center [238, 91] width 274 height 16
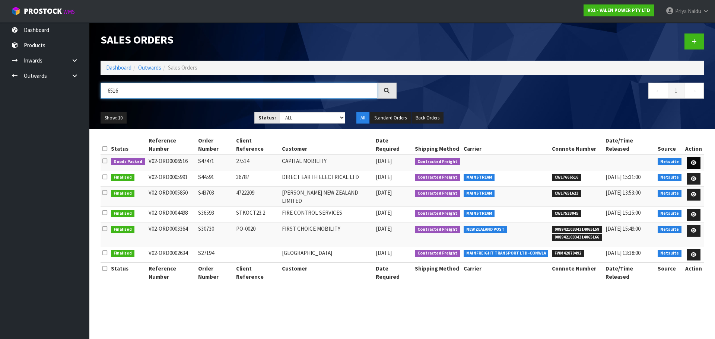
type input "6516"
click at [693, 161] on icon at bounding box center [694, 163] width 6 height 5
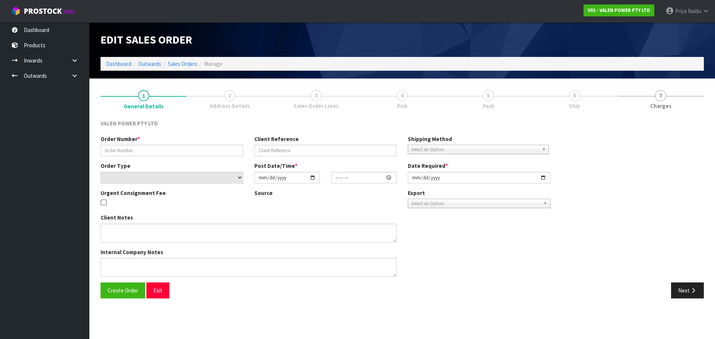
type input "S47471"
type input "27514"
select select "number:0"
type input "2025-09-01"
type input "09:45:08.000"
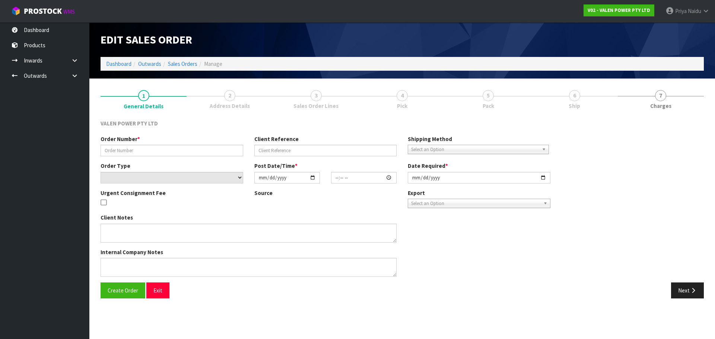
type input "2025-09-01"
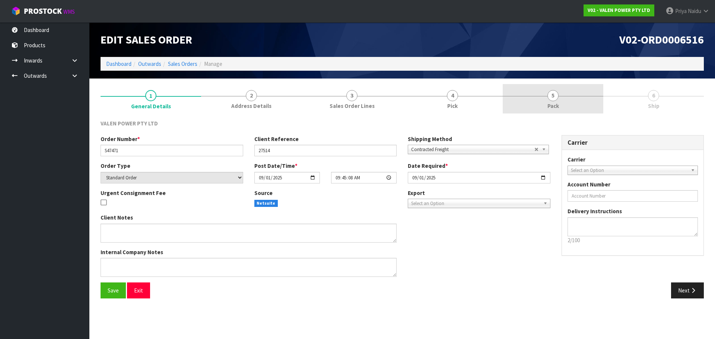
click at [552, 98] on span "5" at bounding box center [552, 95] width 11 height 11
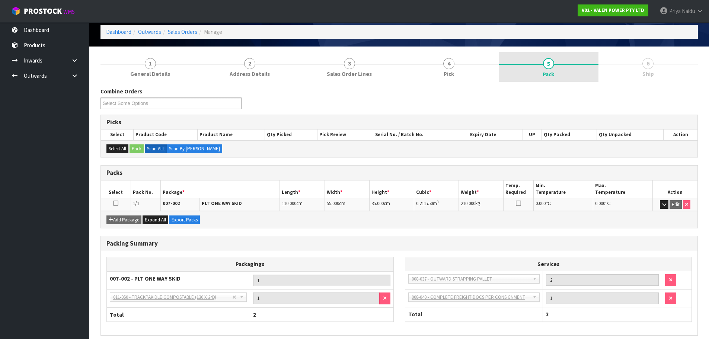
scroll to position [64, 0]
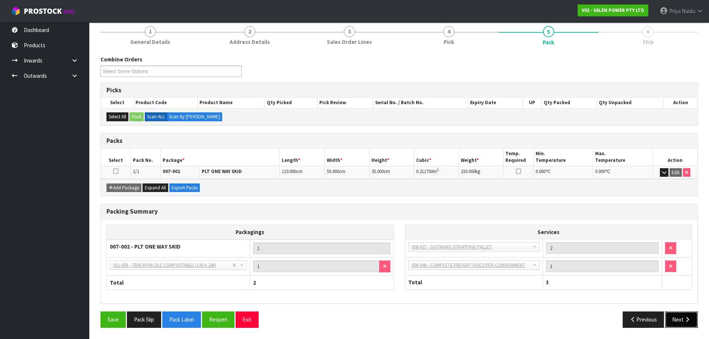
click at [693, 320] on button "Next" at bounding box center [682, 320] width 33 height 16
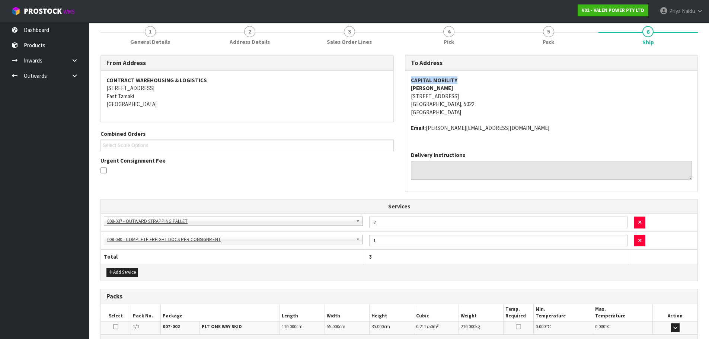
drag, startPoint x: 458, startPoint y: 80, endPoint x: 410, endPoint y: 82, distance: 48.8
click at [410, 82] on div "CAPITAL MOBILITY [PERSON_NAME] D [STREET_ADDRESS] Email: [PERSON_NAME][EMAIL_AD…" at bounding box center [552, 108] width 293 height 75
drag, startPoint x: 498, startPoint y: 128, endPoint x: 410, endPoint y: 129, distance: 88.3
click at [410, 129] on div "CAPITAL MOBILITY [PERSON_NAME] D [STREET_ADDRESS] Email: [PERSON_NAME][EMAIL_AD…" at bounding box center [552, 108] width 293 height 75
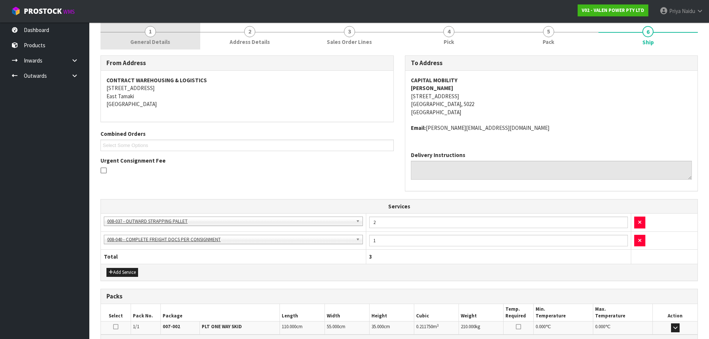
click at [153, 32] on span "1" at bounding box center [150, 31] width 11 height 11
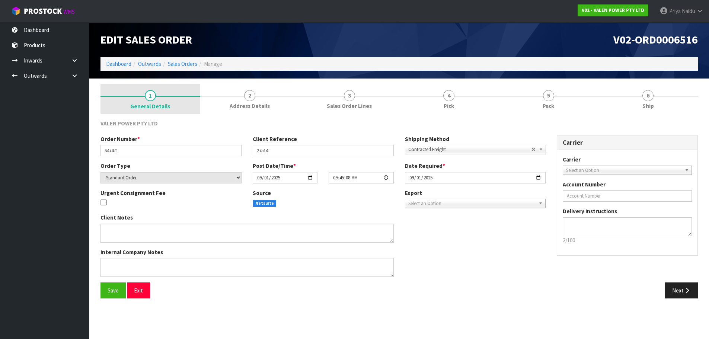
scroll to position [0, 0]
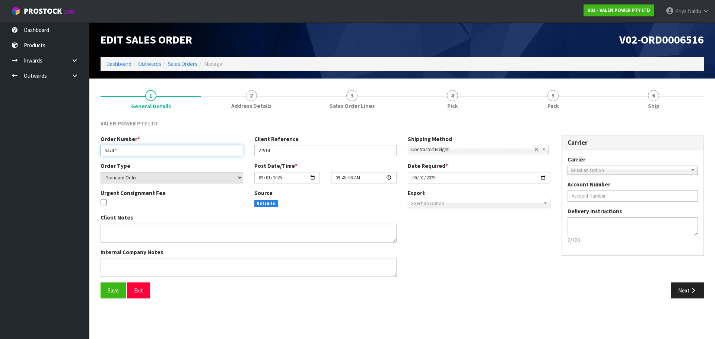
drag, startPoint x: 132, startPoint y: 149, endPoint x: 93, endPoint y: 150, distance: 39.5
click at [93, 150] on section "1 General Details 2 Address Details 3 Sales Order Lines 4 Pick 5 Pack 6 Ship VA…" at bounding box center [402, 194] width 626 height 231
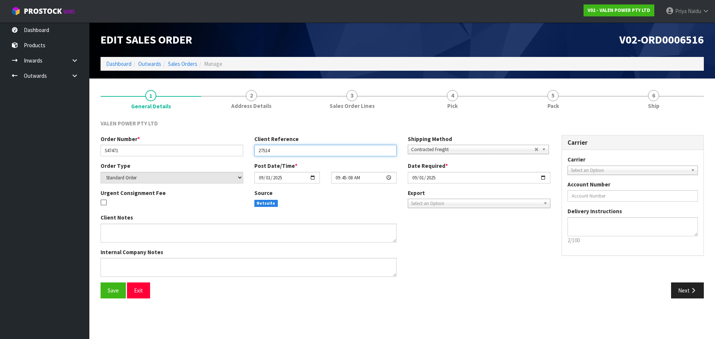
drag, startPoint x: 281, startPoint y: 154, endPoint x: 247, endPoint y: 155, distance: 33.9
click at [247, 155] on div "Order Number * S47471 Client Reference 27514 Shipping Method Client Local Picku…" at bounding box center [325, 148] width 461 height 27
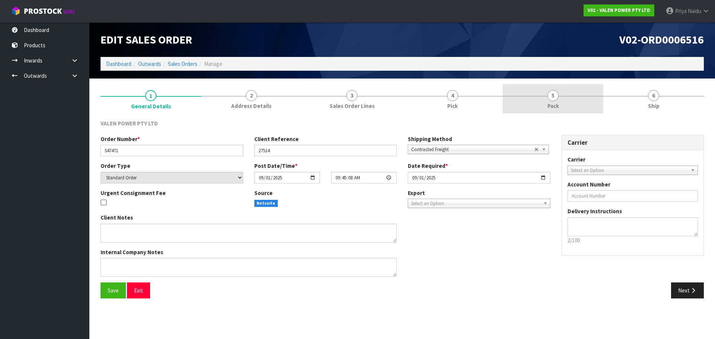
click at [554, 99] on span "5" at bounding box center [552, 95] width 11 height 11
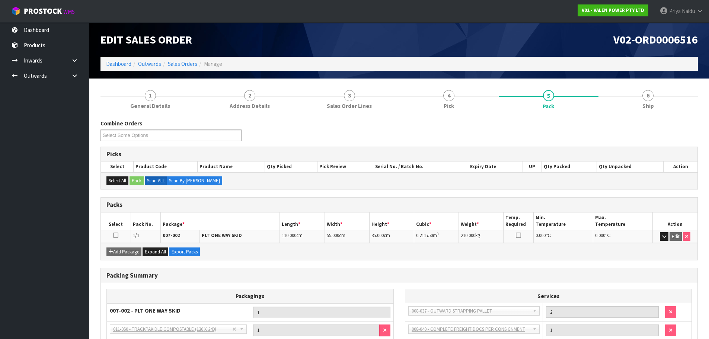
drag, startPoint x: 444, startPoint y: 234, endPoint x: 409, endPoint y: 234, distance: 34.6
click at [409, 234] on tr "1/1 007-002 PLT ONE WAY SKID 110.000 cm 55.000 cm 35.000 cm 0.211750 m 3 210.00…" at bounding box center [399, 236] width 597 height 13
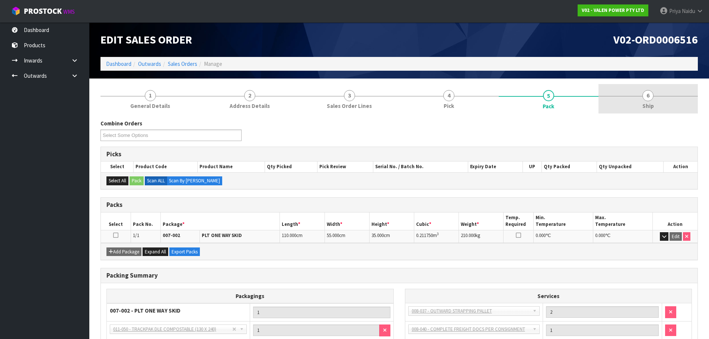
click at [650, 98] on span "6" at bounding box center [648, 95] width 11 height 11
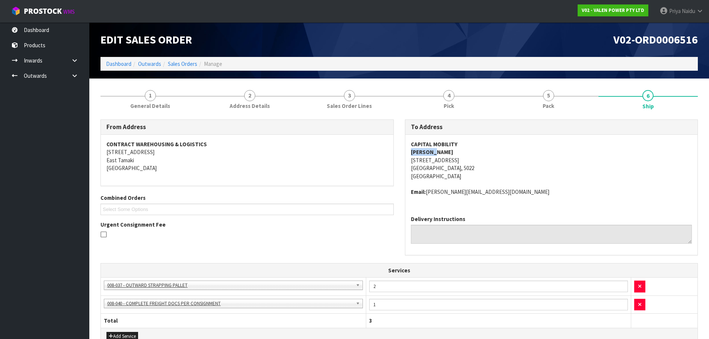
drag, startPoint x: 441, startPoint y: 151, endPoint x: 408, endPoint y: 151, distance: 32.4
click at [408, 151] on div "CAPITAL MOBILITY [PERSON_NAME] D [STREET_ADDRESS] Email: [PERSON_NAME][EMAIL_AD…" at bounding box center [552, 172] width 293 height 75
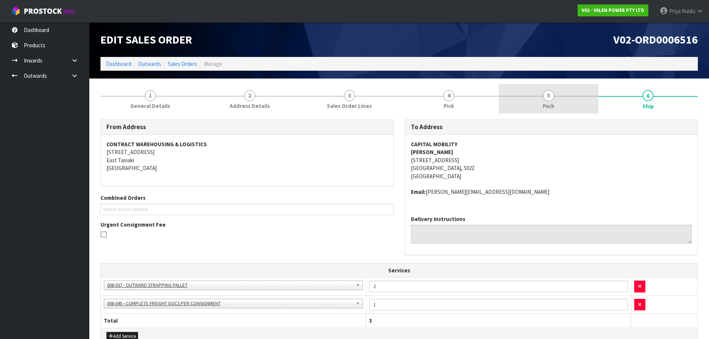
click at [544, 97] on span "5" at bounding box center [548, 95] width 11 height 11
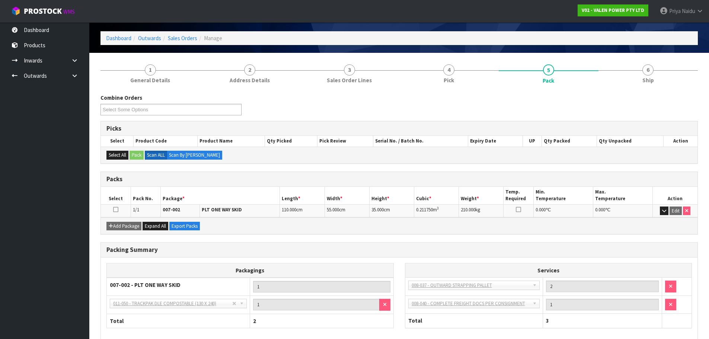
scroll to position [64, 0]
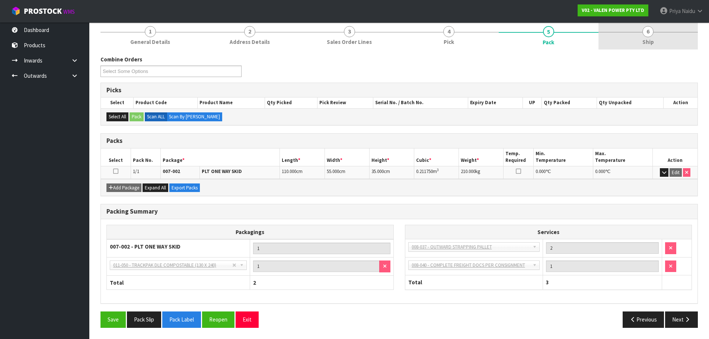
click at [644, 34] on span "6" at bounding box center [648, 31] width 11 height 11
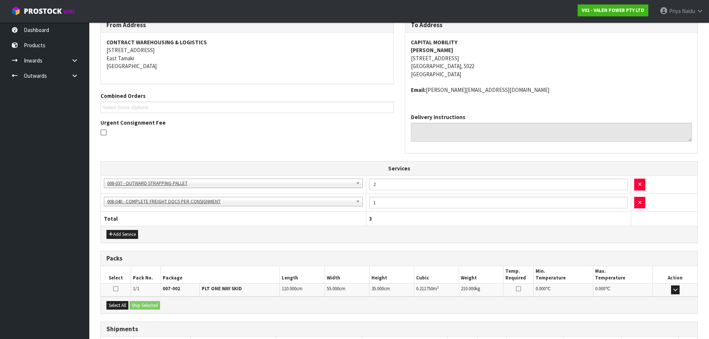
scroll to position [157, 0]
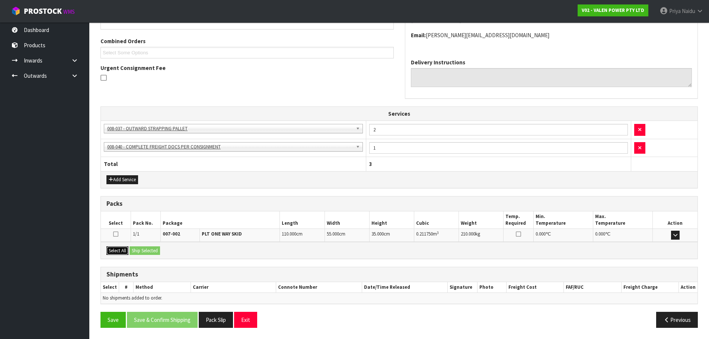
click at [117, 252] on button "Select All" at bounding box center [118, 251] width 22 height 9
click at [146, 246] on div "Select All Ship Selected" at bounding box center [399, 250] width 597 height 17
click at [147, 248] on button "Ship Selected" at bounding box center [145, 251] width 31 height 9
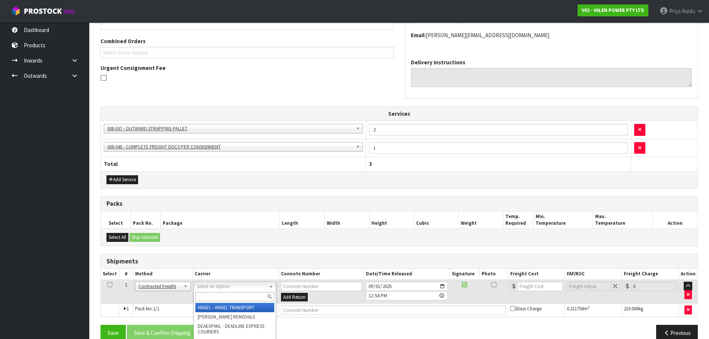
click at [239, 299] on input "text" at bounding box center [235, 296] width 79 height 9
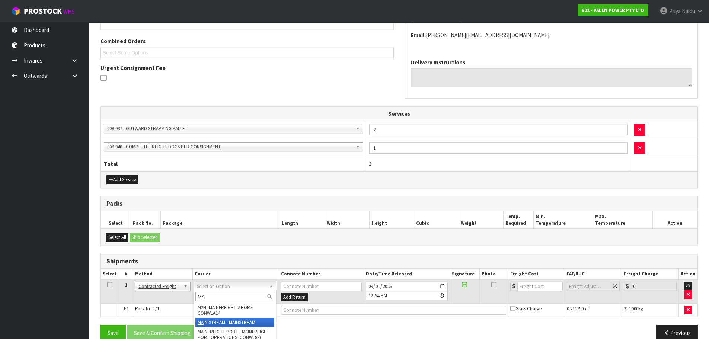
type input "MA"
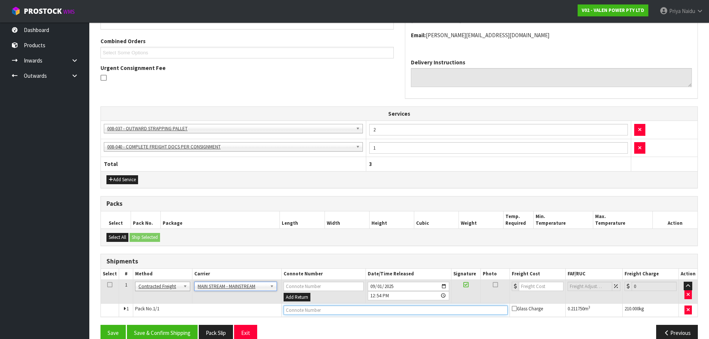
click at [316, 309] on input "text" at bounding box center [396, 310] width 224 height 9
paste input "CWL7719546"
type input "CWL7719546"
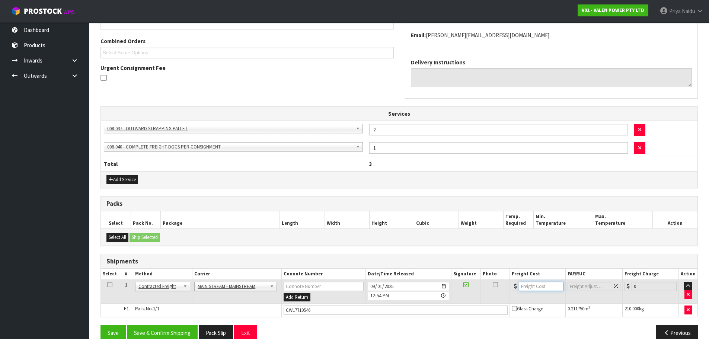
click at [526, 286] on input "number" at bounding box center [541, 286] width 45 height 9
type input "88.27"
click at [153, 333] on button "Save & Confirm Shipping" at bounding box center [162, 333] width 71 height 16
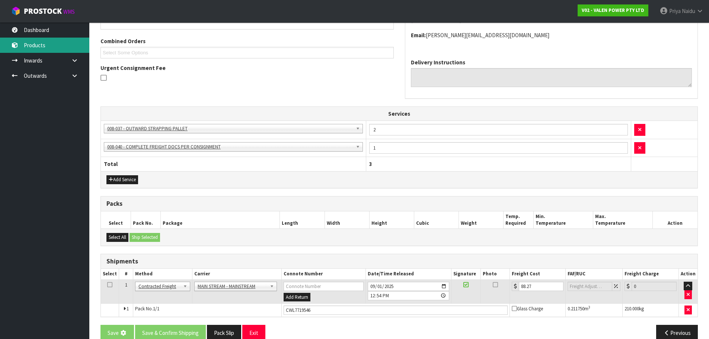
scroll to position [0, 0]
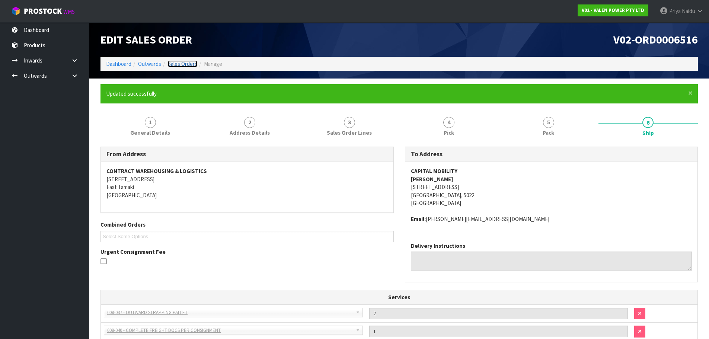
click at [179, 63] on link "Sales Orders" at bounding box center [182, 63] width 29 height 7
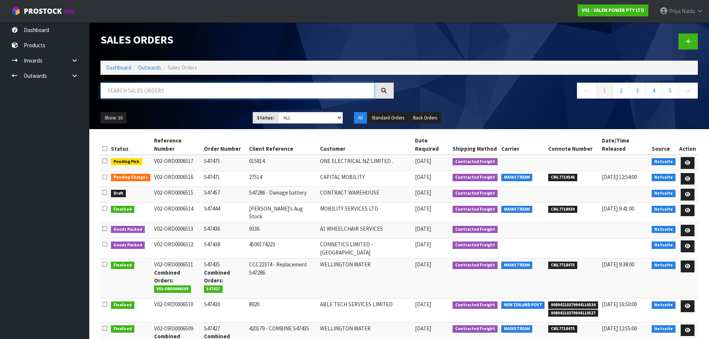
click at [137, 93] on input "text" at bounding box center [238, 91] width 274 height 16
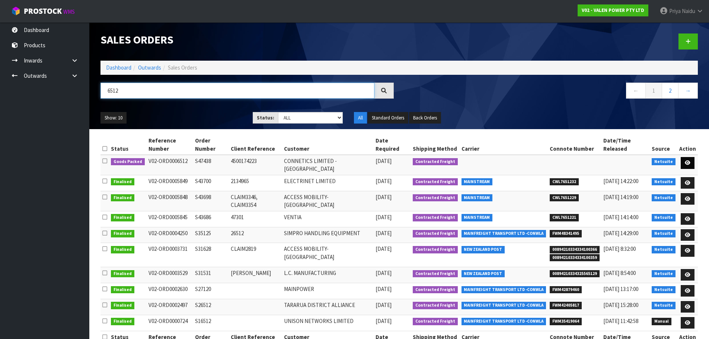
type input "6512"
click at [692, 163] on link at bounding box center [688, 163] width 14 height 12
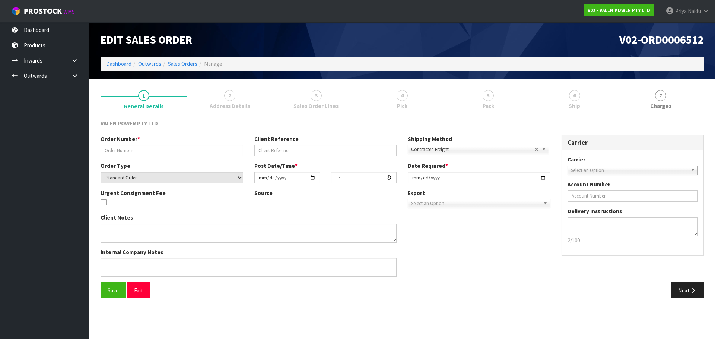
type input "S47438"
type input "4500174223"
select select "number:0"
type input "[DATE]"
type input "16:30:07.000"
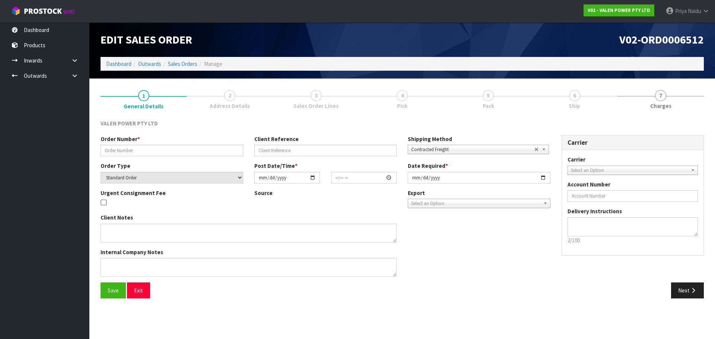
type input "2025-09-01"
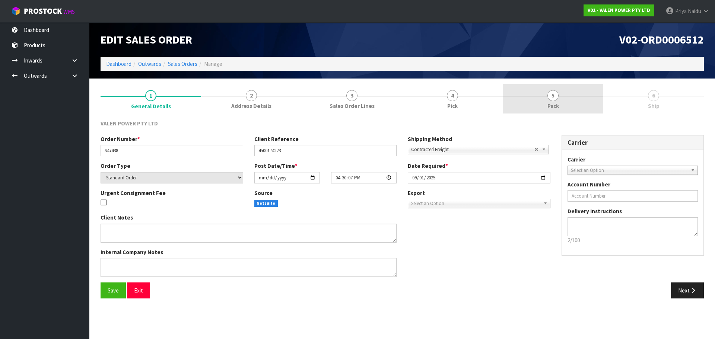
click at [546, 94] on link "5 Pack" at bounding box center [553, 98] width 101 height 29
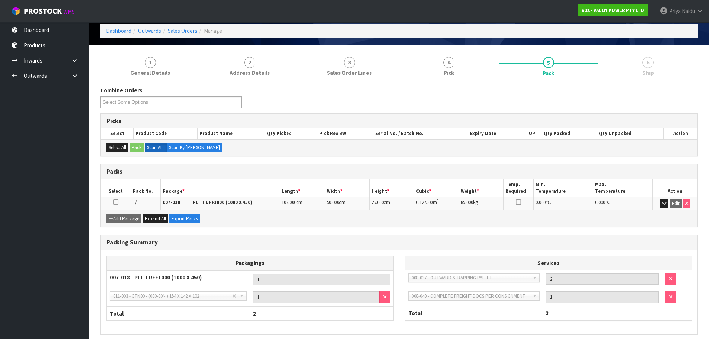
scroll to position [64, 0]
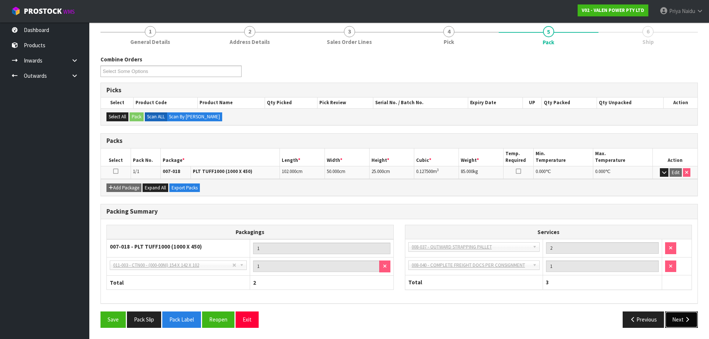
click at [677, 317] on button "Next" at bounding box center [682, 320] width 33 height 16
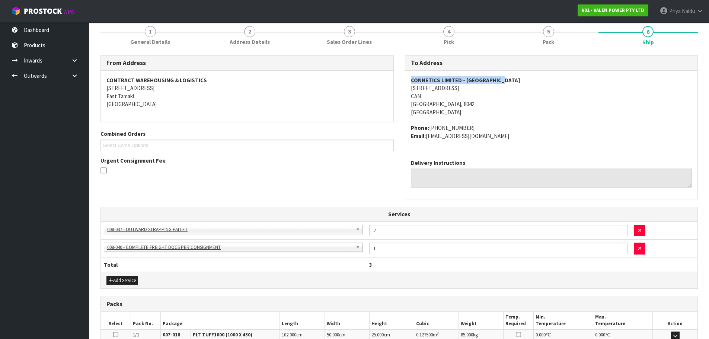
drag, startPoint x: 505, startPoint y: 79, endPoint x: 409, endPoint y: 80, distance: 95.7
click at [409, 80] on div "CONNETICS LIMITED - [GEOGRAPHIC_DATA][STREET_ADDRESS][GEOGRAPHIC_DATA] Phone: […" at bounding box center [552, 112] width 293 height 83
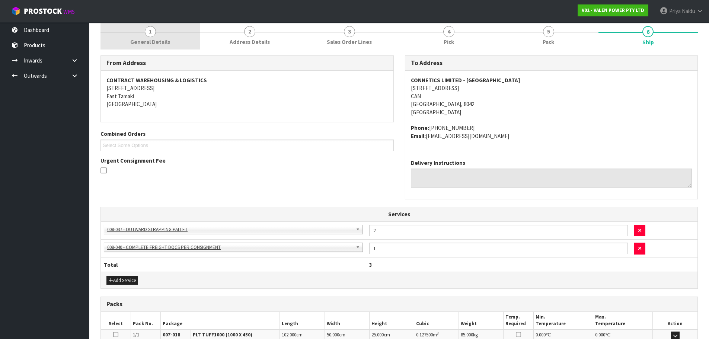
click at [148, 32] on span "1" at bounding box center [150, 31] width 11 height 11
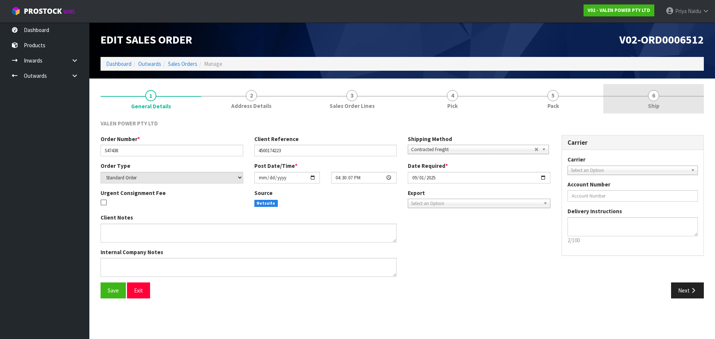
click at [651, 98] on span "6" at bounding box center [653, 95] width 11 height 11
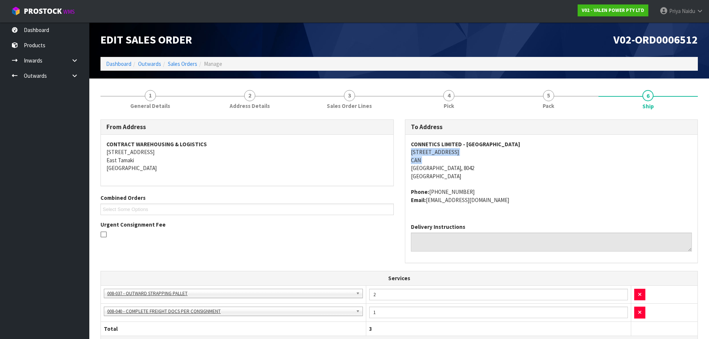
drag, startPoint x: 463, startPoint y: 150, endPoint x: 410, endPoint y: 166, distance: 55.0
click at [410, 166] on div "CONNETICS LIMITED - [GEOGRAPHIC_DATA][STREET_ADDRESS][GEOGRAPHIC_DATA] Phone: […" at bounding box center [552, 176] width 293 height 83
drag, startPoint x: 466, startPoint y: 168, endPoint x: 409, endPoint y: 152, distance: 58.7
click at [409, 152] on div "CONNETICS LIMITED - [GEOGRAPHIC_DATA][STREET_ADDRESS][GEOGRAPHIC_DATA] Phone: […" at bounding box center [552, 176] width 293 height 83
click at [508, 146] on address "CONNETICS LIMITED - CHRISTCHURCH [STREET_ADDRESS]" at bounding box center [552, 160] width 282 height 40
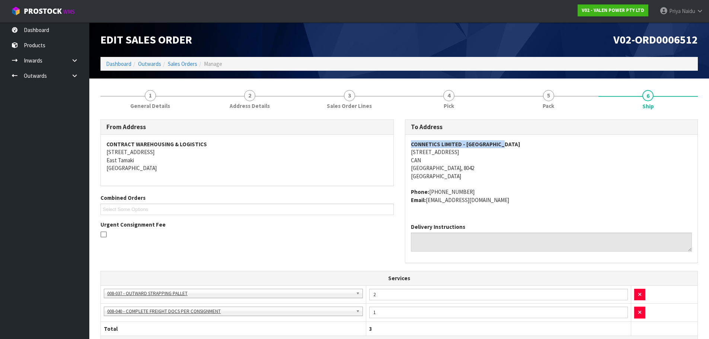
drag, startPoint x: 508, startPoint y: 145, endPoint x: 411, endPoint y: 143, distance: 96.8
click at [411, 143] on address "CONNETICS LIMITED - CHRISTCHURCH [STREET_ADDRESS]" at bounding box center [552, 160] width 282 height 40
drag, startPoint x: 468, startPoint y: 193, endPoint x: 409, endPoint y: 188, distance: 59.0
click at [409, 188] on div "CONNETICS LIMITED - [GEOGRAPHIC_DATA][STREET_ADDRESS][GEOGRAPHIC_DATA] Phone: […" at bounding box center [552, 176] width 293 height 83
click at [517, 199] on address "Phone: [PHONE_NUMBER] Email: [EMAIL_ADDRESS][DOMAIN_NAME]" at bounding box center [552, 196] width 282 height 16
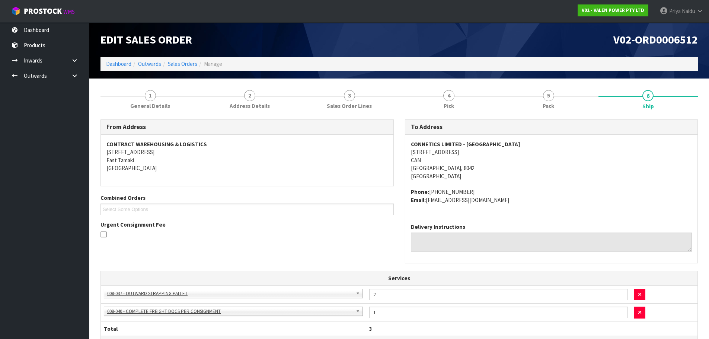
drag, startPoint x: 513, startPoint y: 199, endPoint x: 411, endPoint y: 201, distance: 102.4
click at [411, 201] on address "Phone: [PHONE_NUMBER] Email: [EMAIL_ADDRESS][DOMAIN_NAME]" at bounding box center [552, 196] width 282 height 16
click at [518, 198] on address "Phone: [PHONE_NUMBER] Email: [EMAIL_ADDRESS][DOMAIN_NAME]" at bounding box center [552, 196] width 282 height 16
drag, startPoint x: 511, startPoint y: 199, endPoint x: 408, endPoint y: 194, distance: 103.2
click at [408, 194] on div "CONNETICS LIMITED - [GEOGRAPHIC_DATA][STREET_ADDRESS][GEOGRAPHIC_DATA] Phone: […" at bounding box center [552, 176] width 293 height 83
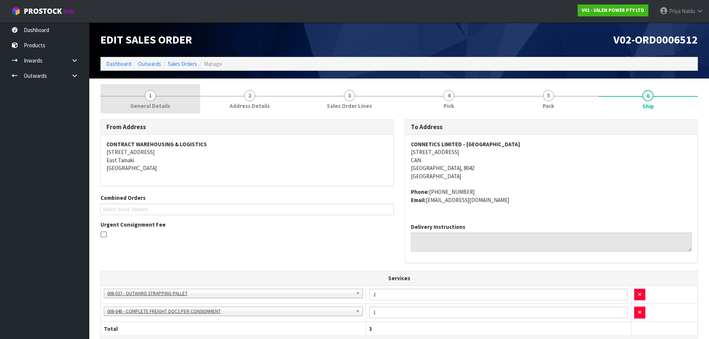
click at [145, 92] on link "1 General Details" at bounding box center [151, 98] width 100 height 29
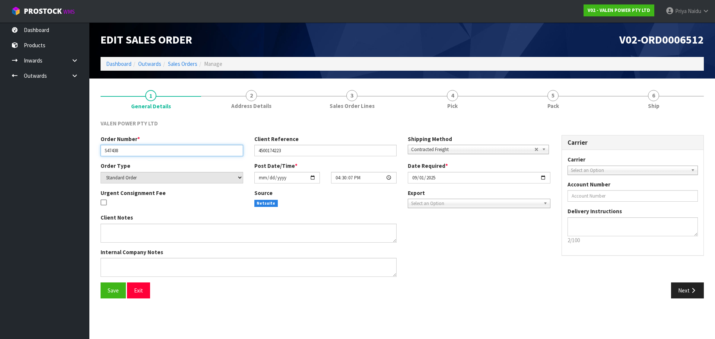
drag, startPoint x: 123, startPoint y: 150, endPoint x: 95, endPoint y: 150, distance: 27.6
click at [95, 150] on section "1 General Details 2 Address Details 3 Sales Order Lines 4 Pick 5 Pack 6 Ship VA…" at bounding box center [402, 194] width 626 height 231
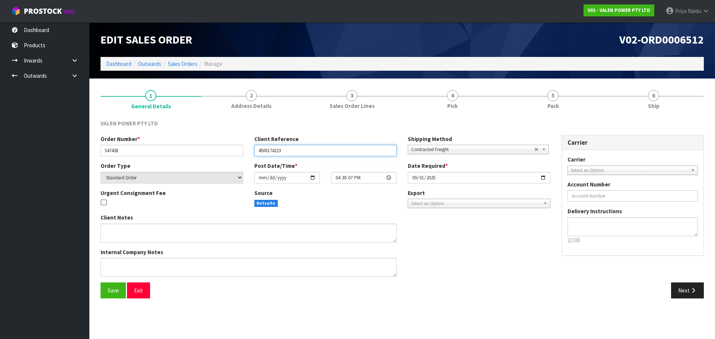
drag, startPoint x: 293, startPoint y: 150, endPoint x: 246, endPoint y: 149, distance: 47.3
click at [246, 149] on div "Order Number * S47438 Client Reference 4500174223 Shipping Method Client Local …" at bounding box center [325, 148] width 461 height 27
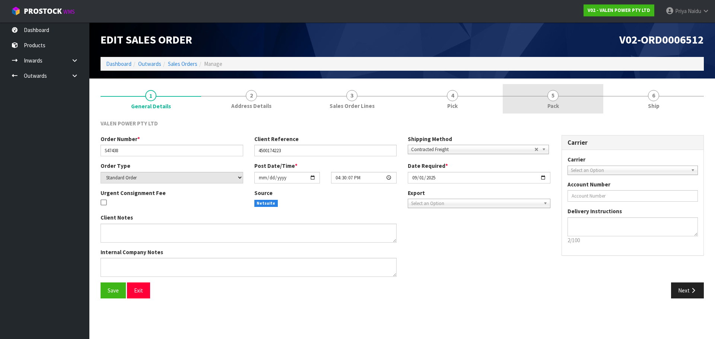
click at [553, 96] on span "5" at bounding box center [552, 95] width 11 height 11
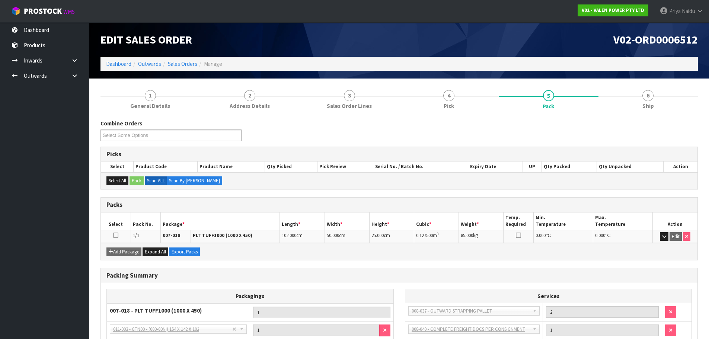
drag, startPoint x: 444, startPoint y: 235, endPoint x: 413, endPoint y: 234, distance: 30.9
click at [413, 234] on tr "1/1 007-018 PLT TUFF1000 (1000 X 450) 102.000 cm 50.000 cm 25.000 cm 0.127500 m…" at bounding box center [399, 236] width 597 height 13
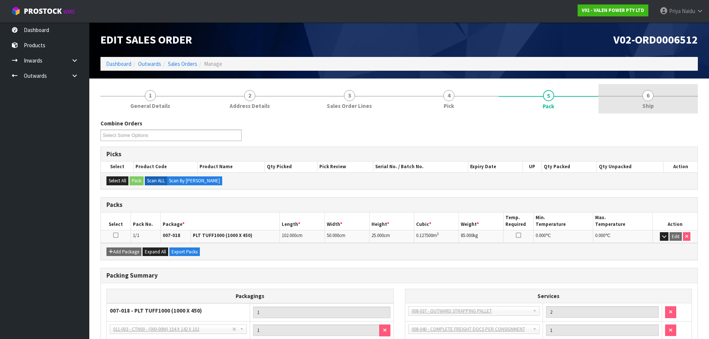
click at [644, 99] on span "6" at bounding box center [648, 95] width 11 height 11
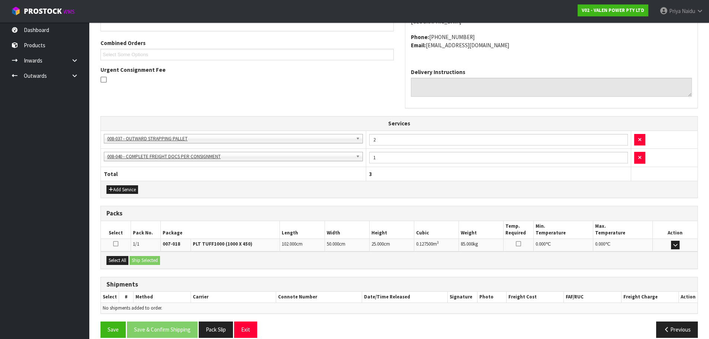
scroll to position [165, 0]
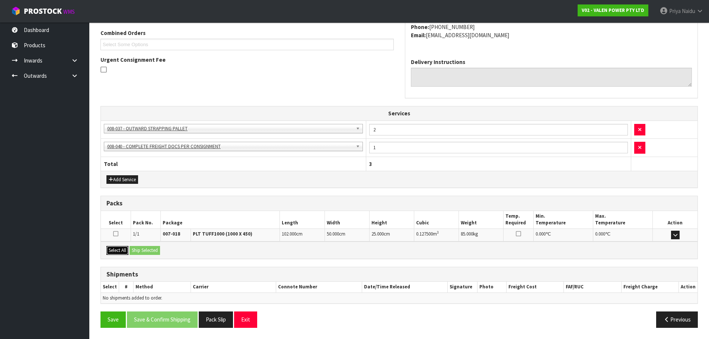
drag, startPoint x: 113, startPoint y: 252, endPoint x: 130, endPoint y: 253, distance: 17.5
click at [113, 252] on button "Select All" at bounding box center [118, 250] width 22 height 9
click at [143, 252] on button "Ship Selected" at bounding box center [145, 250] width 31 height 9
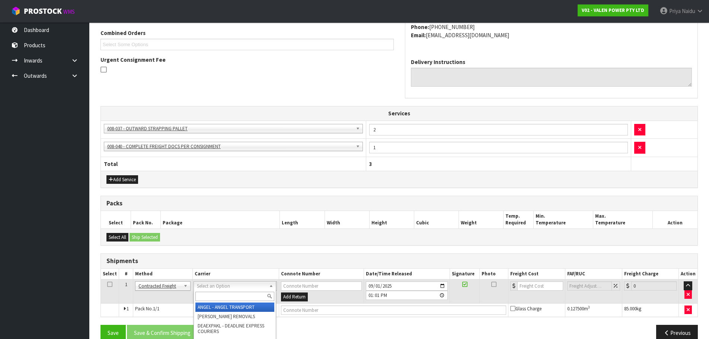
click at [227, 295] on input "text" at bounding box center [235, 296] width 79 height 9
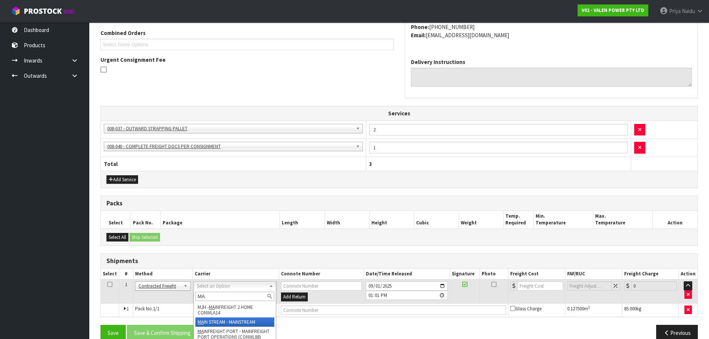
type input "MA"
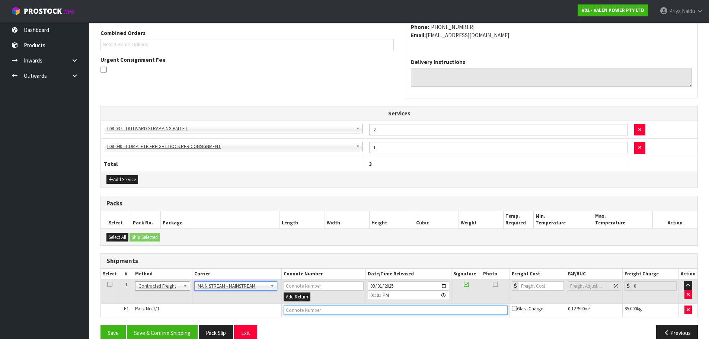
click at [322, 308] on input "text" at bounding box center [396, 310] width 224 height 9
paste input "CWL7719556"
type input "CWL7719556"
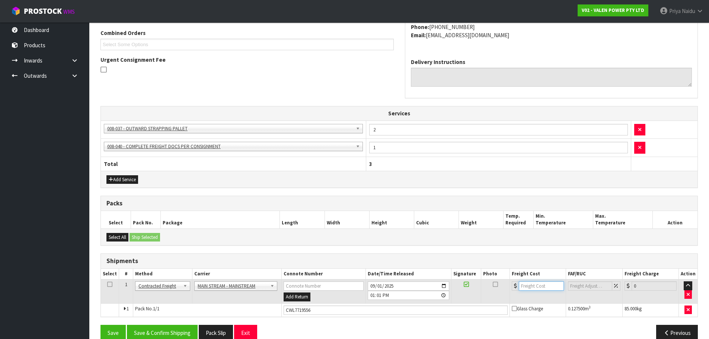
click at [527, 287] on input "number" at bounding box center [541, 286] width 45 height 9
type input "47.00"
click at [178, 333] on button "Save & Confirm Shipping" at bounding box center [162, 333] width 71 height 16
